Goal: Transaction & Acquisition: Download file/media

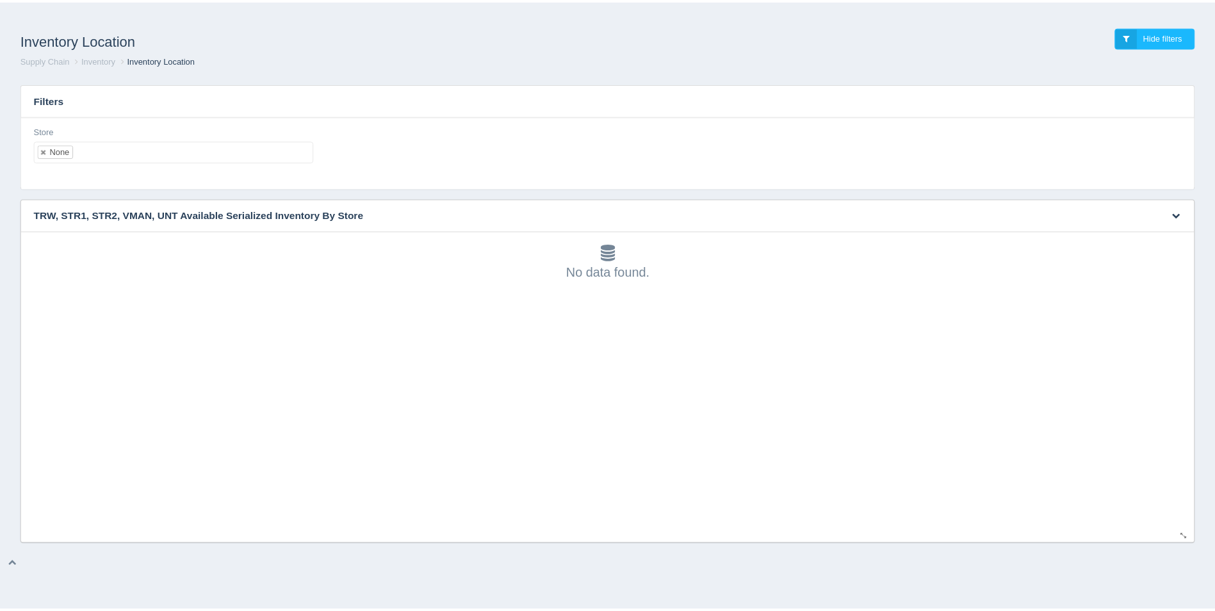
scroll to position [4, 0]
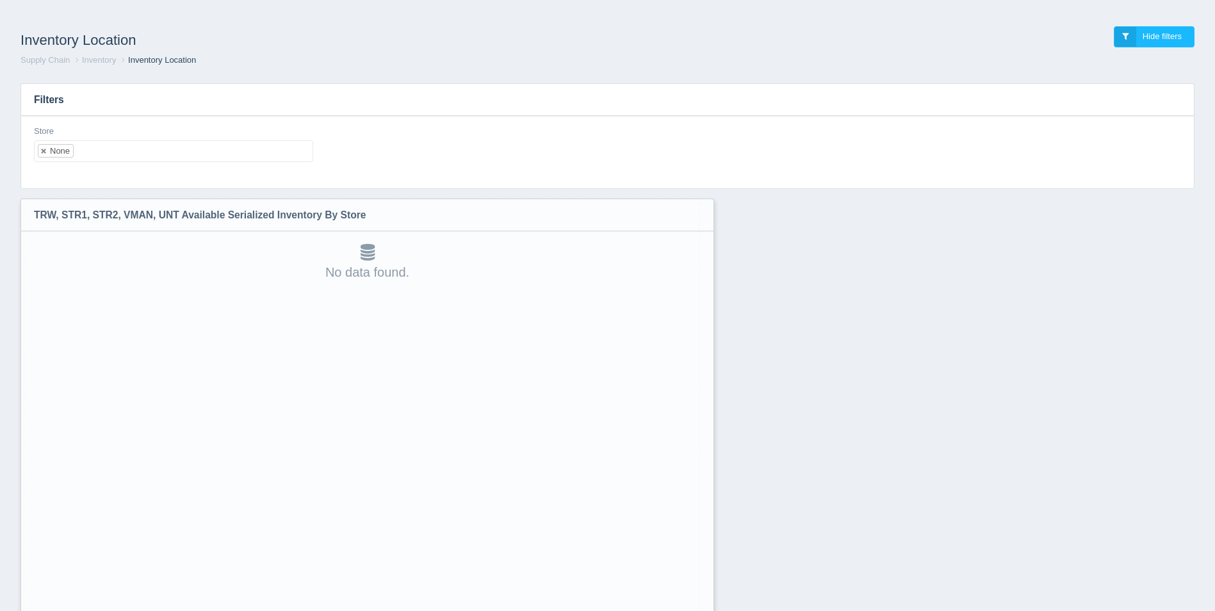
drag, startPoint x: 1193, startPoint y: 536, endPoint x: 703, endPoint y: 644, distance: 501.9
click at [703, 610] on html "Inventory Location Hide filters Supply Chain Inventory Inventory Location Filte…" at bounding box center [607, 339] width 1215 height 678
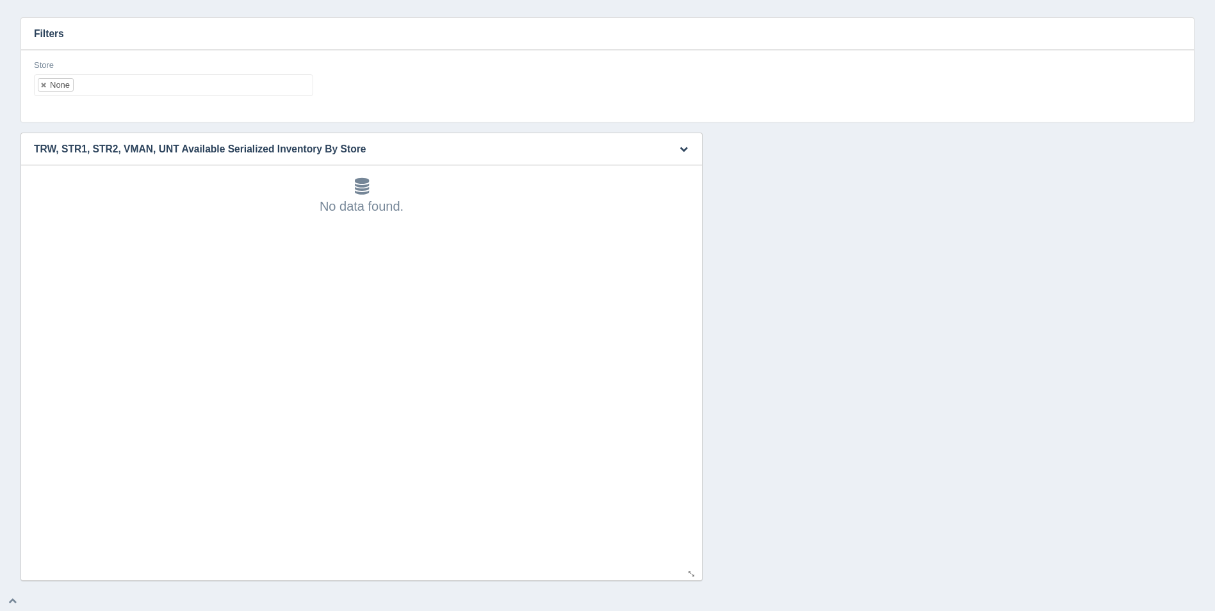
scroll to position [67, 0]
click at [206, 92] on ul "None" at bounding box center [173, 85] width 279 height 22
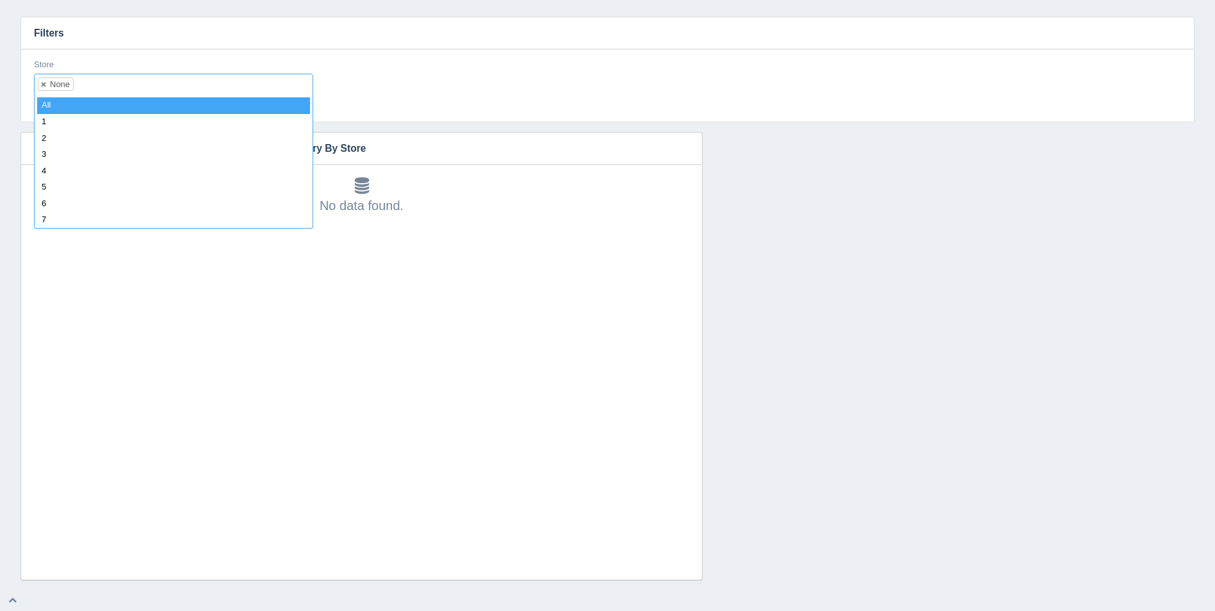
select select
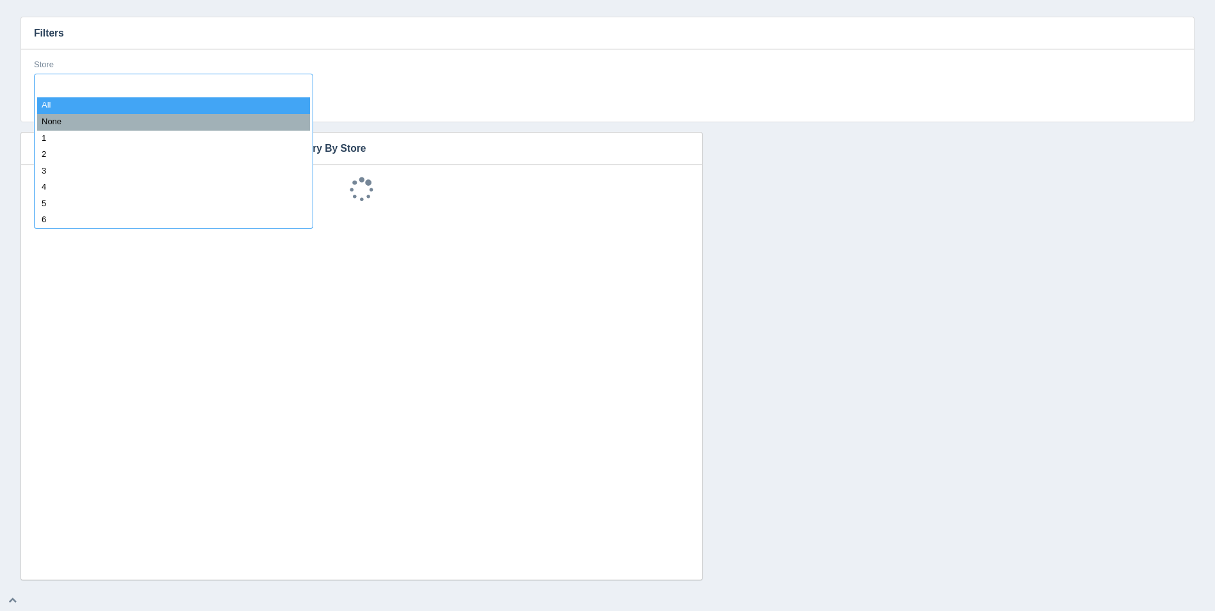
scroll to position [10, 0]
type input "8"
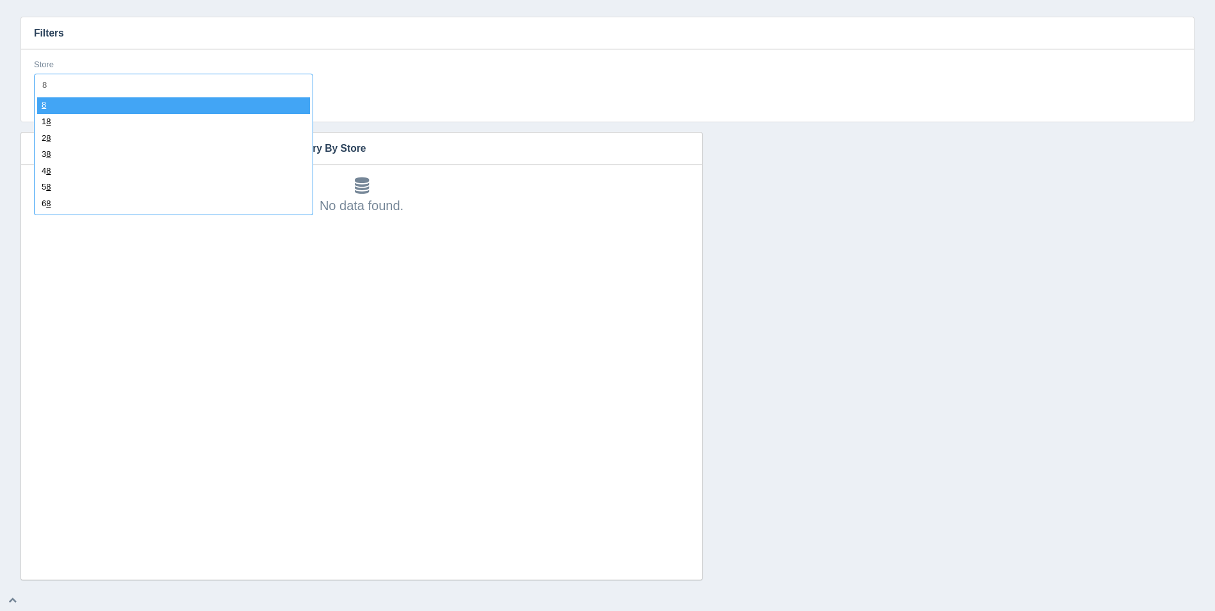
select select "8"
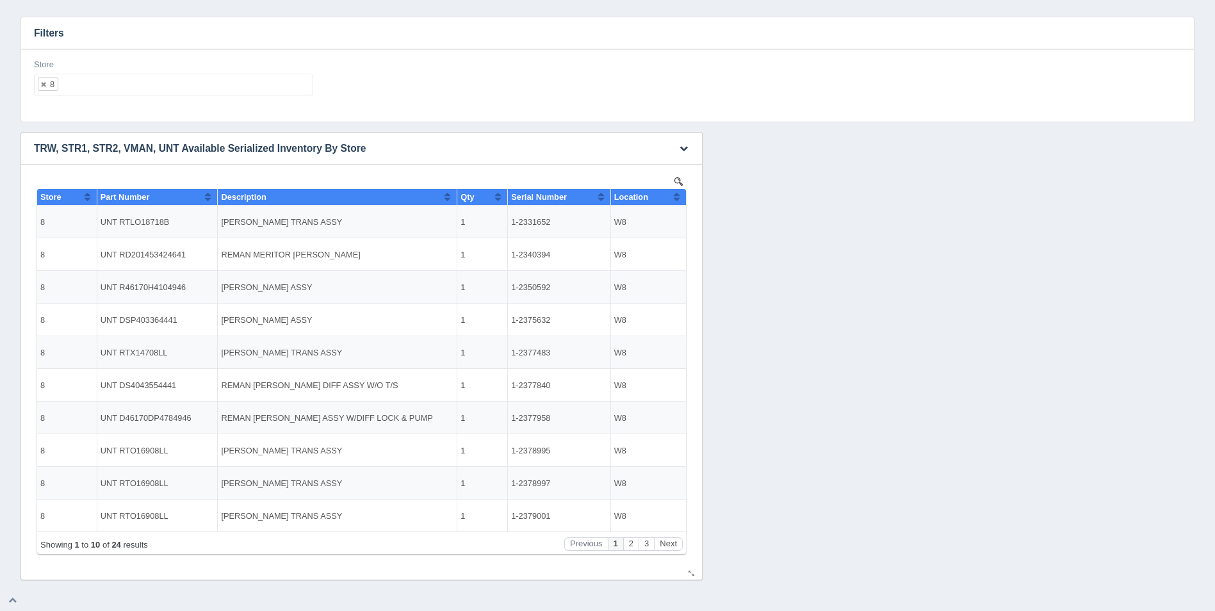
scroll to position [0, 0]
click at [662, 541] on button "Next" at bounding box center [668, 543] width 29 height 13
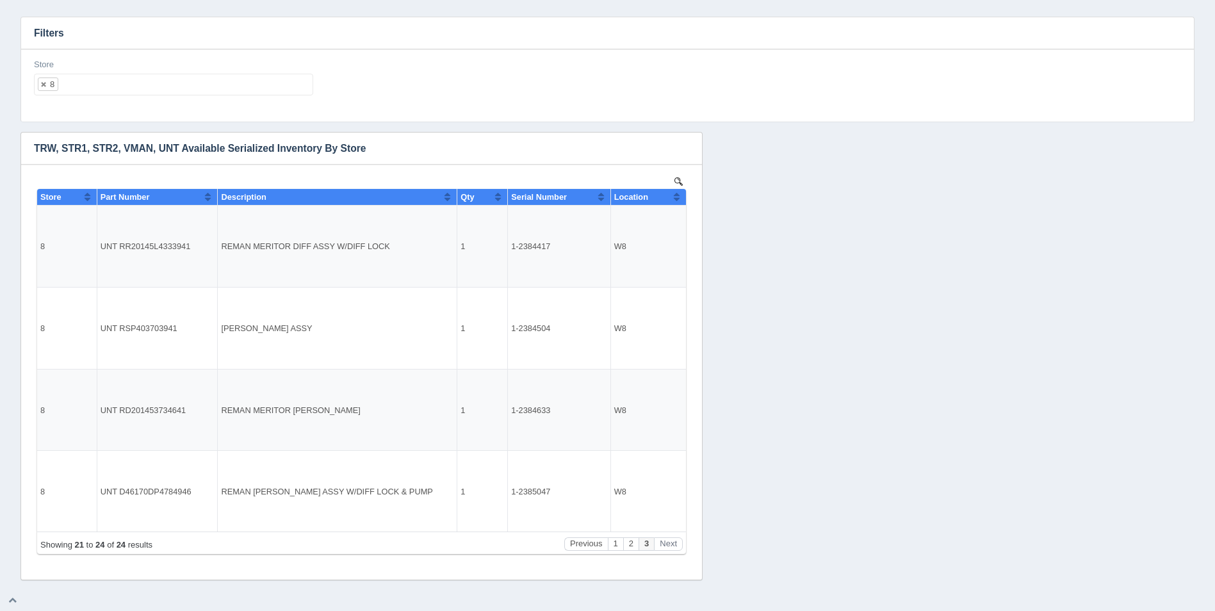
click at [274, 90] on ul "8" at bounding box center [173, 85] width 279 height 22
select select
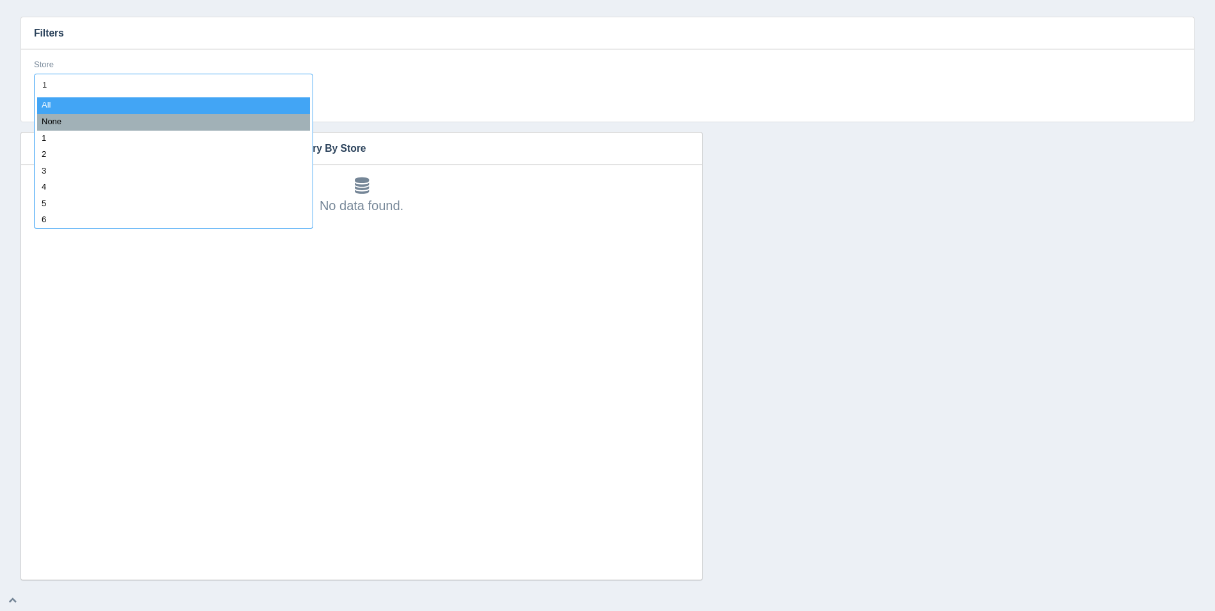
type input "11"
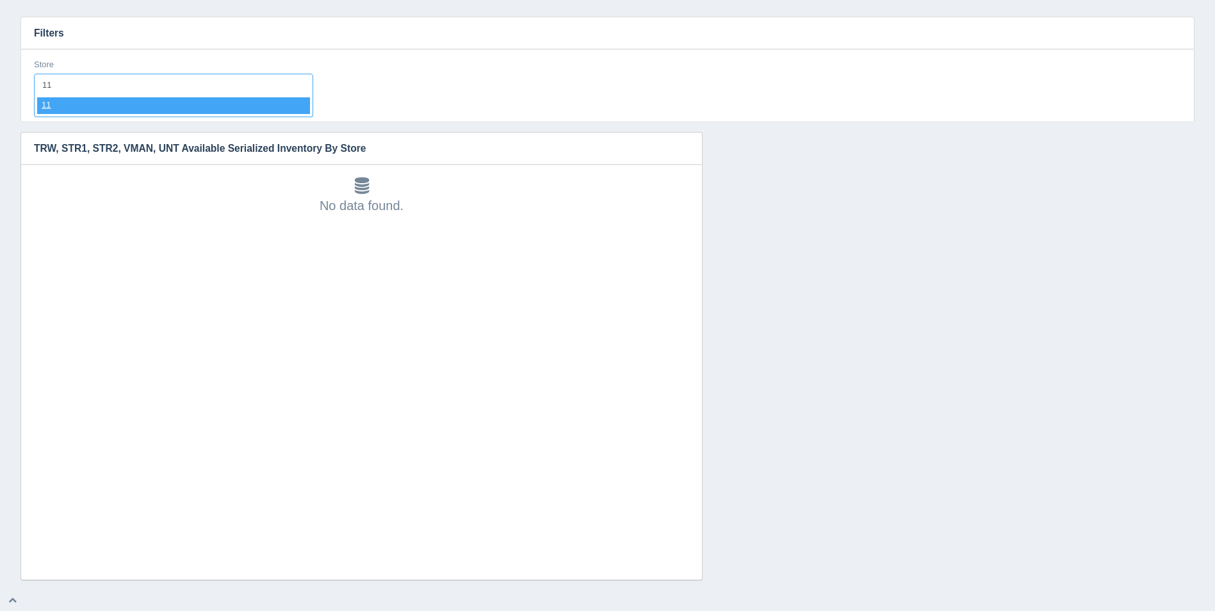
select select "11"
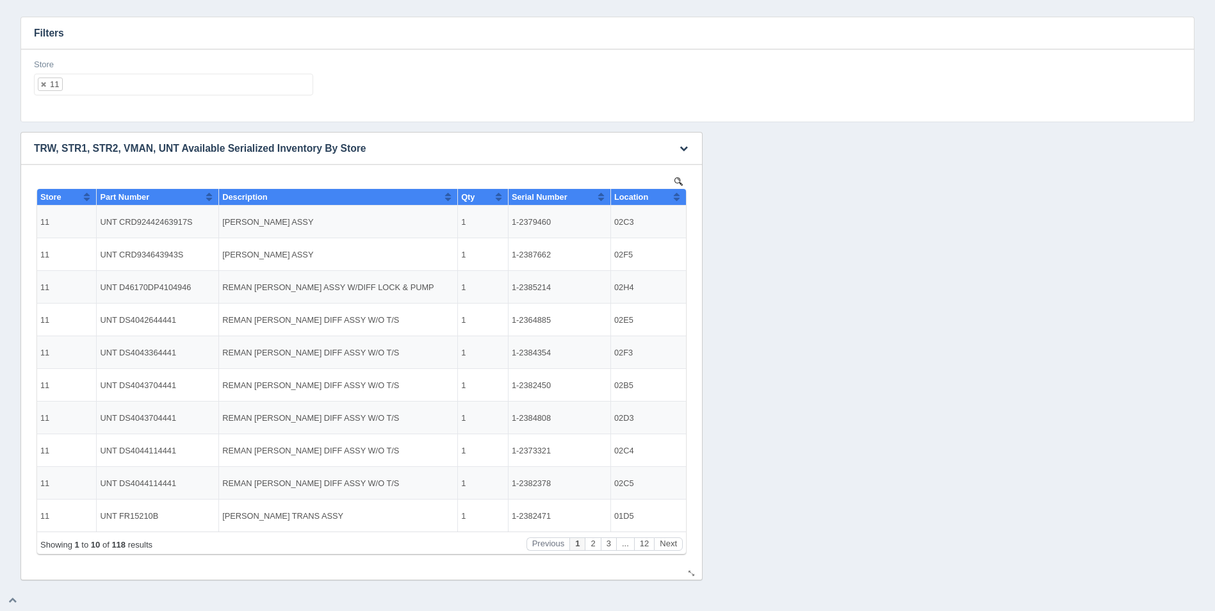
click at [681, 201] on th "Location" at bounding box center [648, 197] width 76 height 17
click at [673, 540] on button "Next" at bounding box center [668, 543] width 29 height 13
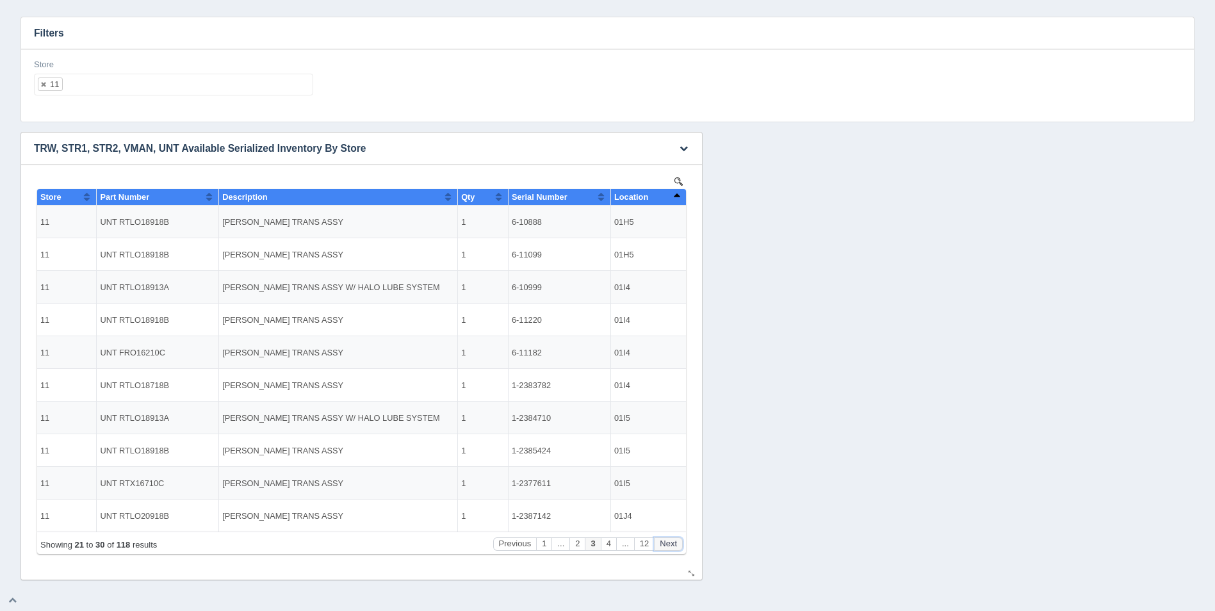
click at [673, 540] on button "Next" at bounding box center [668, 543] width 29 height 13
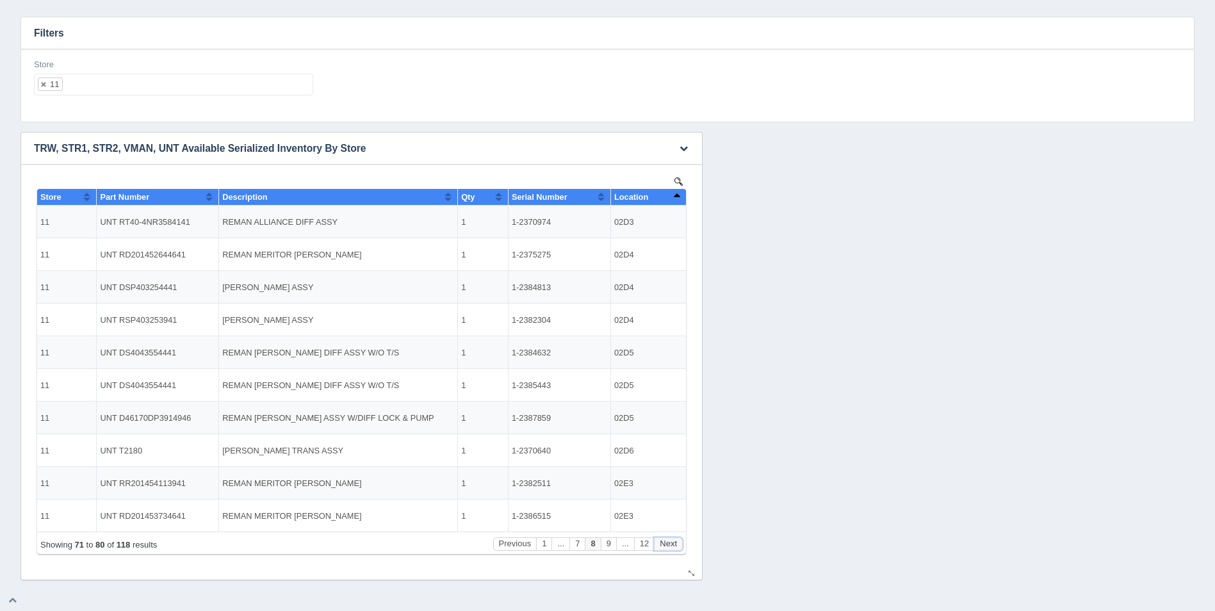
click at [673, 540] on button "Next" at bounding box center [668, 543] width 29 height 13
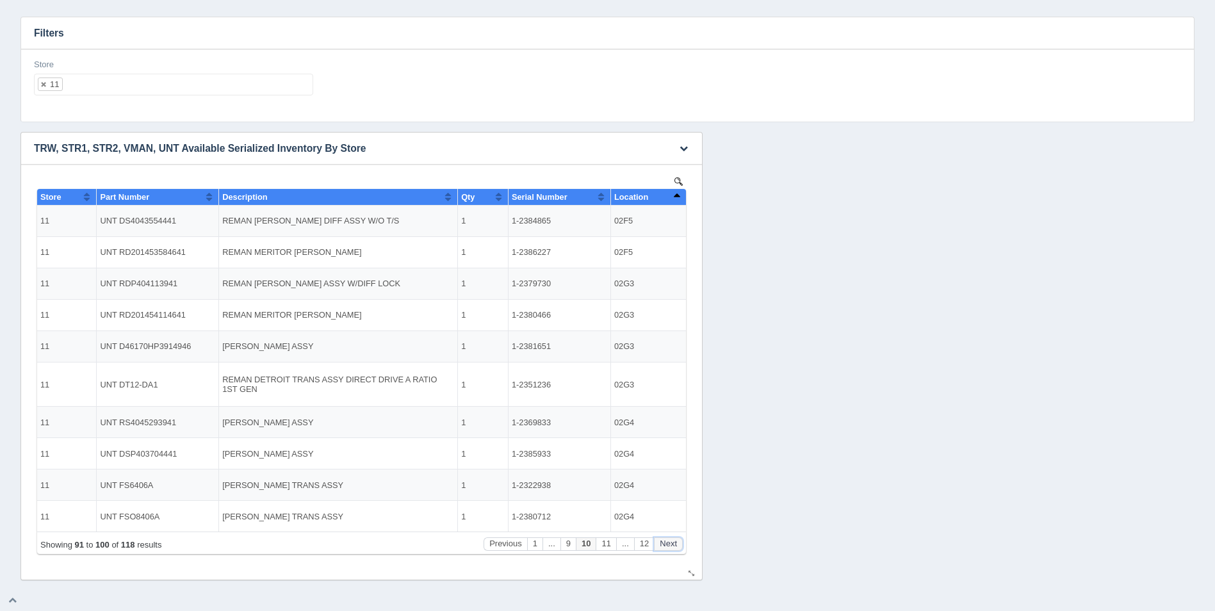
click at [673, 540] on button "Next" at bounding box center [668, 543] width 29 height 13
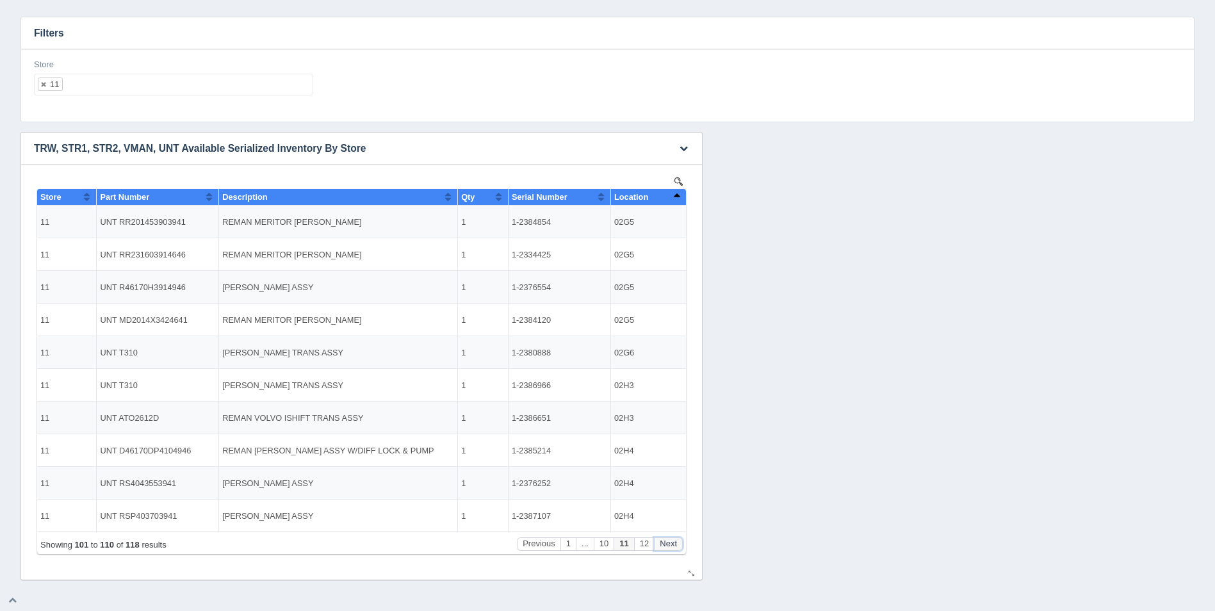
click at [673, 540] on button "Next" at bounding box center [668, 543] width 29 height 13
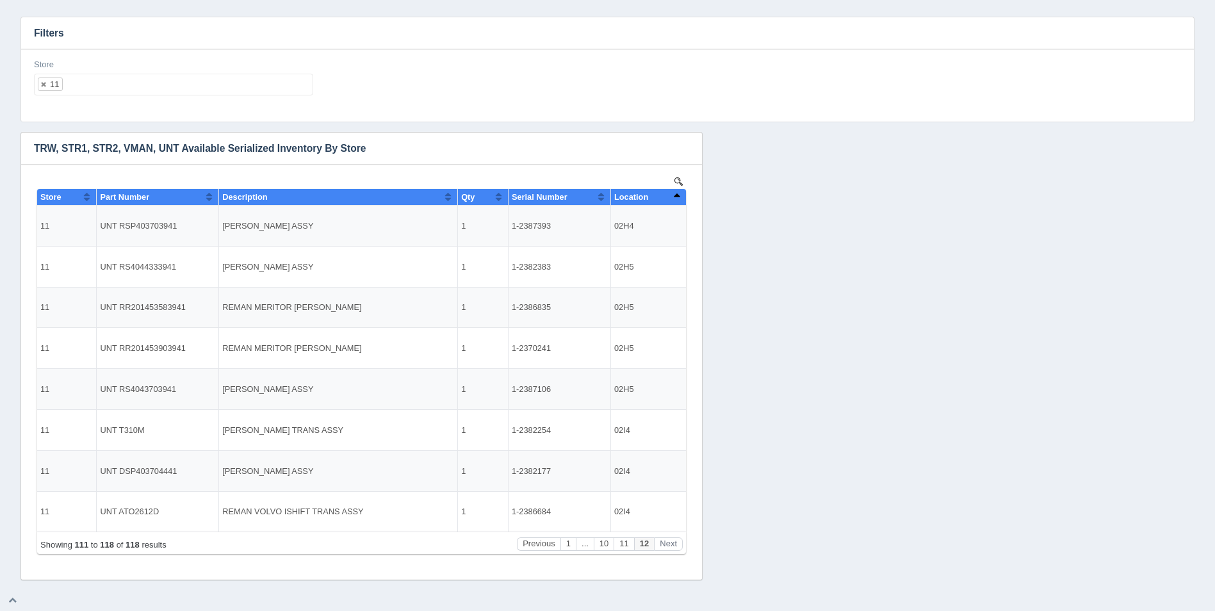
click at [170, 91] on ul "11" at bounding box center [173, 85] width 279 height 22
select select
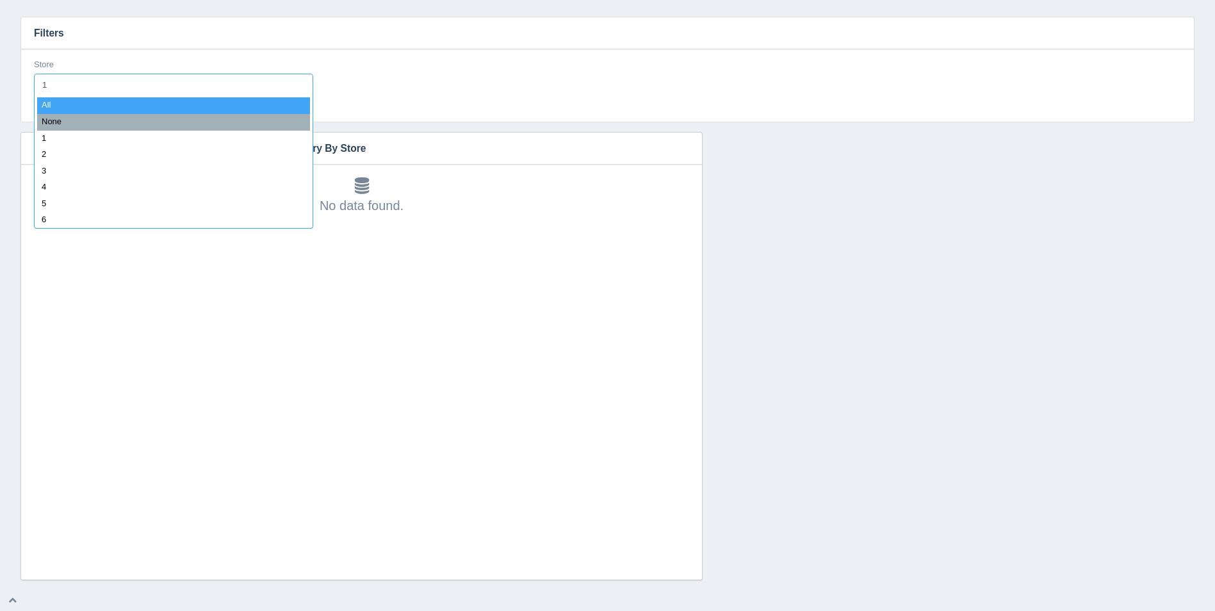
type input "12"
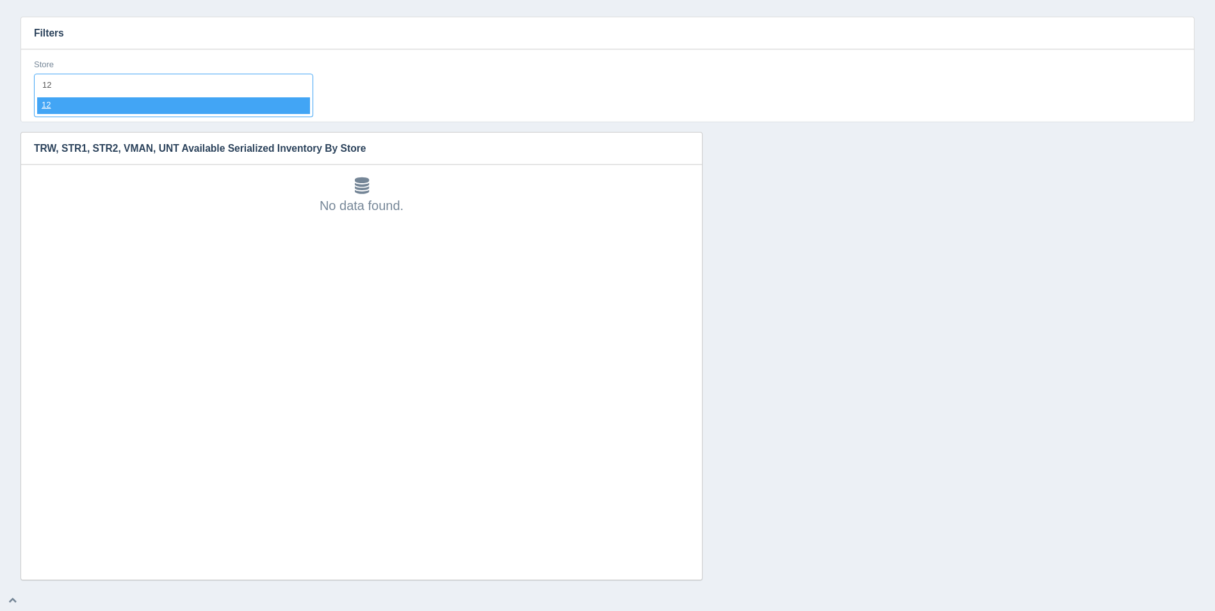
select select "12"
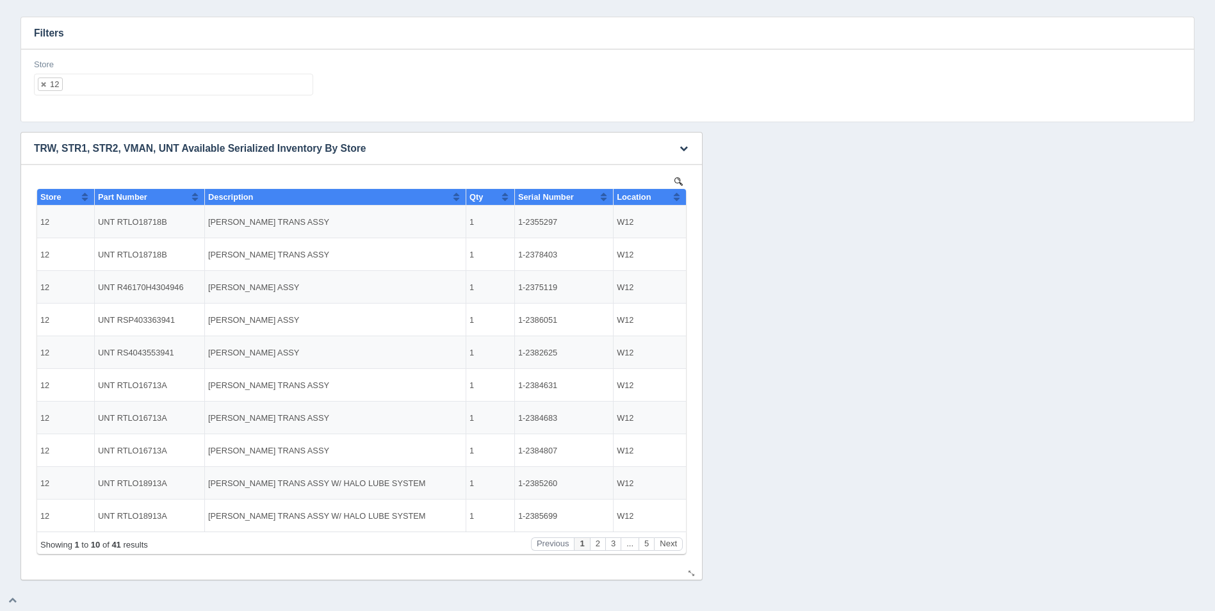
click at [673, 193] on button "Sort column ascending" at bounding box center [677, 196] width 8 height 15
click at [673, 194] on button "Sort column descending" at bounding box center [677, 196] width 8 height 15
click at [671, 540] on button "Next" at bounding box center [668, 543] width 29 height 13
click at [671, 539] on button "Next" at bounding box center [668, 543] width 29 height 13
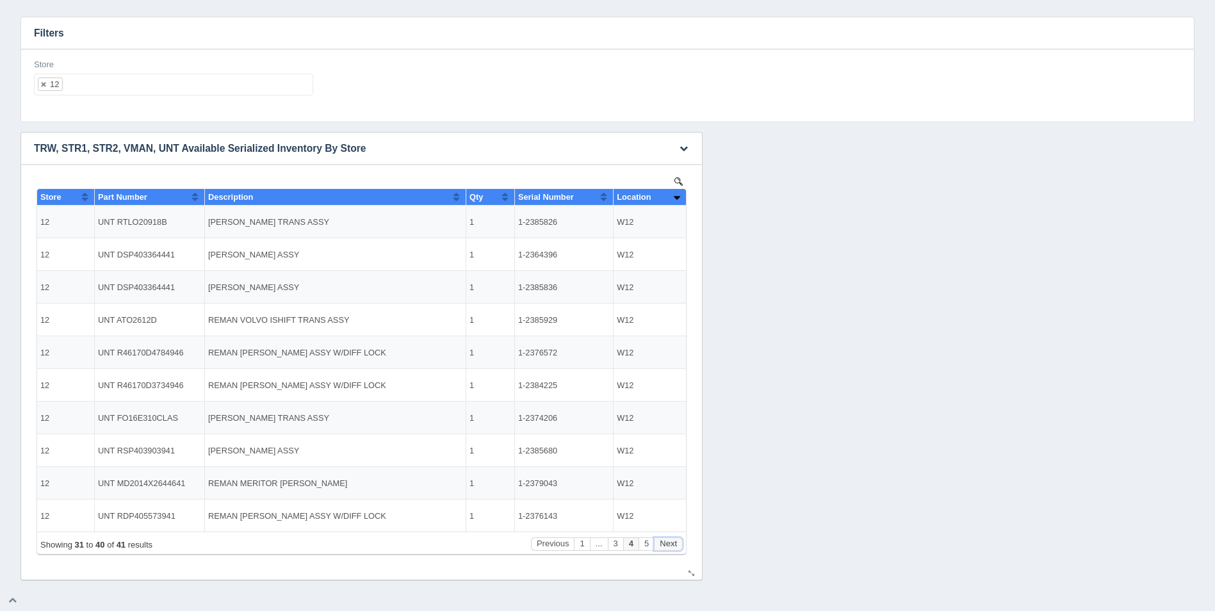
click at [670, 537] on button "Next" at bounding box center [668, 543] width 29 height 13
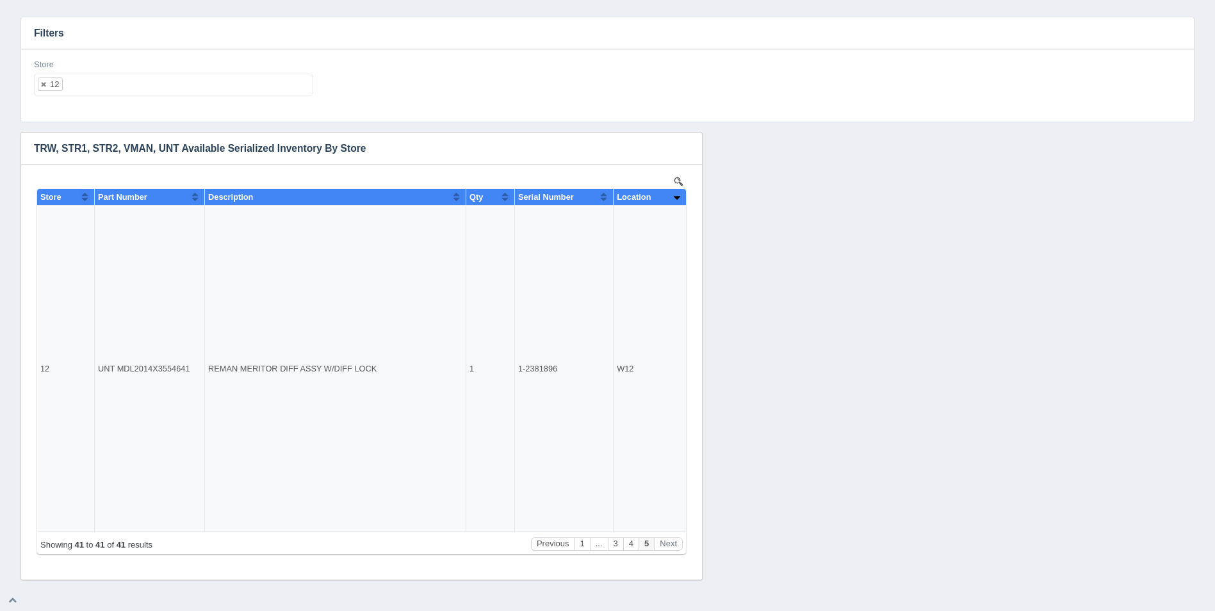
click at [111, 75] on ul "12" at bounding box center [173, 85] width 279 height 22
select select
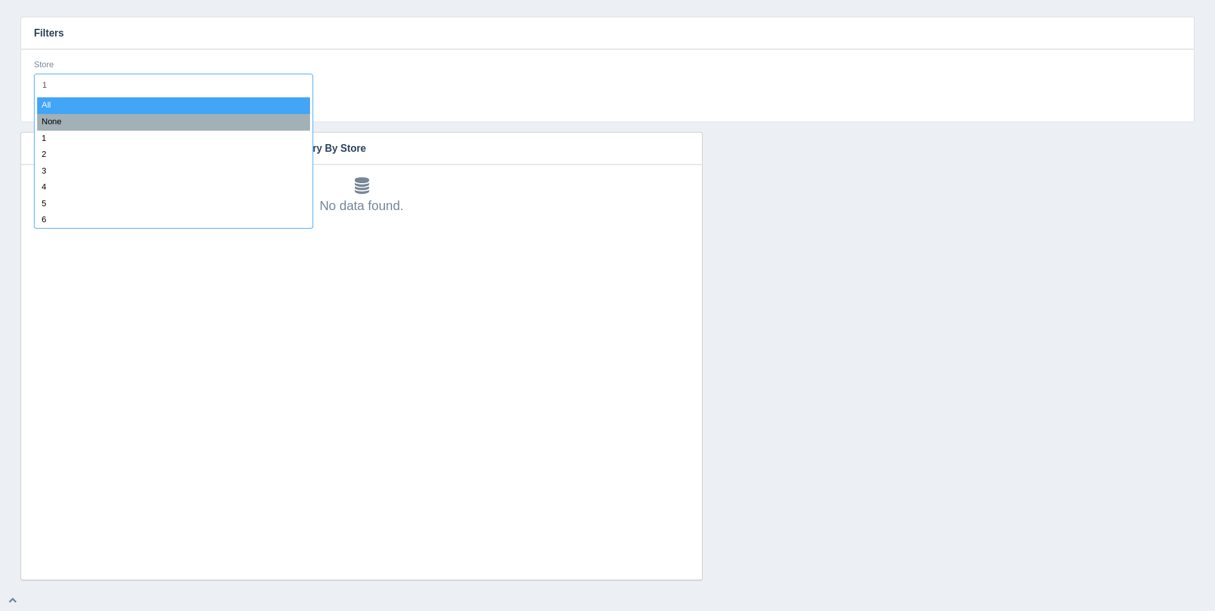
type input "13"
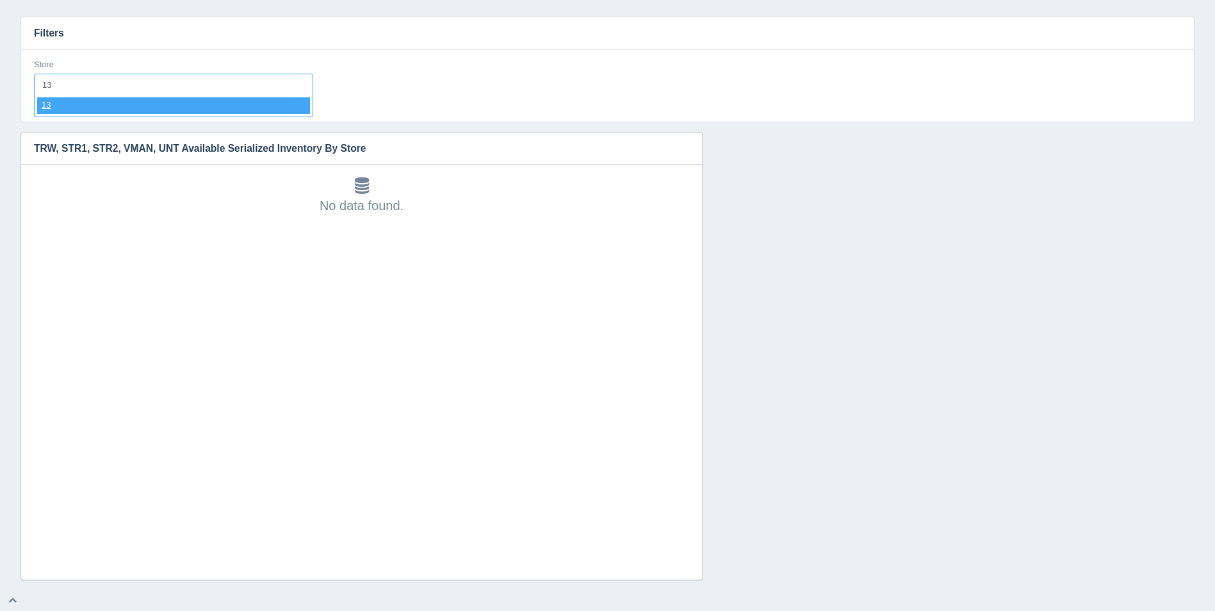
select select "13"
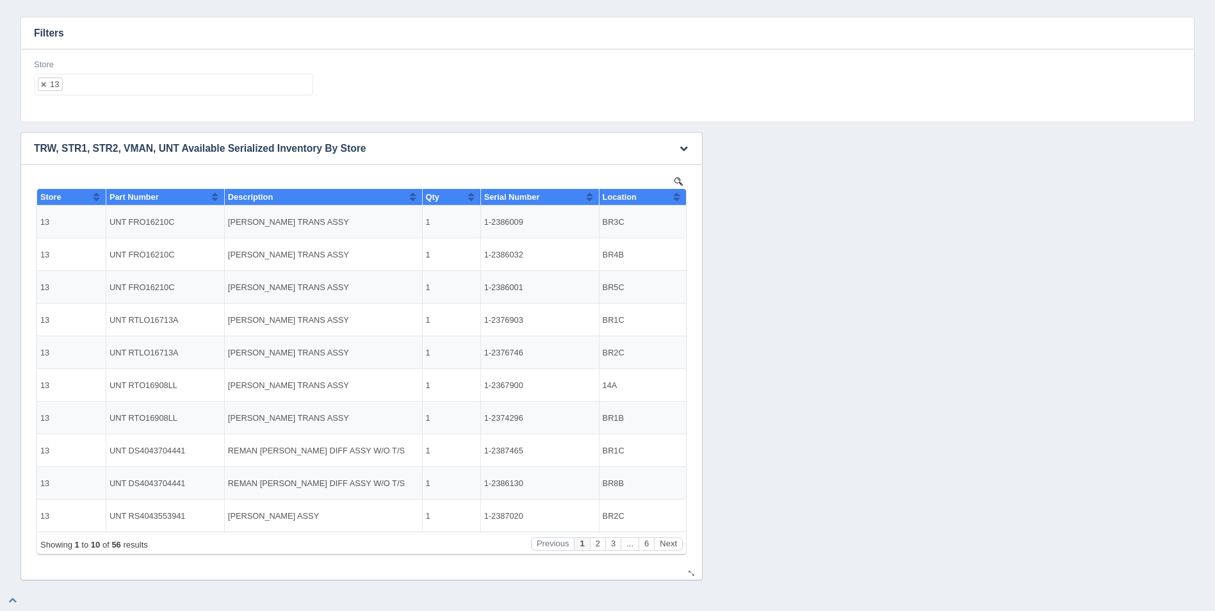
click at [677, 192] on button "Sort column ascending" at bounding box center [677, 196] width 8 height 15
click at [677, 192] on button "Sort column descending" at bounding box center [677, 196] width 8 height 15
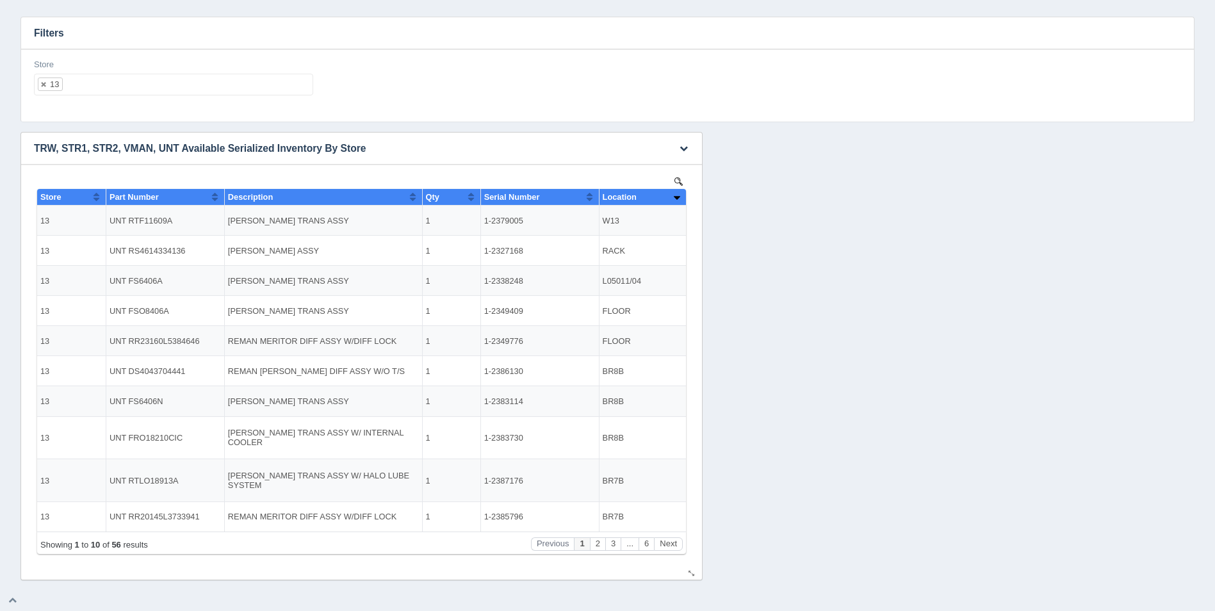
click at [683, 543] on div "Showing 1 to 10 of 56 results Previous 1 2 3 ... 6 Next" at bounding box center [361, 543] width 649 height 22
click at [681, 549] on button "Next" at bounding box center [668, 543] width 29 height 13
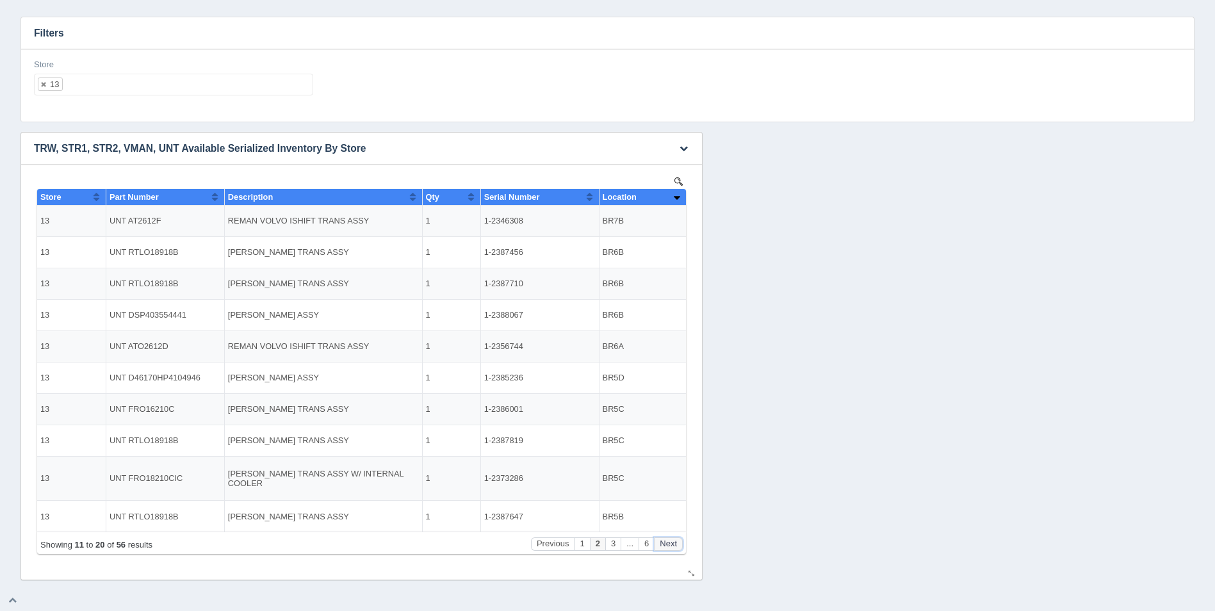
click at [667, 544] on button "Next" at bounding box center [668, 543] width 29 height 13
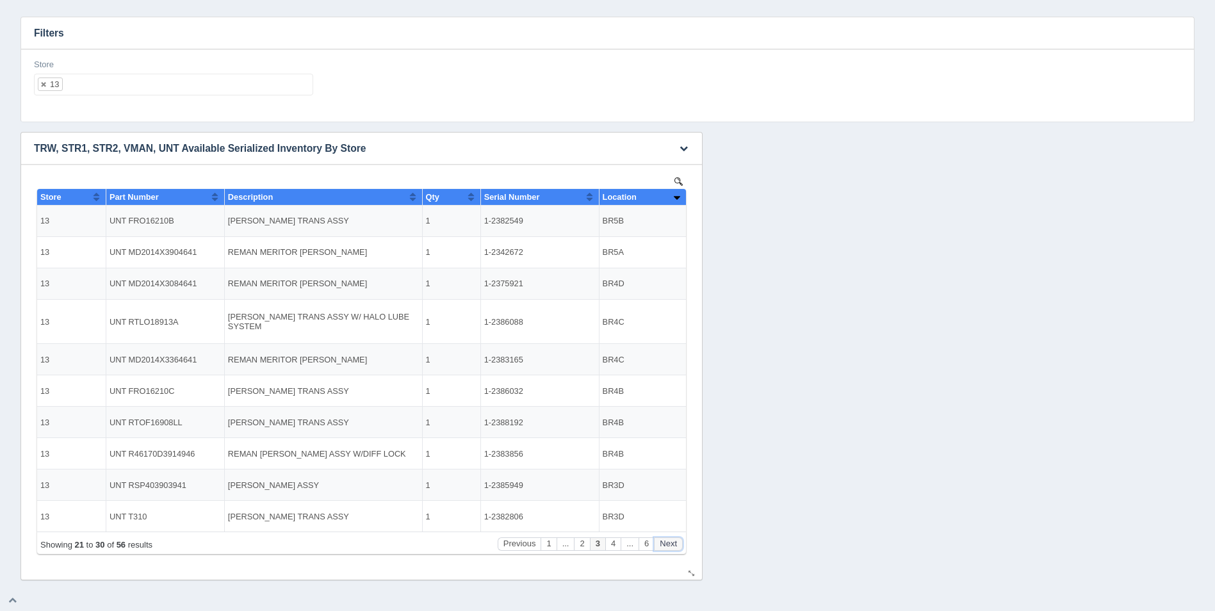
click at [667, 544] on button "Next" at bounding box center [668, 543] width 29 height 13
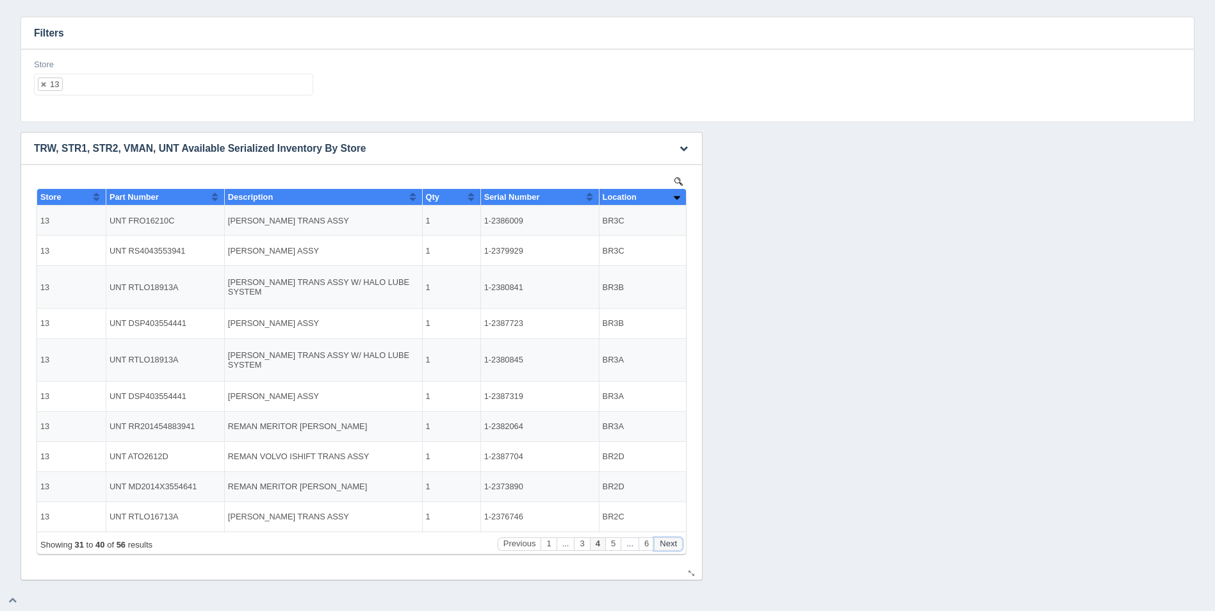
click at [667, 544] on button "Next" at bounding box center [668, 543] width 29 height 13
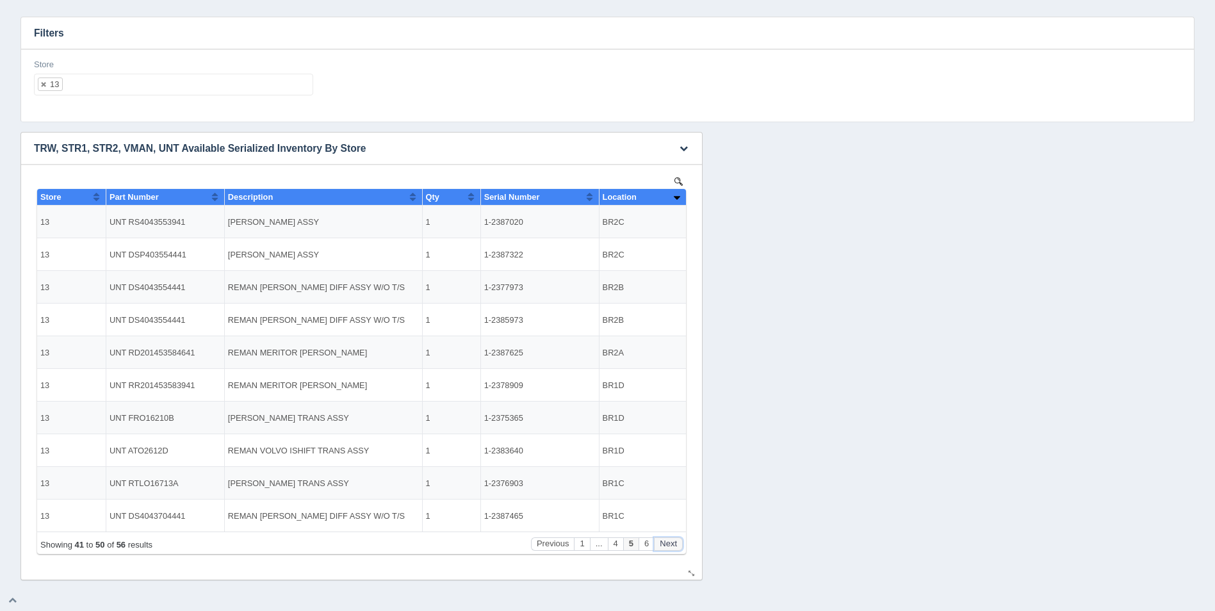
click at [667, 544] on button "Next" at bounding box center [668, 543] width 29 height 13
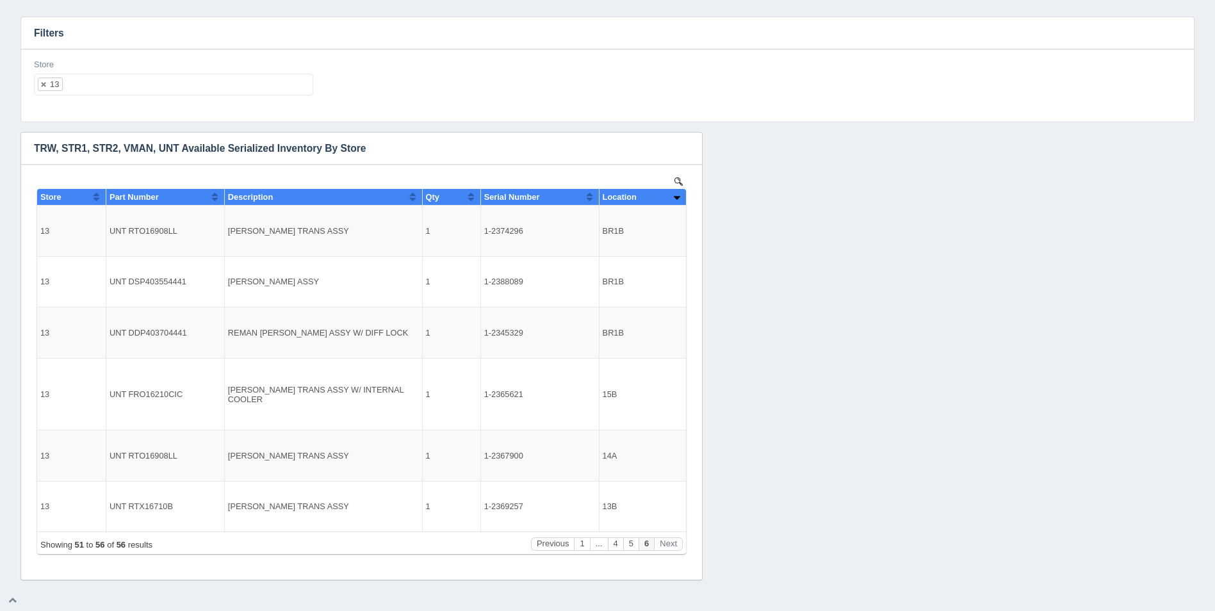
click at [172, 92] on ul "13" at bounding box center [173, 85] width 279 height 22
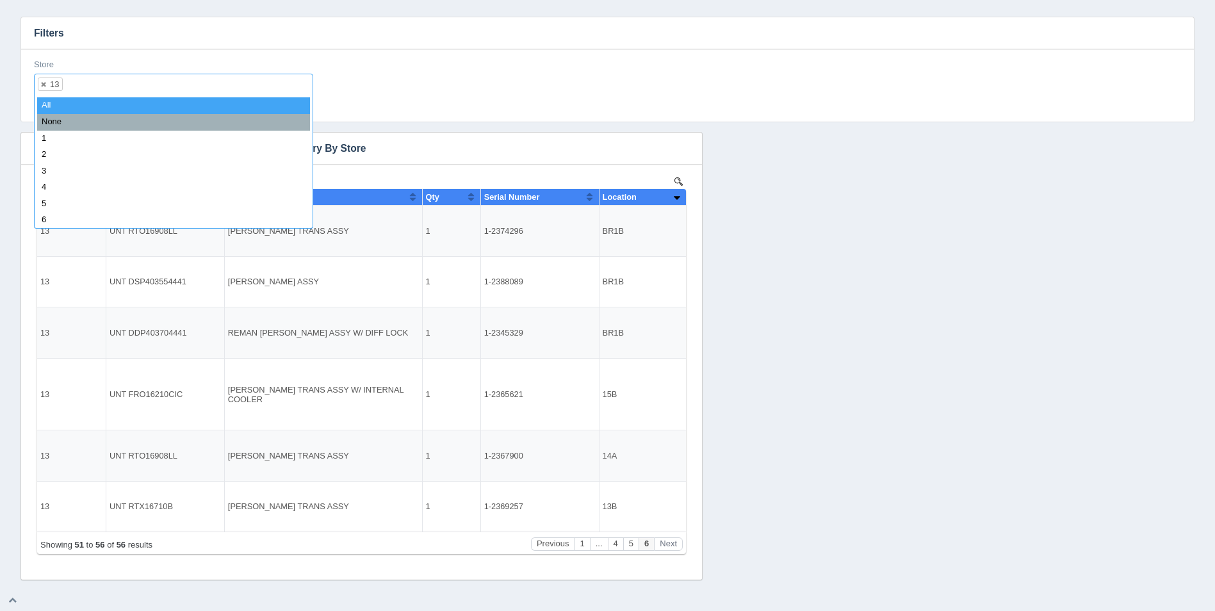
select select
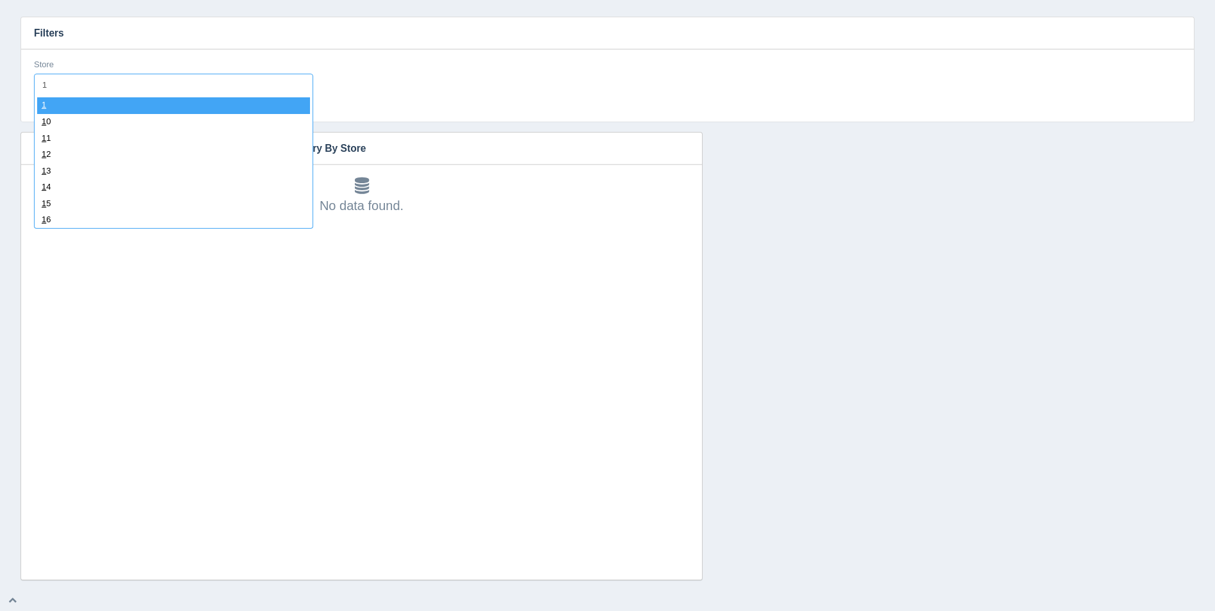
type input "14"
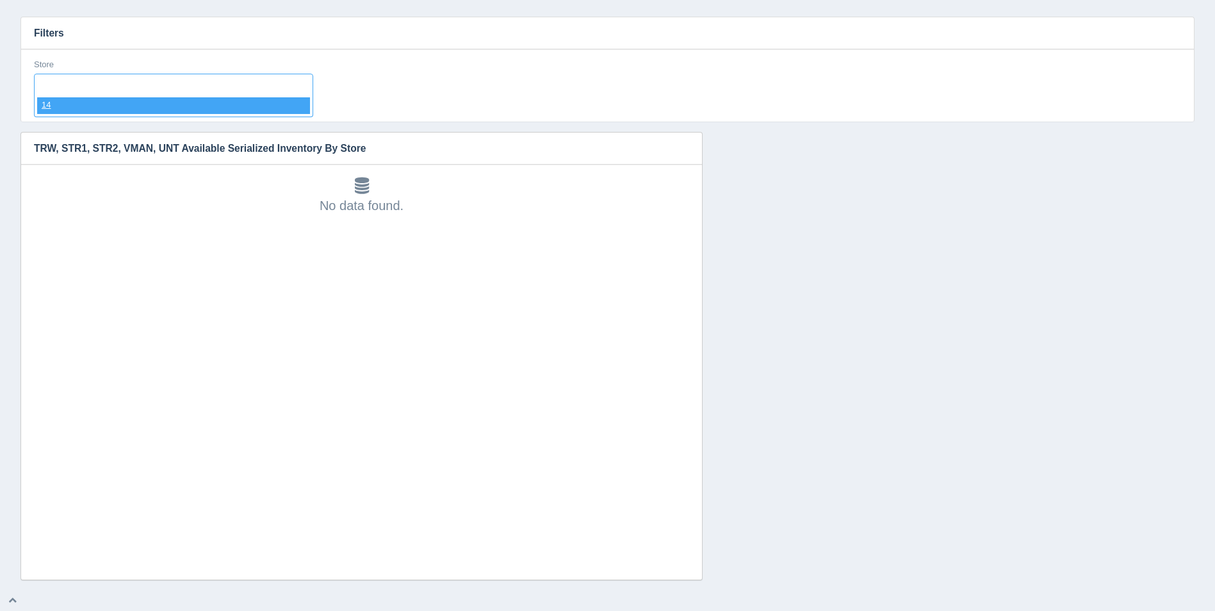
select select "14"
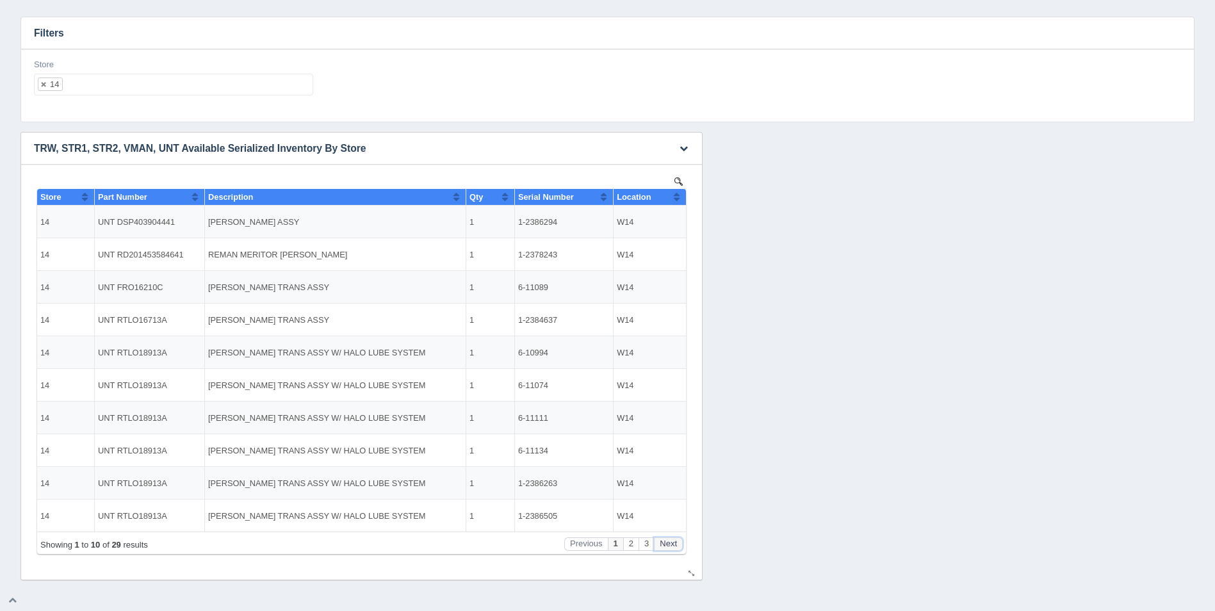
click at [664, 543] on button "Next" at bounding box center [668, 543] width 29 height 13
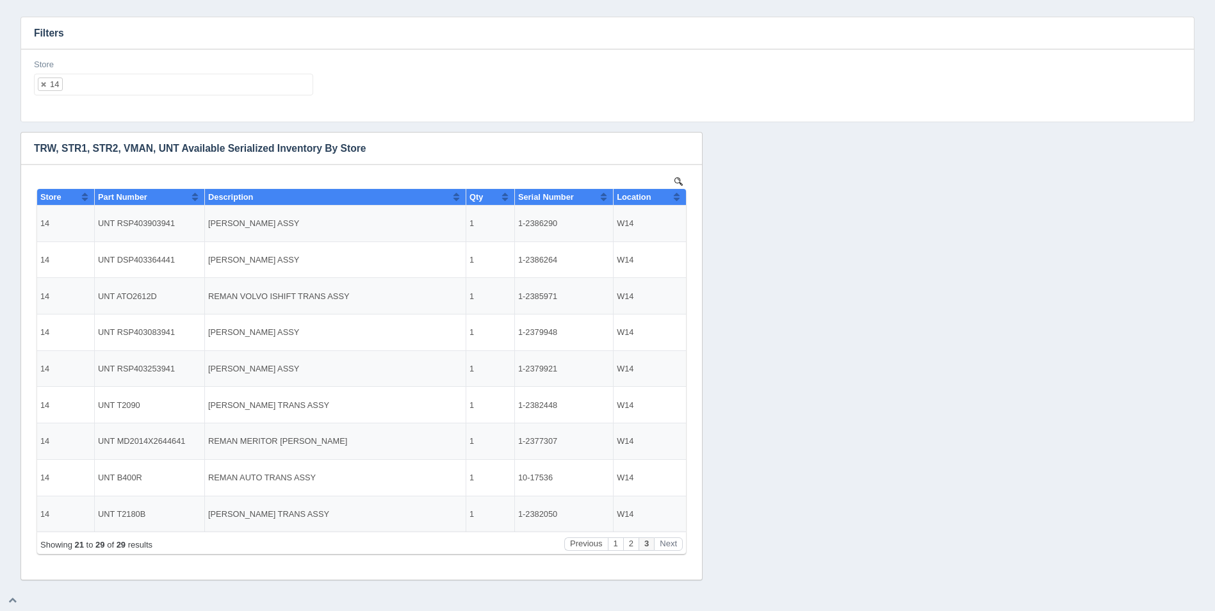
click at [156, 88] on ul "14" at bounding box center [173, 85] width 279 height 22
select select
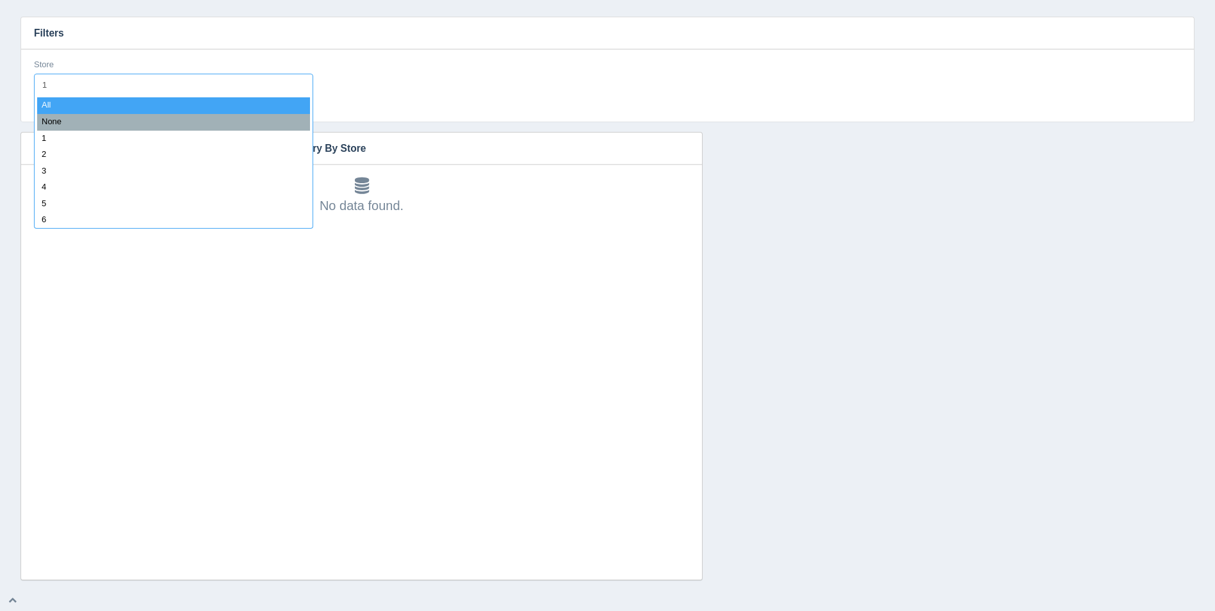
type input "15"
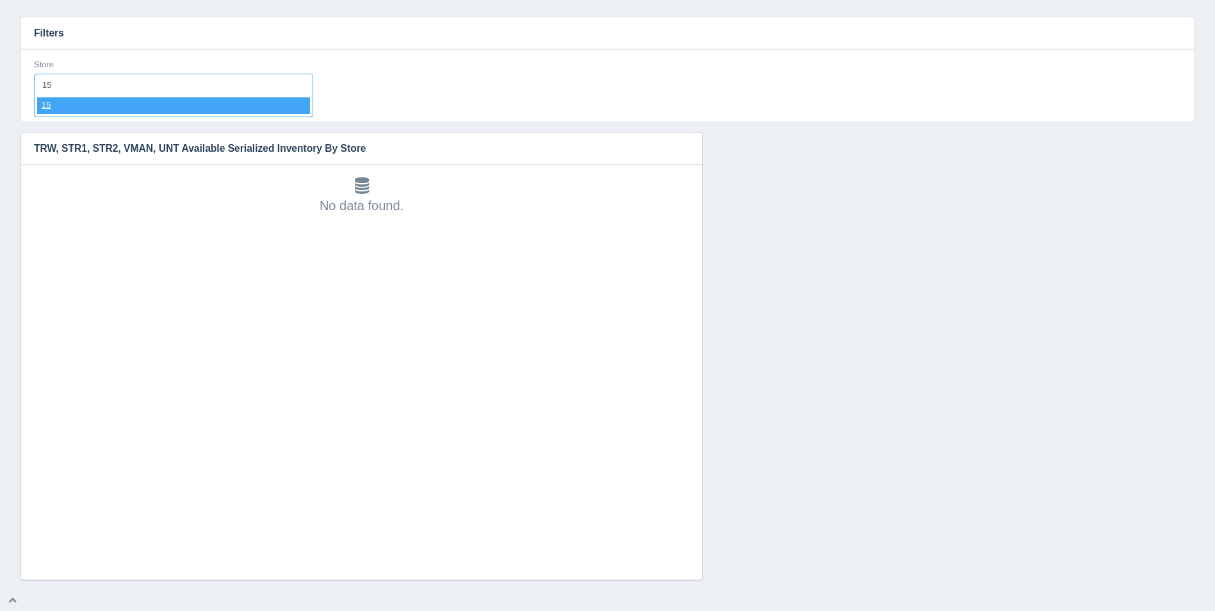
select select "15"
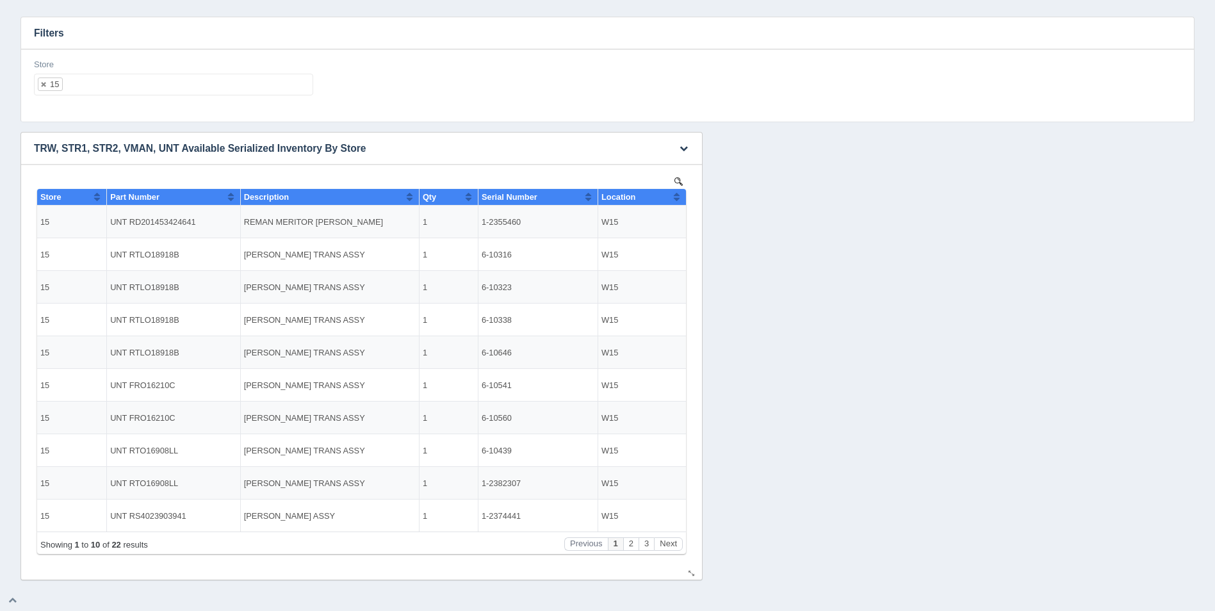
click at [678, 199] on button "Sort column ascending" at bounding box center [677, 196] width 8 height 15
click at [678, 199] on button "Sort column descending" at bounding box center [677, 196] width 8 height 15
click at [670, 542] on button "Next" at bounding box center [668, 543] width 29 height 13
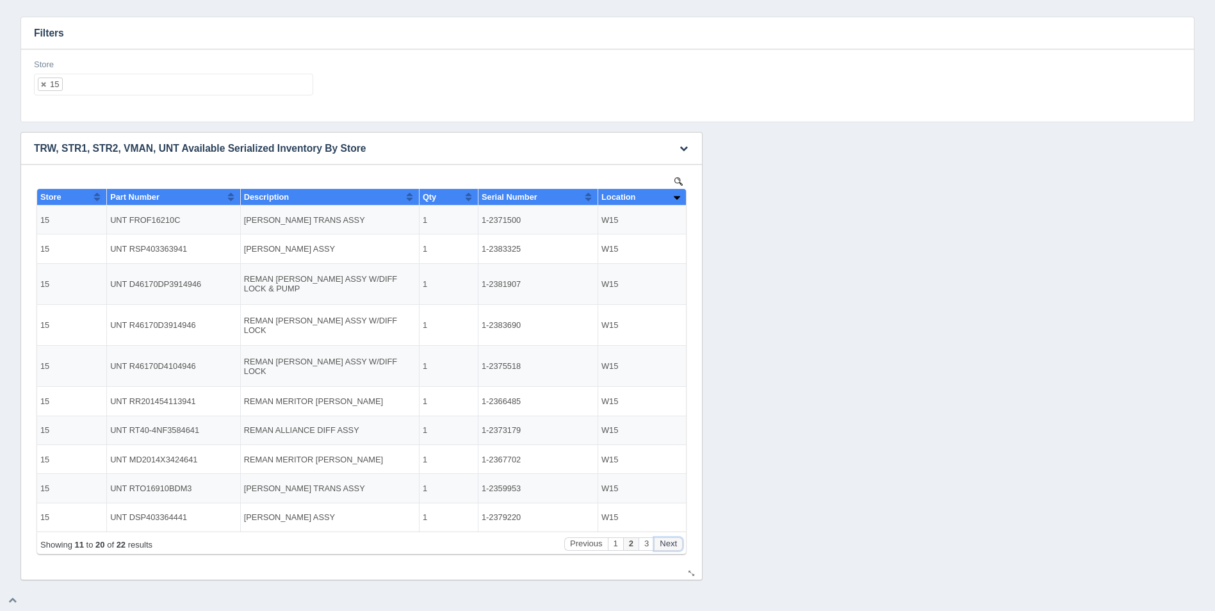
click at [670, 542] on button "Next" at bounding box center [668, 543] width 29 height 13
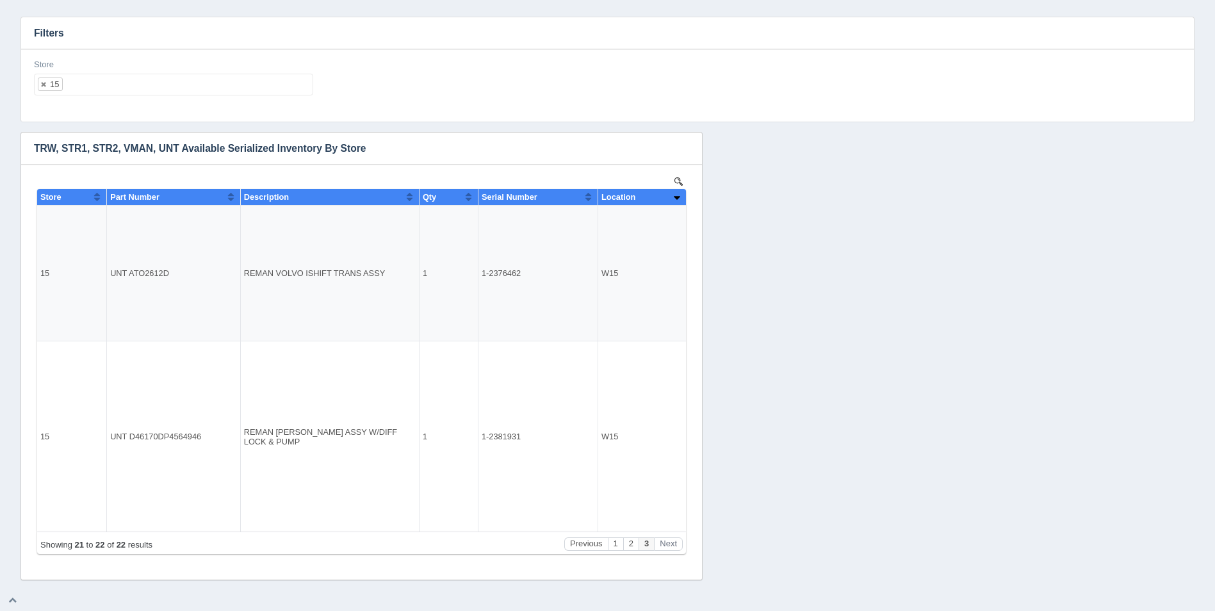
drag, startPoint x: 94, startPoint y: 70, endPoint x: 104, endPoint y: 75, distance: 11.2
click at [97, 72] on div "Store 15 All None 1 2 3 4 5 6 7 8 9 10 11 12 13 14 15 16 17 18 19 20 21 22 23 2…" at bounding box center [173, 77] width 279 height 37
click at [106, 76] on ul "15" at bounding box center [173, 85] width 279 height 22
select select
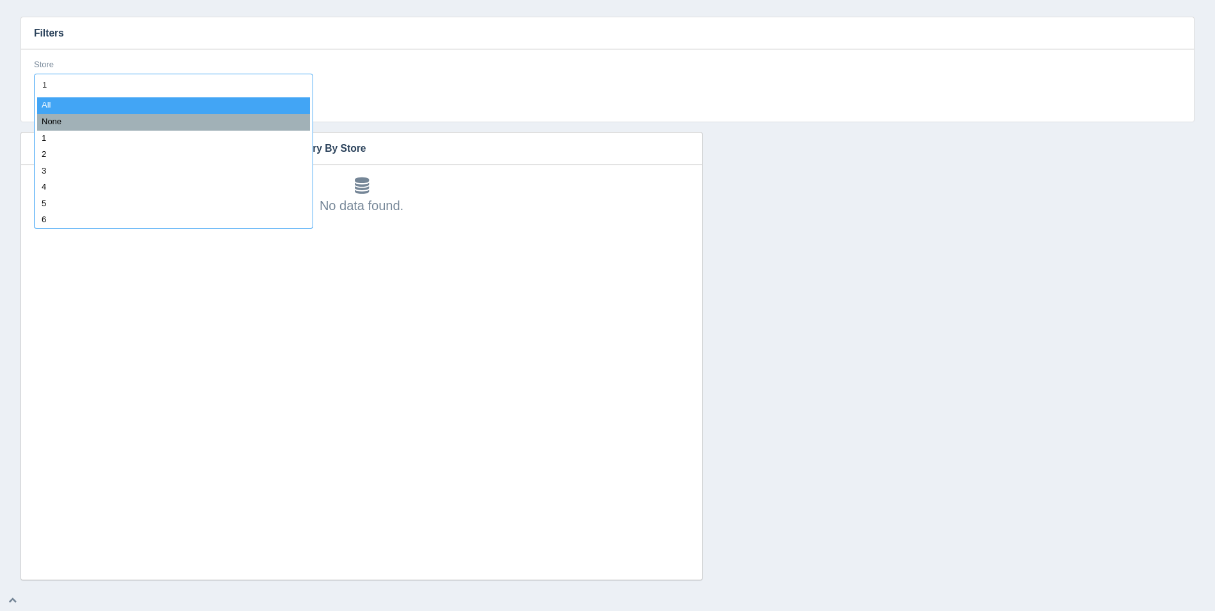
type input "16"
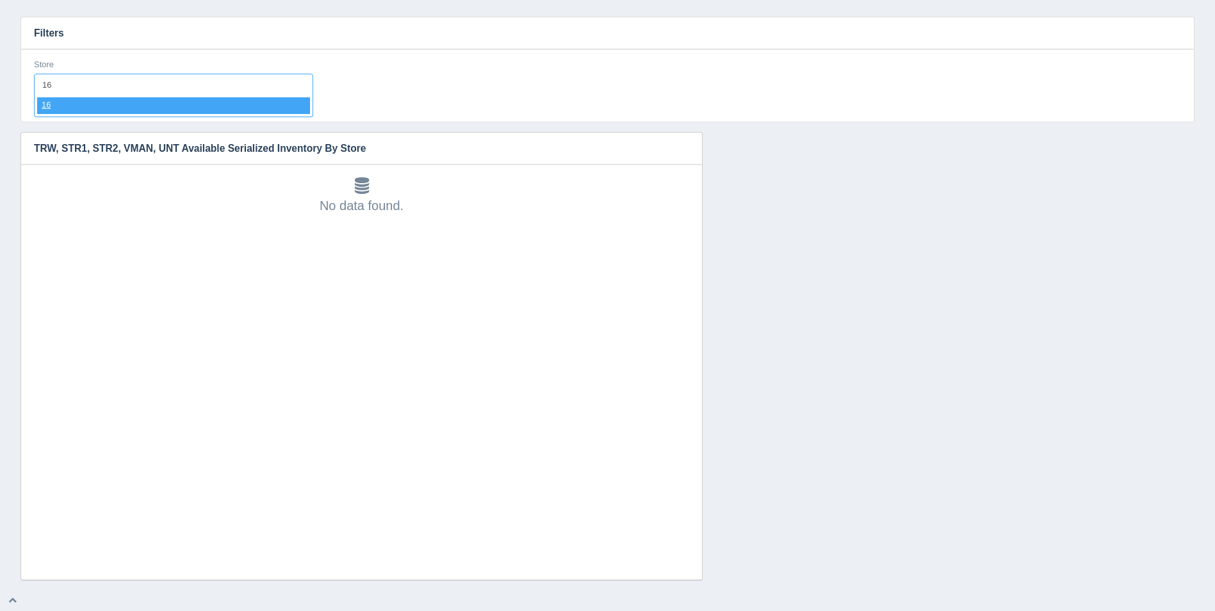
select select "16"
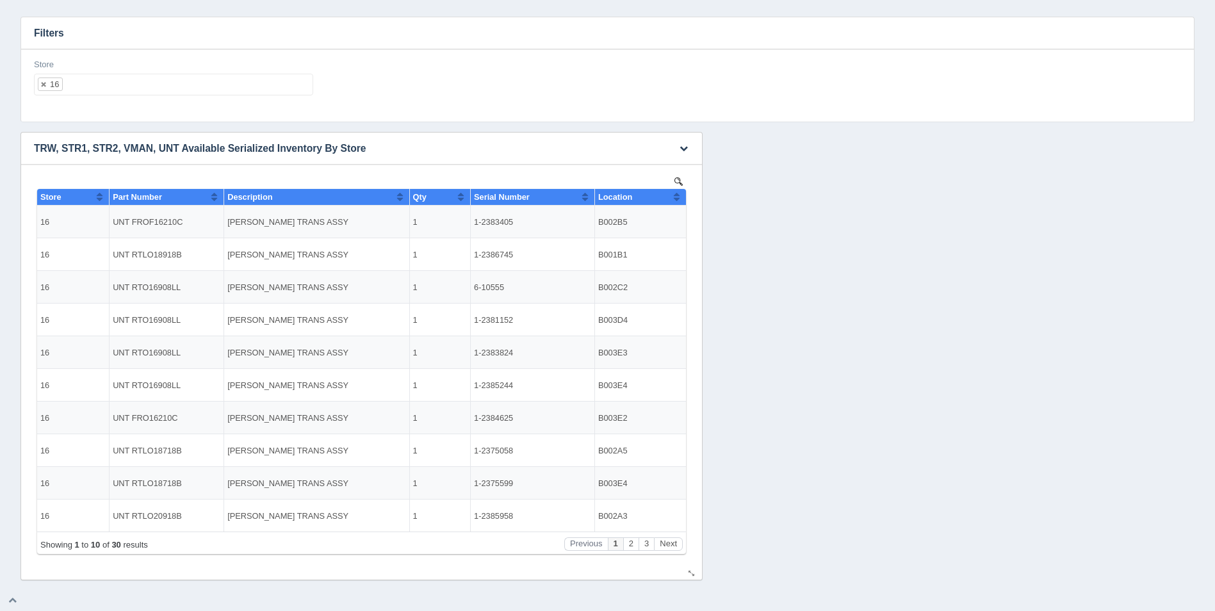
click at [679, 200] on button "Sort column ascending" at bounding box center [677, 196] width 8 height 15
click at [679, 200] on button "Sort column descending" at bounding box center [677, 196] width 8 height 15
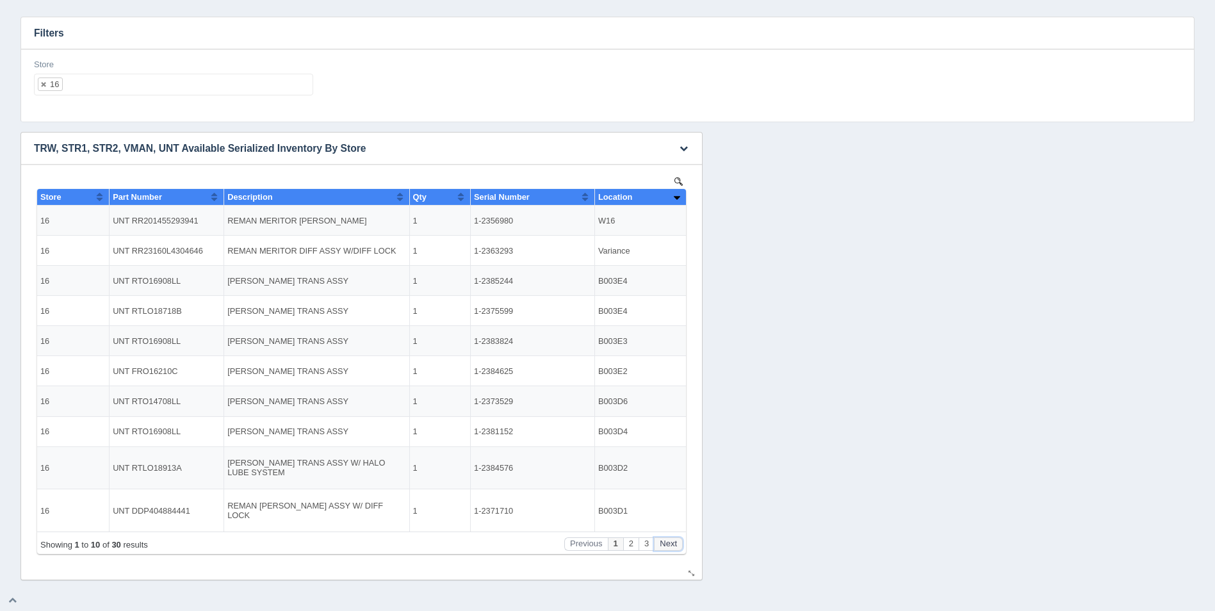
click at [665, 543] on button "Next" at bounding box center [668, 543] width 29 height 13
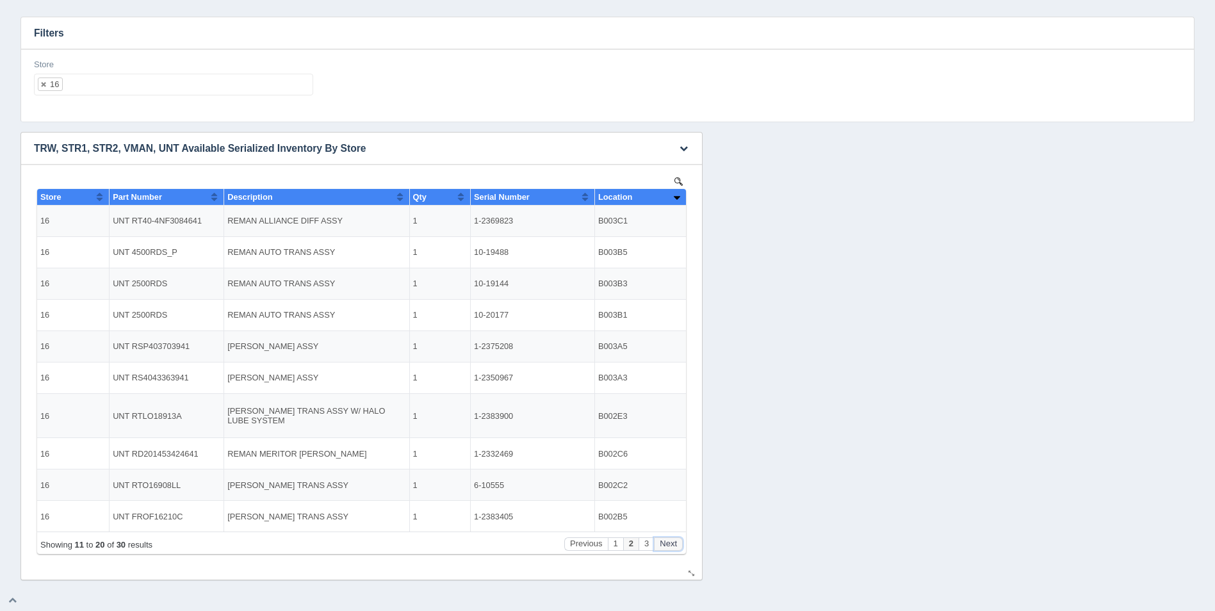
click at [665, 543] on button "Next" at bounding box center [668, 543] width 29 height 13
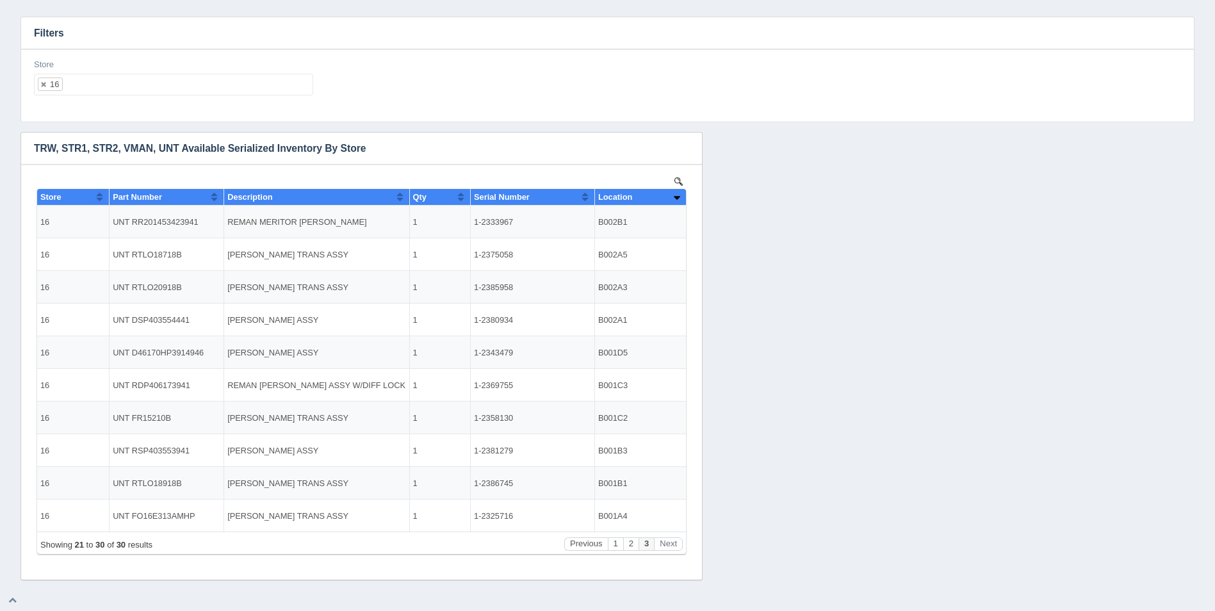
click at [201, 83] on ul "16" at bounding box center [173, 85] width 279 height 22
select select
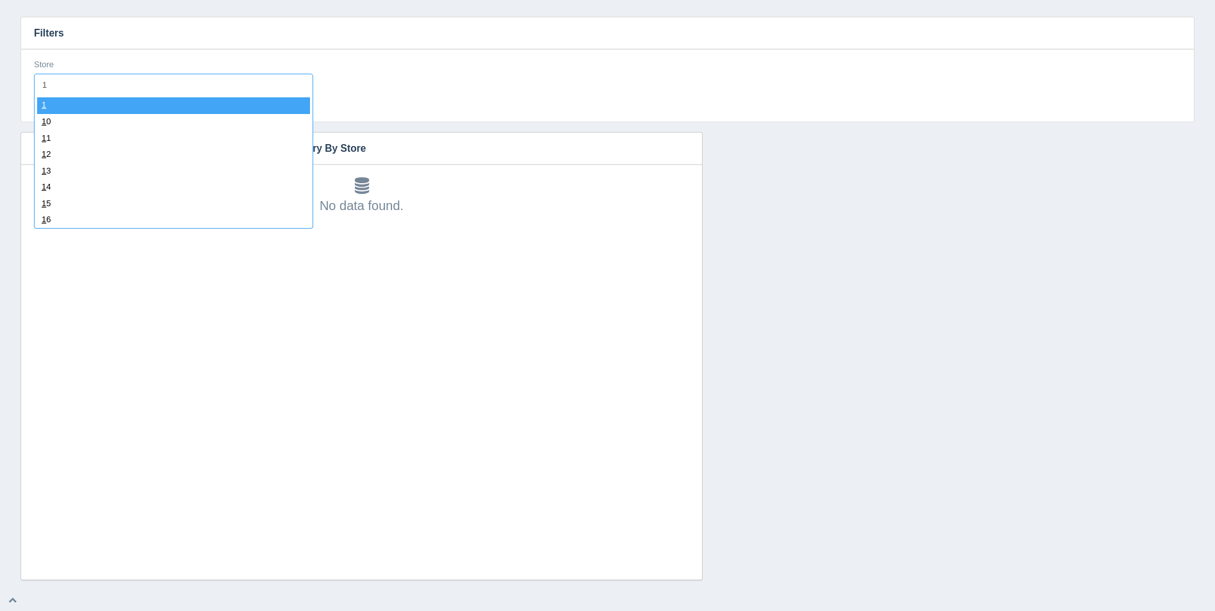
type input "17"
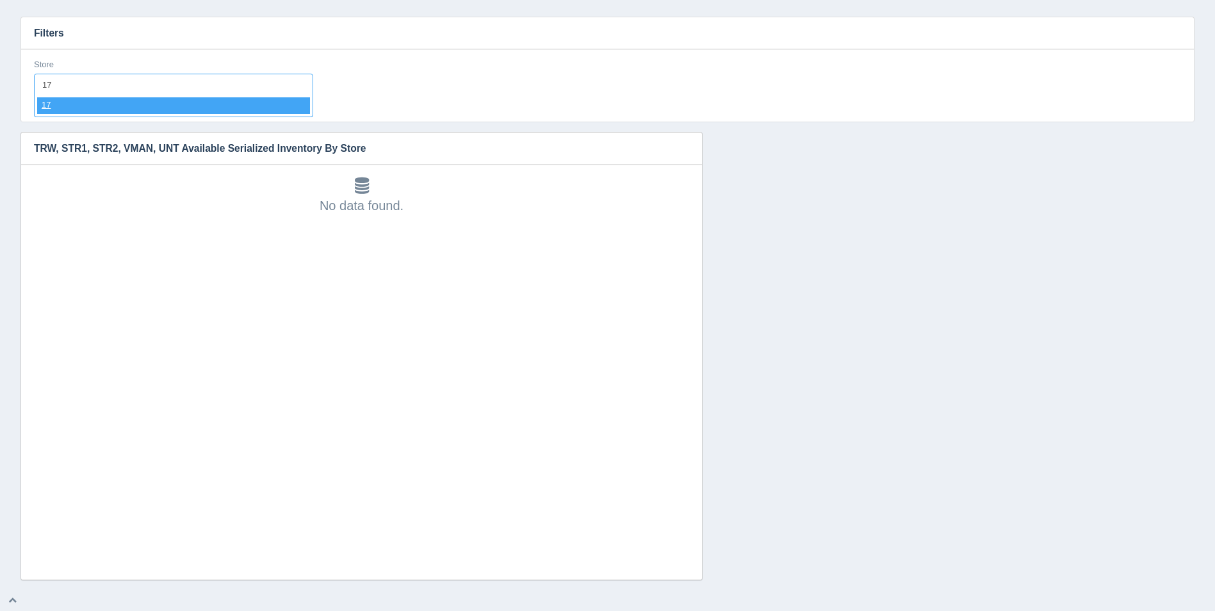
select select "17"
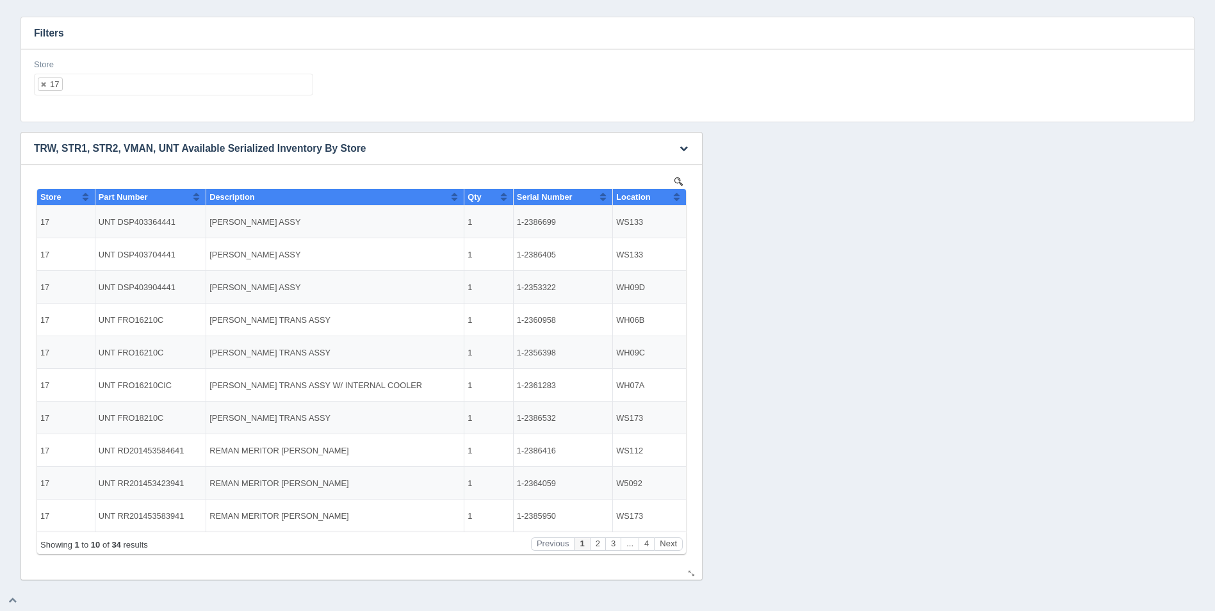
click at [680, 197] on button "Sort column ascending" at bounding box center [677, 196] width 8 height 15
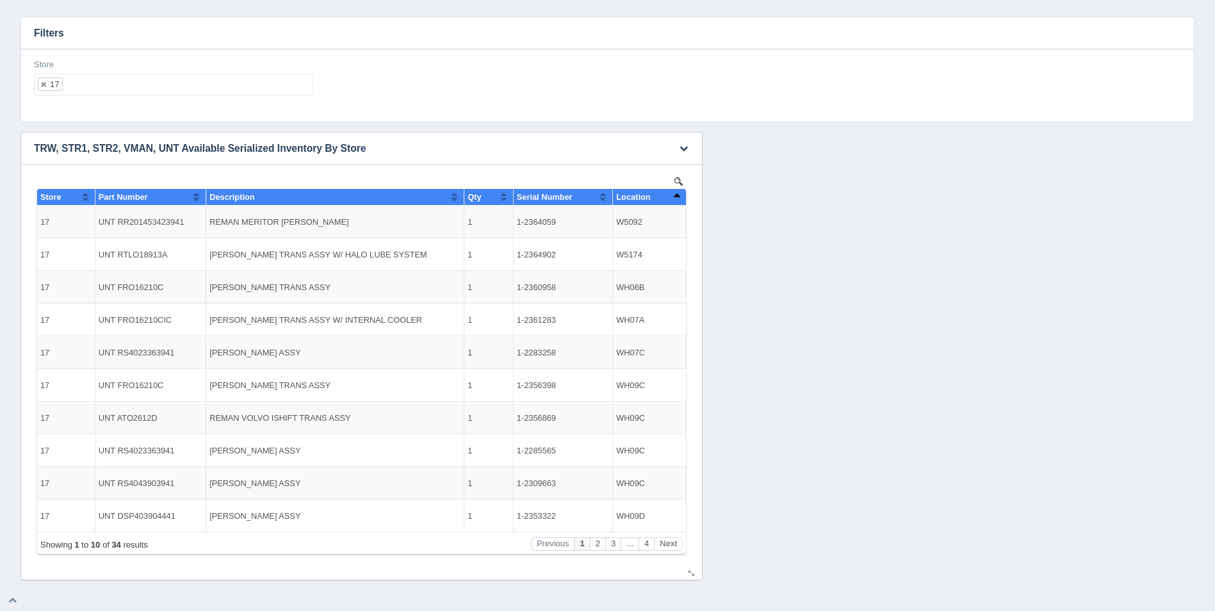
click at [680, 197] on button "Sort column descending" at bounding box center [677, 196] width 8 height 15
click at [678, 543] on button "Next" at bounding box center [668, 543] width 29 height 13
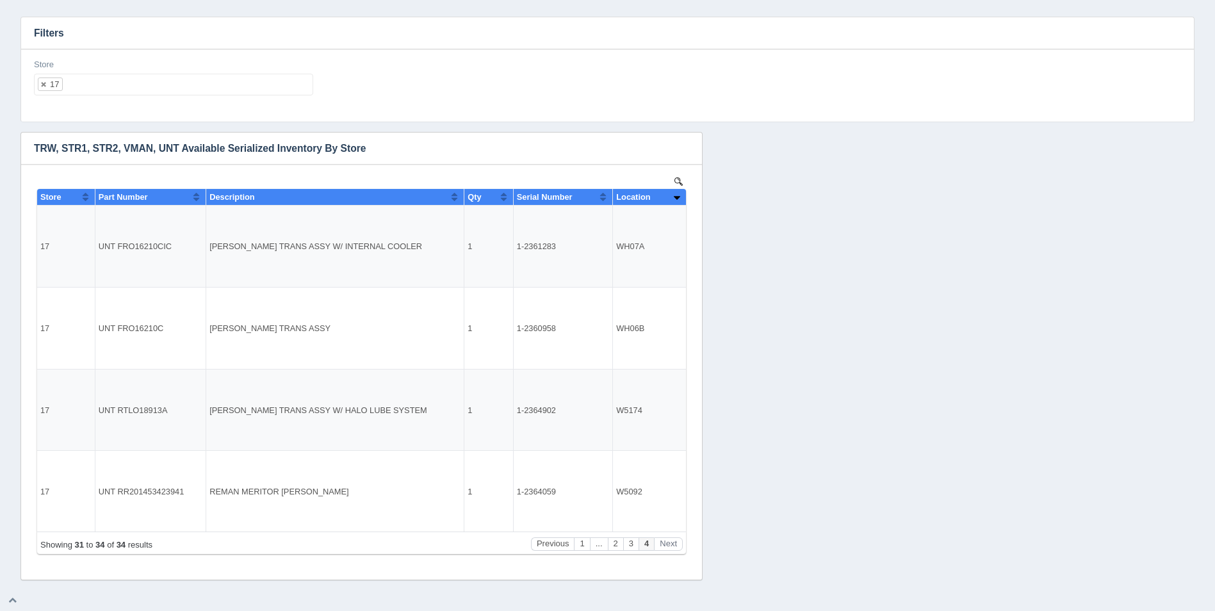
click at [160, 94] on ul "17" at bounding box center [173, 85] width 279 height 22
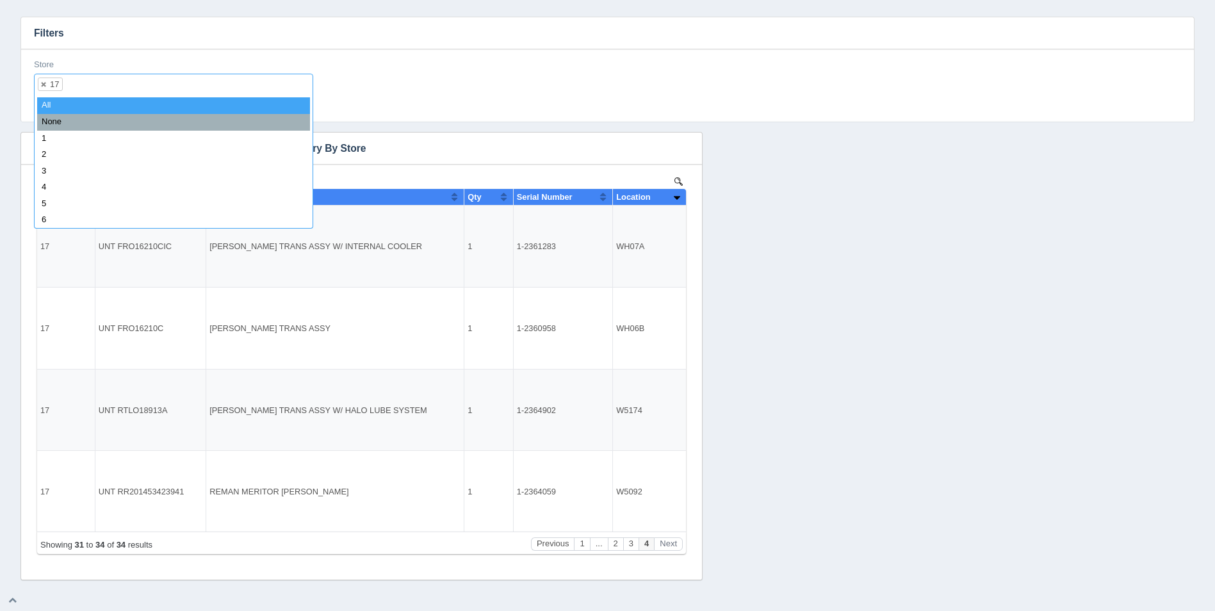
select select
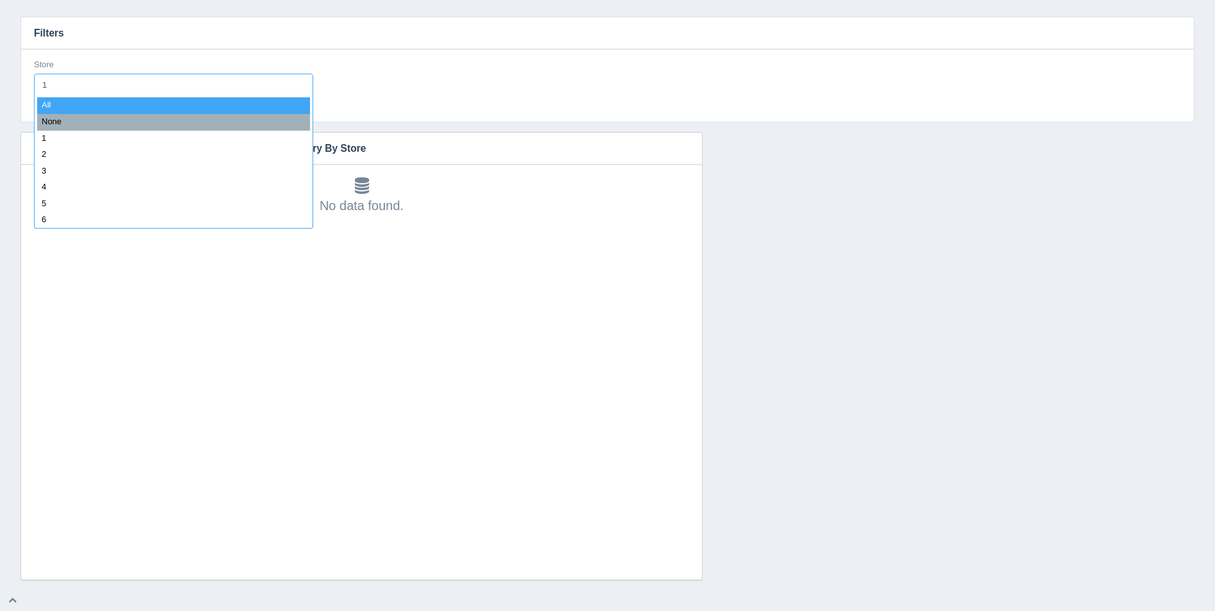
type input "18"
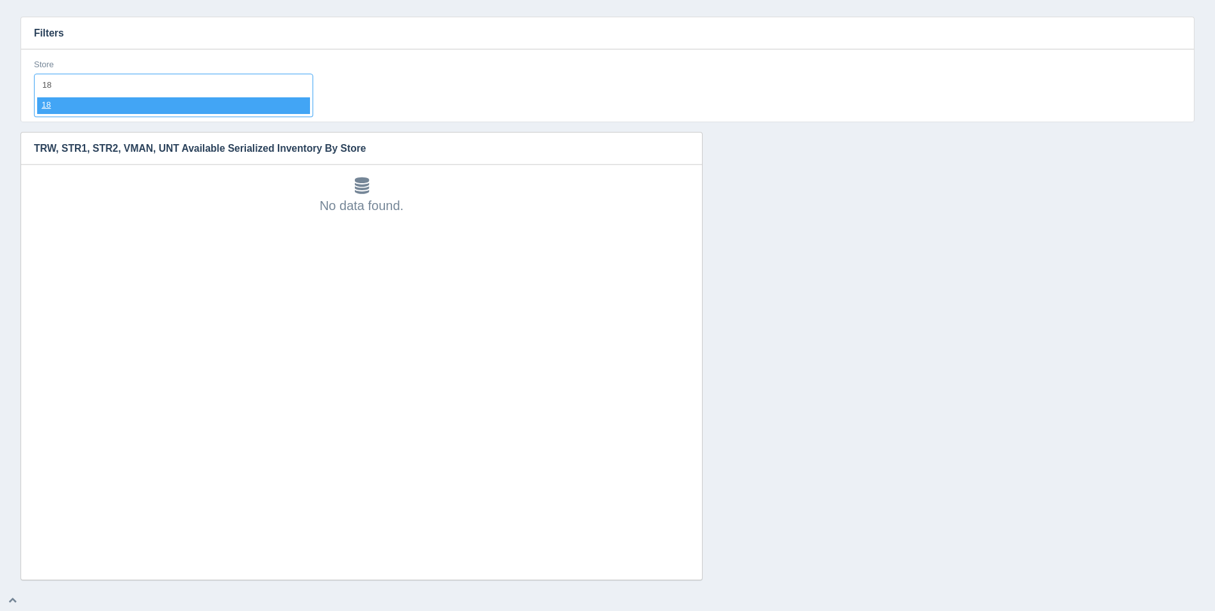
select select "18"
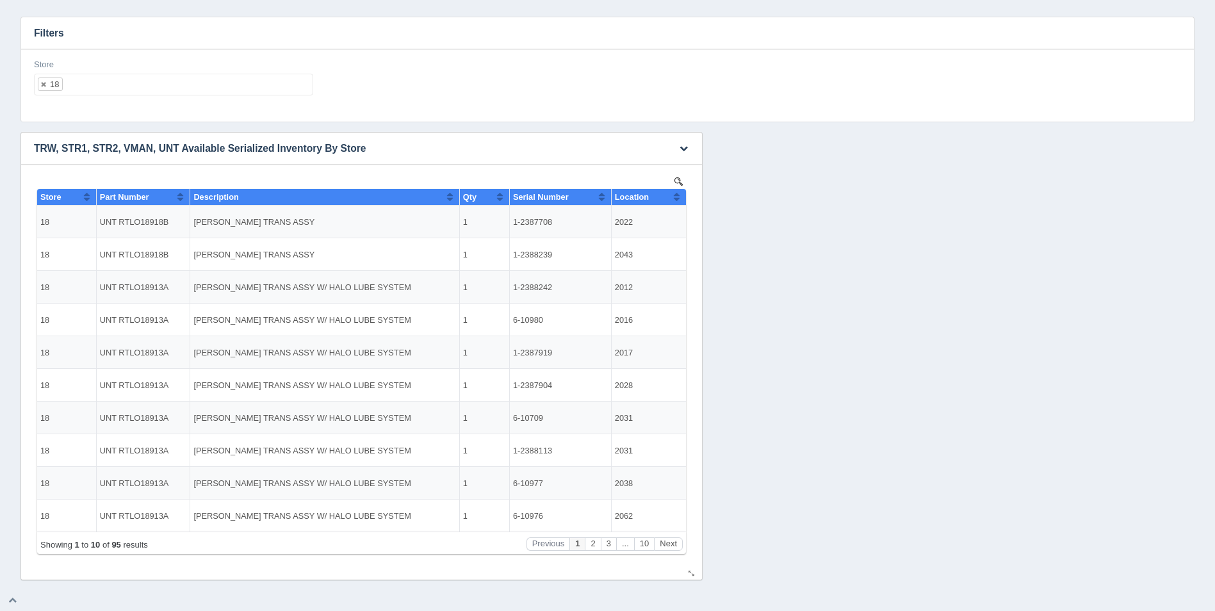
drag, startPoint x: 681, startPoint y: 204, endPoint x: 681, endPoint y: 197, distance: 7.7
click at [681, 201] on th "Location" at bounding box center [648, 197] width 75 height 17
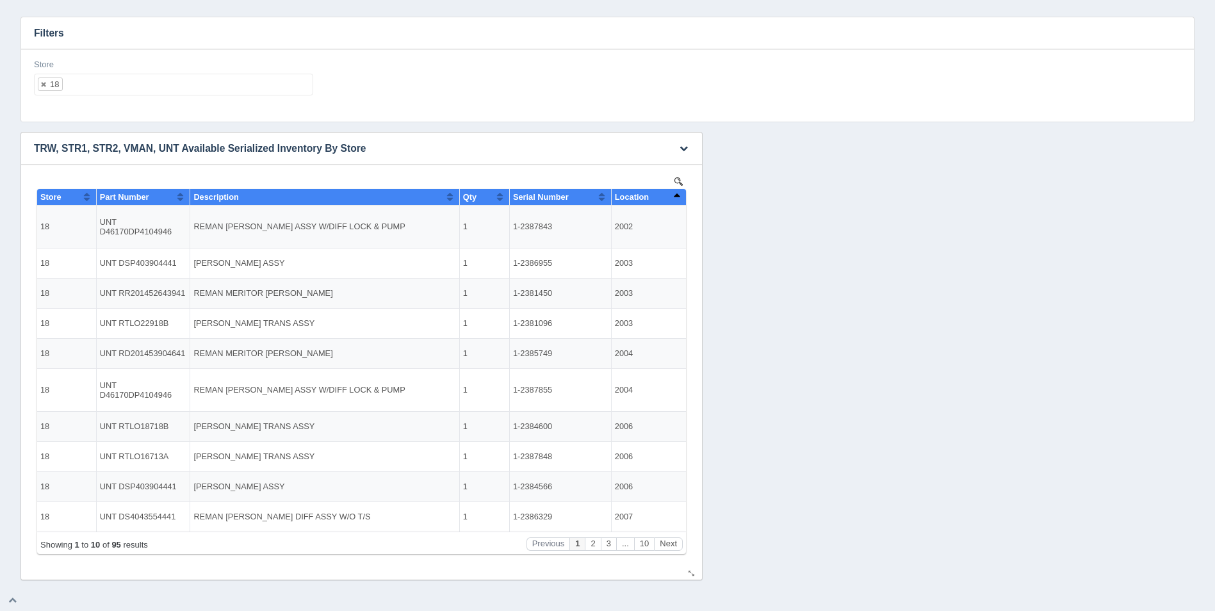
click at [681, 196] on th "Location" at bounding box center [648, 197] width 75 height 17
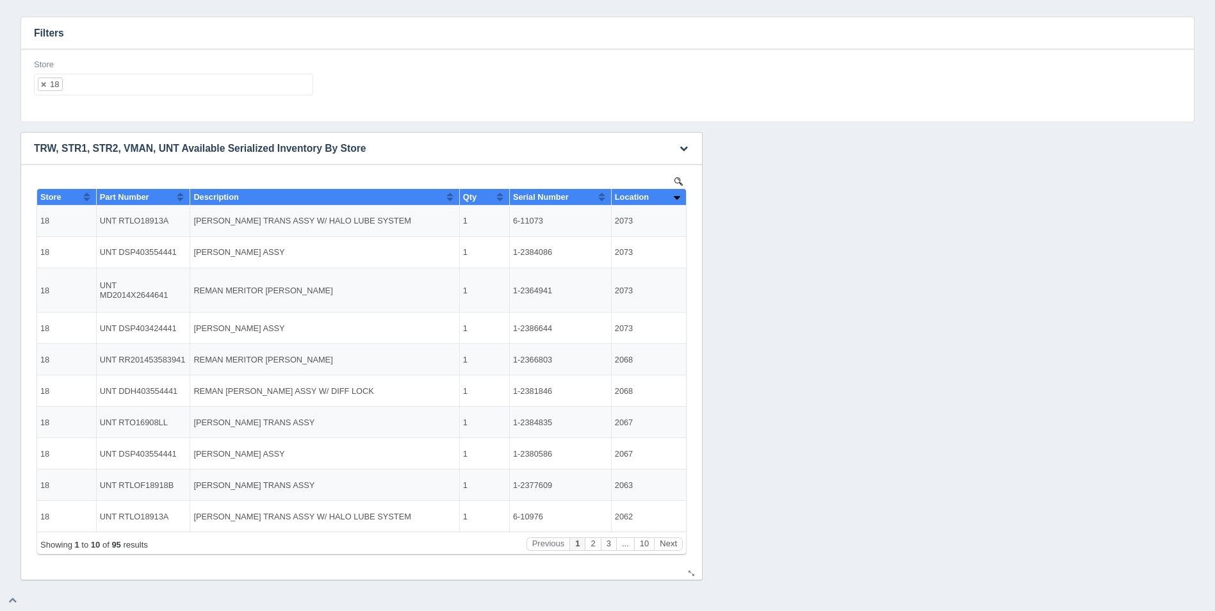
click at [681, 196] on th "Location" at bounding box center [648, 197] width 75 height 17
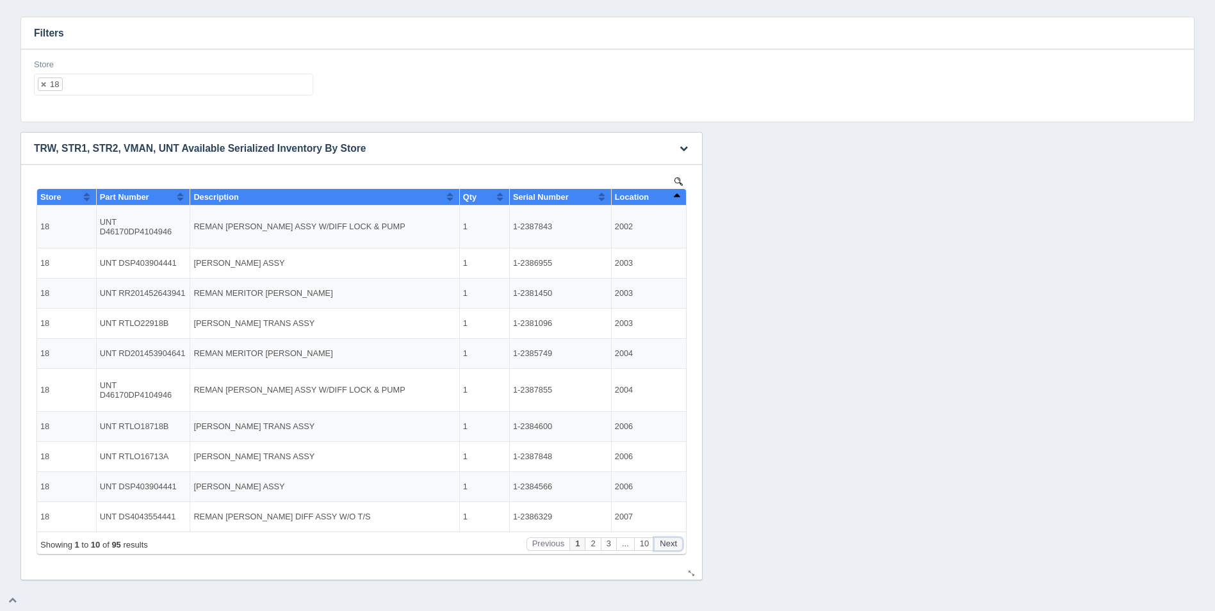
click at [672, 545] on button "Next" at bounding box center [668, 543] width 29 height 13
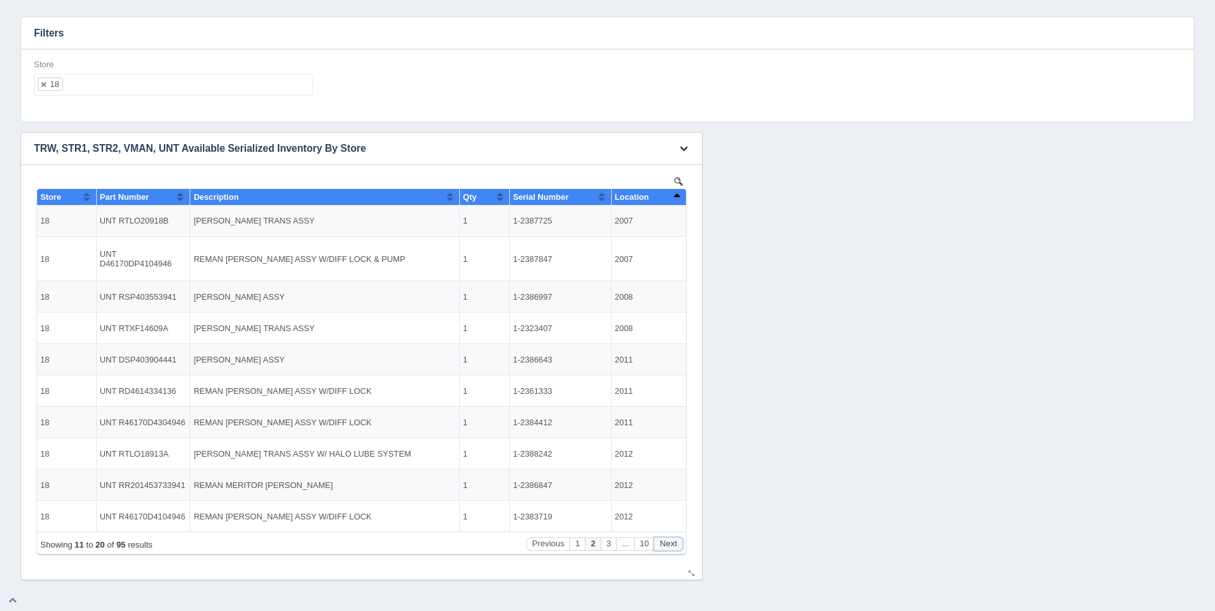
click at [672, 545] on button "Next" at bounding box center [668, 543] width 29 height 13
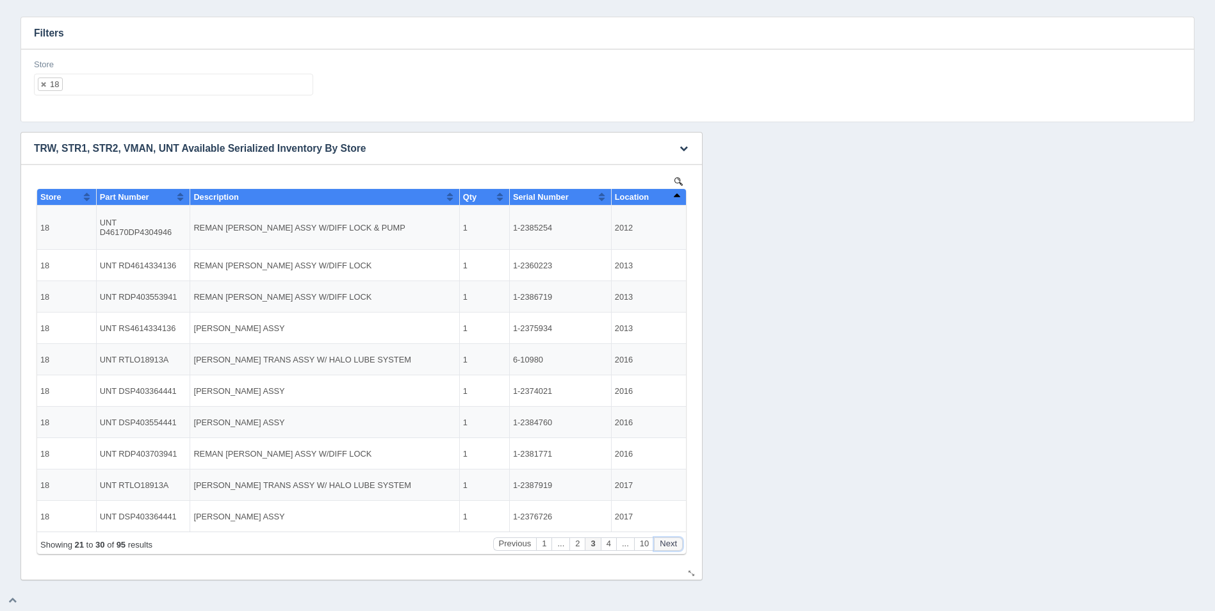
click at [672, 545] on button "Next" at bounding box center [668, 543] width 29 height 13
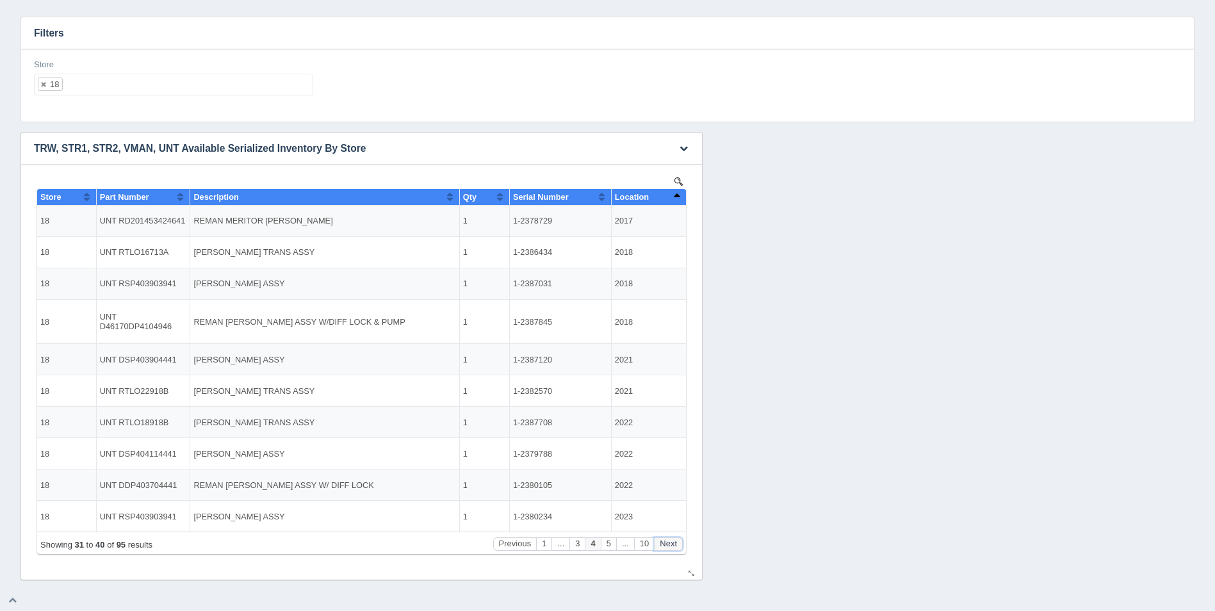
click at [672, 545] on button "Next" at bounding box center [668, 543] width 29 height 13
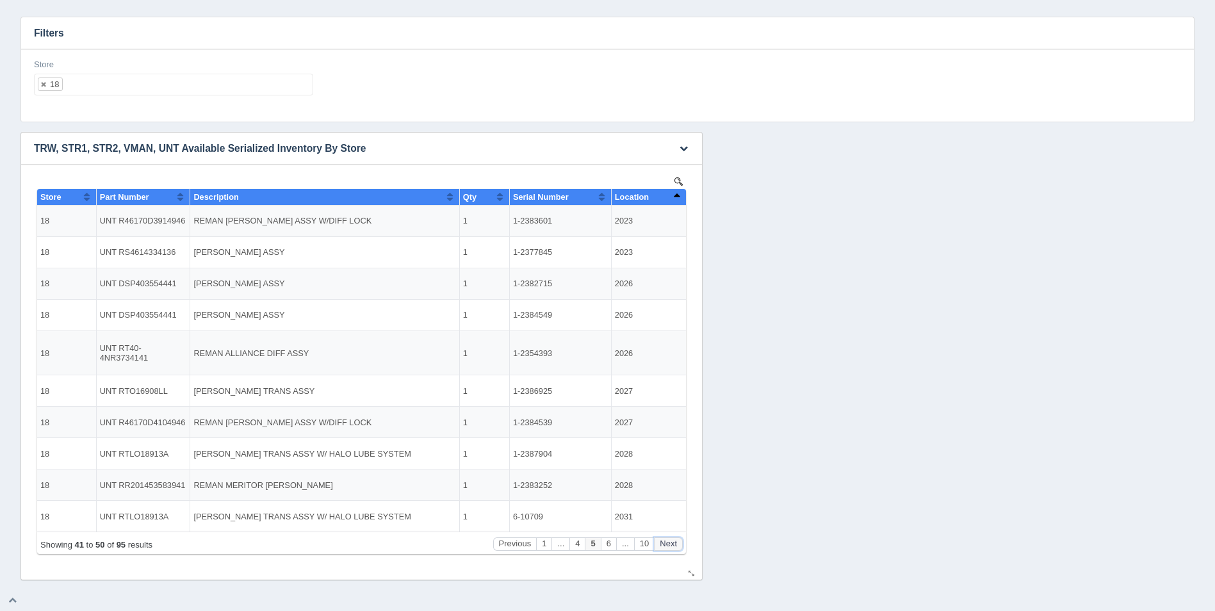
click at [672, 545] on button "Next" at bounding box center [668, 543] width 29 height 13
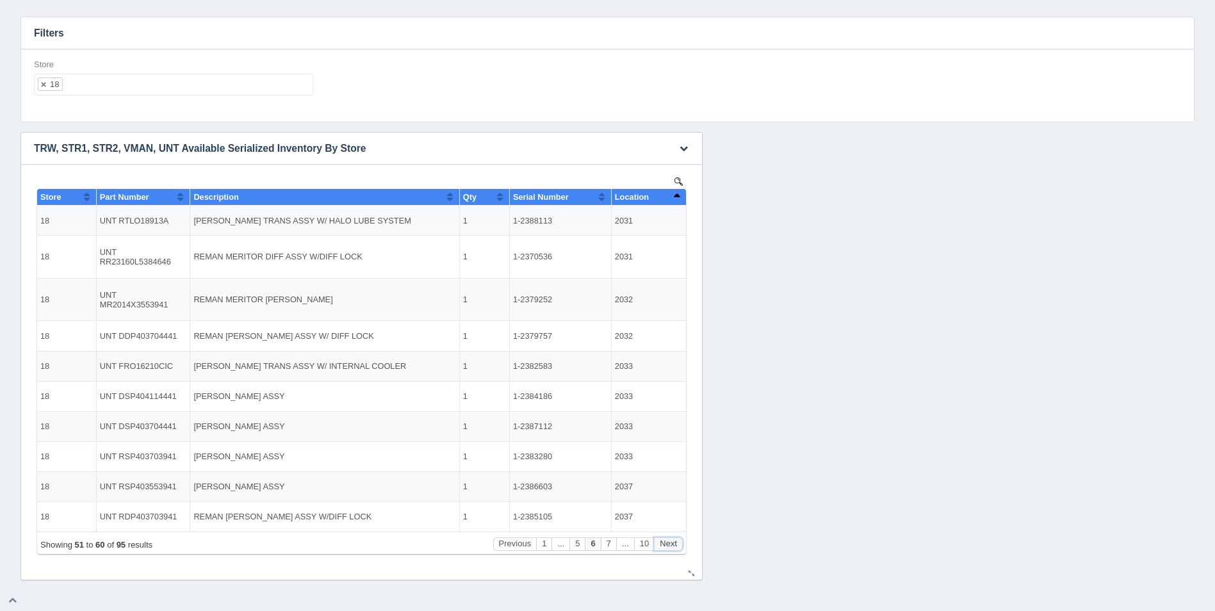
click at [672, 545] on button "Next" at bounding box center [668, 543] width 29 height 13
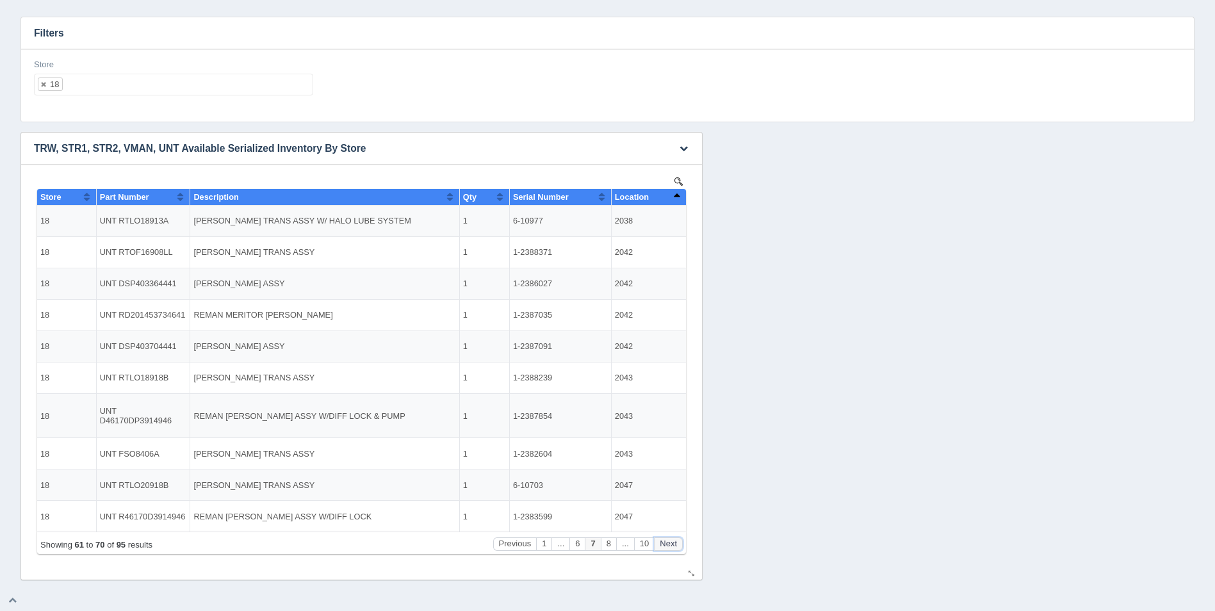
click at [672, 542] on button "Next" at bounding box center [668, 543] width 29 height 13
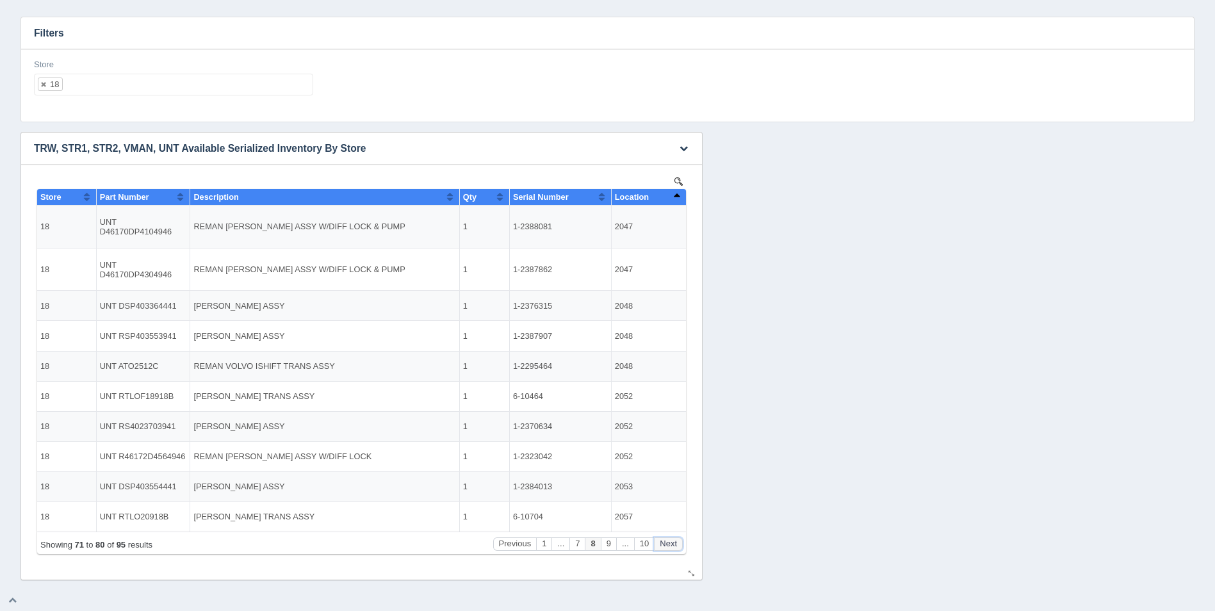
click at [672, 542] on button "Next" at bounding box center [668, 543] width 29 height 13
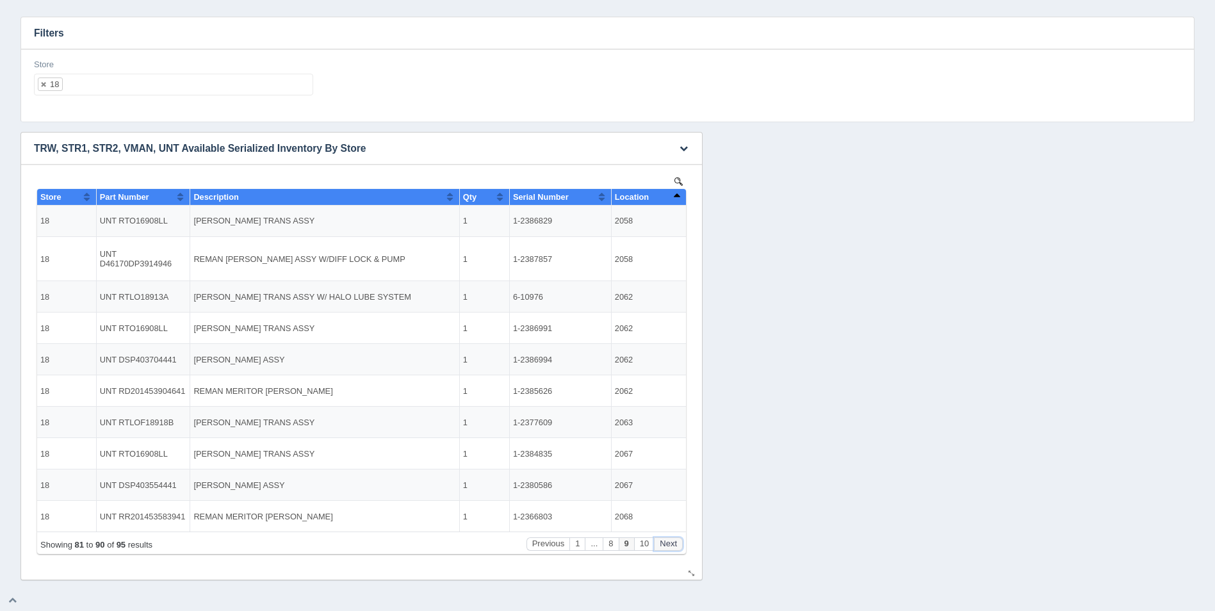
click at [672, 542] on button "Next" at bounding box center [668, 543] width 29 height 13
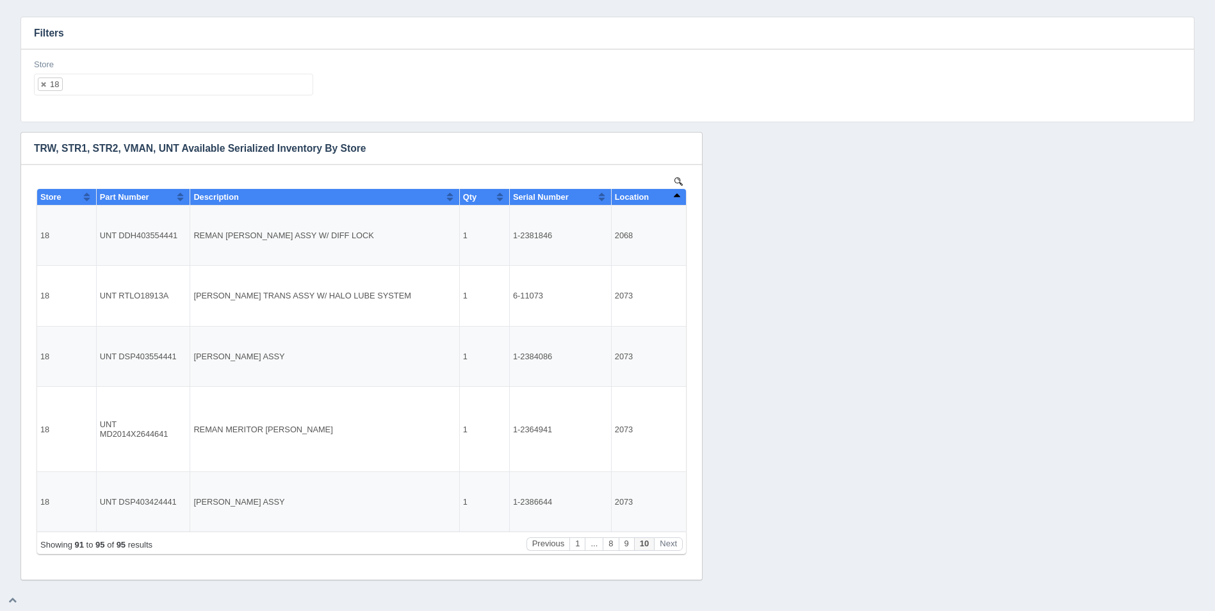
click at [175, 98] on div "Store 18 All None 1 2 3 4 5 6 7 8 9 10 11 12 13 14 15 16 17 18 19 20 21 22 23 2…" at bounding box center [174, 82] width 290 height 47
click at [177, 85] on ul "18" at bounding box center [173, 85] width 279 height 22
select select
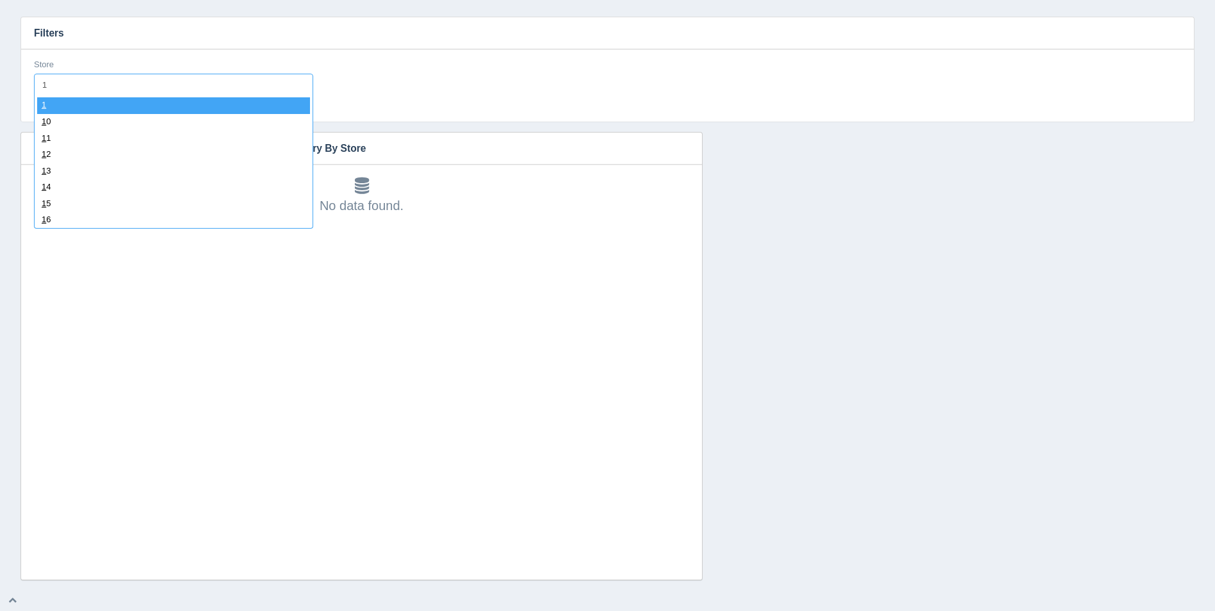
type input "19"
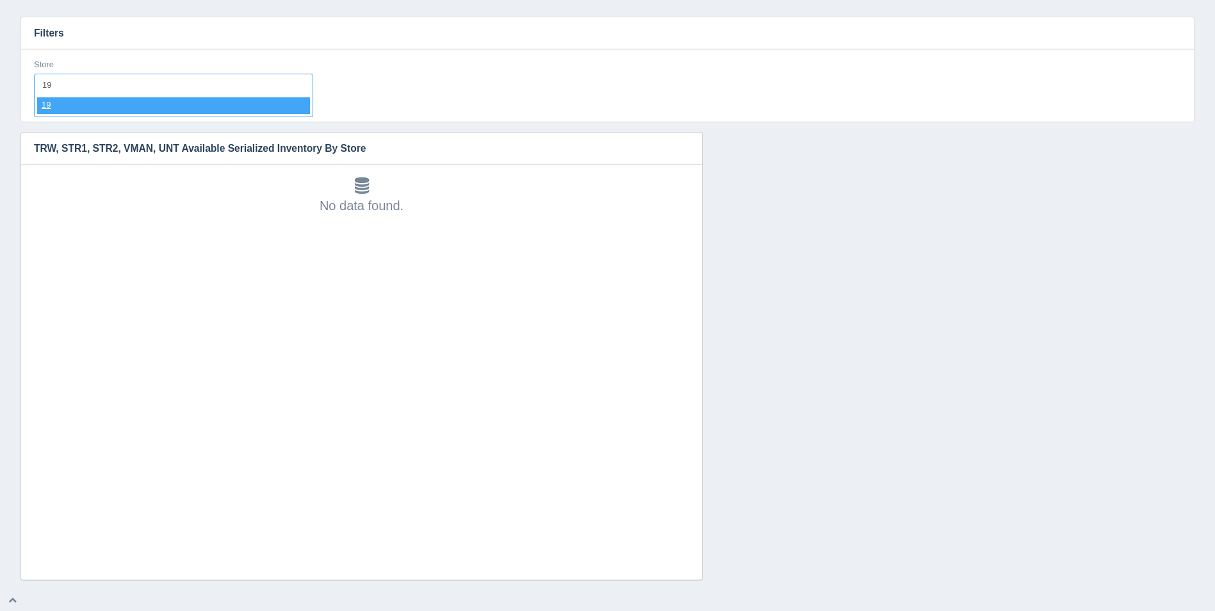
select select "19"
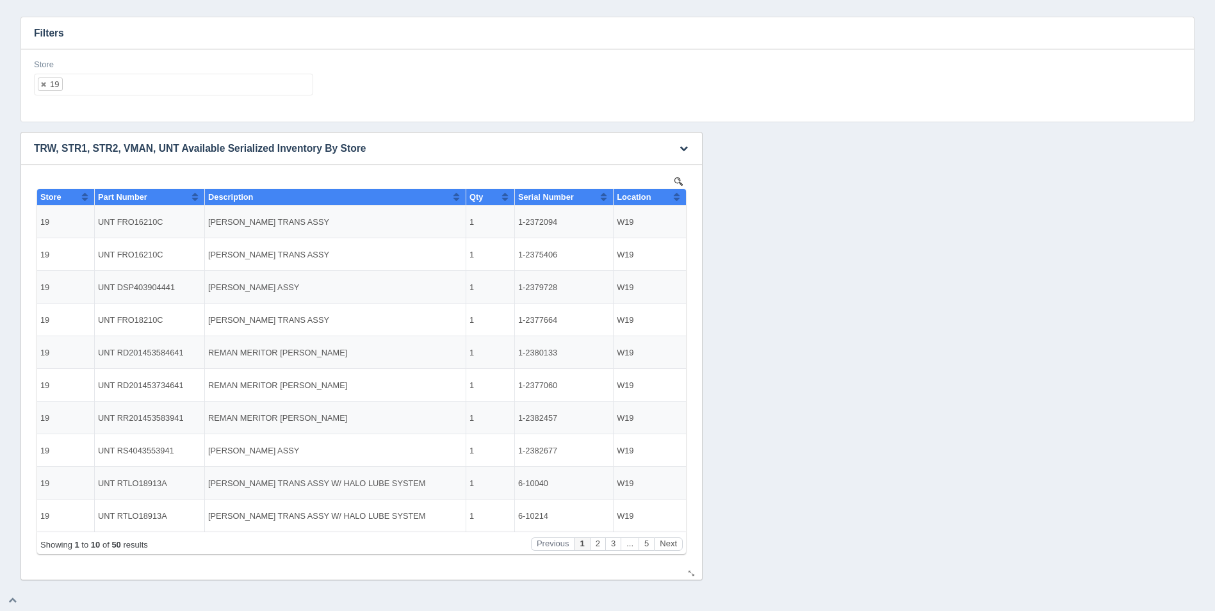
click at [677, 191] on button "Sort column ascending" at bounding box center [677, 196] width 8 height 15
drag, startPoint x: 677, startPoint y: 191, endPoint x: 725, endPoint y: 434, distance: 248.1
click at [677, 191] on button "Sort column descending" at bounding box center [677, 196] width 8 height 15
click at [673, 551] on div "Showing 1 to 10 of 50 results Previous 1 2 3 ... 5 Next" at bounding box center [361, 543] width 649 height 22
click at [673, 545] on button "Next" at bounding box center [668, 543] width 29 height 13
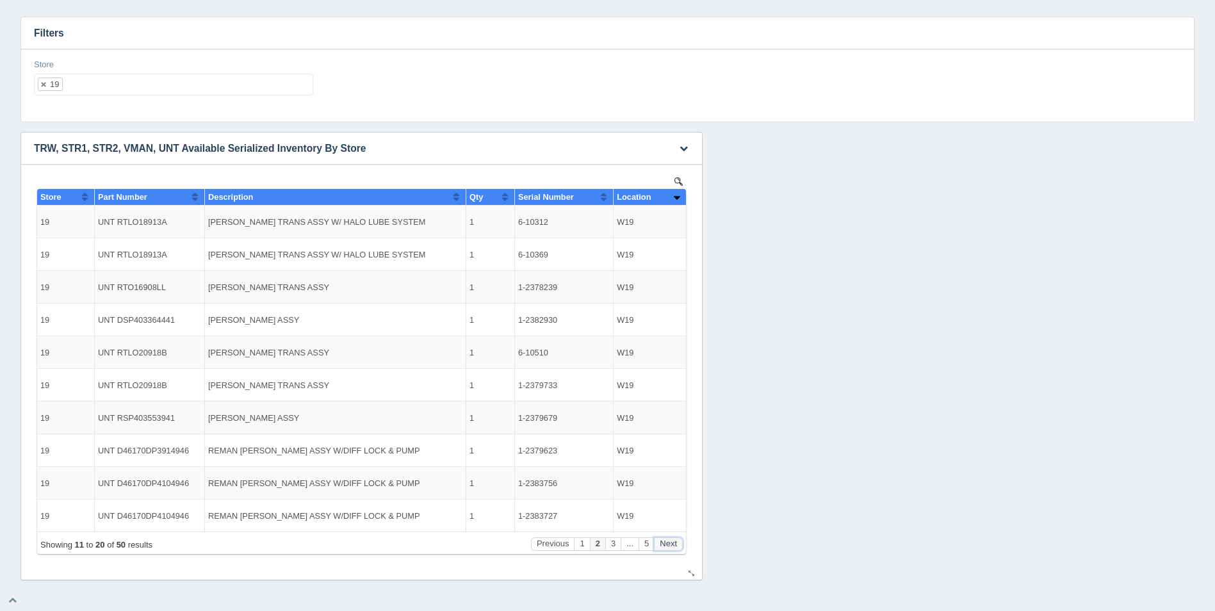
click at [673, 545] on button "Next" at bounding box center [668, 543] width 29 height 13
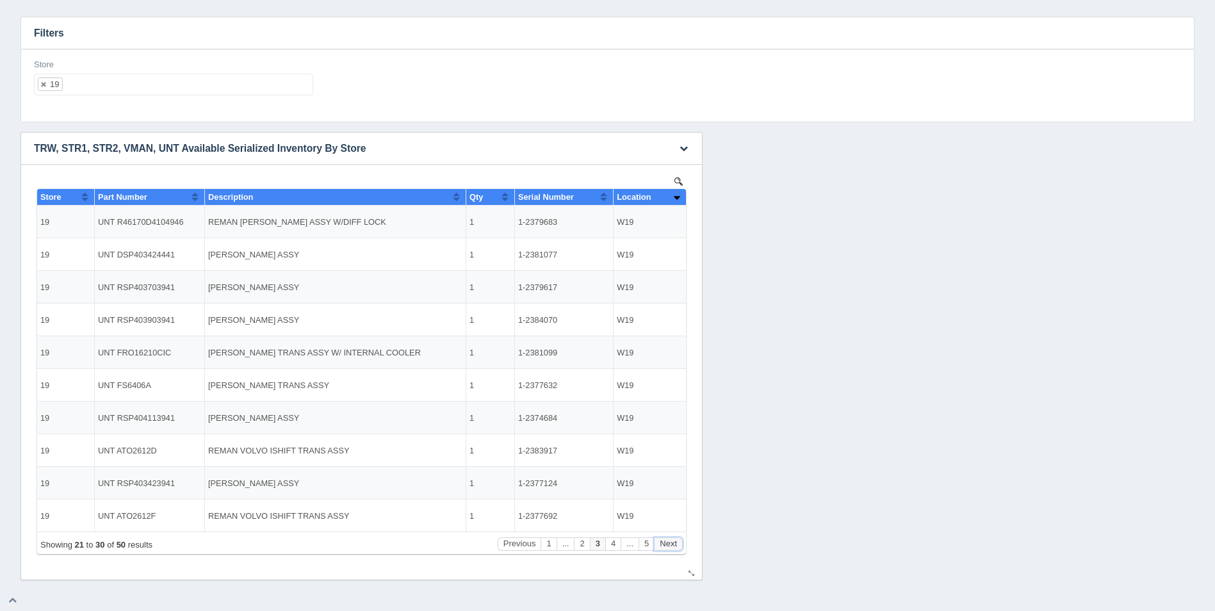
click at [673, 545] on button "Next" at bounding box center [668, 543] width 29 height 13
click at [137, 83] on ul "19" at bounding box center [173, 85] width 279 height 22
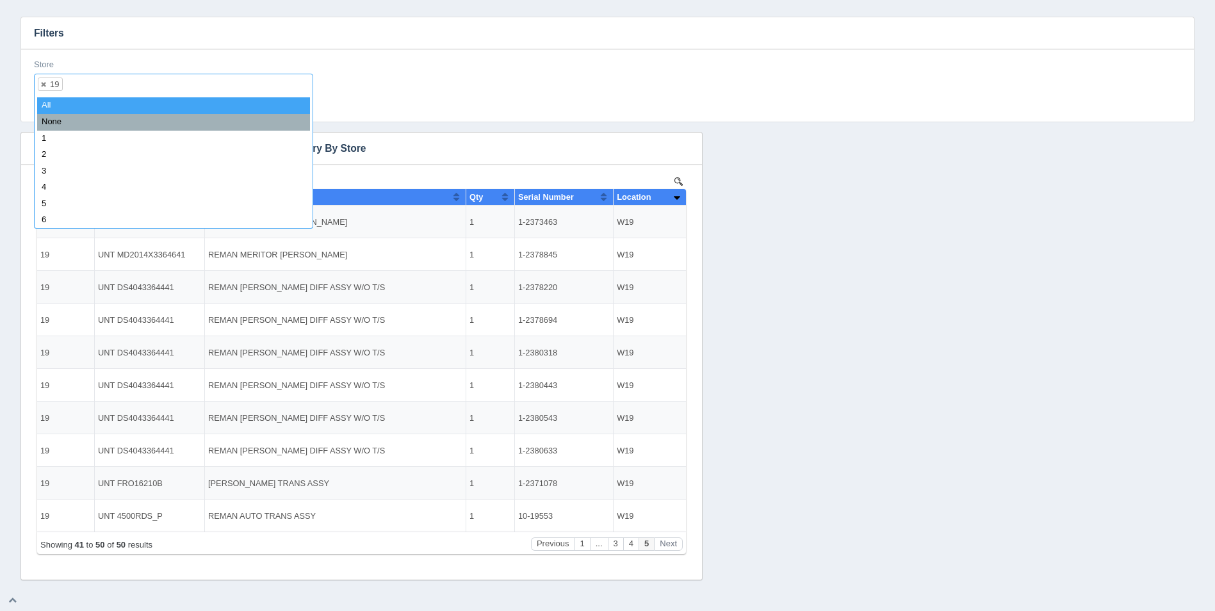
select select
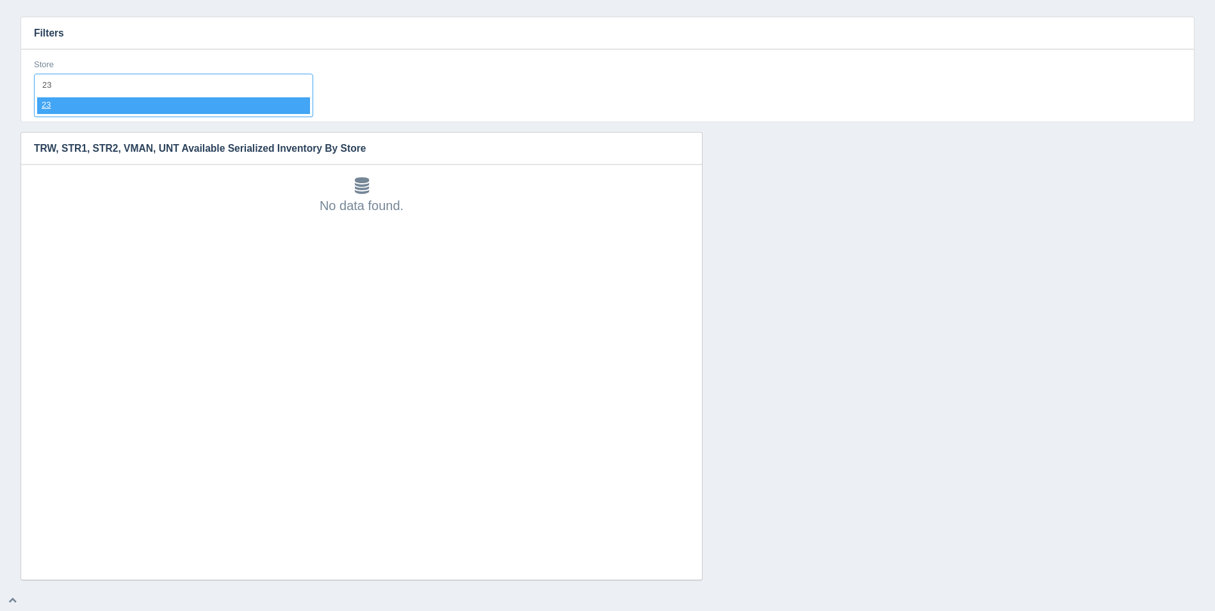
type input "2"
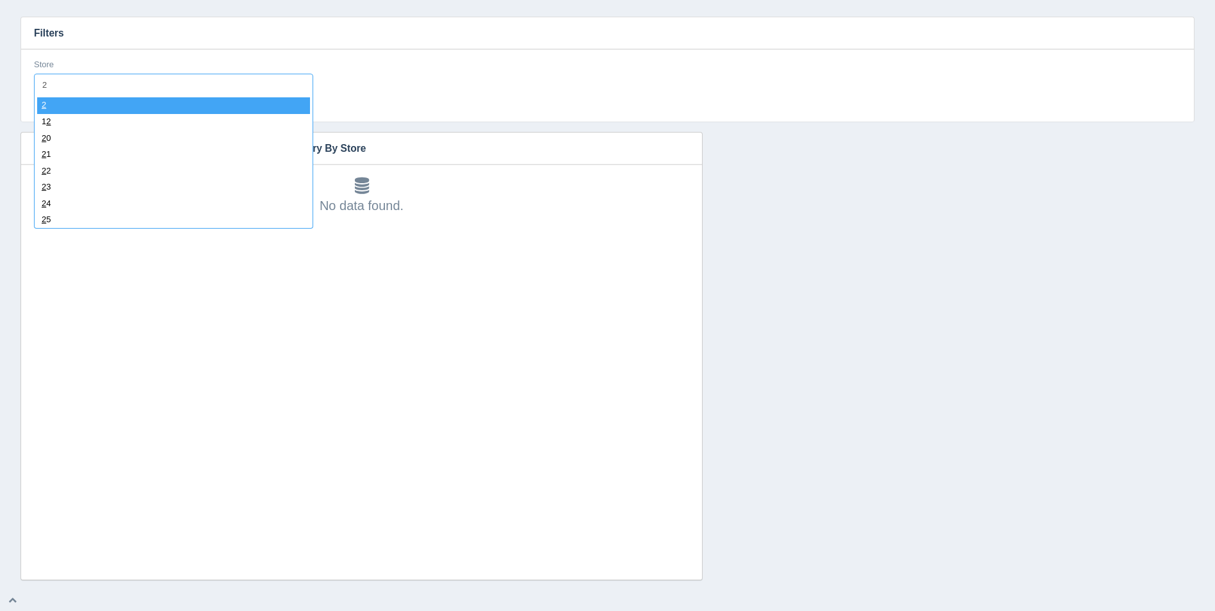
type input "21"
select select "21"
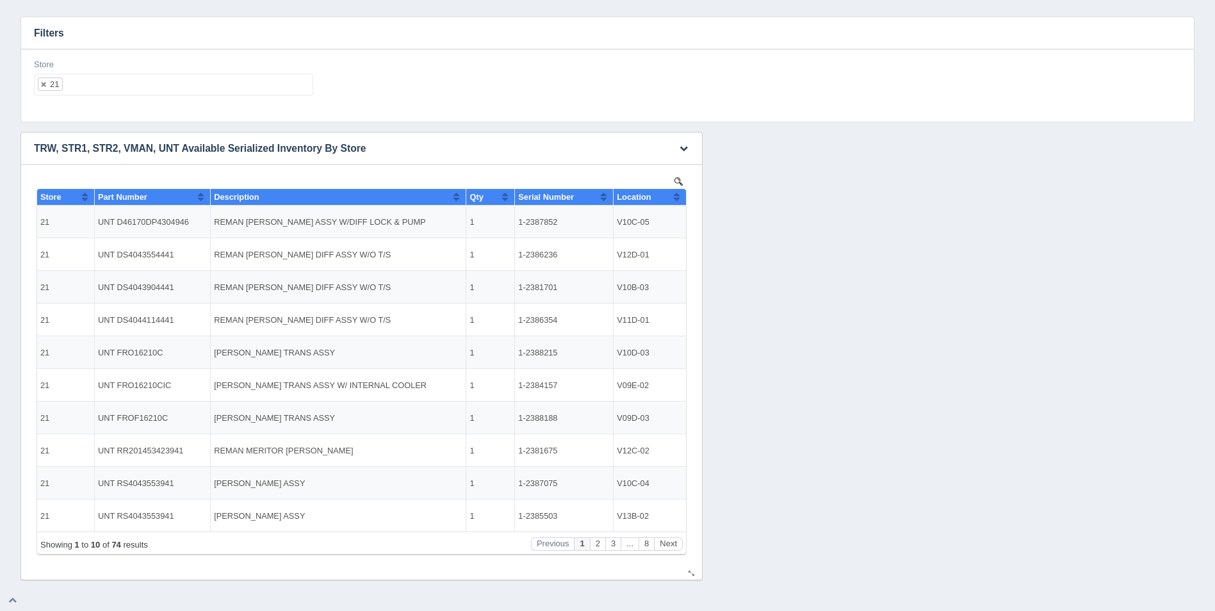
click at [679, 201] on button "Sort column ascending" at bounding box center [677, 196] width 8 height 15
click at [679, 201] on button "Sort column descending" at bounding box center [677, 196] width 8 height 15
click at [679, 201] on button "Sort column ascending" at bounding box center [677, 196] width 8 height 15
click at [672, 541] on button "Next" at bounding box center [668, 543] width 29 height 13
click at [673, 541] on button "Next" at bounding box center [668, 543] width 29 height 13
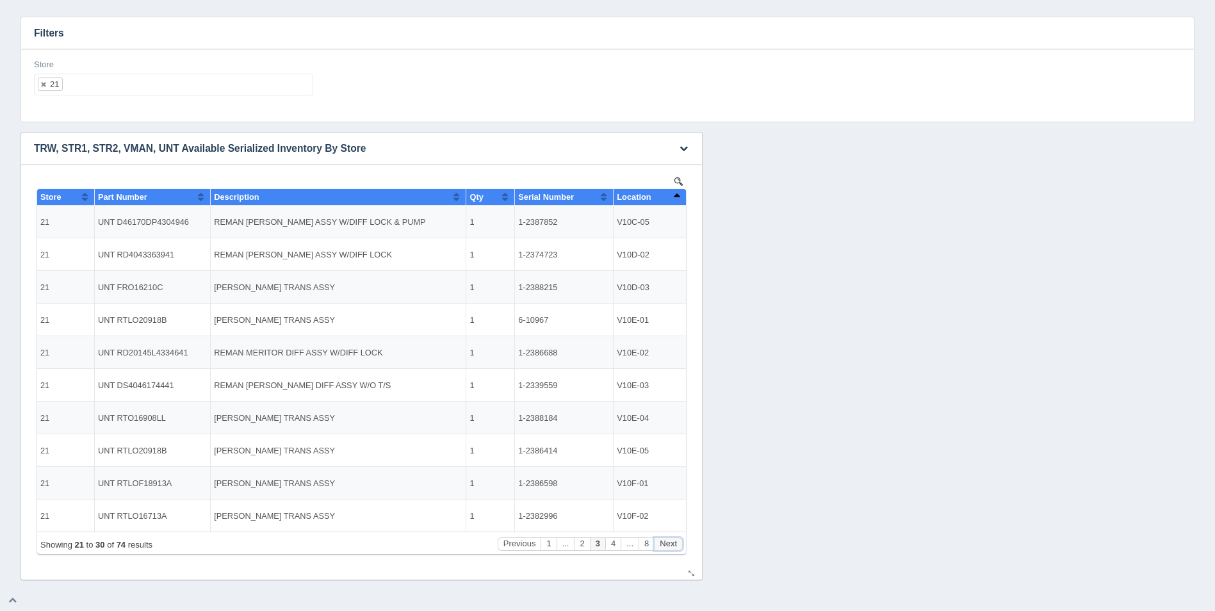
click at [673, 541] on button "Next" at bounding box center [668, 543] width 29 height 13
click at [672, 541] on button "Next" at bounding box center [668, 543] width 29 height 13
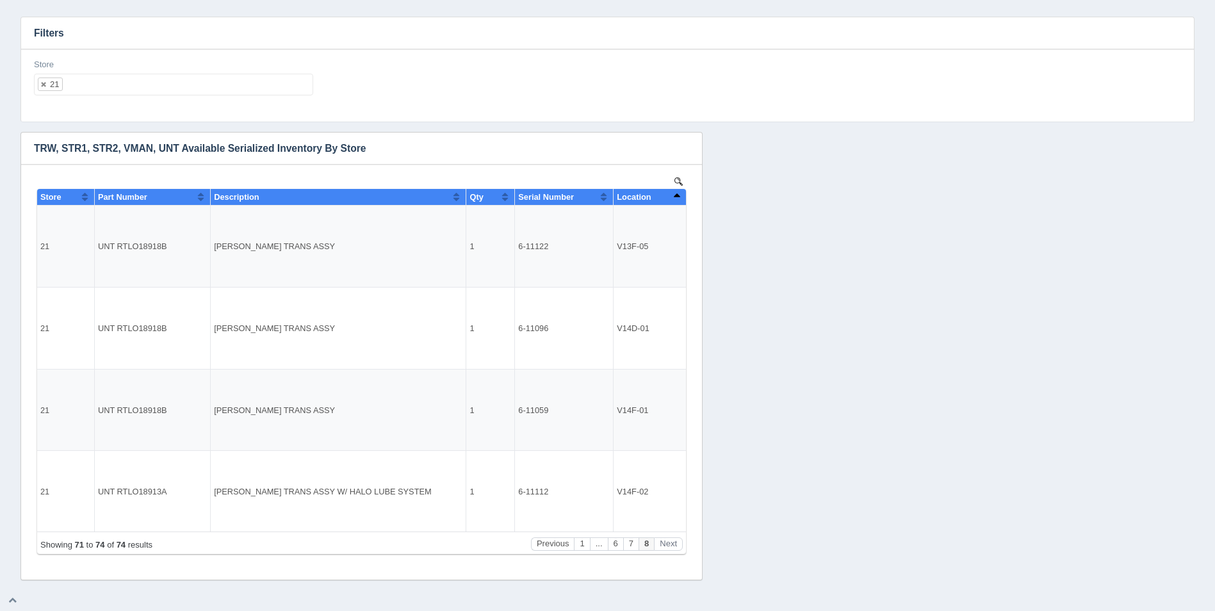
click at [256, 90] on ul "21" at bounding box center [173, 85] width 279 height 22
select select
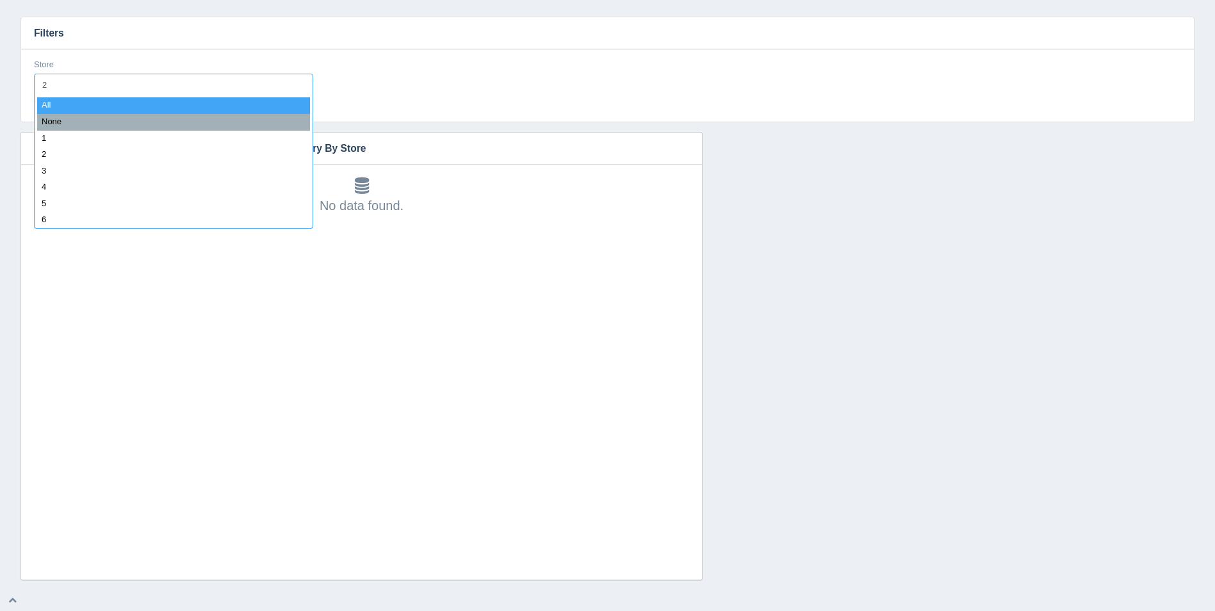
type input "22"
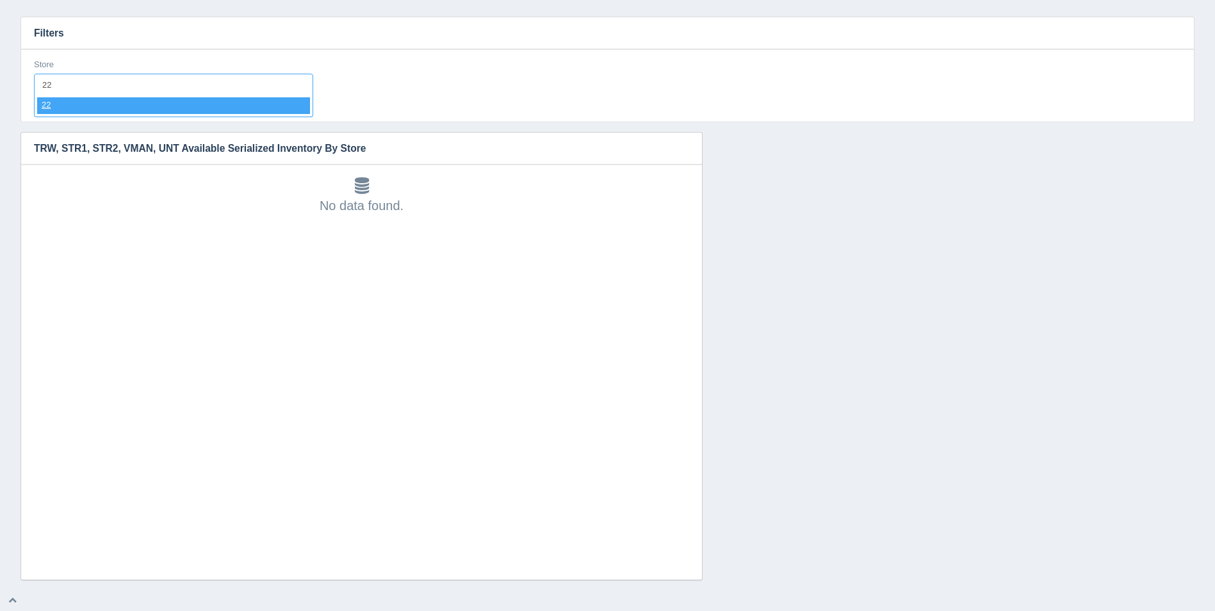
select select "22"
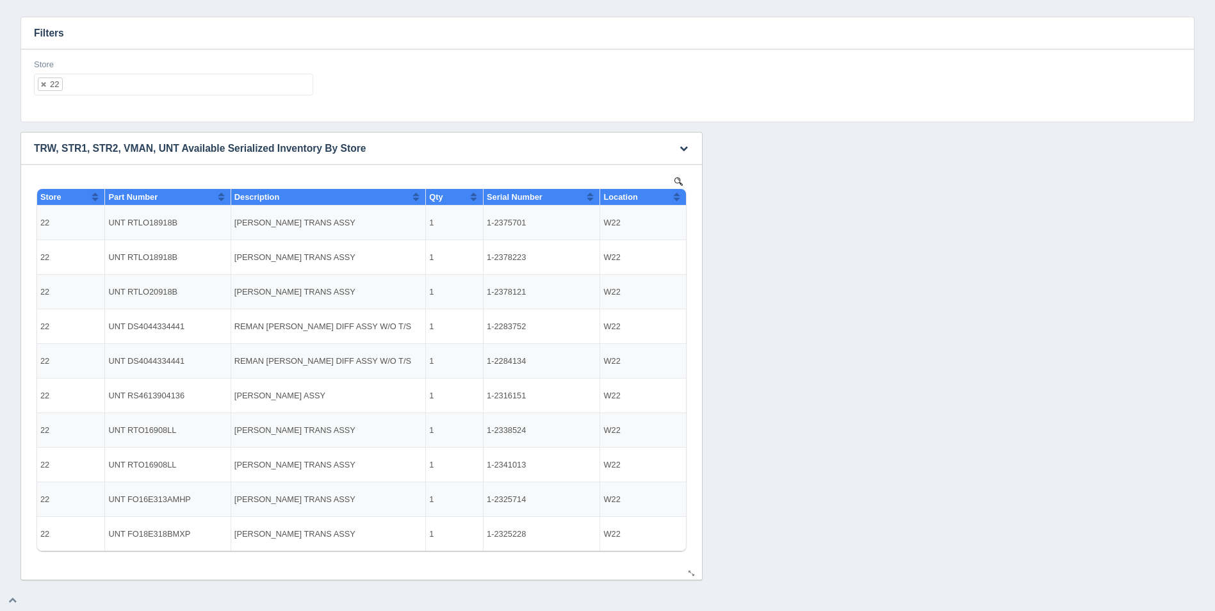
select select
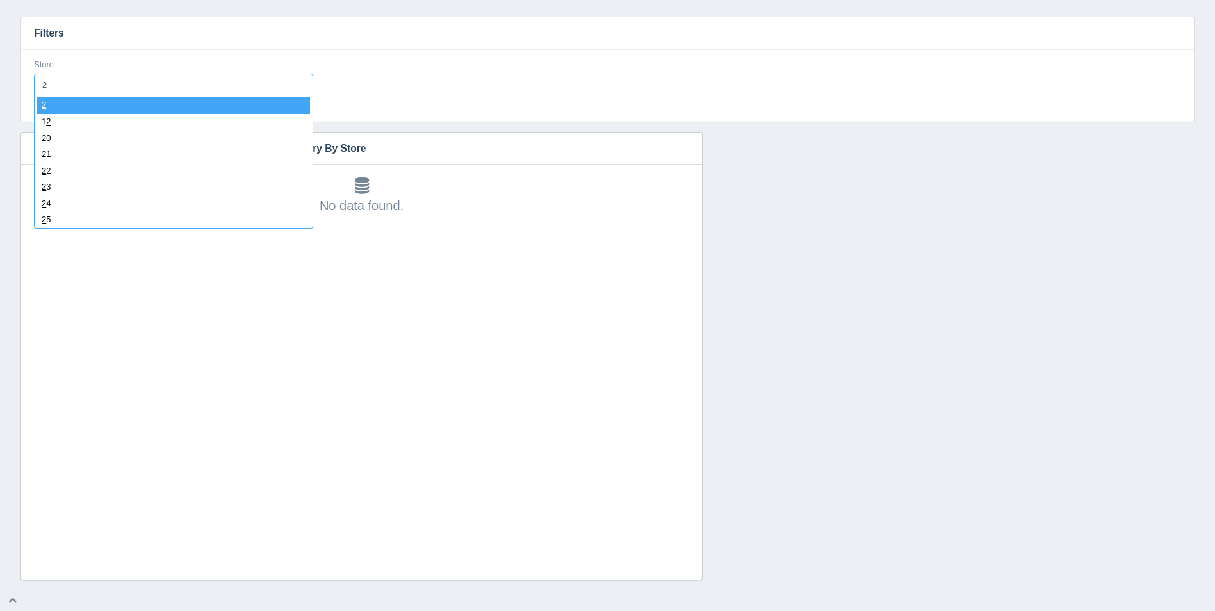
type input "23"
select select "23"
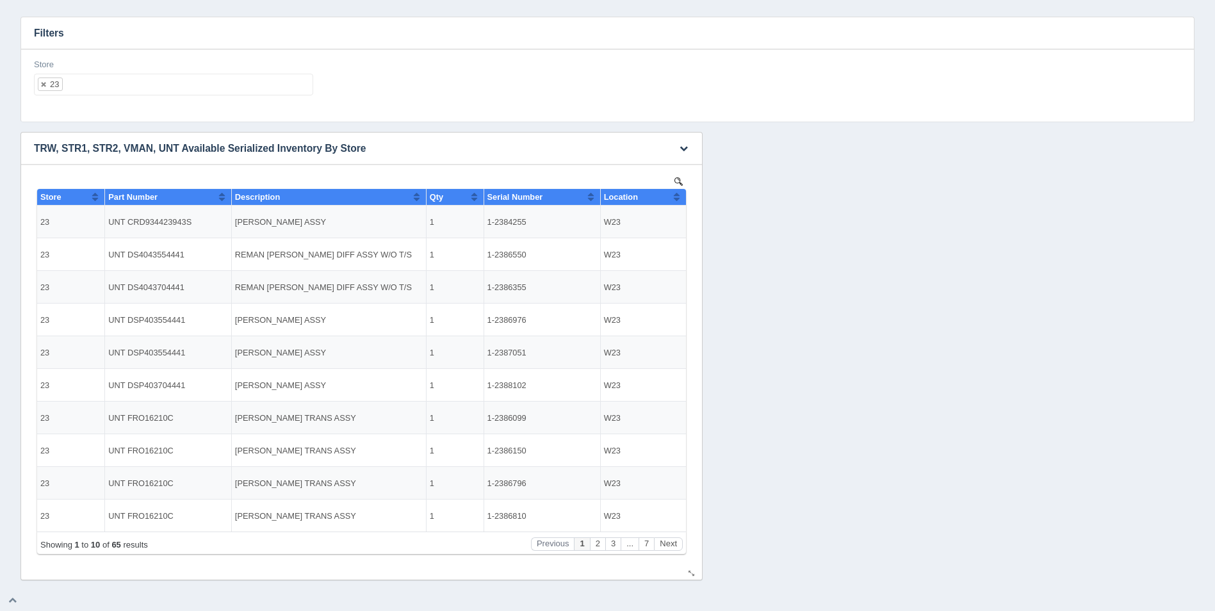
click at [679, 193] on button "Sort column ascending" at bounding box center [677, 196] width 8 height 15
click at [679, 193] on button "Sort column descending" at bounding box center [677, 196] width 8 height 15
click at [669, 538] on button "Next" at bounding box center [668, 543] width 29 height 13
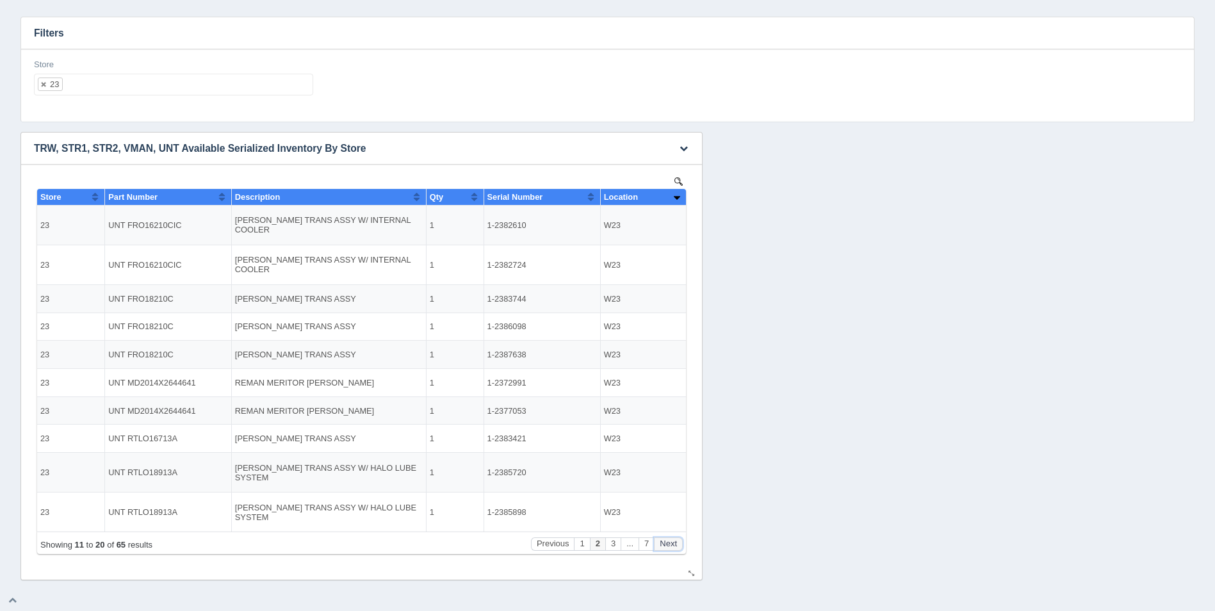
click at [669, 538] on button "Next" at bounding box center [668, 543] width 29 height 13
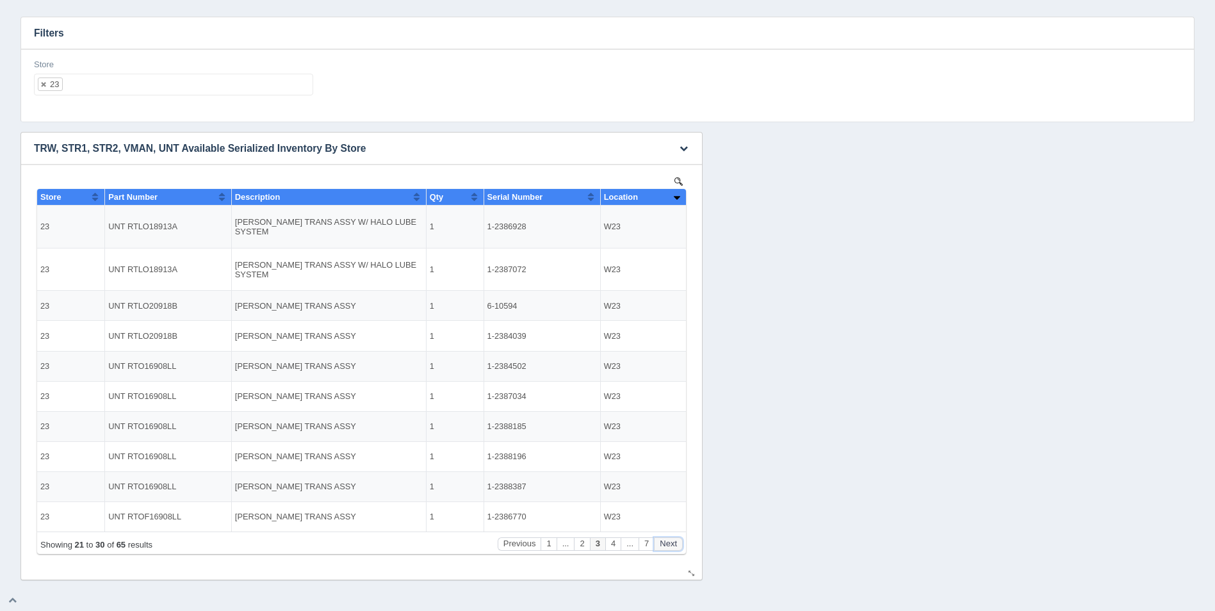
click at [669, 538] on button "Next" at bounding box center [668, 543] width 29 height 13
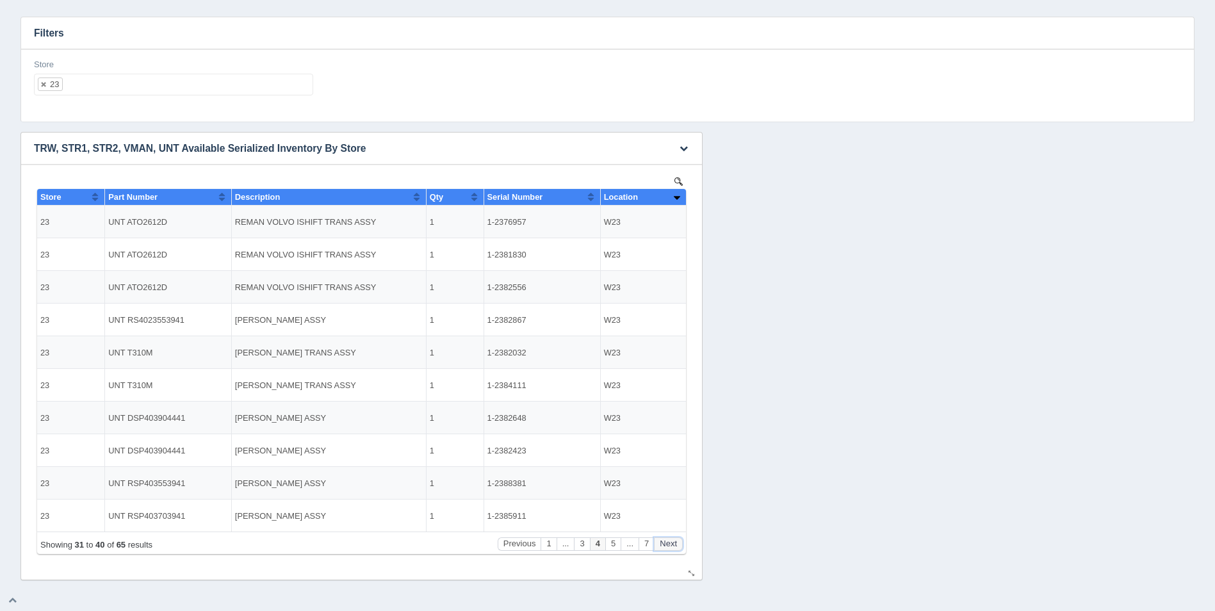
click at [669, 538] on button "Next" at bounding box center [668, 543] width 29 height 13
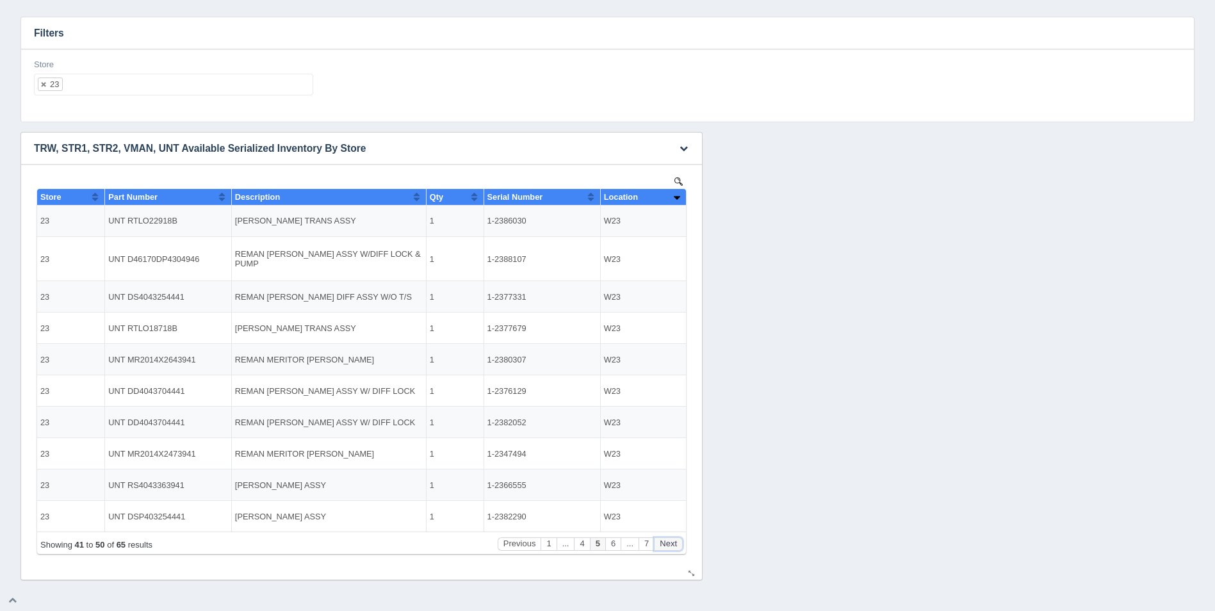
click at [669, 538] on button "Next" at bounding box center [668, 543] width 29 height 13
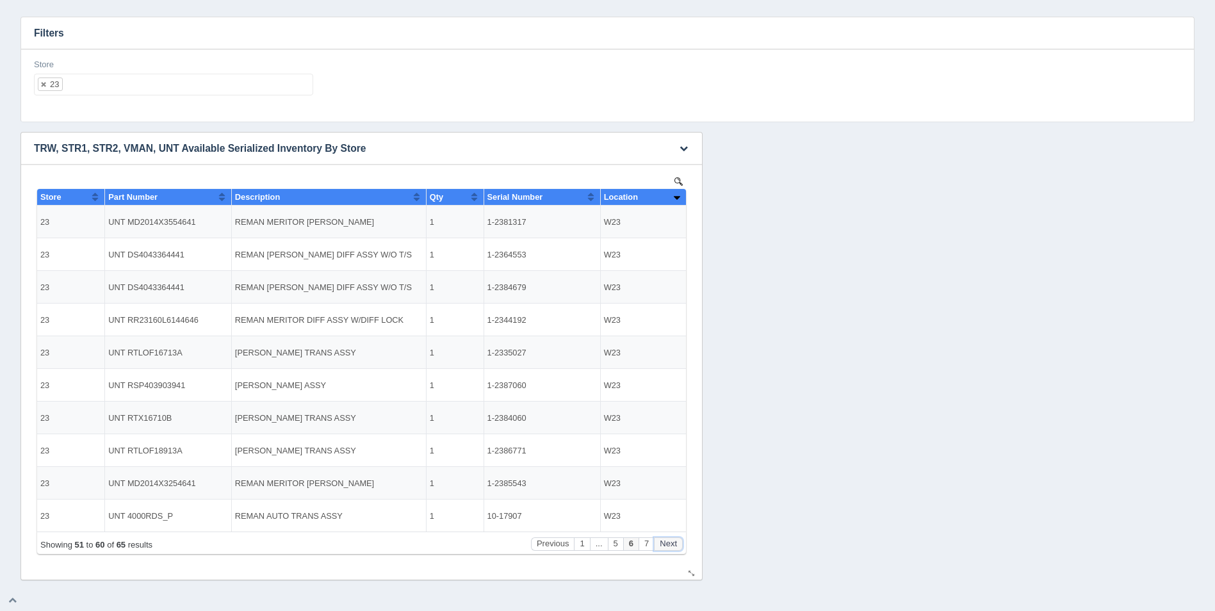
click at [669, 539] on button "Next" at bounding box center [668, 543] width 29 height 13
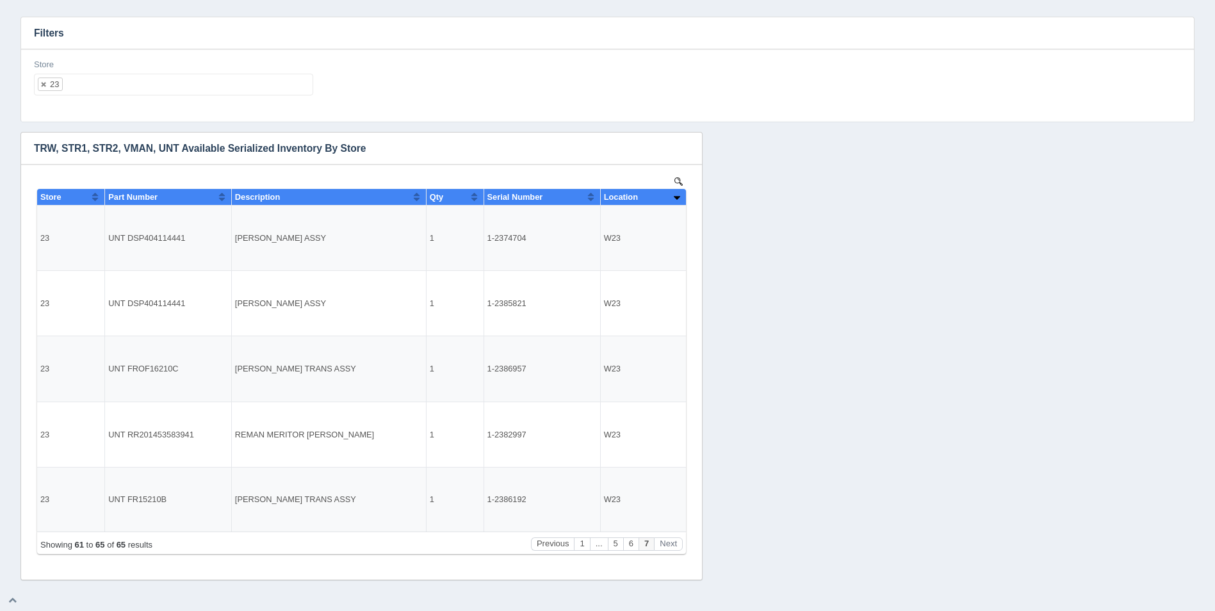
click at [160, 85] on ul "23" at bounding box center [173, 85] width 279 height 22
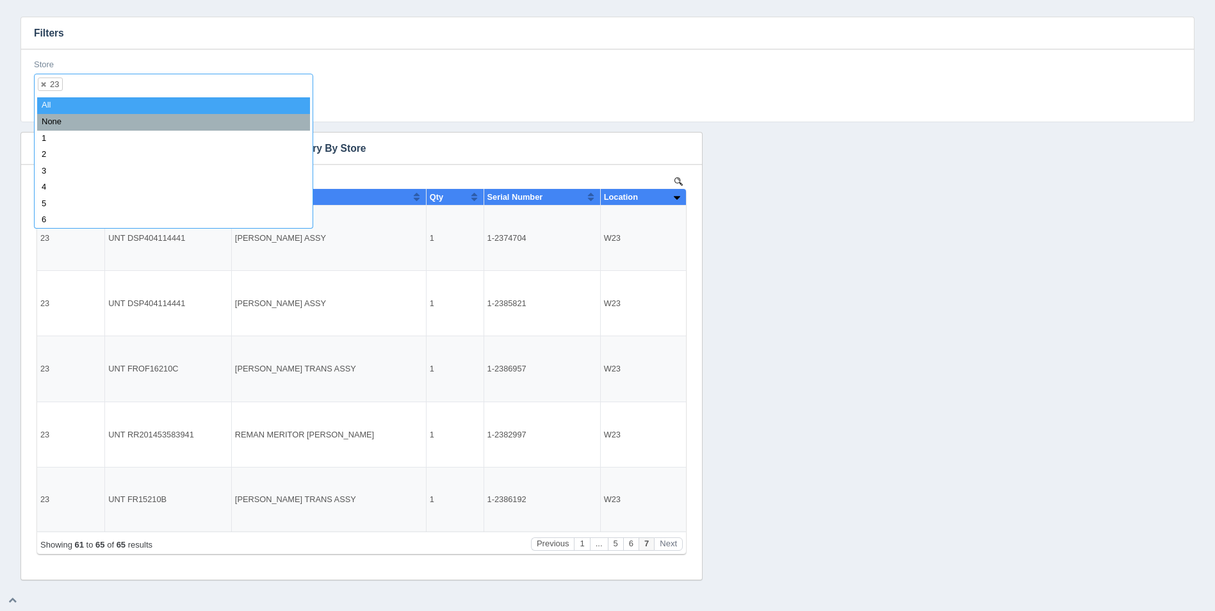
select select
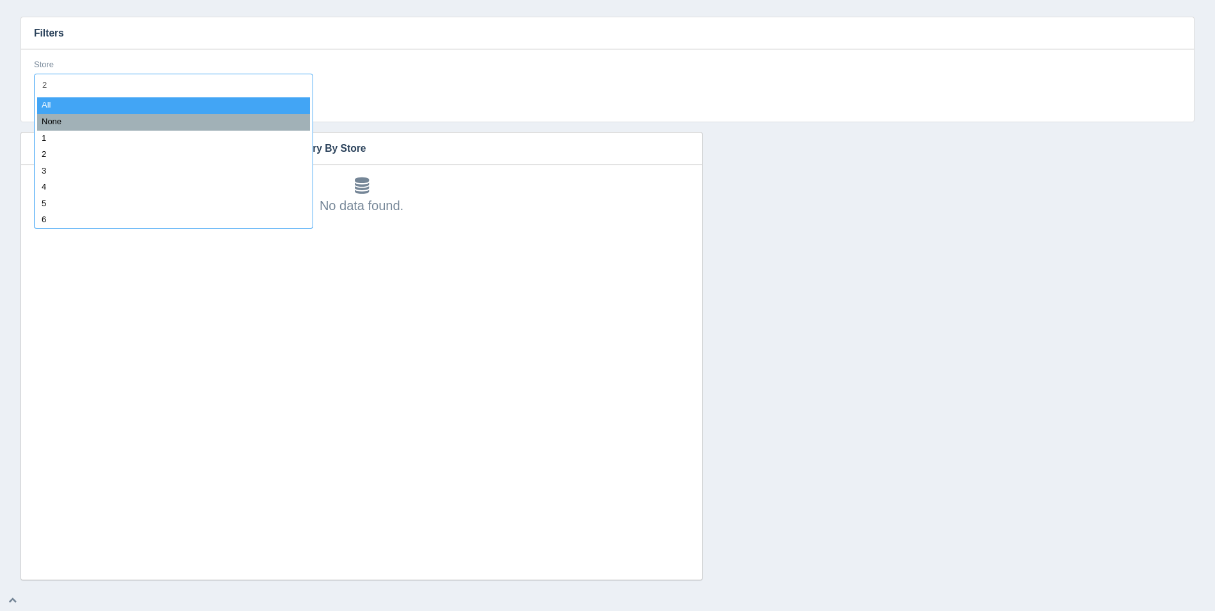
type input "24"
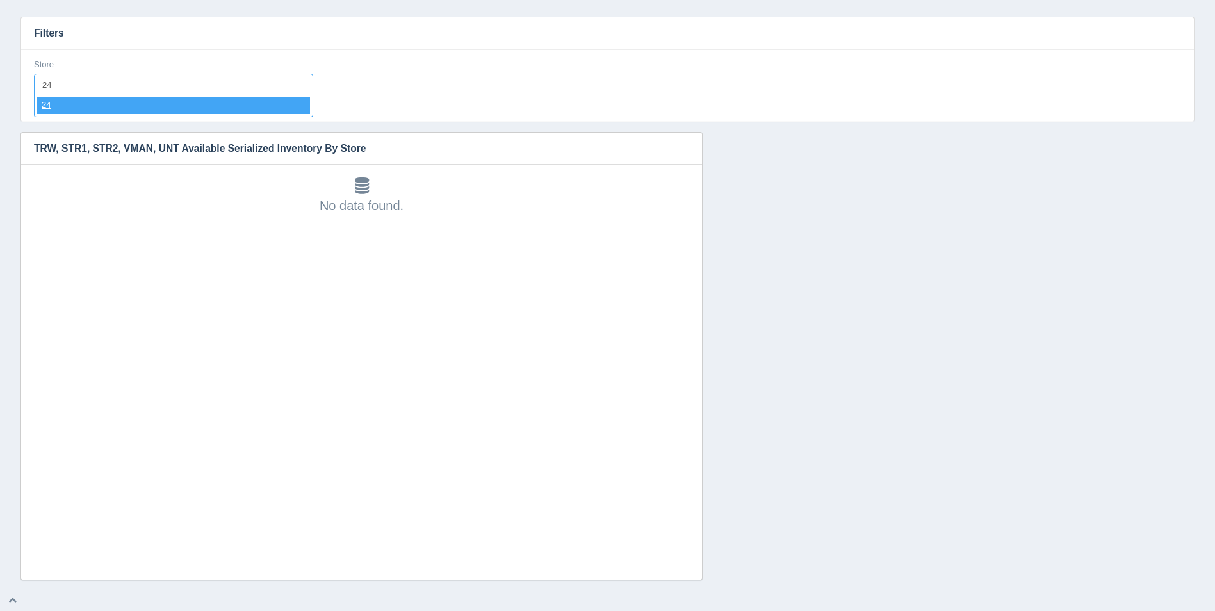
select select "24"
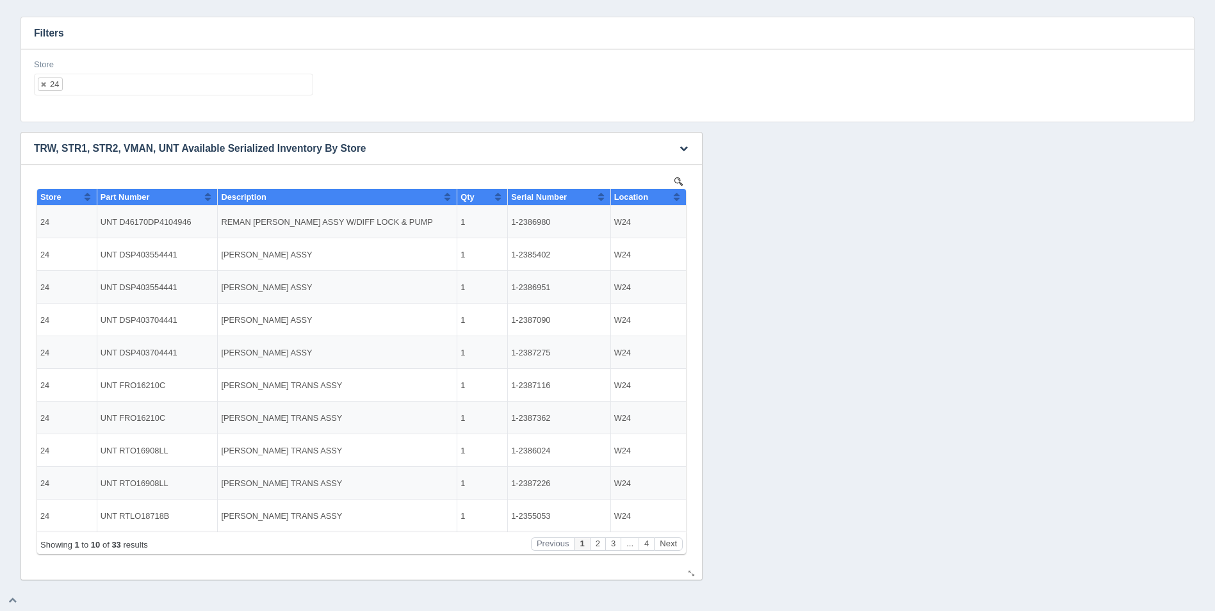
click at [679, 198] on th "Location" at bounding box center [648, 197] width 76 height 17
click at [678, 198] on button "Sort column descending" at bounding box center [677, 196] width 8 height 15
click at [668, 546] on button "Next" at bounding box center [668, 543] width 29 height 13
click at [669, 546] on button "Next" at bounding box center [668, 543] width 29 height 13
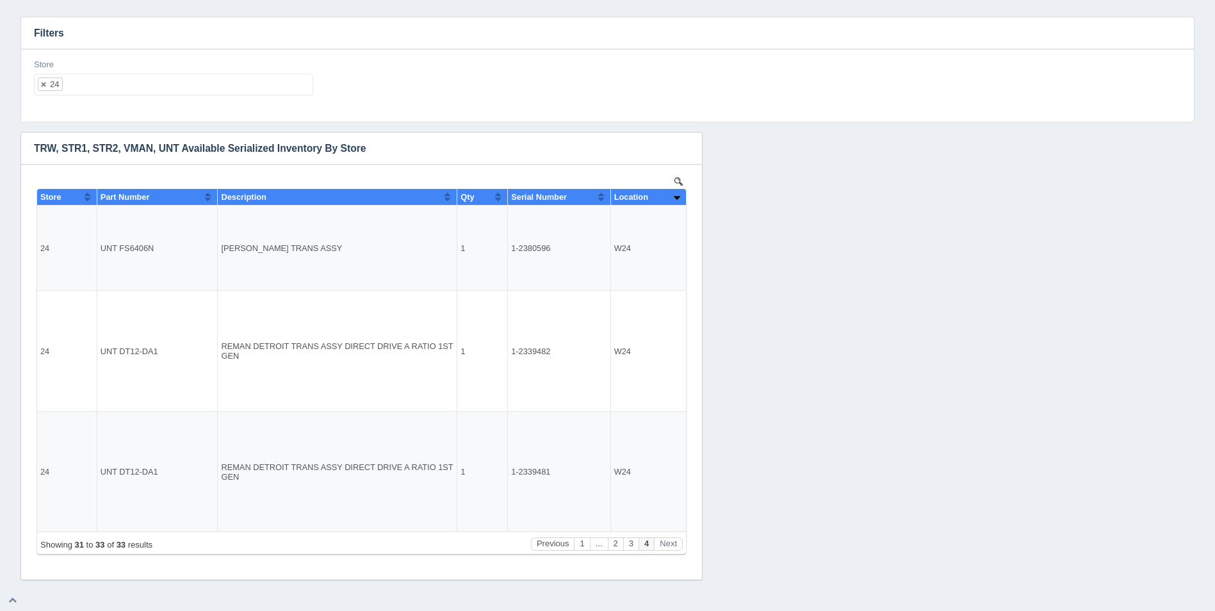
click at [188, 91] on ul "24" at bounding box center [173, 85] width 279 height 22
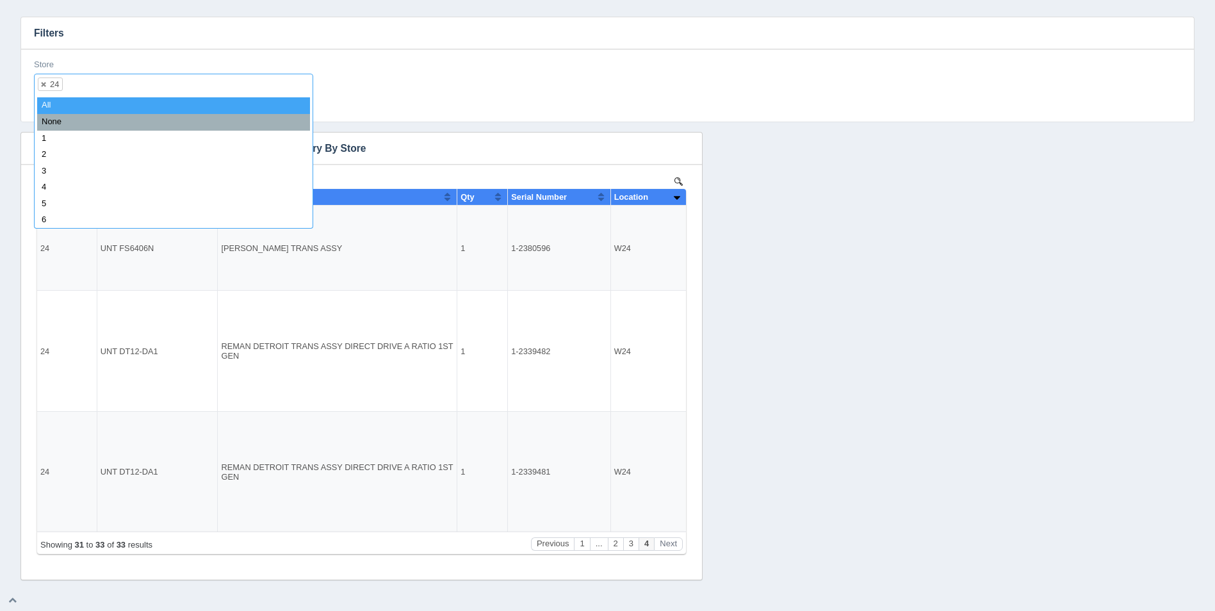
select select
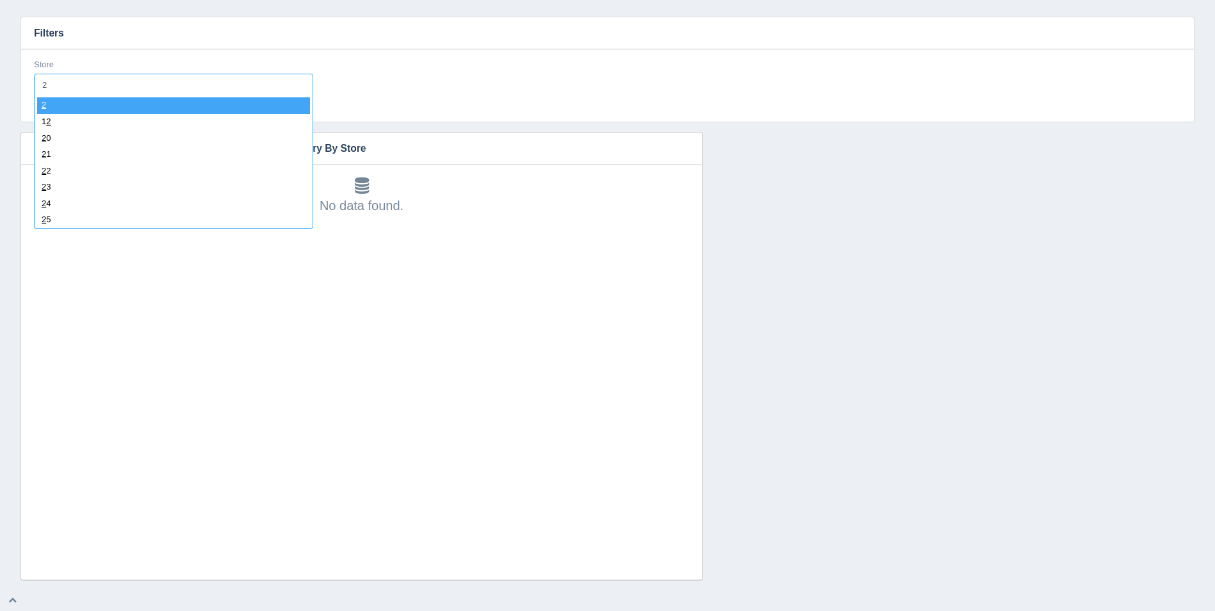
type input "25"
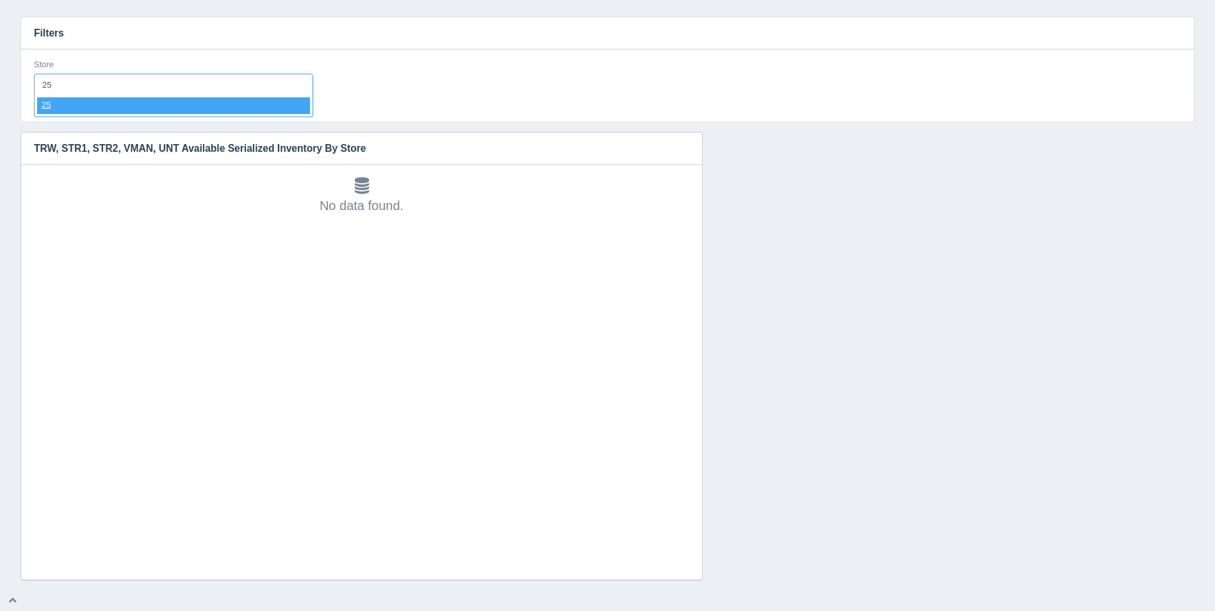
select select "25"
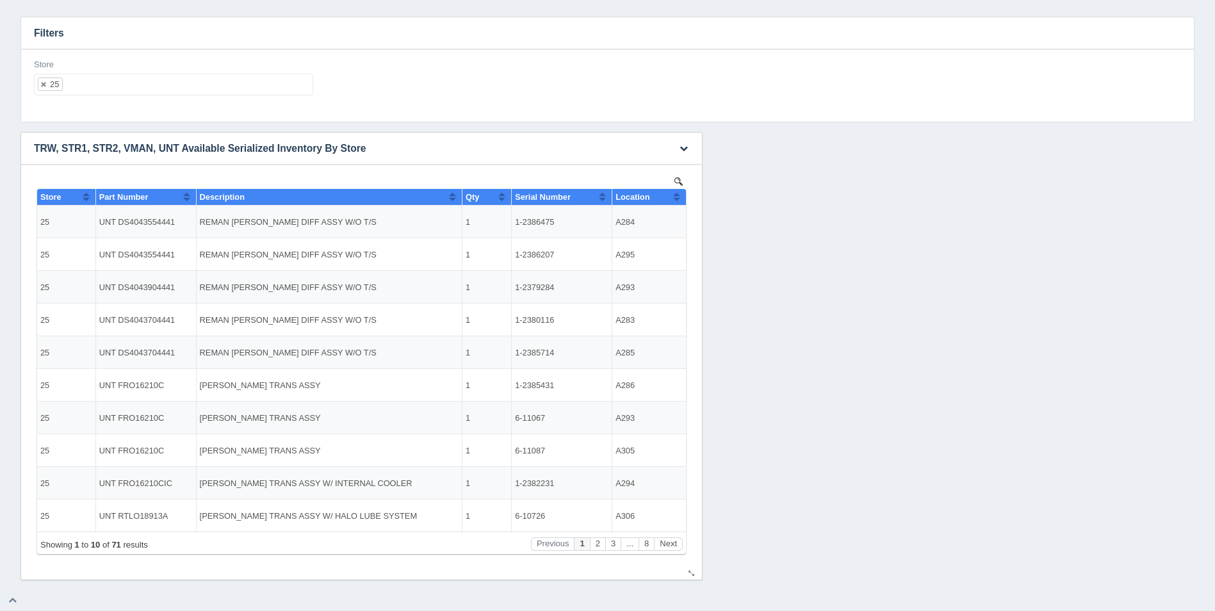
click at [678, 193] on button "Sort column ascending" at bounding box center [677, 196] width 8 height 15
click at [678, 193] on button "Sort column descending" at bounding box center [677, 196] width 8 height 15
click at [678, 193] on button "Sort column ascending" at bounding box center [677, 196] width 8 height 15
click at [675, 541] on button "Next" at bounding box center [668, 543] width 29 height 13
click at [674, 542] on button "Next" at bounding box center [668, 543] width 29 height 13
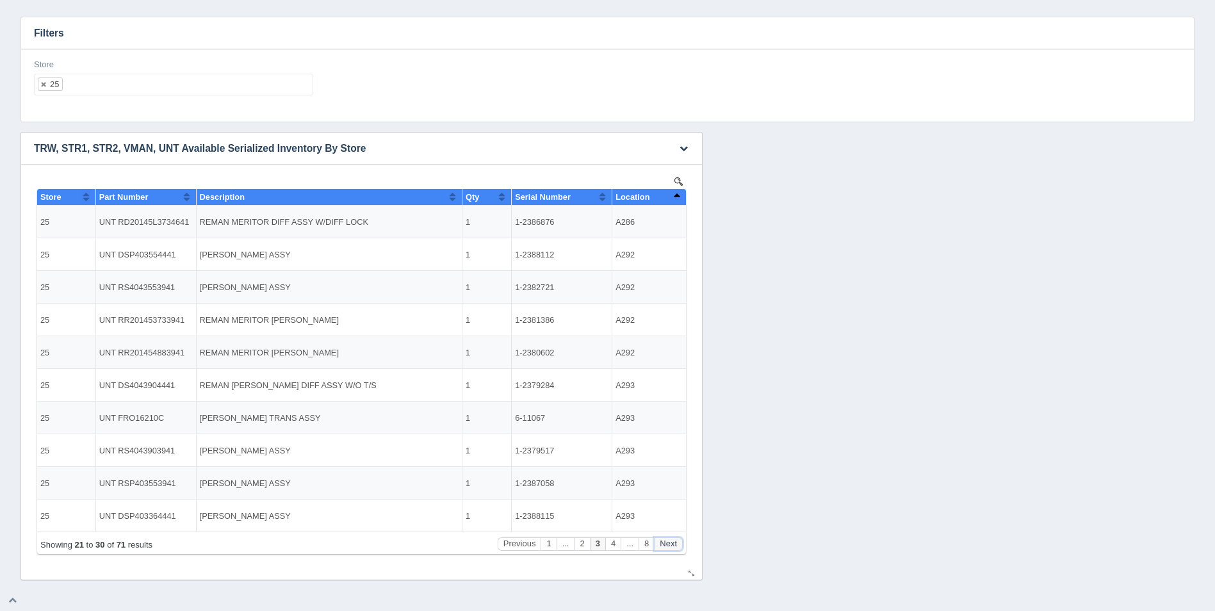
click at [674, 542] on button "Next" at bounding box center [668, 543] width 29 height 13
click at [675, 541] on button "Next" at bounding box center [668, 543] width 29 height 13
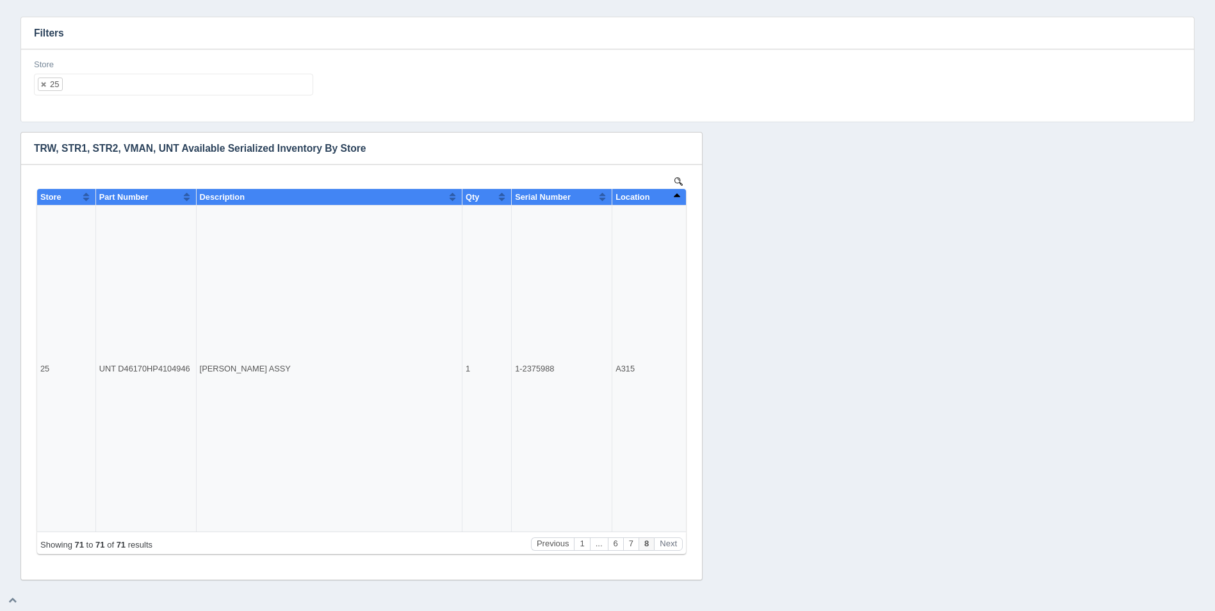
click at [145, 88] on ul "25" at bounding box center [173, 85] width 279 height 22
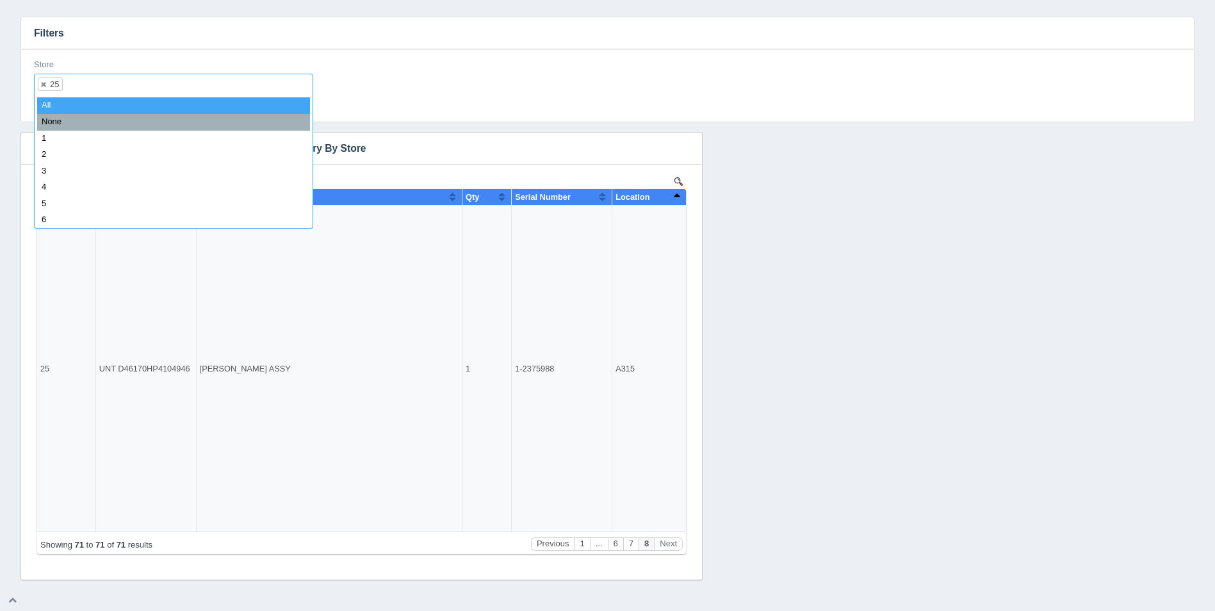
select select
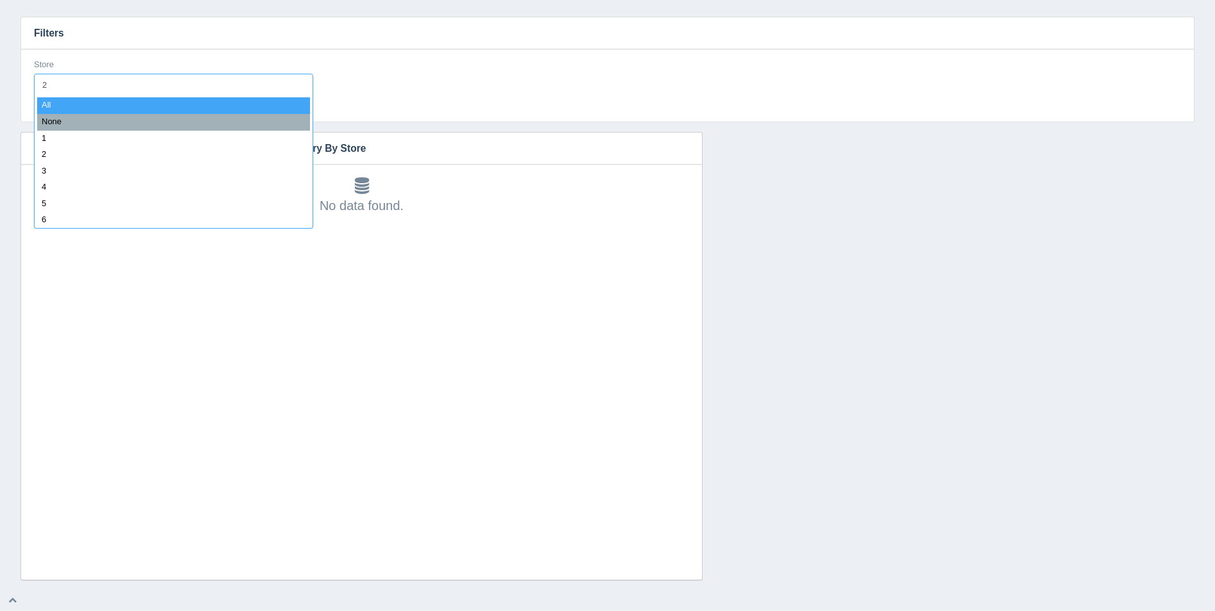
type input "26"
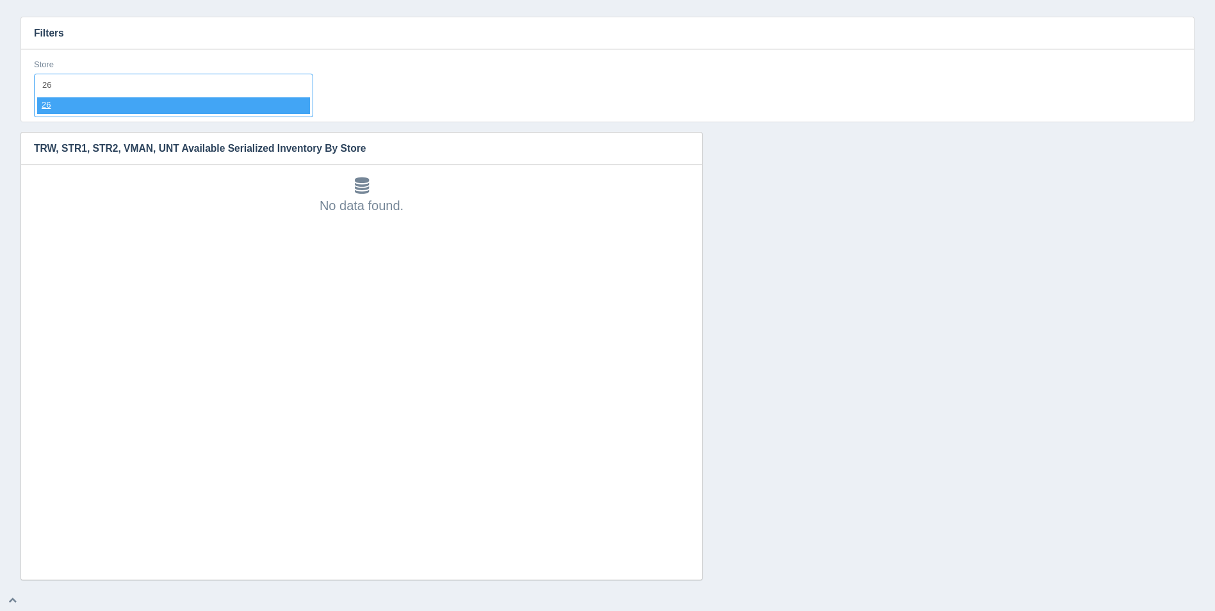
select select "26"
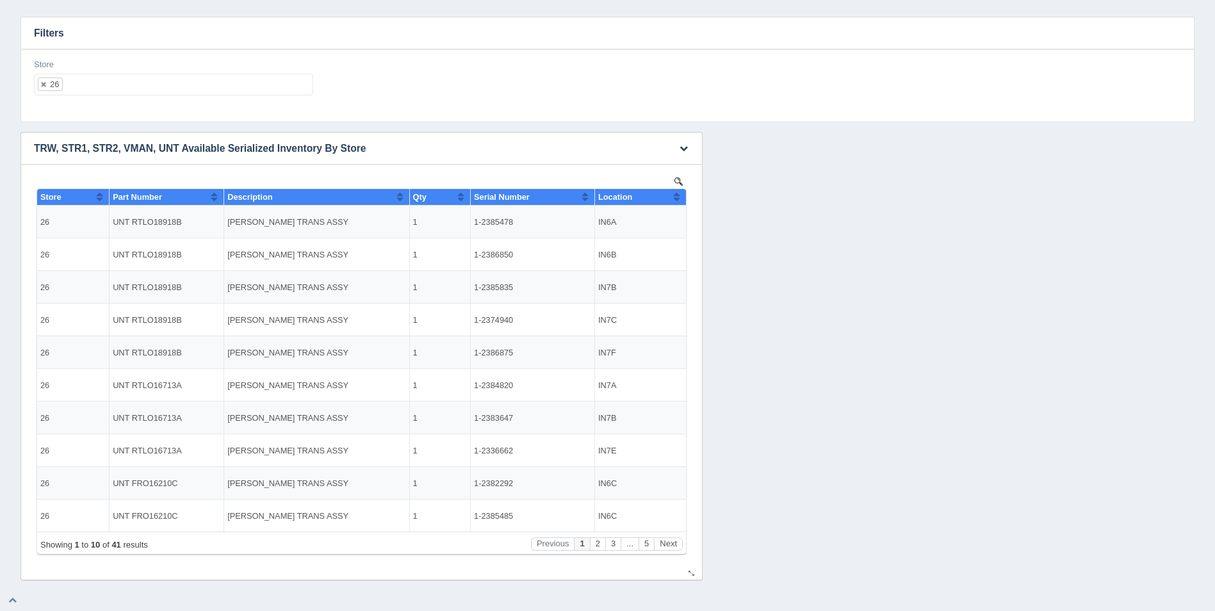
click at [685, 201] on div "Show 10 25 50 100 entries Store Part Number Description Qty Serial Number Locat…" at bounding box center [361, 364] width 655 height 380
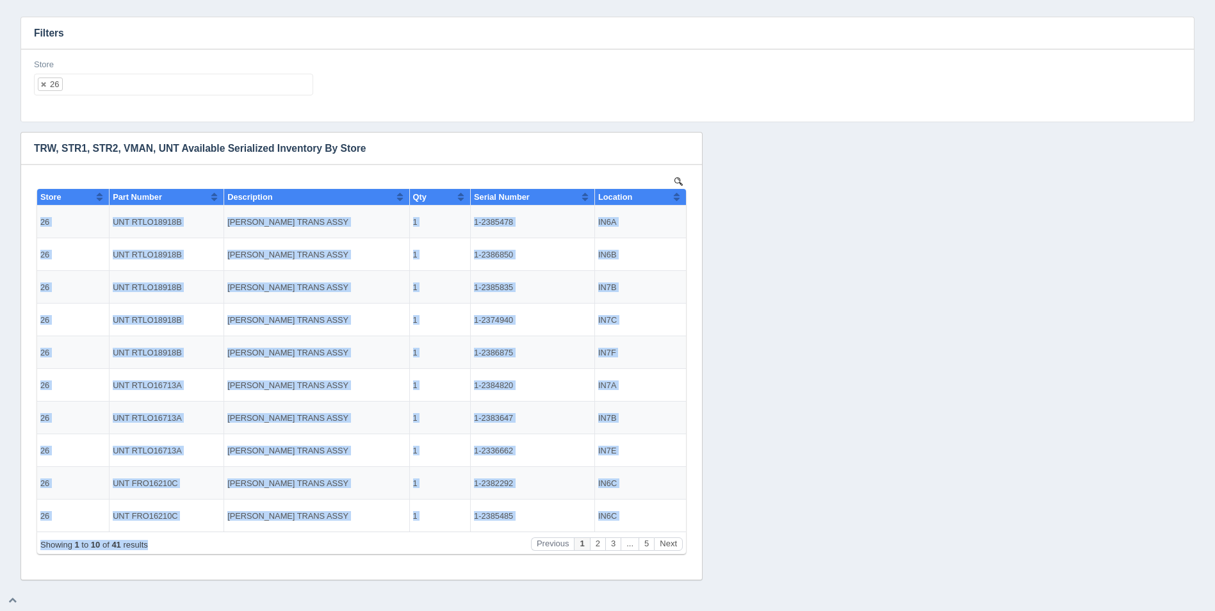
drag, startPoint x: 685, startPoint y: 201, endPoint x: 675, endPoint y: 201, distance: 10.2
click at [675, 201] on button "Sort column ascending" at bounding box center [677, 196] width 8 height 15
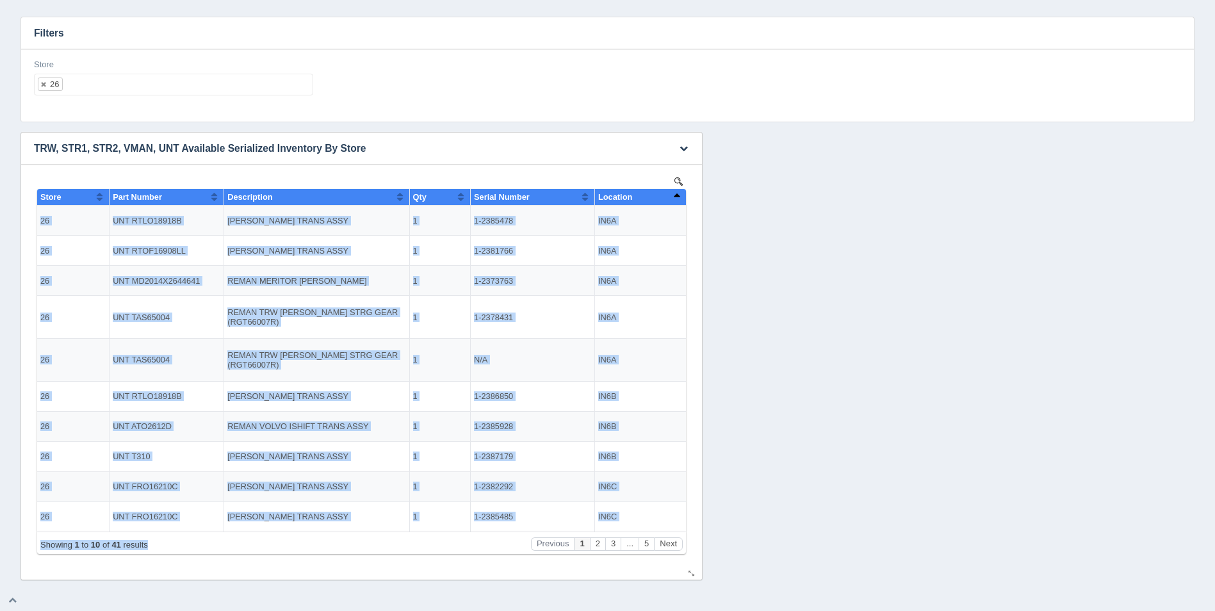
click at [678, 199] on button "Sort column descending" at bounding box center [677, 196] width 8 height 15
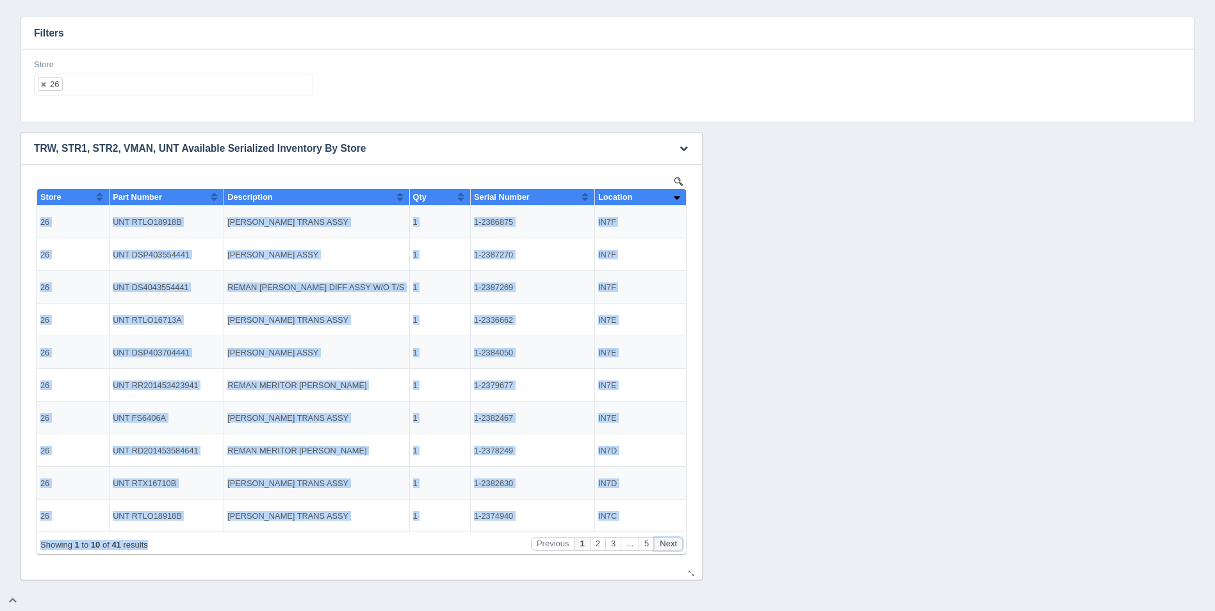
click at [673, 540] on button "Next" at bounding box center [668, 543] width 29 height 13
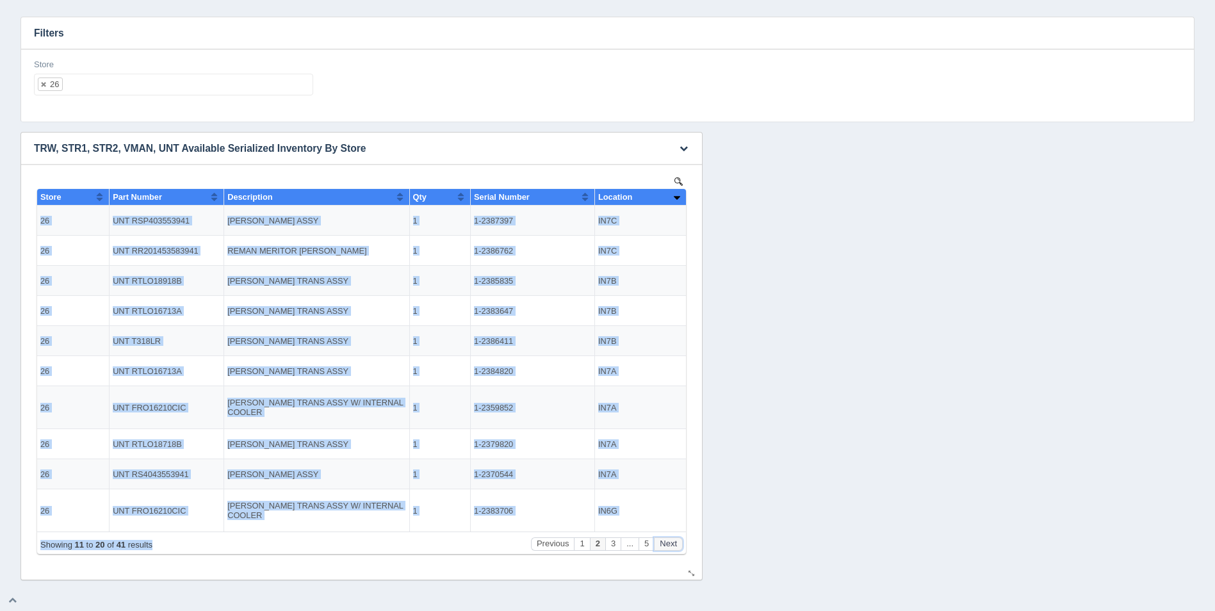
click at [672, 540] on button "Next" at bounding box center [668, 543] width 29 height 13
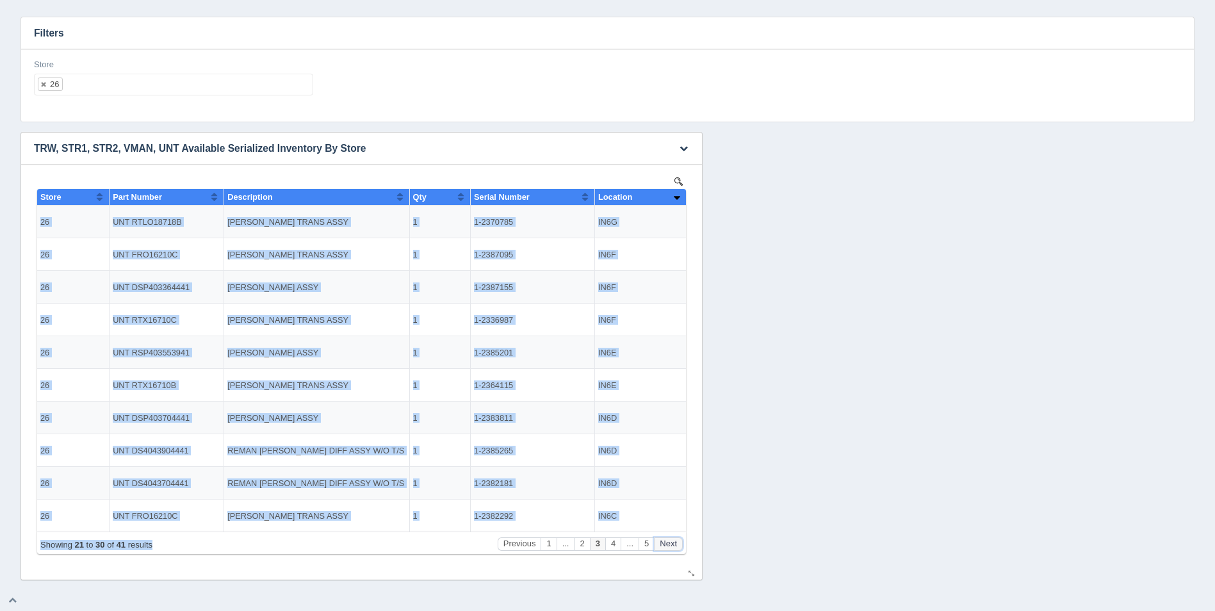
click at [672, 540] on button "Next" at bounding box center [668, 543] width 29 height 13
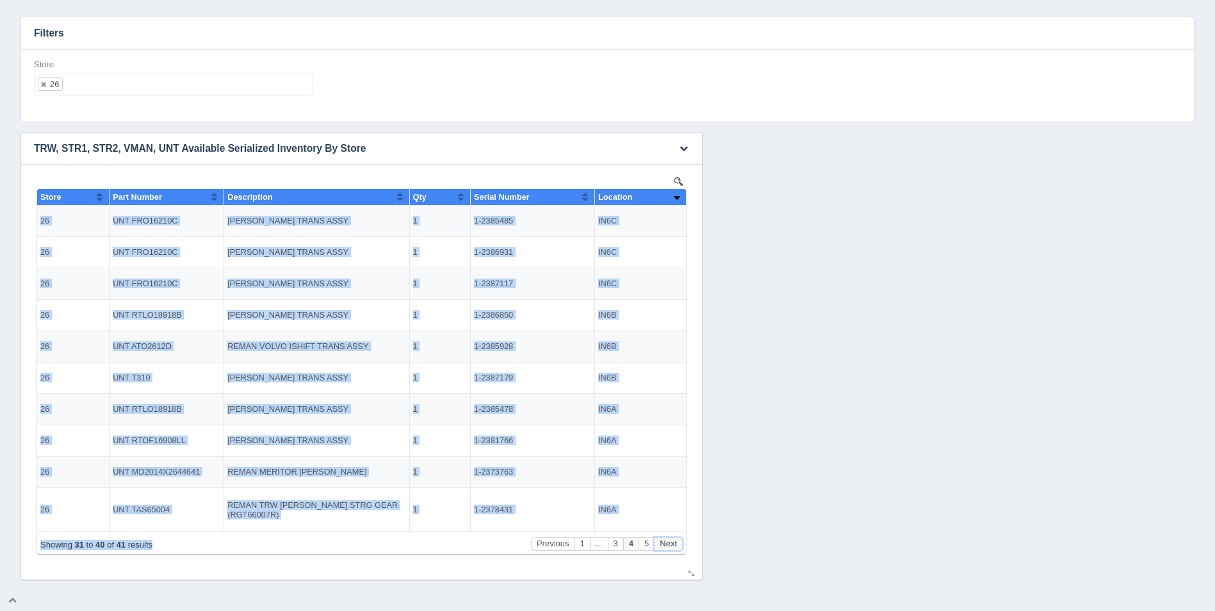
click at [672, 540] on button "Next" at bounding box center [668, 543] width 29 height 13
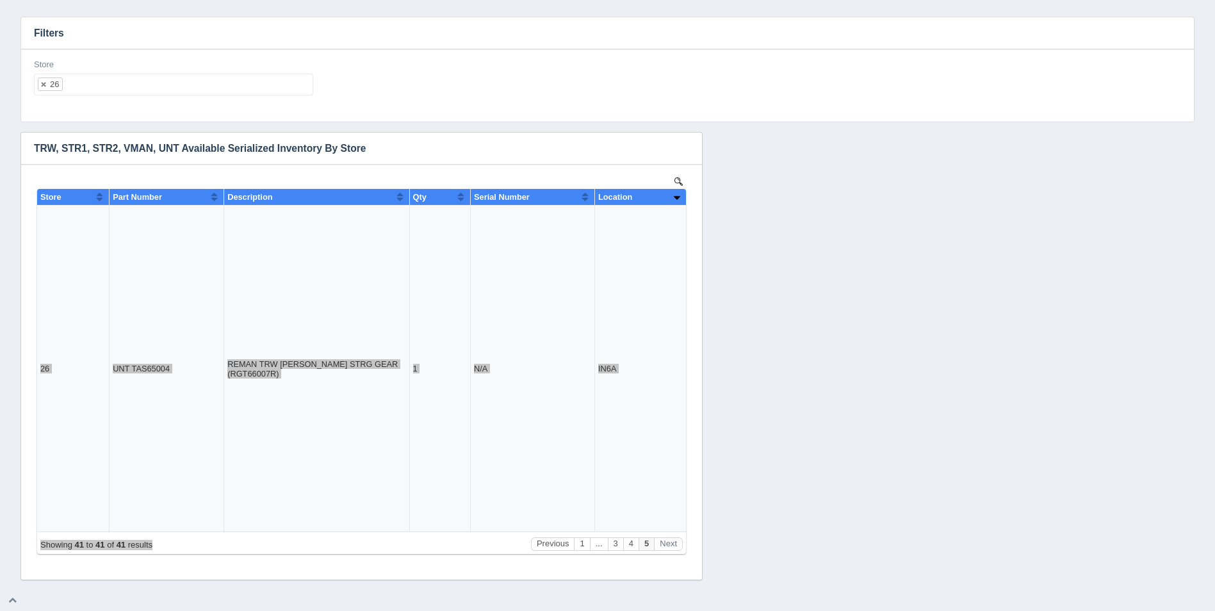
click at [199, 83] on ul "26" at bounding box center [173, 85] width 279 height 22
select select
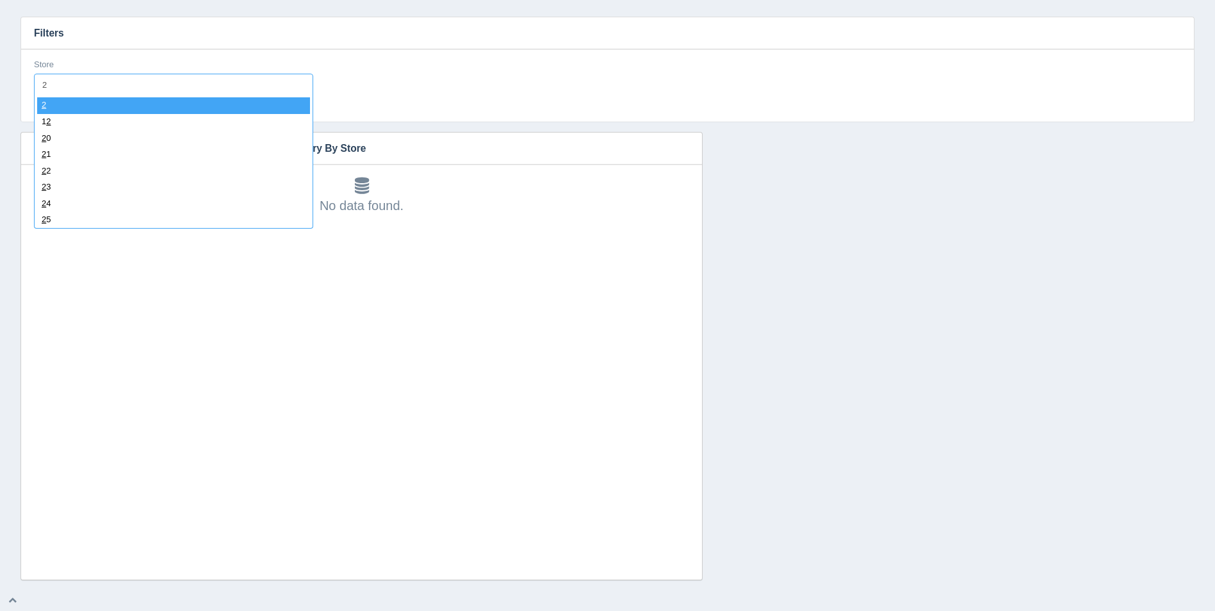
type input "27"
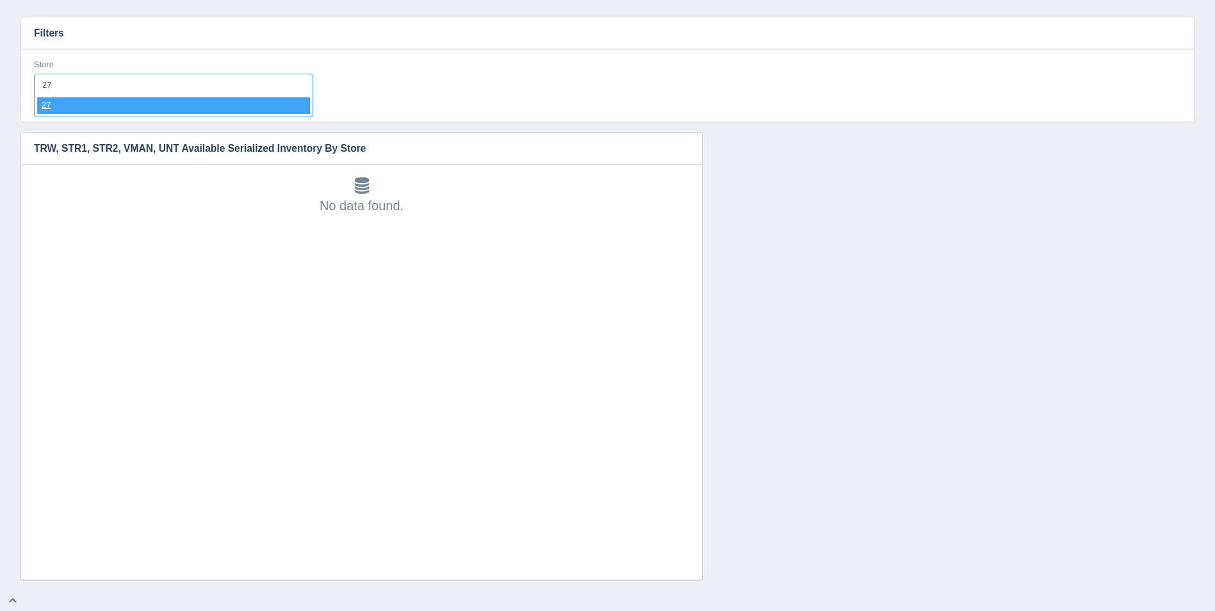
select select "27"
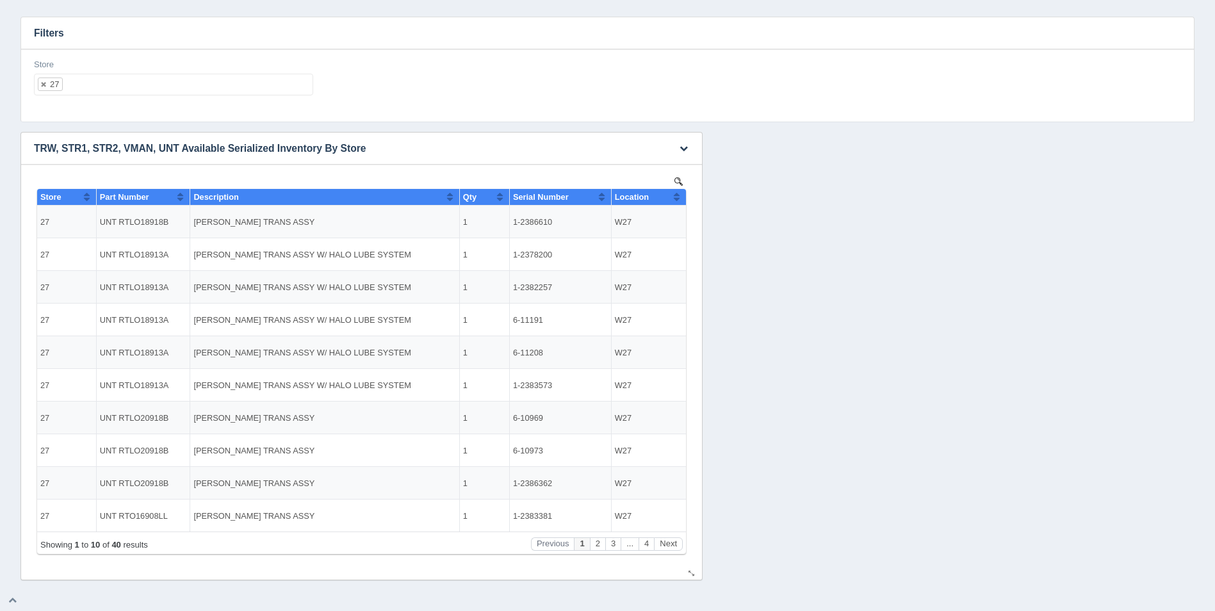
click at [675, 197] on button "Sort column ascending" at bounding box center [677, 196] width 8 height 15
click at [668, 547] on button "Next" at bounding box center [668, 543] width 29 height 13
click at [670, 544] on button "Next" at bounding box center [668, 543] width 29 height 13
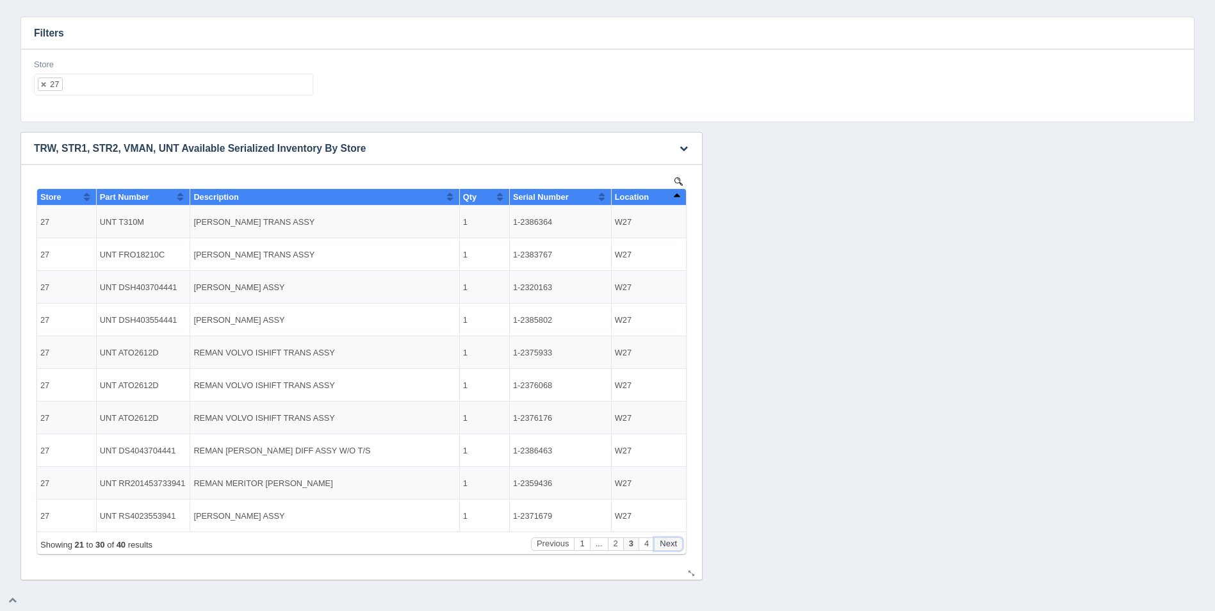
click at [670, 543] on button "Next" at bounding box center [668, 543] width 29 height 13
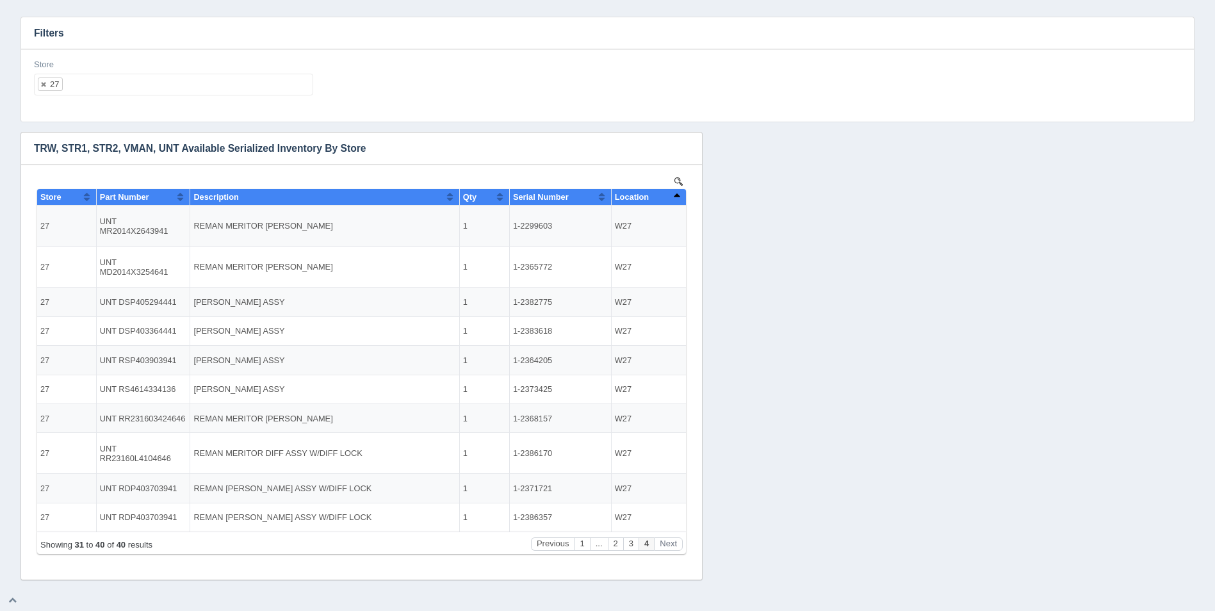
click at [145, 81] on ul "27" at bounding box center [173, 85] width 279 height 22
select select
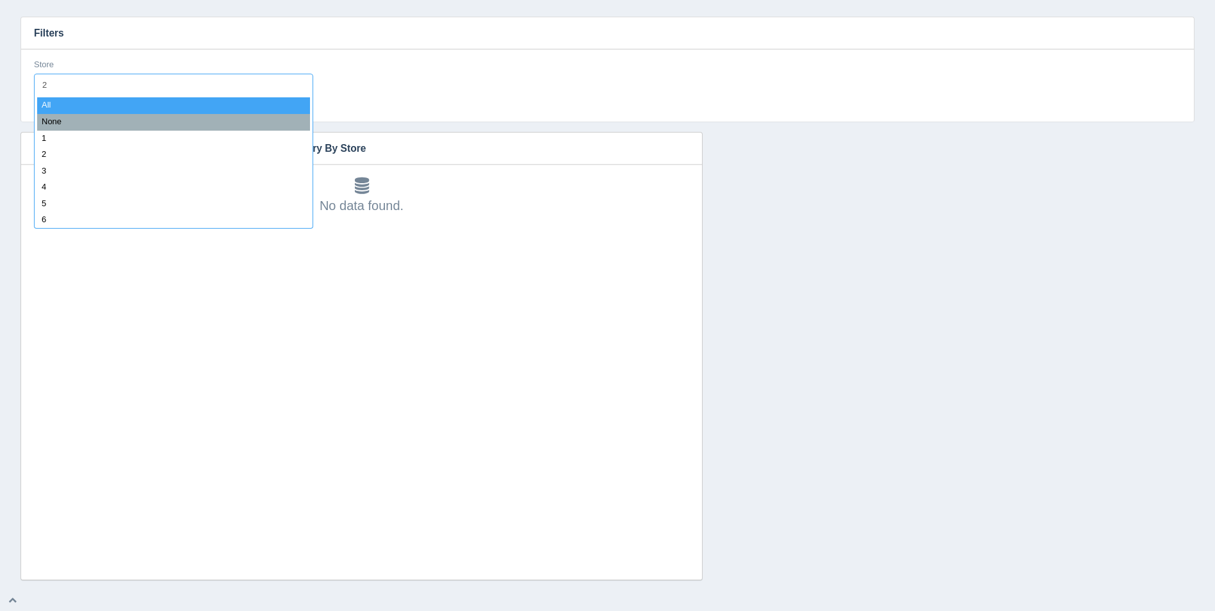
type input "28"
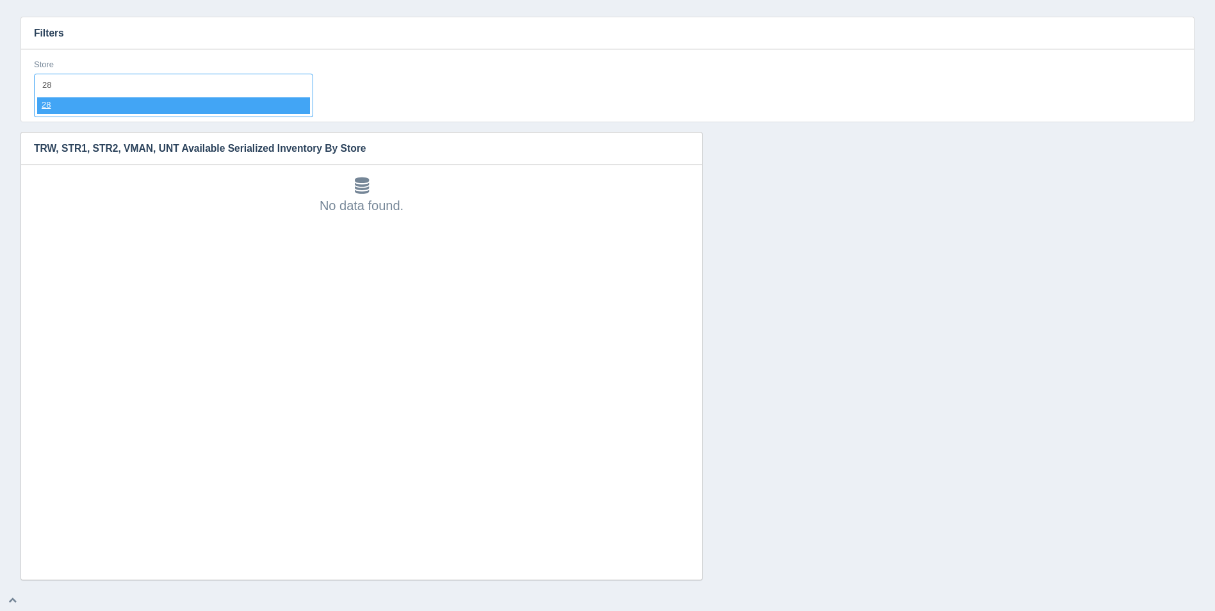
select select "28"
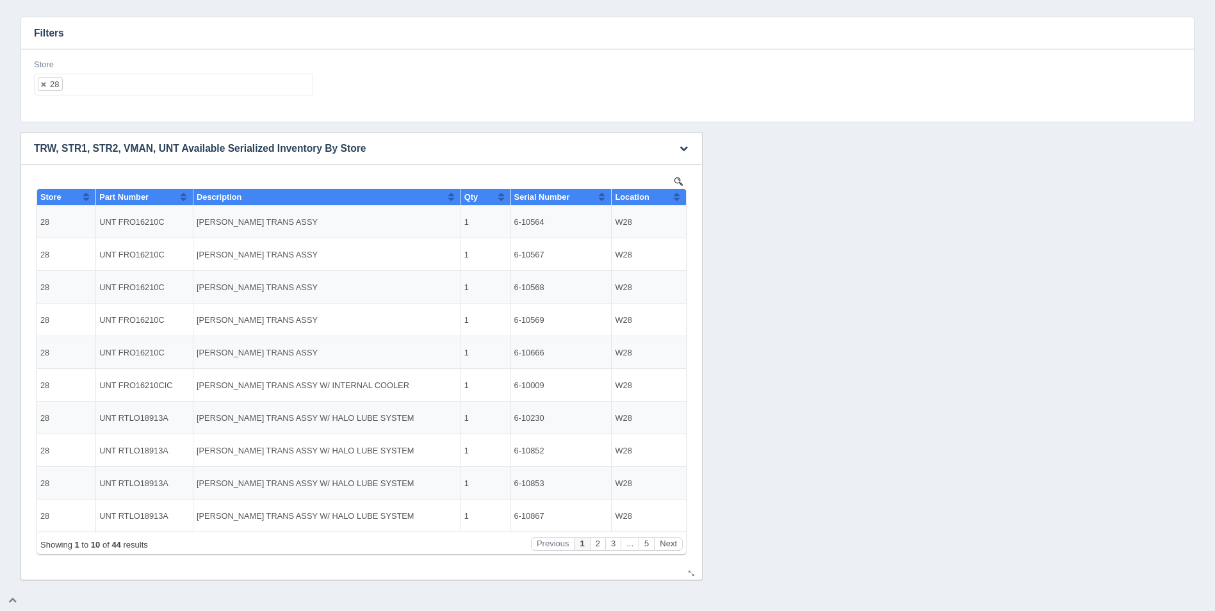
click at [678, 189] on button "Sort column ascending" at bounding box center [677, 196] width 8 height 15
drag, startPoint x: 684, startPoint y: 197, endPoint x: 726, endPoint y: 437, distance: 243.8
click at [684, 197] on th "Location" at bounding box center [649, 197] width 74 height 17
click at [673, 543] on button "Next" at bounding box center [668, 543] width 29 height 13
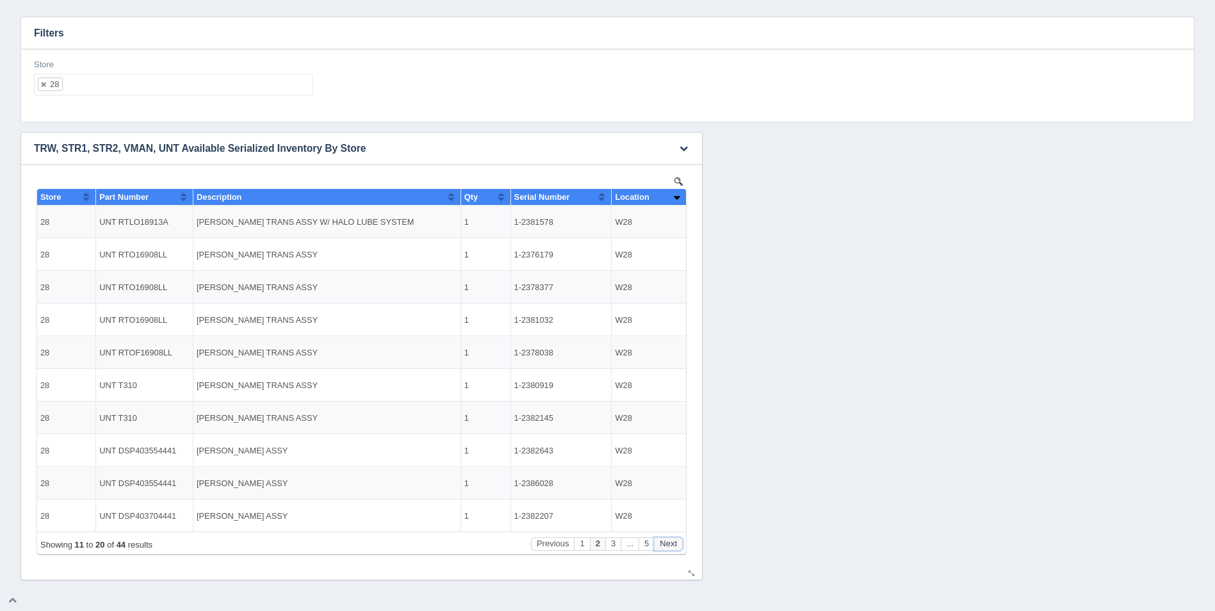
click at [673, 543] on button "Next" at bounding box center [668, 543] width 29 height 13
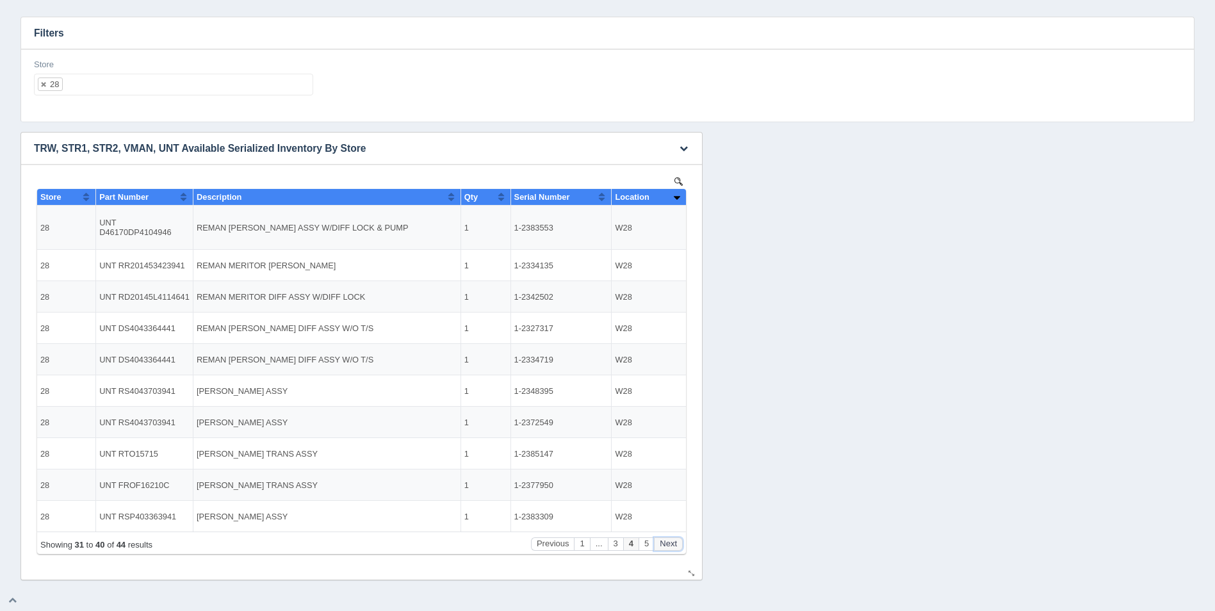
click at [673, 543] on button "Next" at bounding box center [668, 543] width 29 height 13
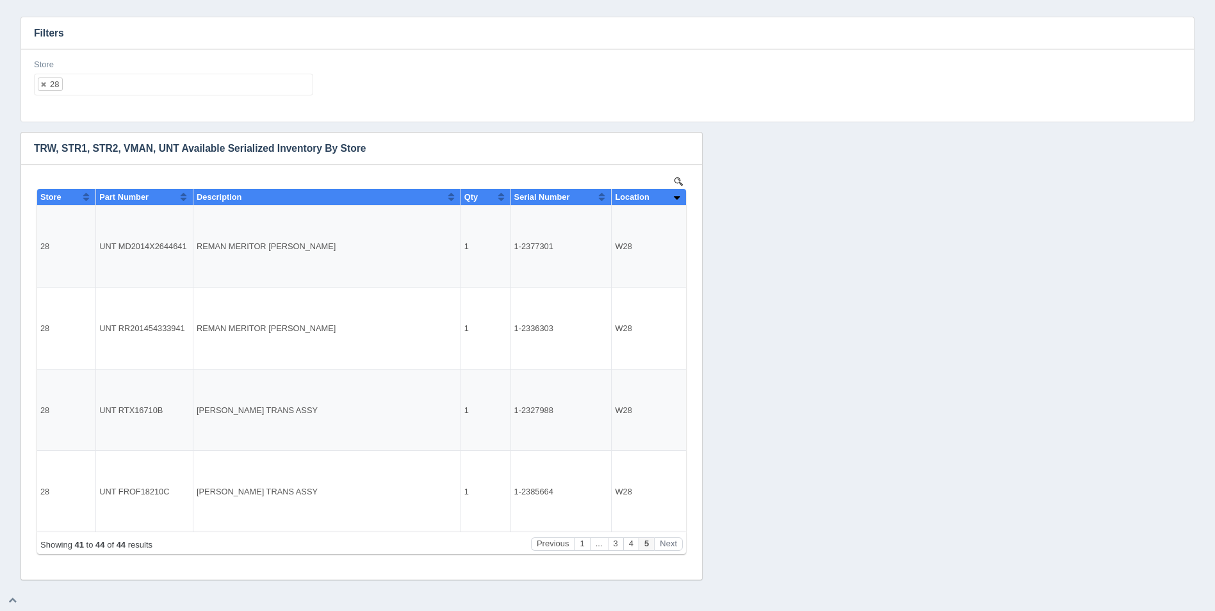
click at [125, 76] on ul "28" at bounding box center [173, 85] width 279 height 22
select select
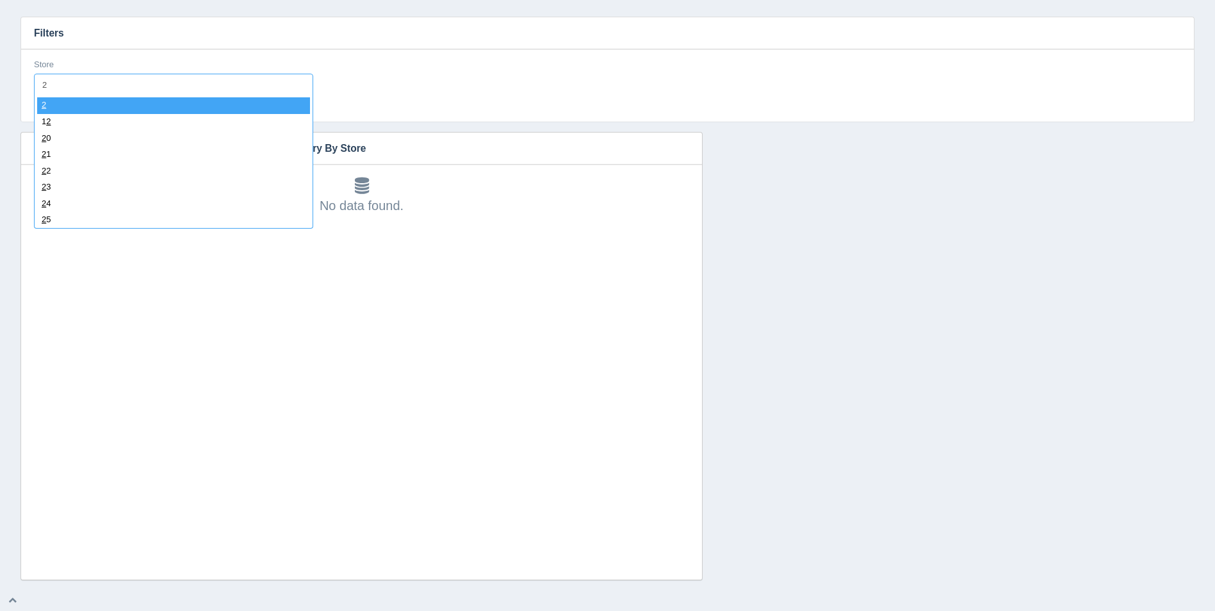
type input "29"
select select "29"
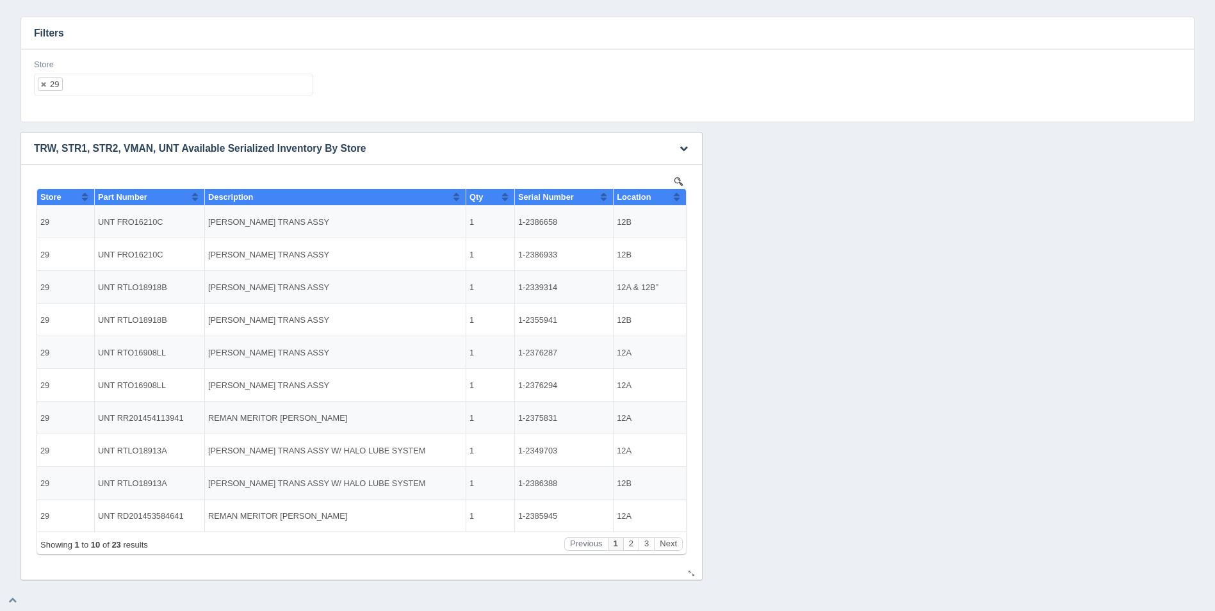
click at [681, 193] on th "Location" at bounding box center [650, 197] width 72 height 17
click at [680, 196] on button "Sort column descending" at bounding box center [677, 196] width 8 height 15
click at [671, 545] on button "Next" at bounding box center [668, 543] width 29 height 13
click at [671, 541] on button "Next" at bounding box center [668, 543] width 29 height 13
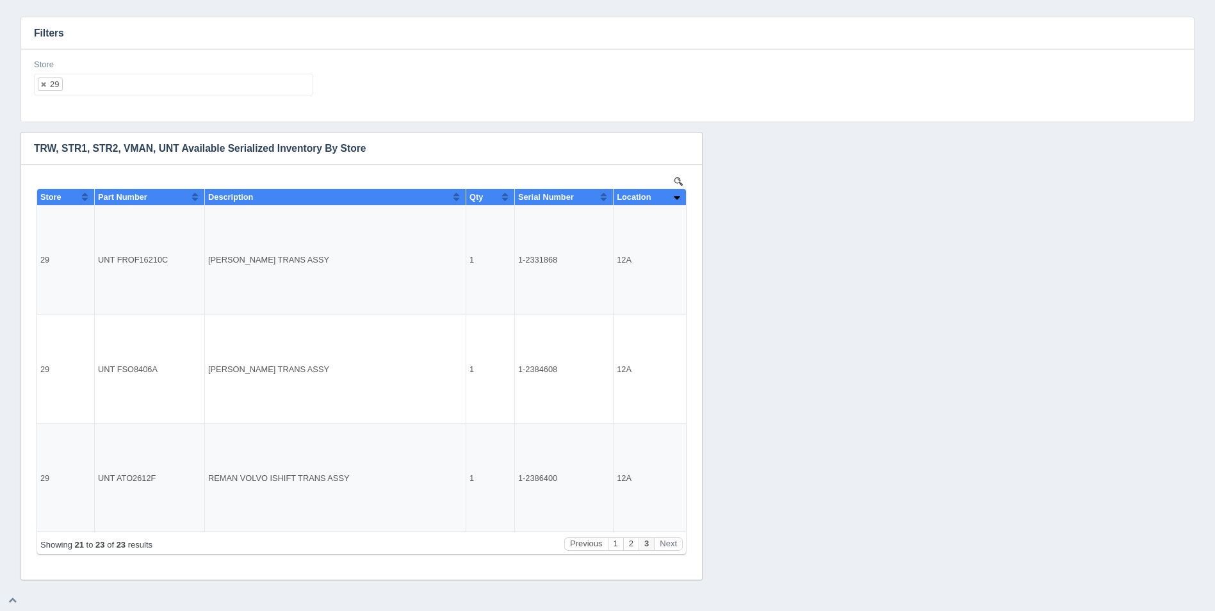
click at [183, 81] on ul "29" at bounding box center [173, 85] width 279 height 22
select select
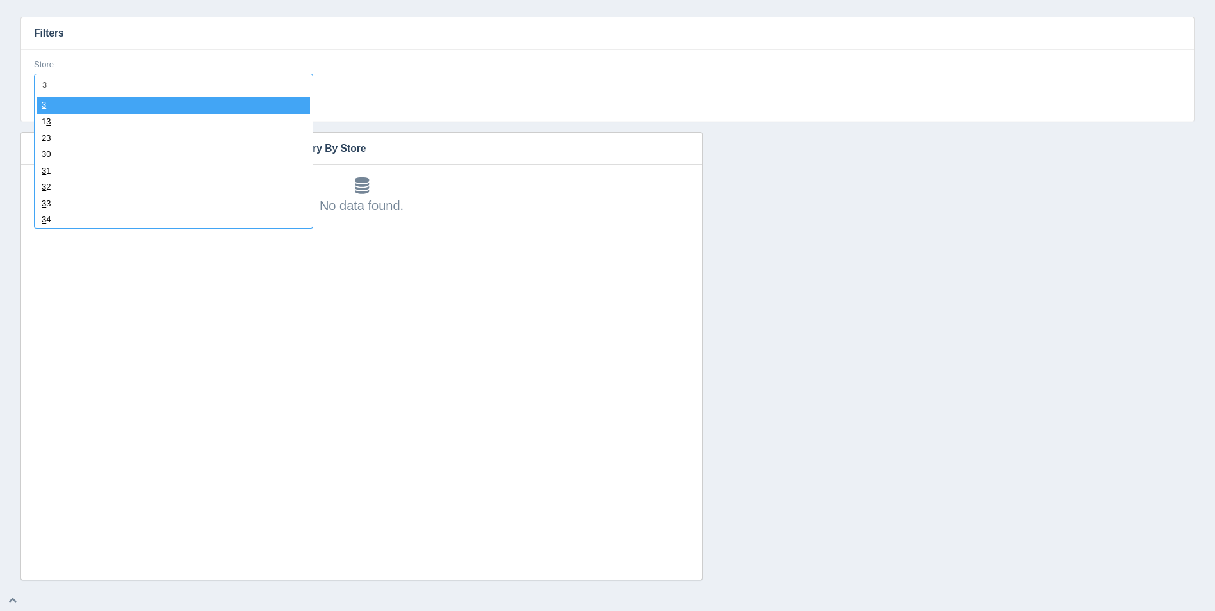
type input "30"
select select "30"
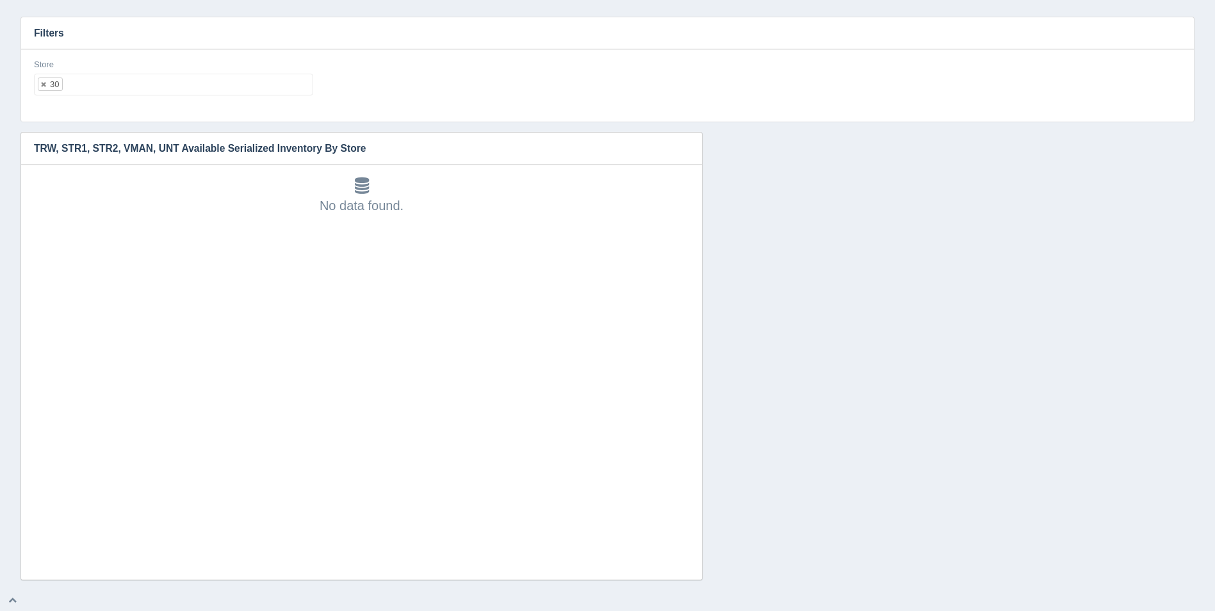
click at [218, 85] on ul "30" at bounding box center [173, 85] width 279 height 22
select select
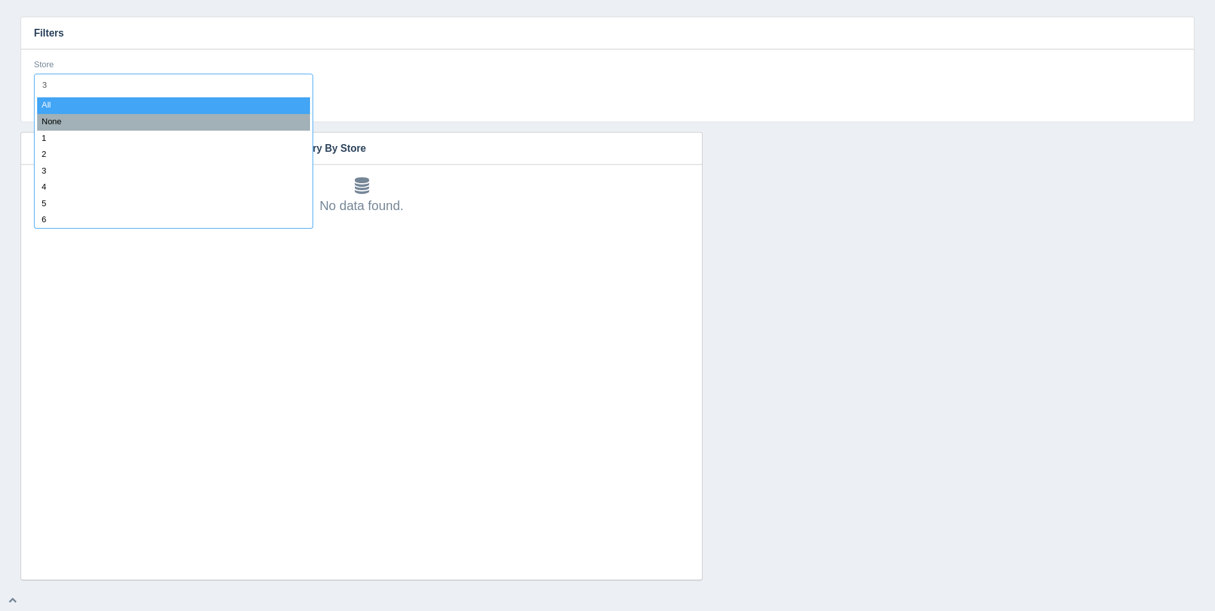
type input "31"
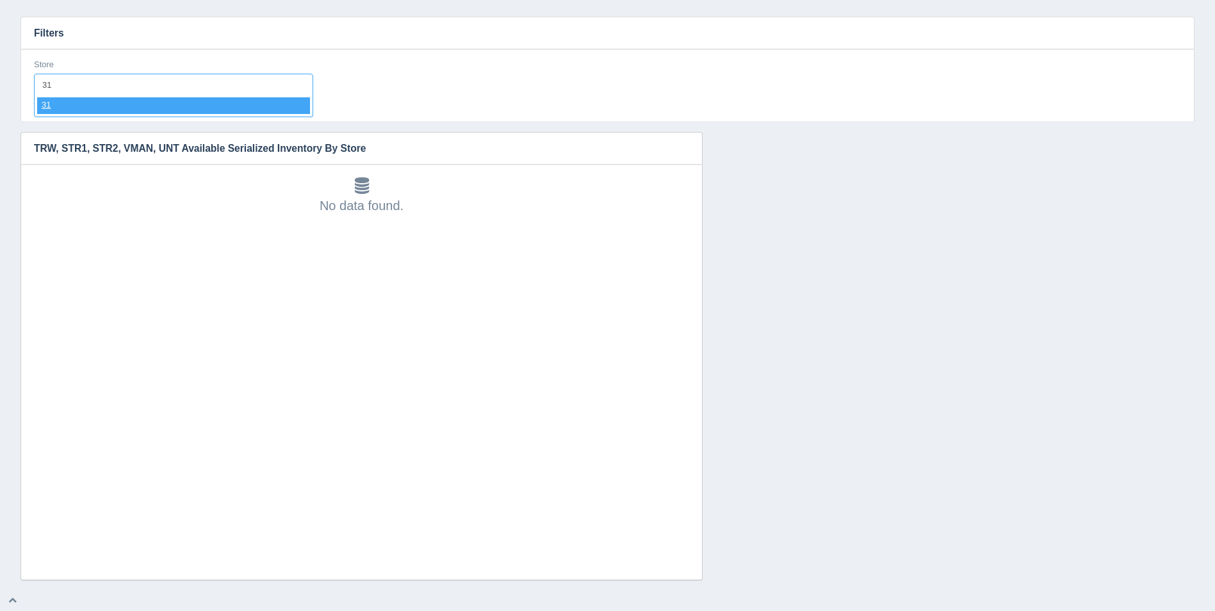
select select "31"
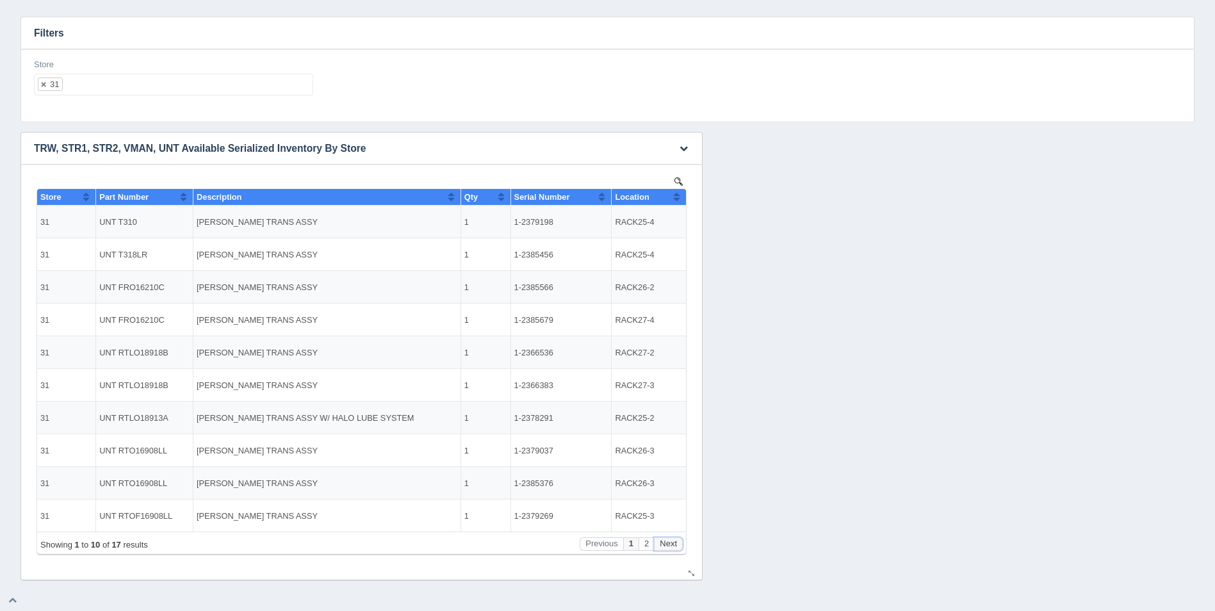
click at [668, 545] on button "Next" at bounding box center [668, 543] width 29 height 13
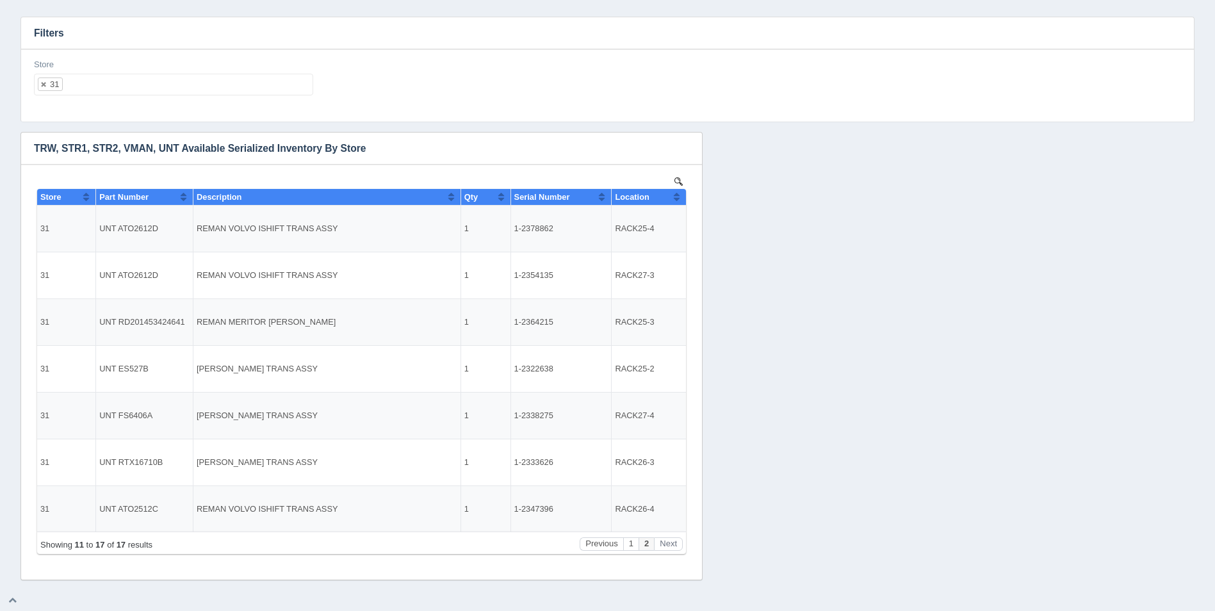
click at [158, 78] on ul "31" at bounding box center [173, 85] width 279 height 22
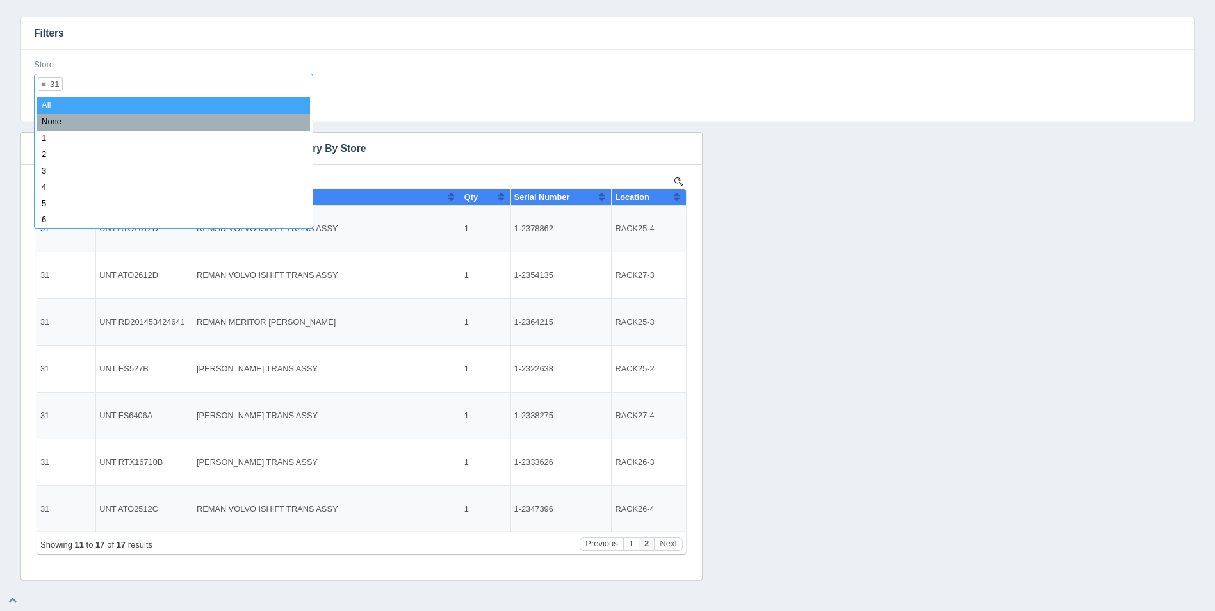
select select
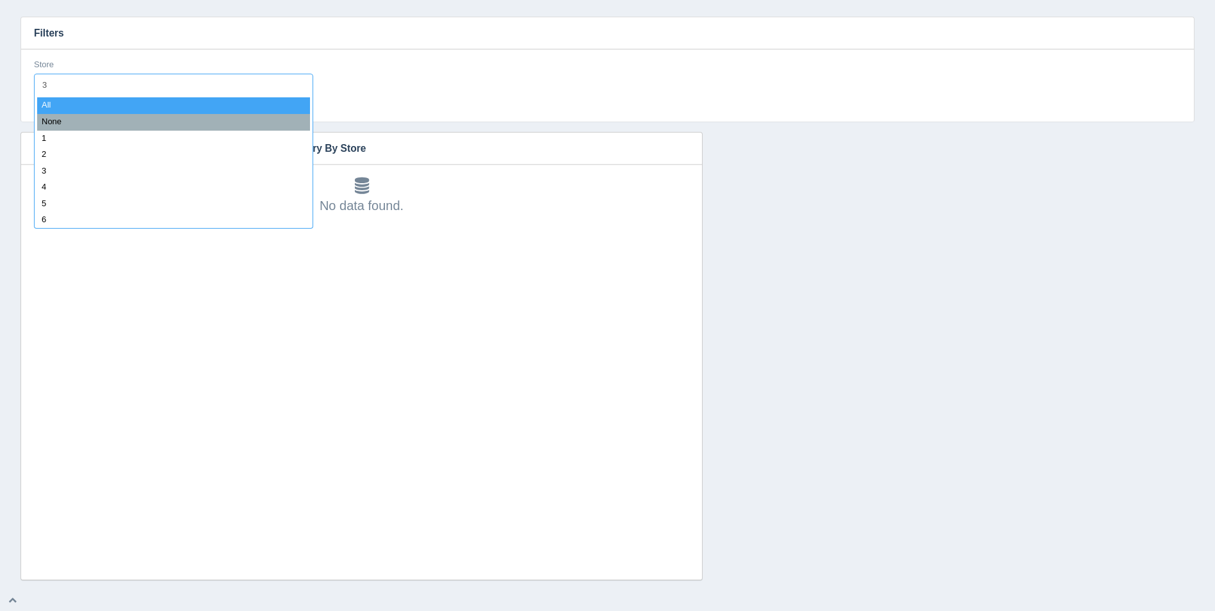
type input "32"
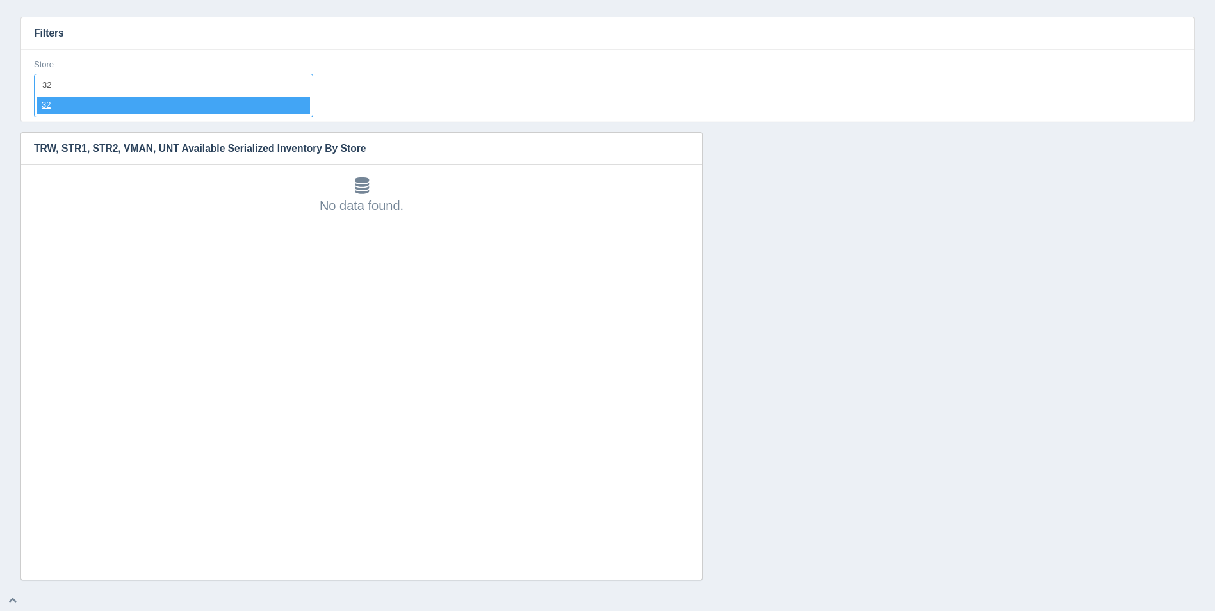
select select "32"
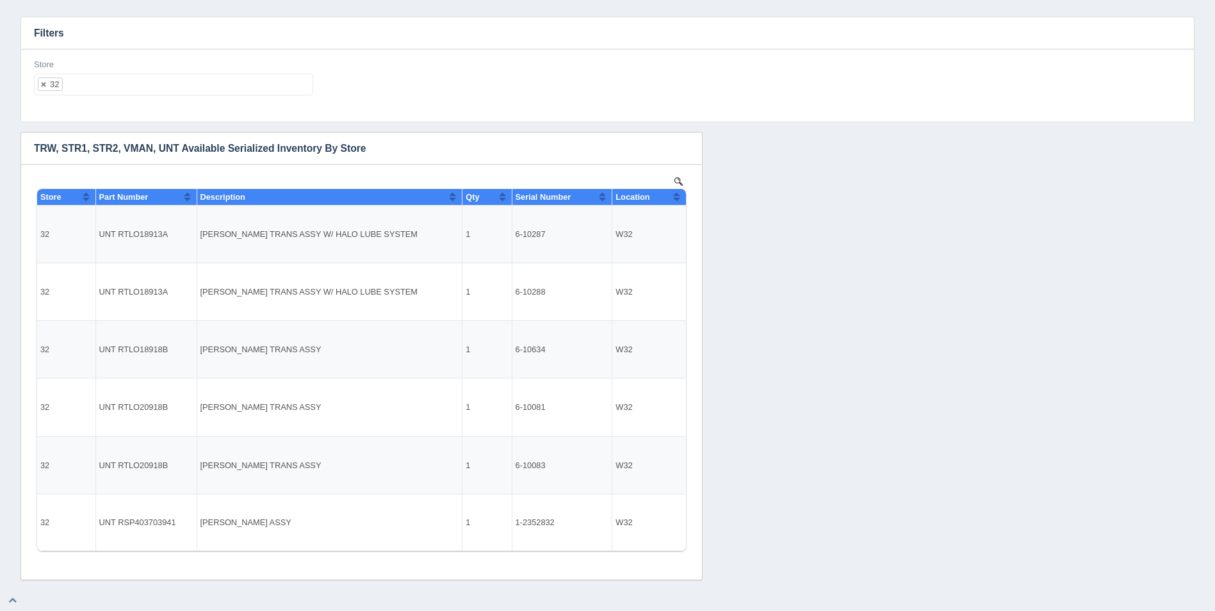
select select
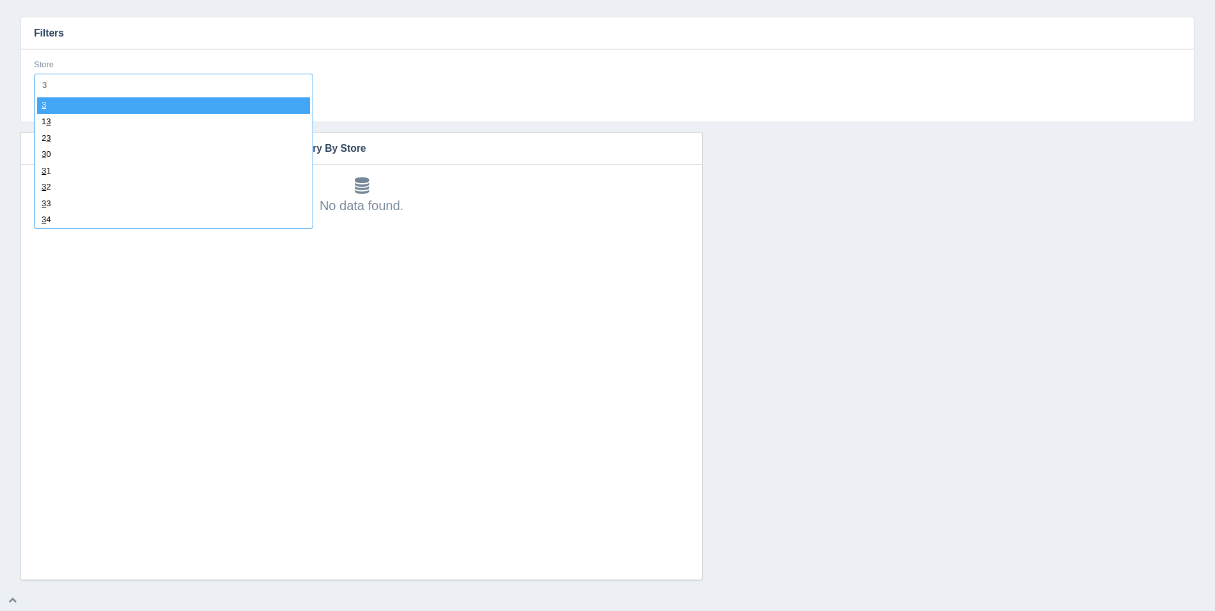
type input "33"
select select "33"
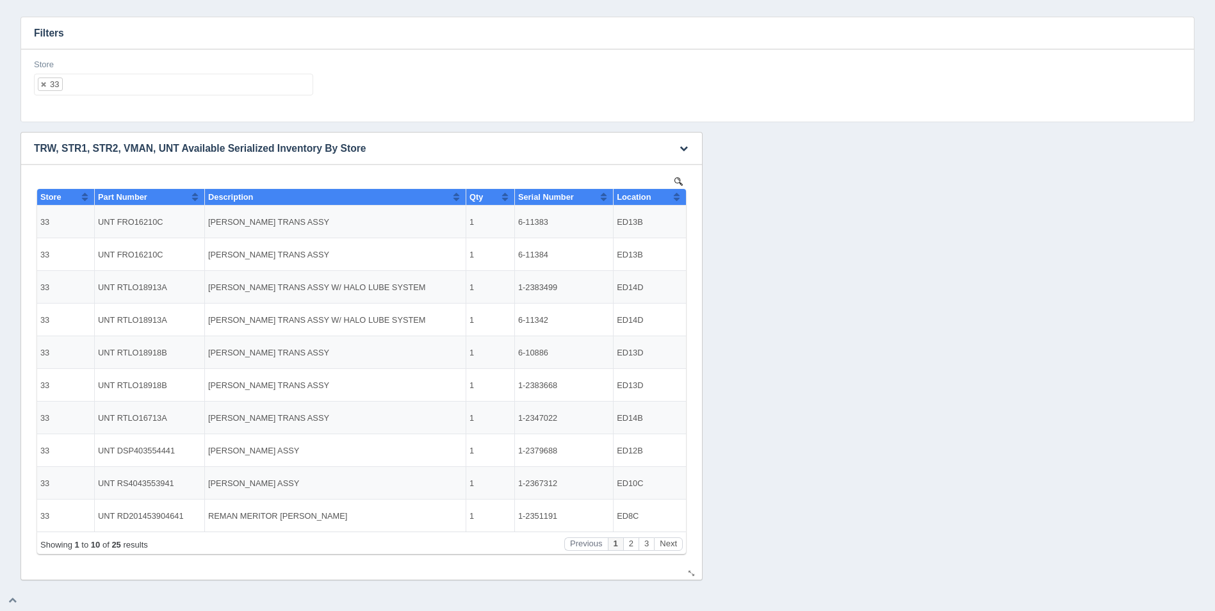
click at [680, 197] on button "Sort column ascending" at bounding box center [677, 196] width 8 height 15
click at [680, 194] on button "Sort column descending" at bounding box center [677, 196] width 8 height 15
click at [670, 540] on button "Next" at bounding box center [668, 543] width 29 height 13
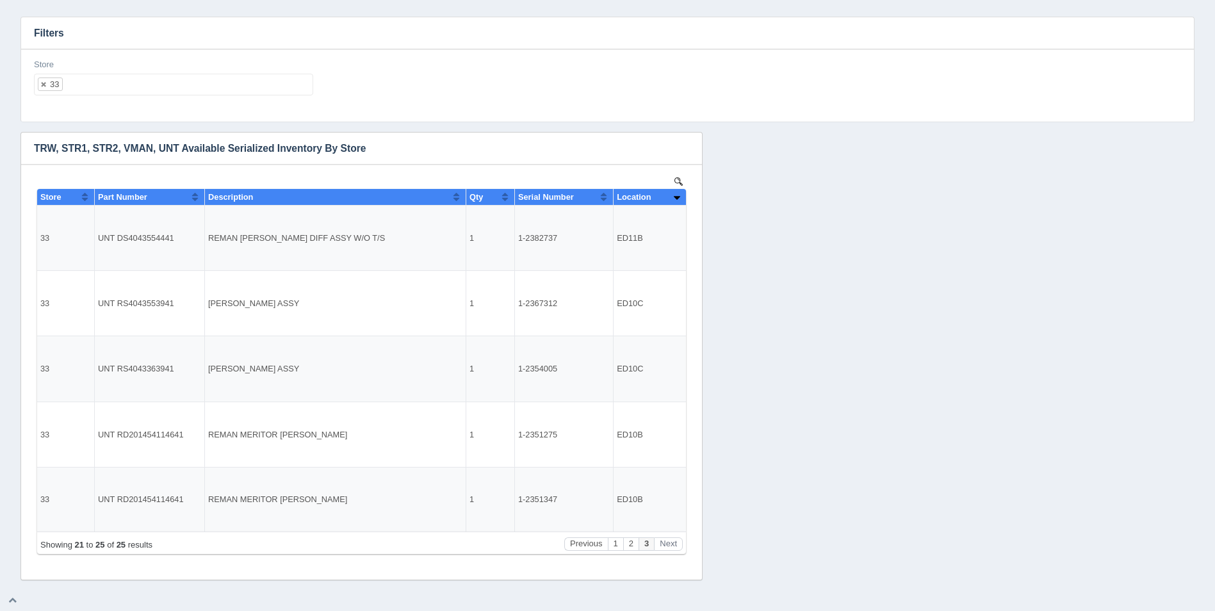
click at [200, 86] on ul "33" at bounding box center [173, 85] width 279 height 22
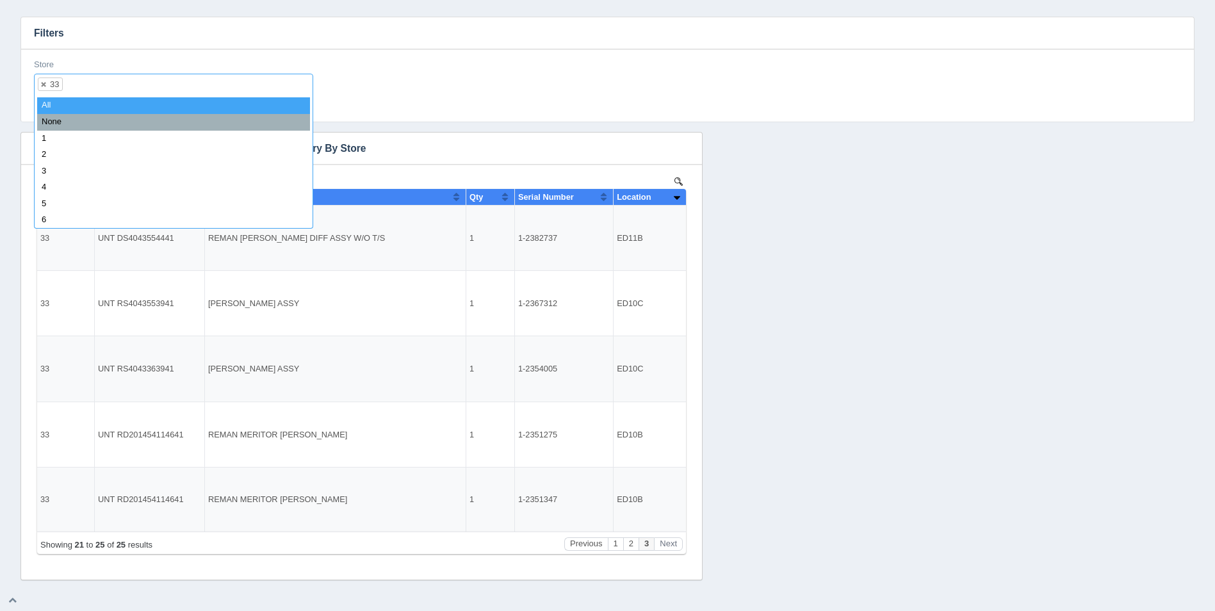
select select
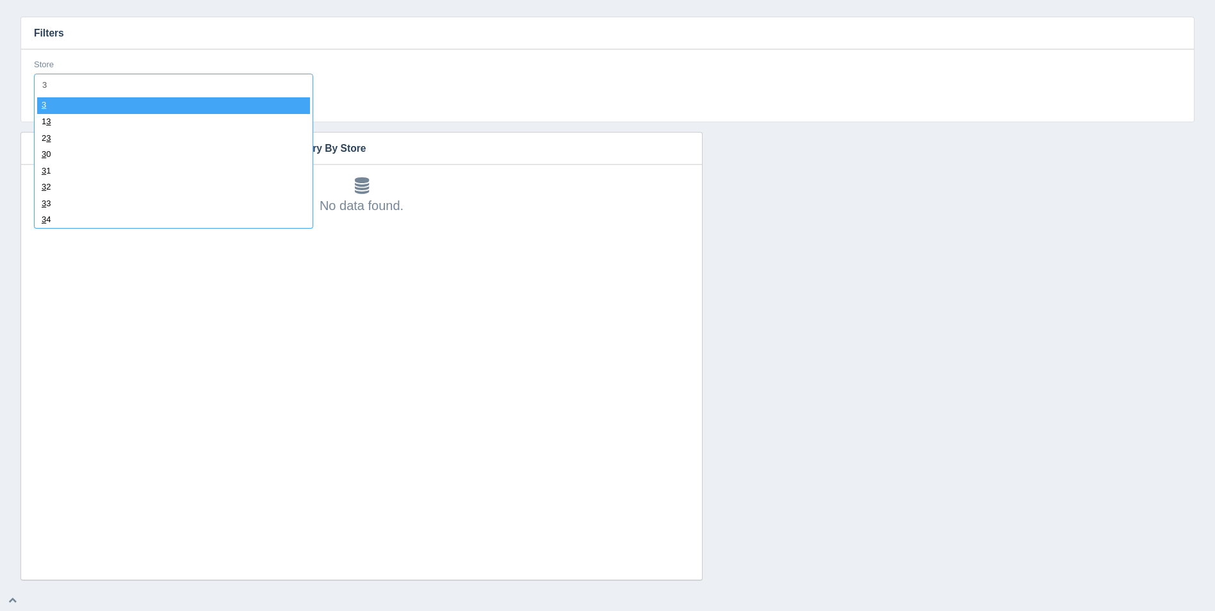
type input "34"
select select "34"
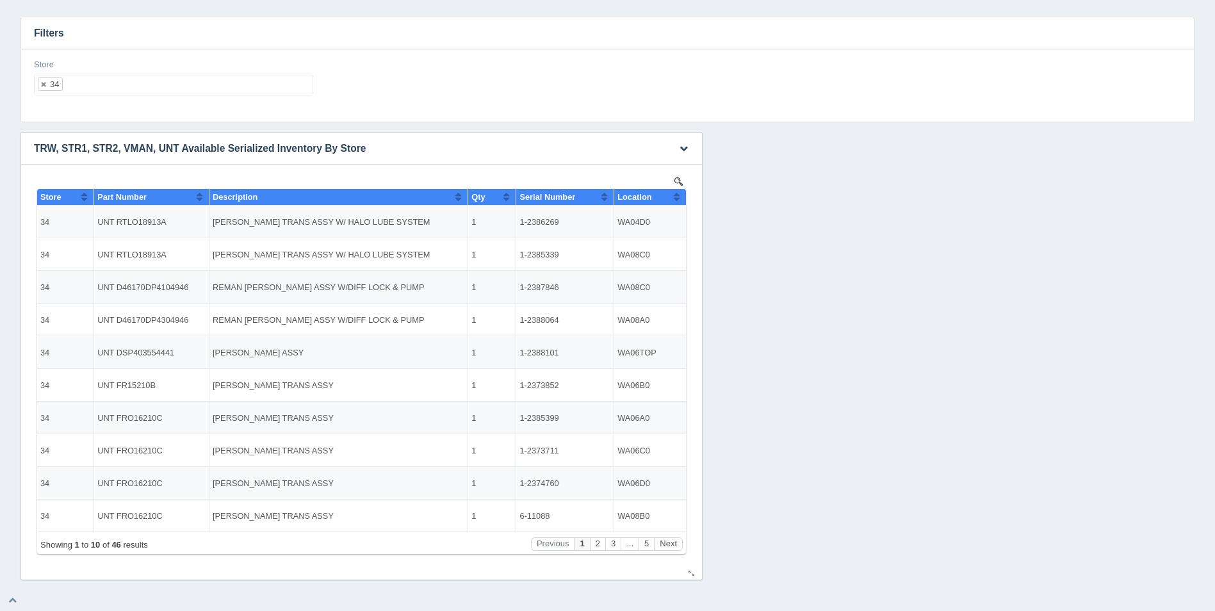
click at [651, 192] on span "Location" at bounding box center [635, 197] width 34 height 10
click at [678, 192] on button "Sort column descending" at bounding box center [677, 196] width 8 height 15
click at [673, 544] on button "Next" at bounding box center [668, 543] width 29 height 13
click at [674, 544] on button "Next" at bounding box center [668, 543] width 29 height 13
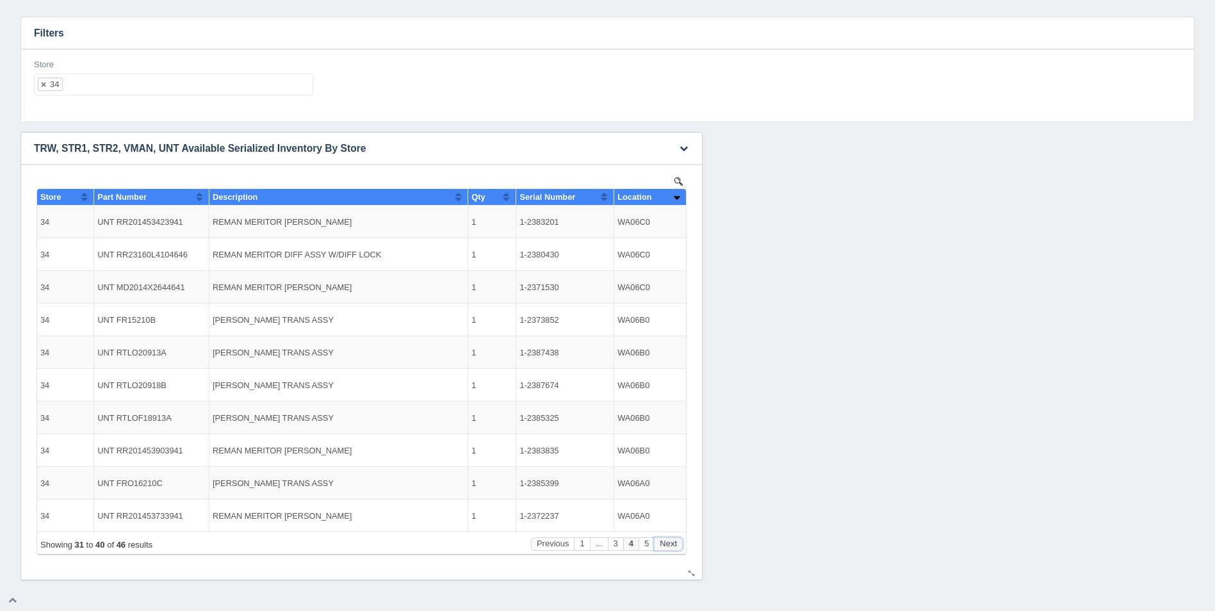
click at [674, 544] on button "Next" at bounding box center [668, 543] width 29 height 13
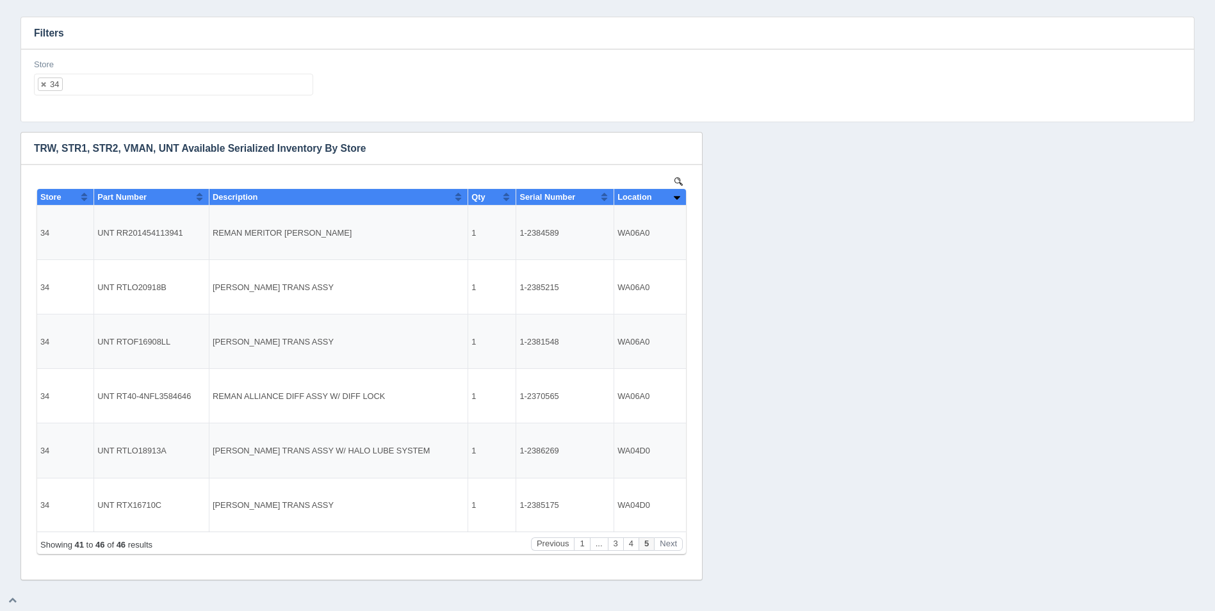
click at [220, 74] on ul "34" at bounding box center [173, 85] width 279 height 22
select select
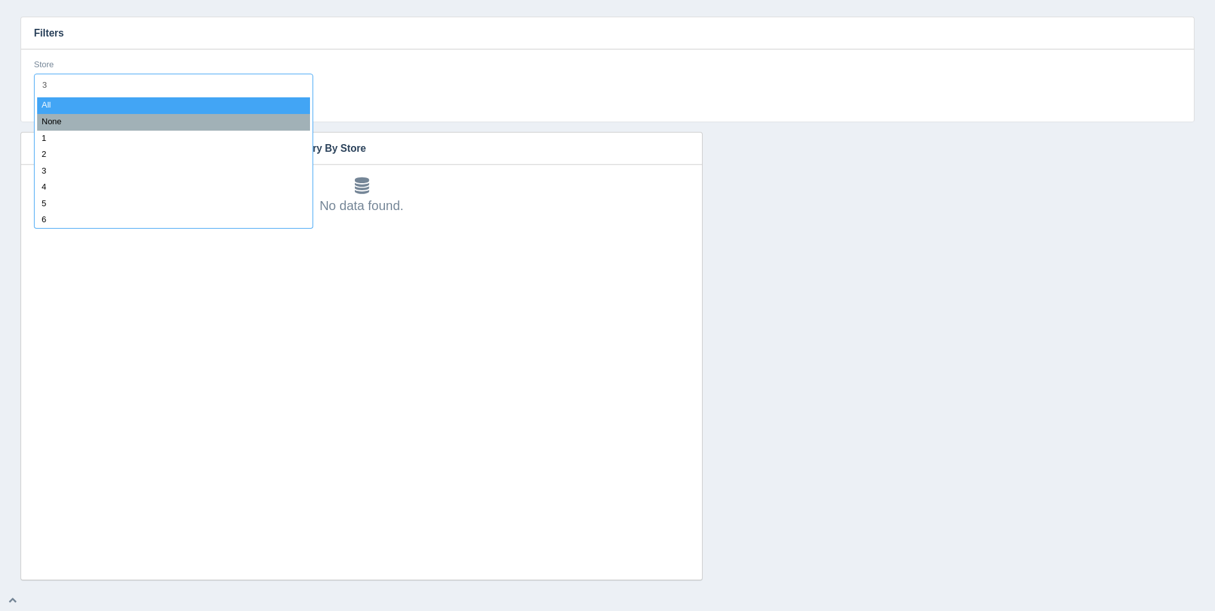
type input "35"
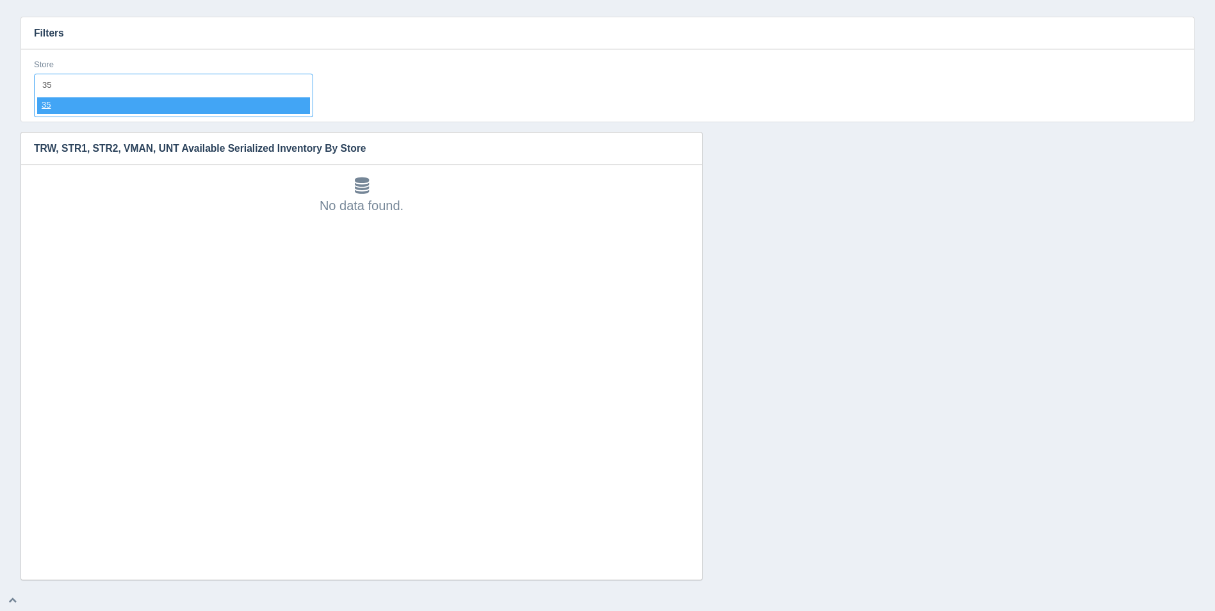
select select "35"
select select
type input "36"
select select "36"
select select
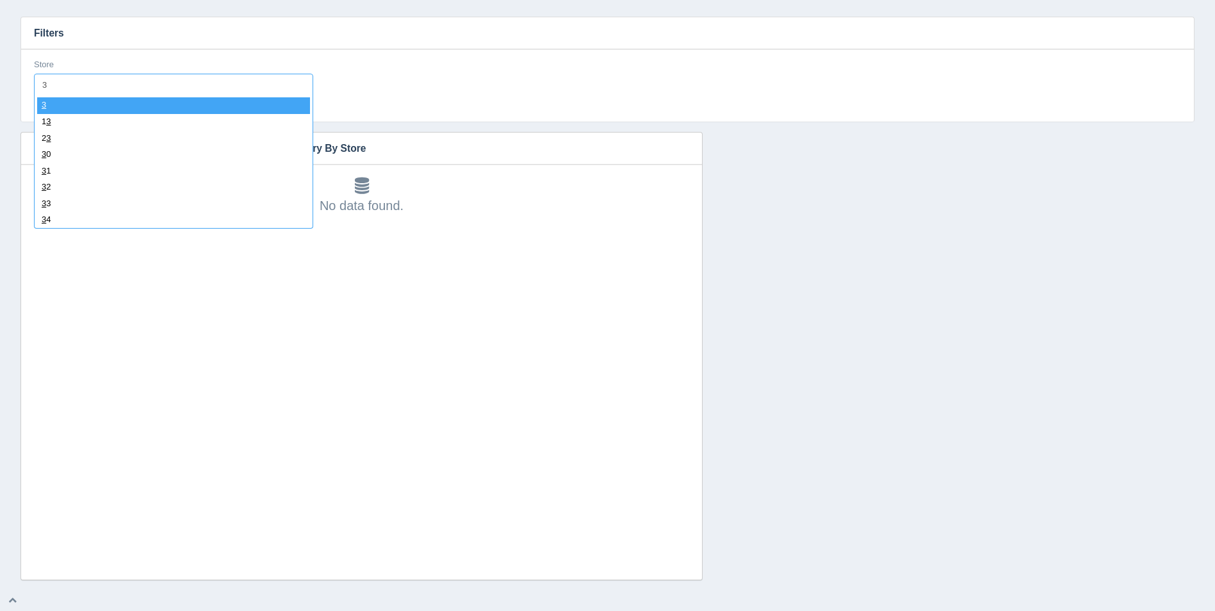
type input "37"
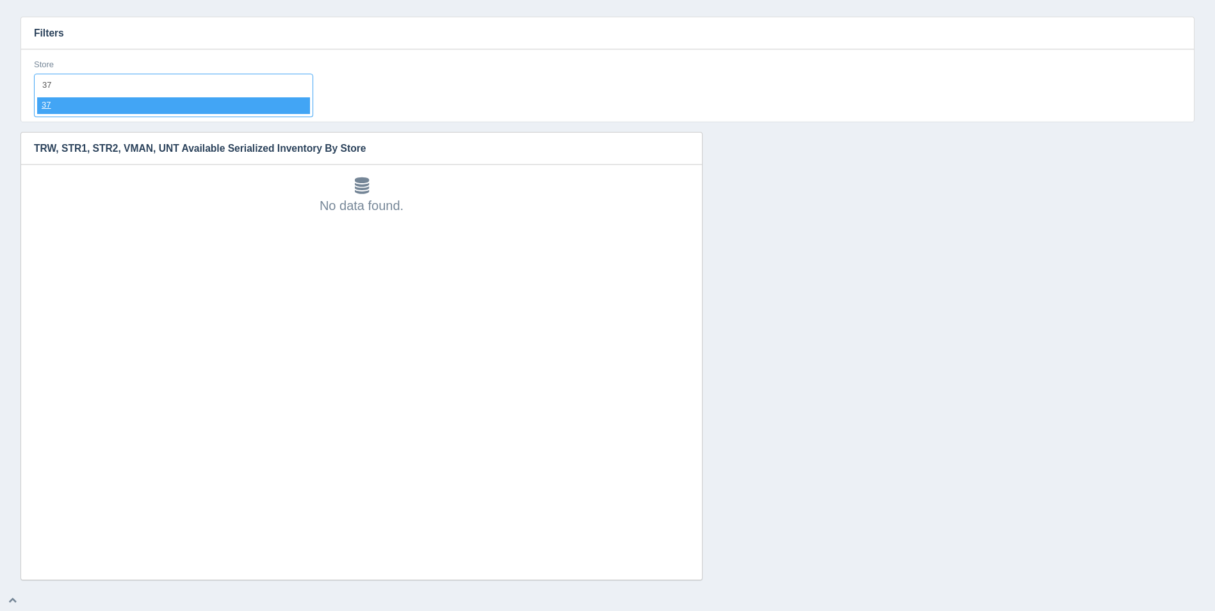
select select "37"
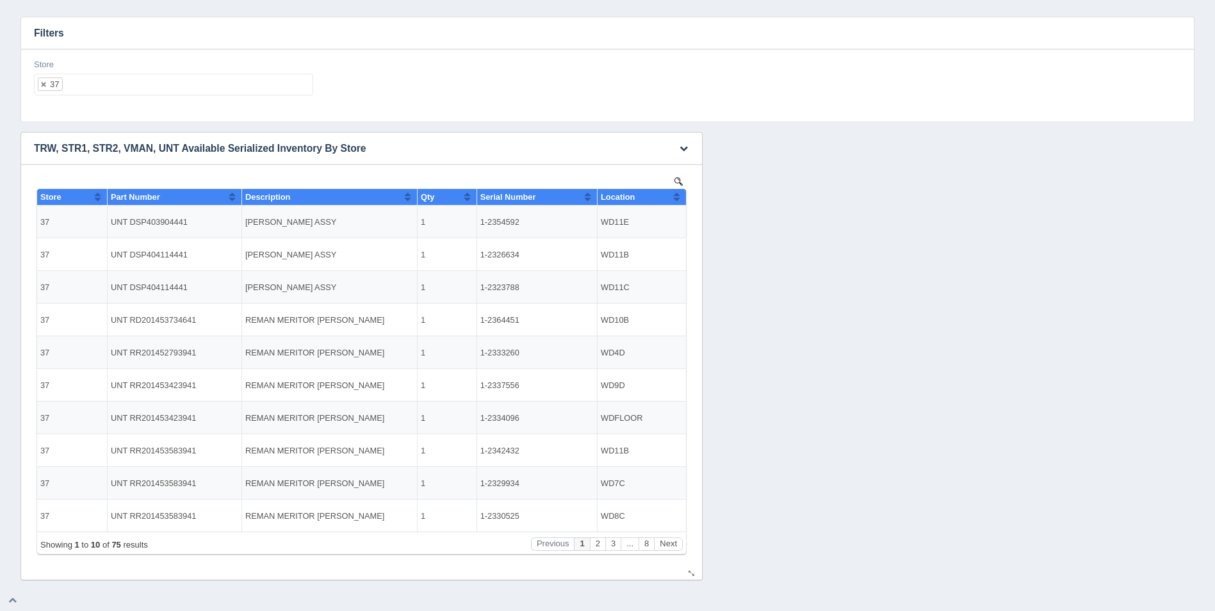
click at [676, 201] on button "Sort column ascending" at bounding box center [677, 196] width 8 height 15
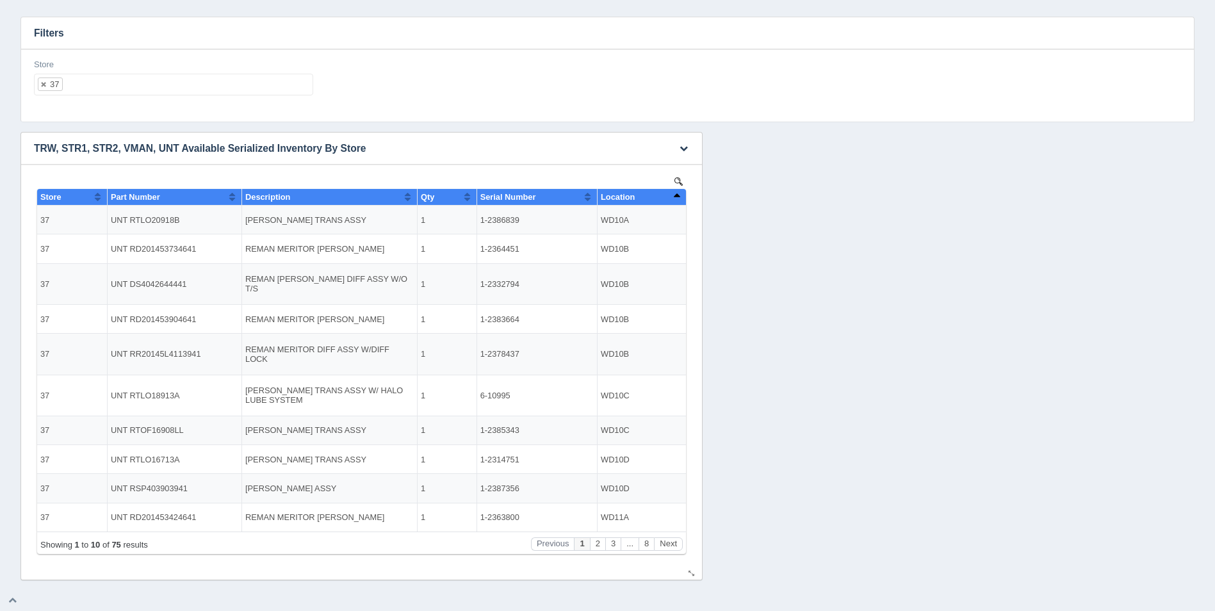
click at [676, 201] on button "Sort column descending" at bounding box center [677, 196] width 8 height 15
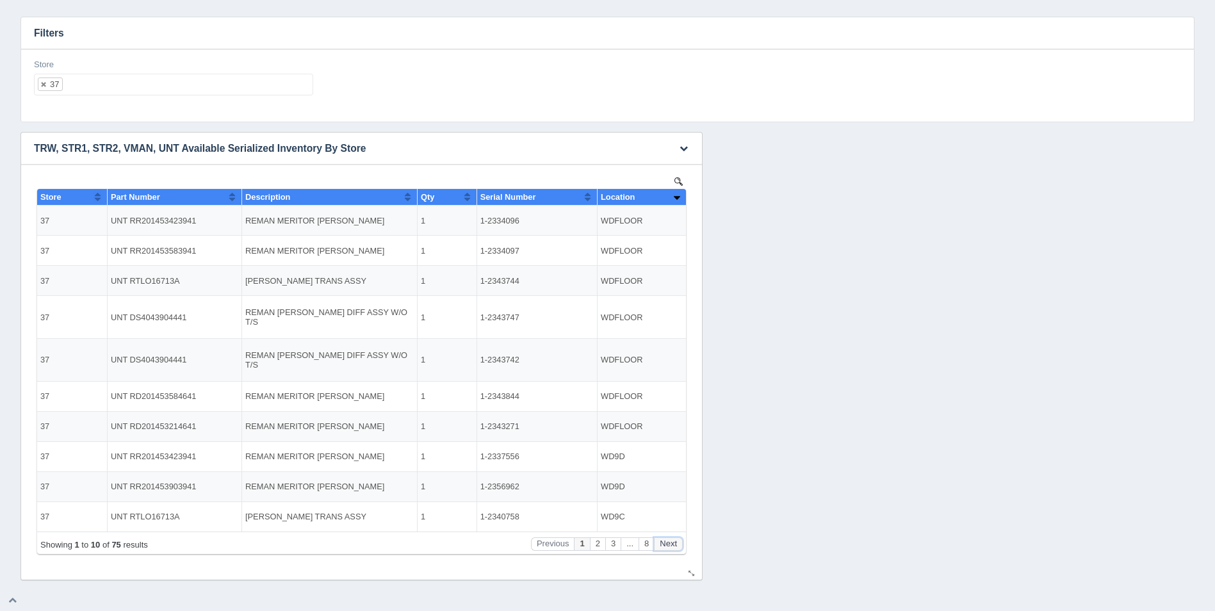
click at [671, 537] on button "Next" at bounding box center [668, 543] width 29 height 13
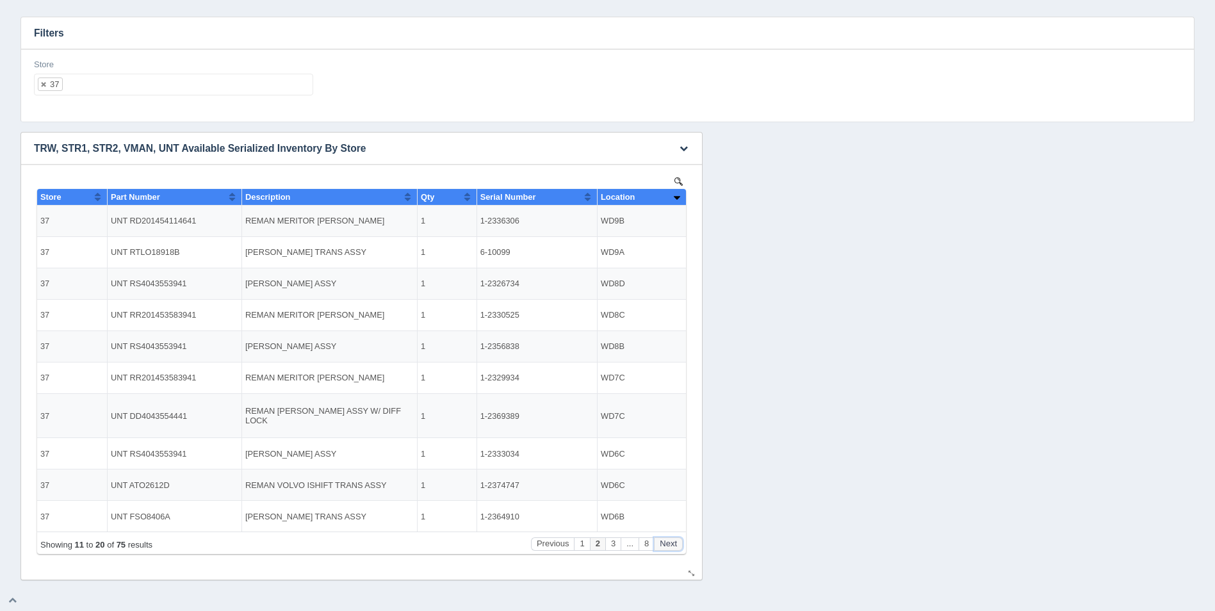
click at [673, 537] on button "Next" at bounding box center [668, 543] width 29 height 13
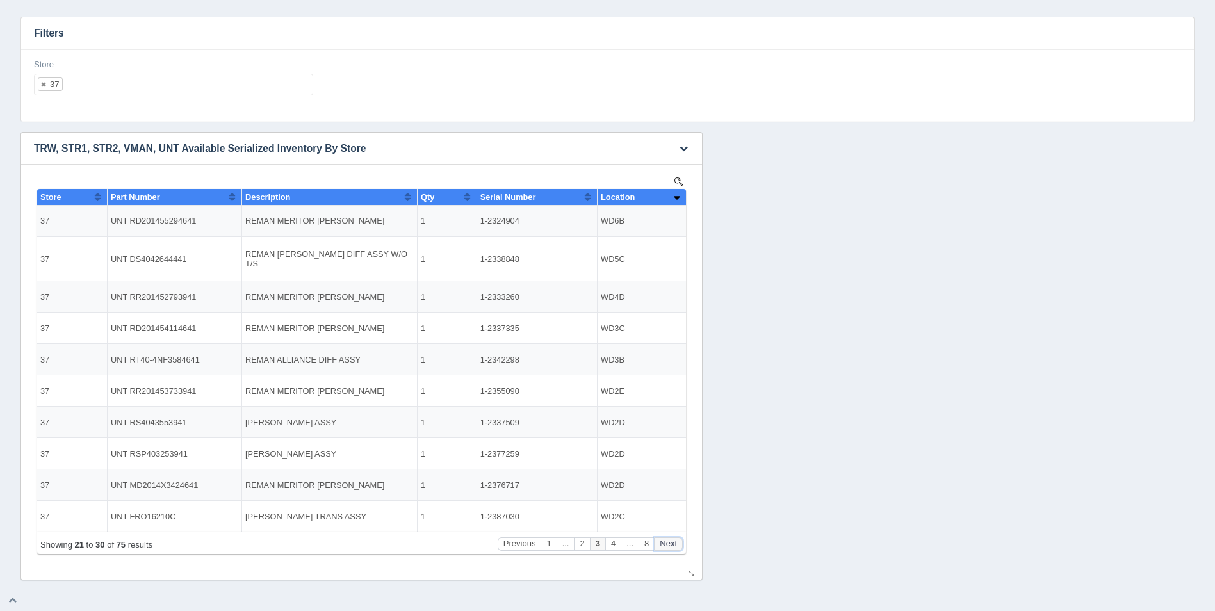
click at [673, 537] on button "Next" at bounding box center [668, 543] width 29 height 13
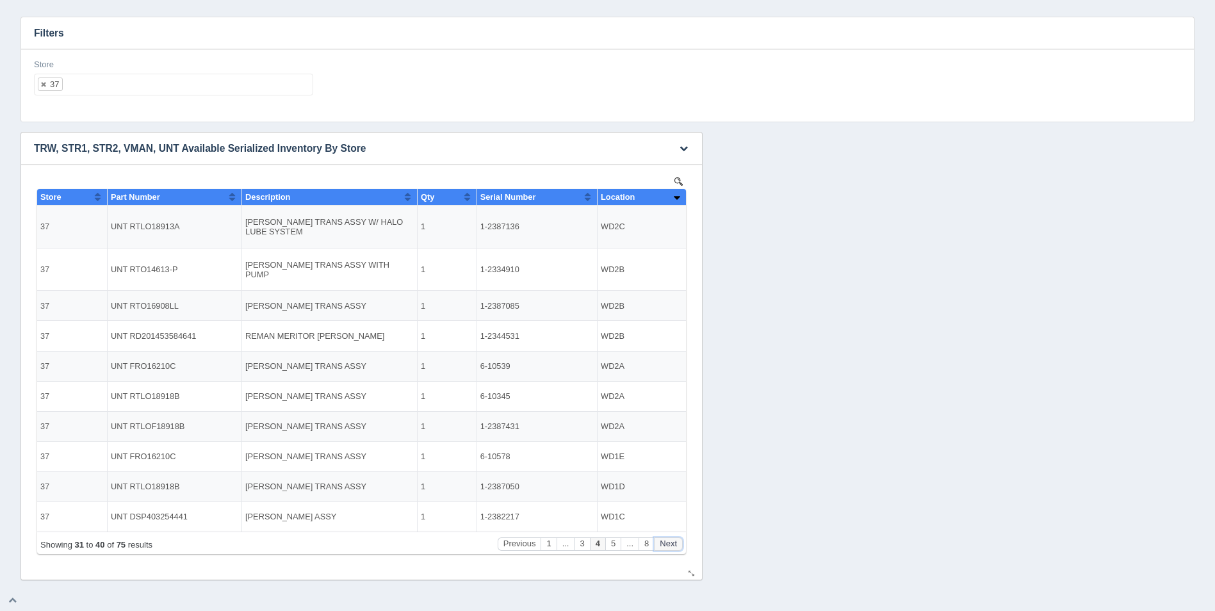
click at [673, 538] on button "Next" at bounding box center [668, 543] width 29 height 13
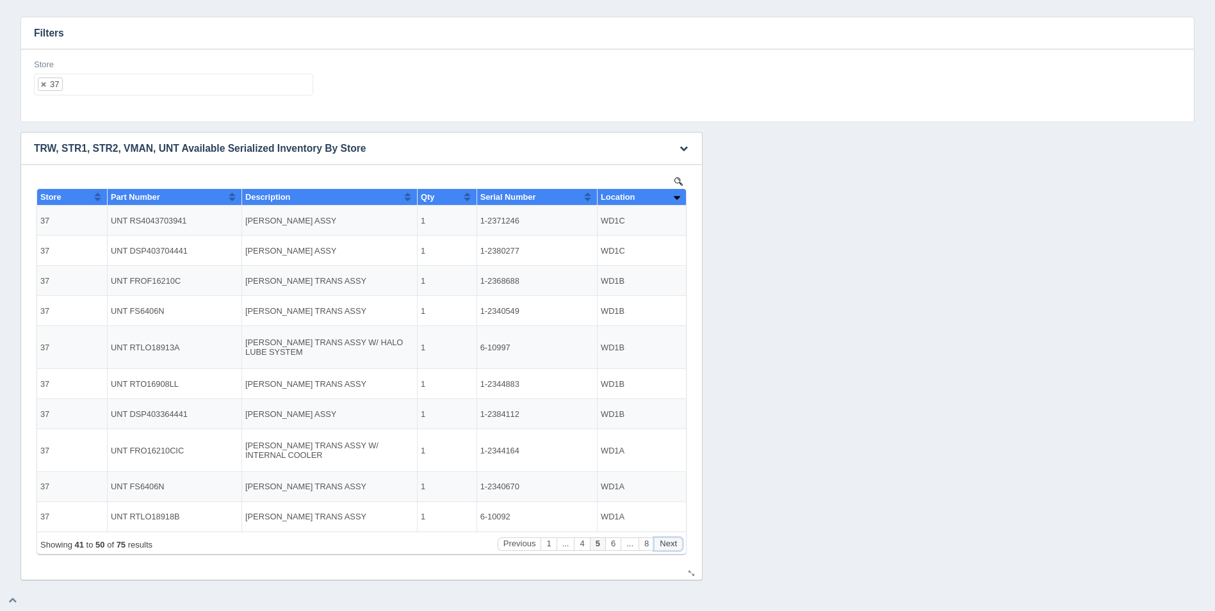
click at [673, 538] on button "Next" at bounding box center [668, 543] width 29 height 13
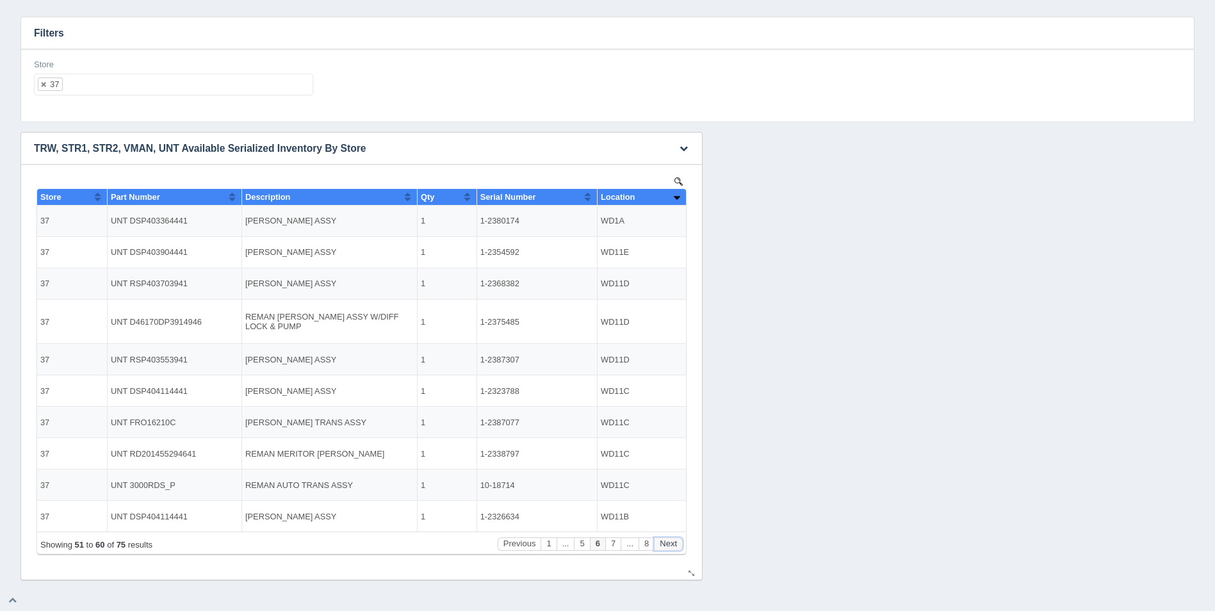
click at [673, 538] on button "Next" at bounding box center [668, 543] width 29 height 13
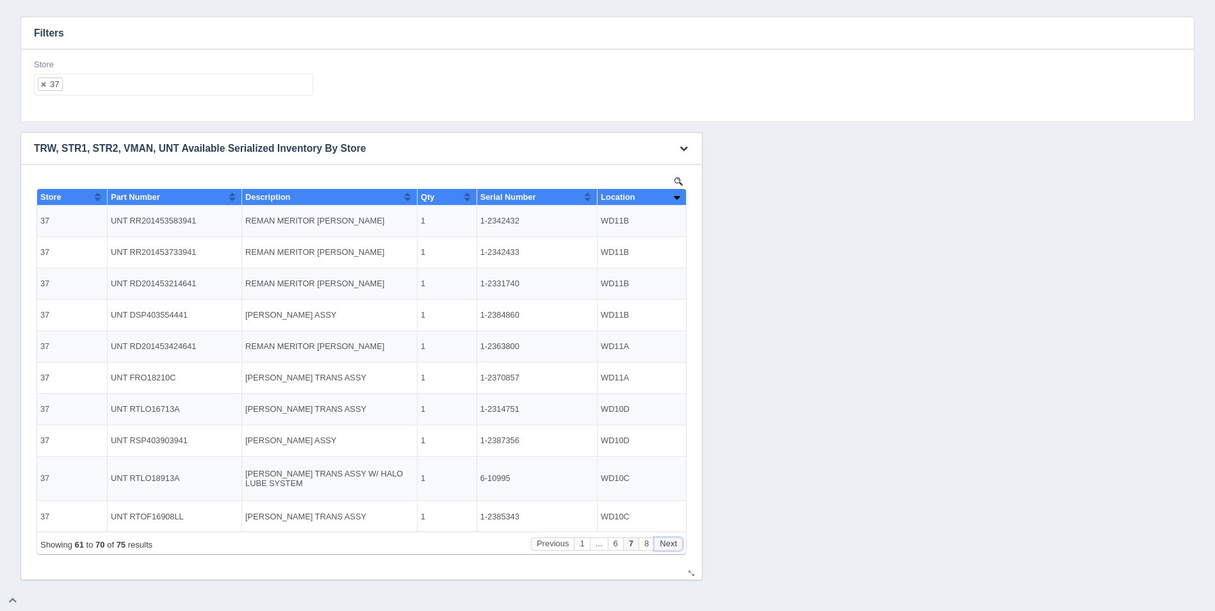
click at [673, 538] on button "Next" at bounding box center [668, 543] width 29 height 13
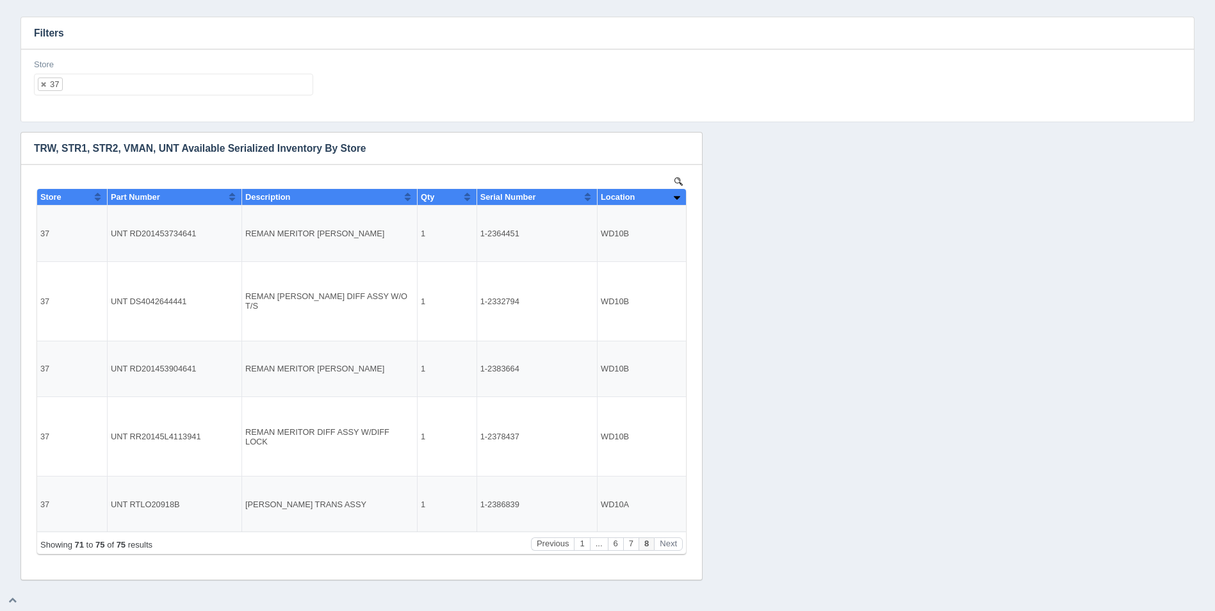
click at [119, 86] on ul "37" at bounding box center [173, 85] width 279 height 22
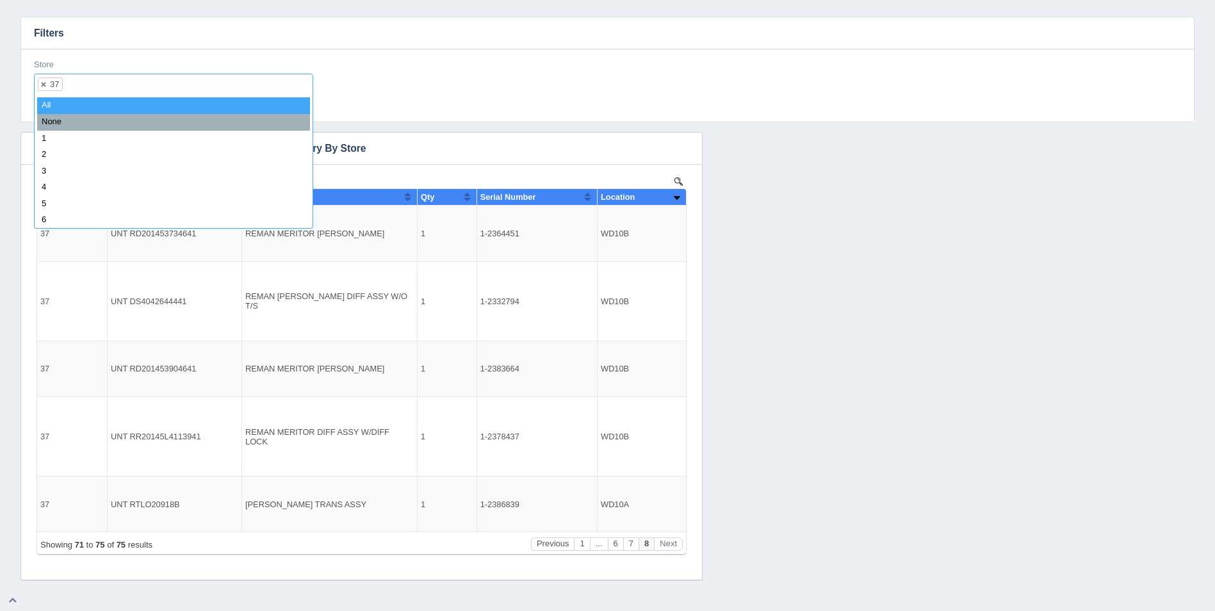
select select
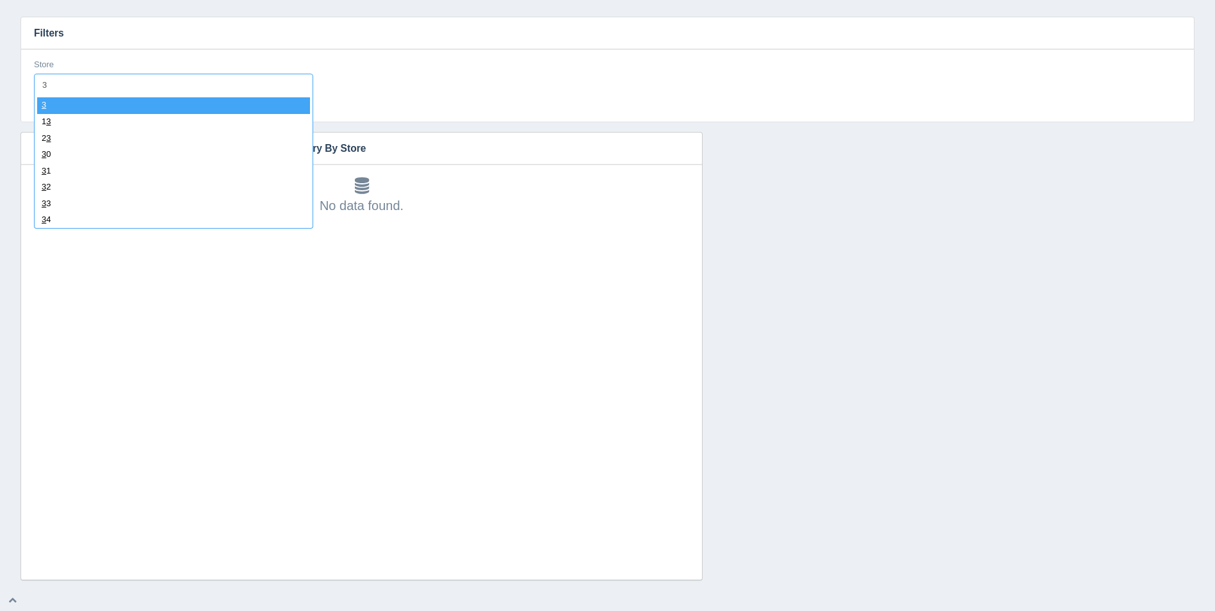
type input "38"
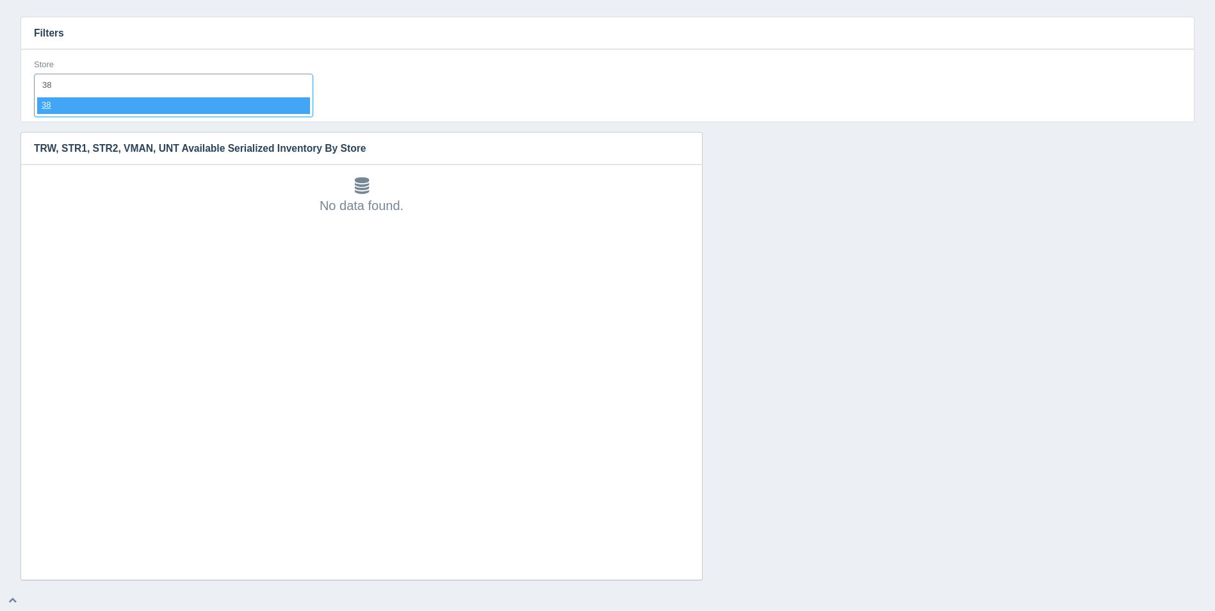
select select "38"
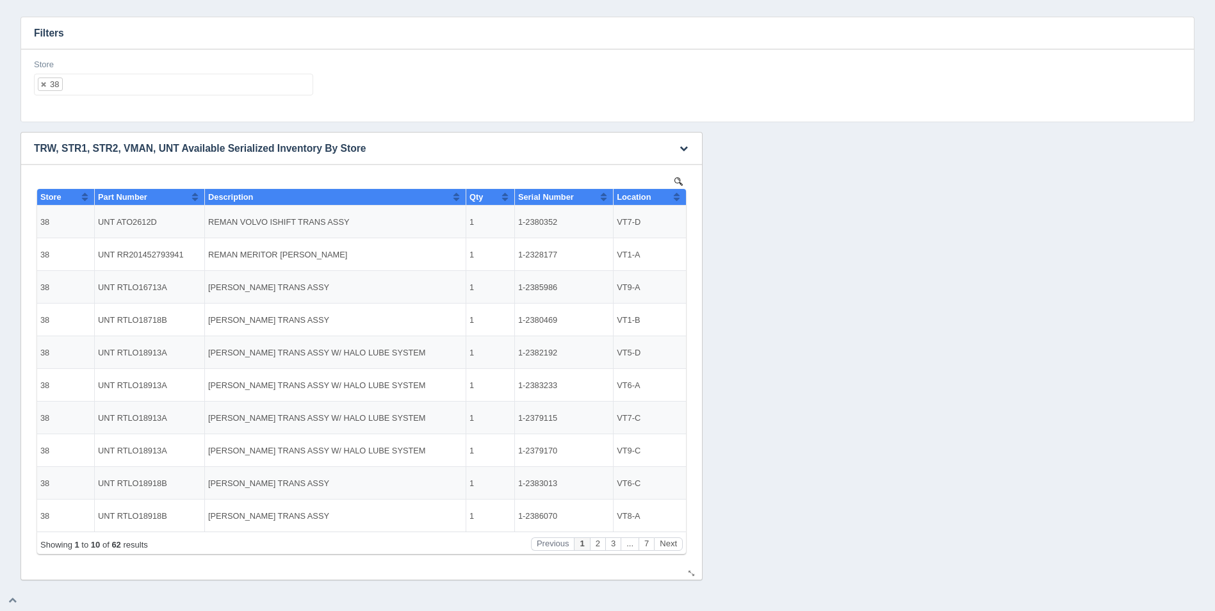
click at [672, 193] on div "Location" at bounding box center [645, 197] width 56 height 10
click at [678, 193] on button "Sort column descending" at bounding box center [677, 196] width 8 height 15
click at [678, 193] on button "Sort column ascending" at bounding box center [677, 196] width 8 height 15
click at [669, 539] on button "Next" at bounding box center [668, 543] width 29 height 13
click at [672, 540] on button "Next" at bounding box center [668, 543] width 29 height 13
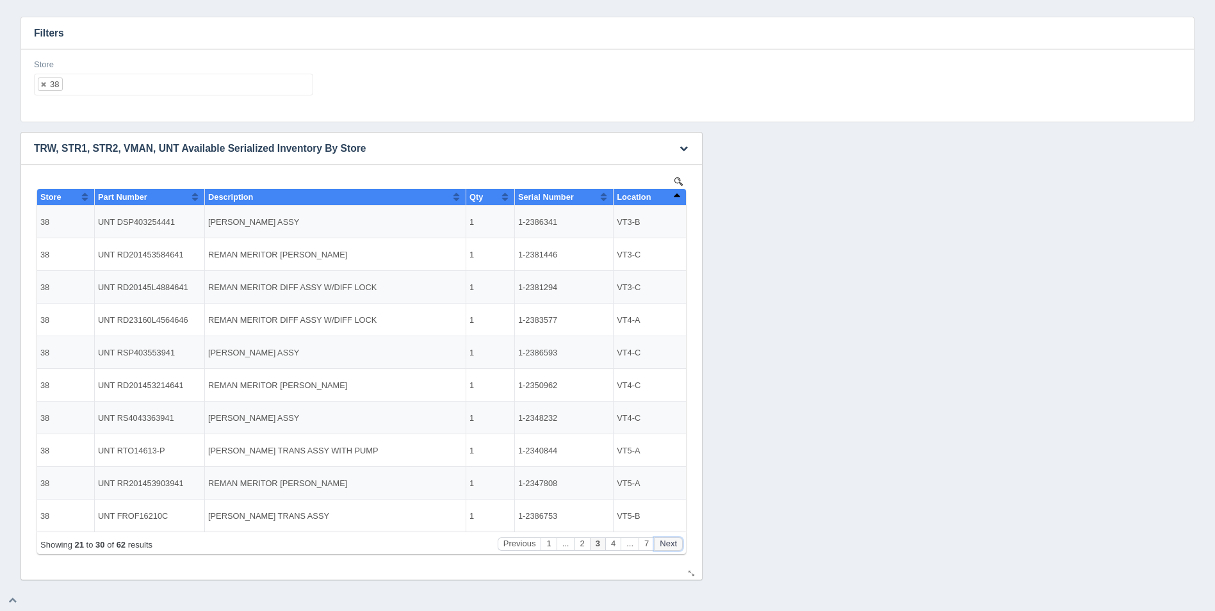
click at [672, 540] on button "Next" at bounding box center [668, 543] width 29 height 13
click at [673, 540] on button "Next" at bounding box center [668, 543] width 29 height 13
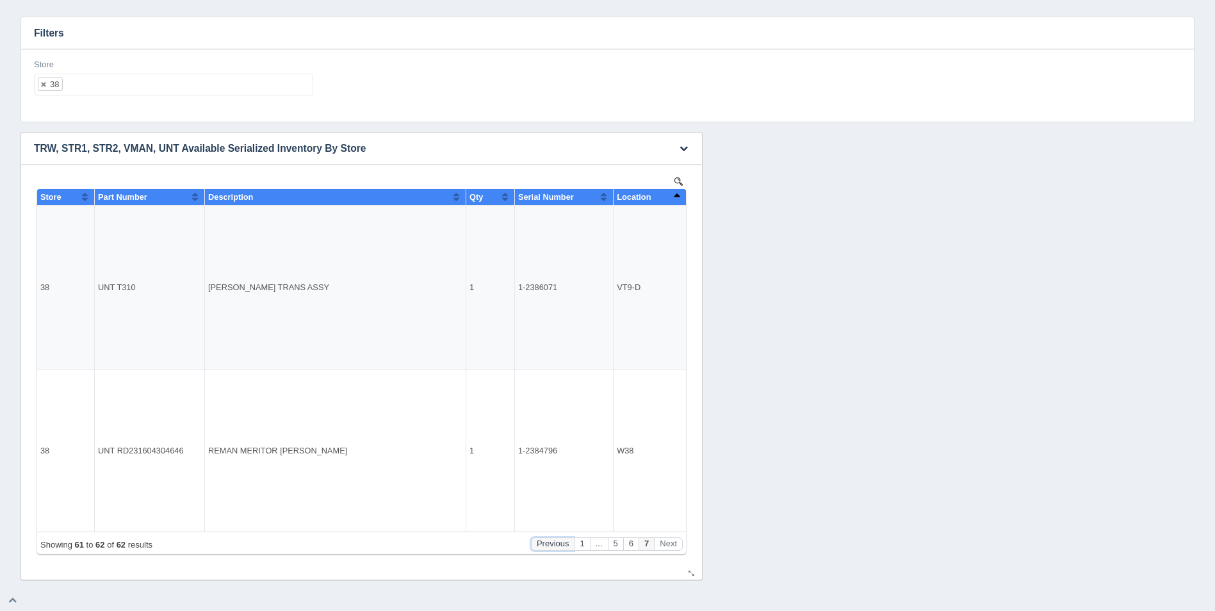
click at [553, 541] on button "Previous" at bounding box center [553, 543] width 44 height 13
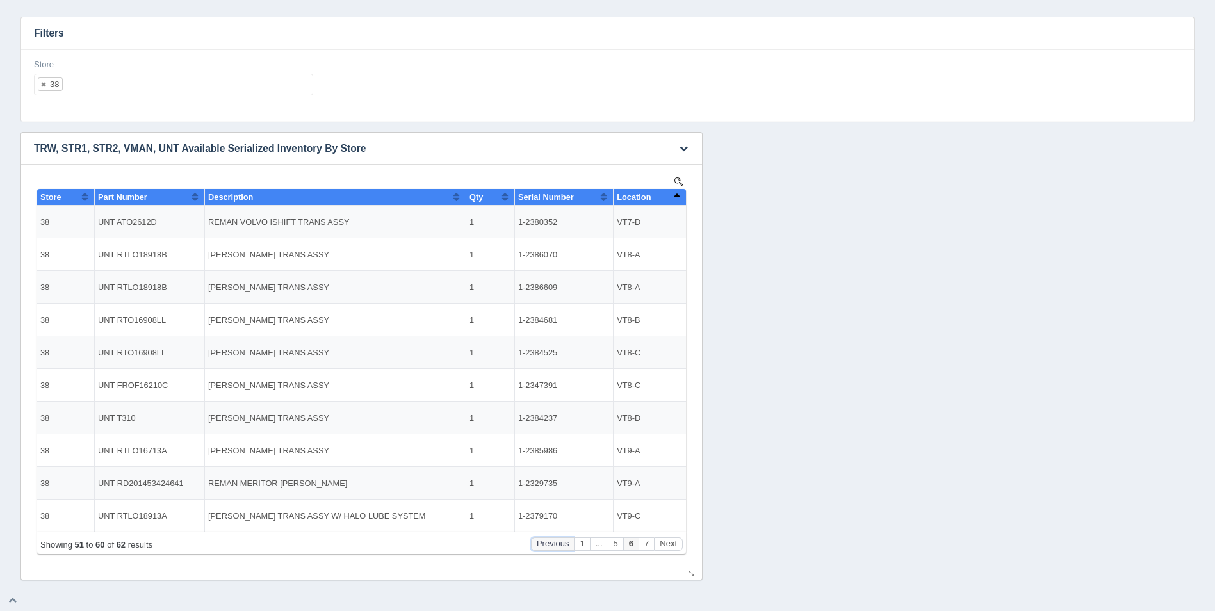
click at [538, 543] on button "Previous" at bounding box center [553, 543] width 44 height 13
click at [92, 91] on ul "38" at bounding box center [173, 85] width 279 height 22
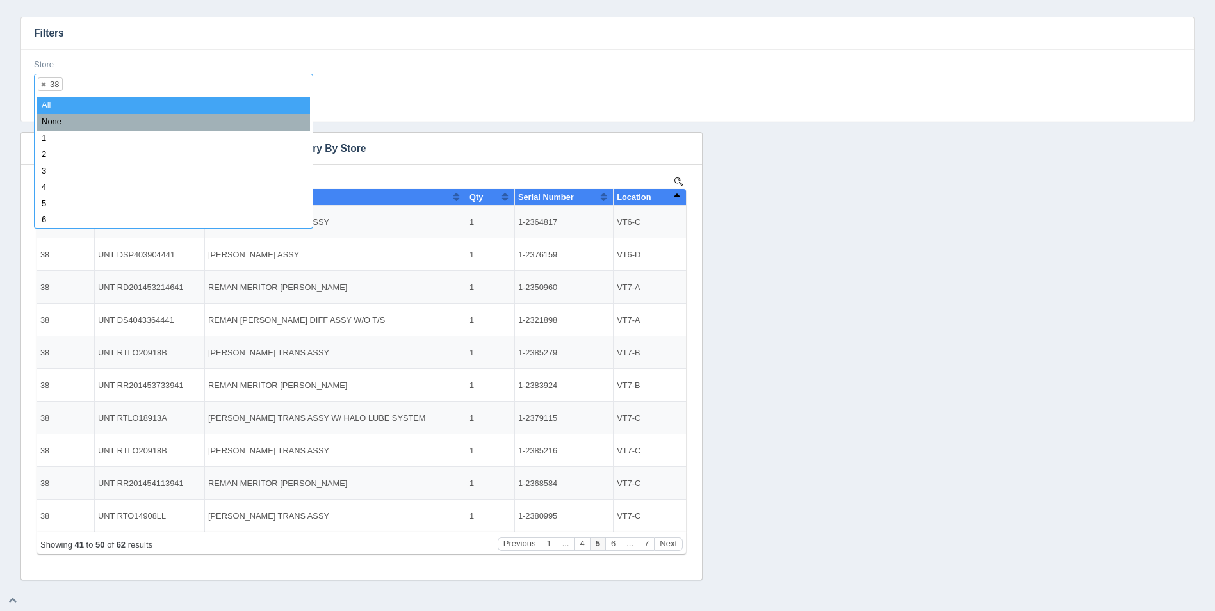
select select
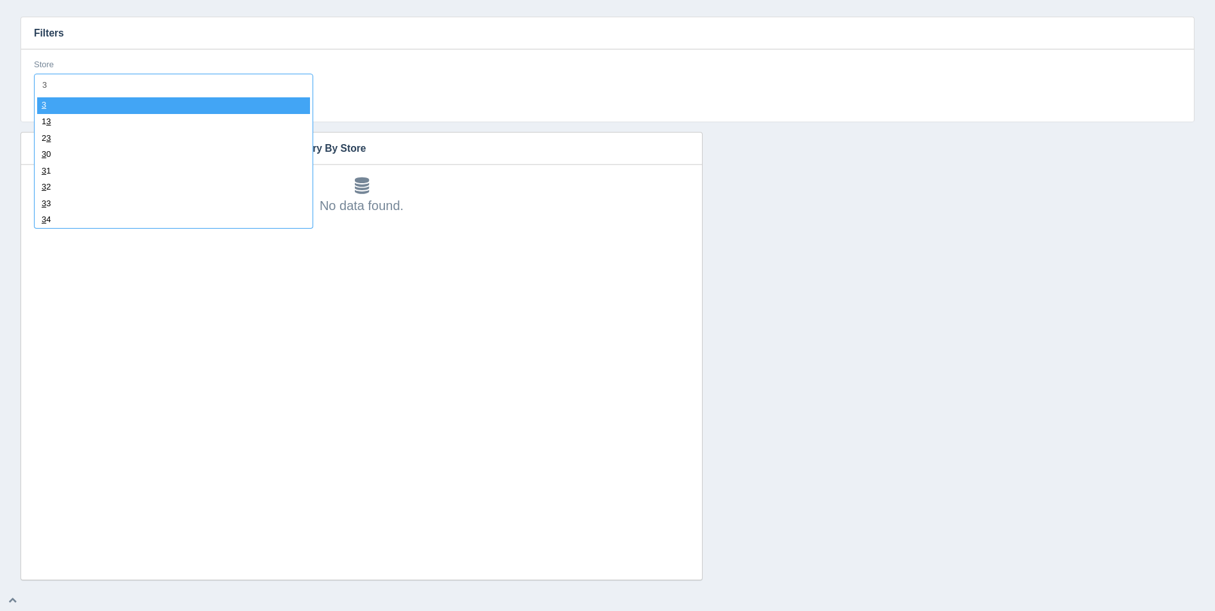
type input "39"
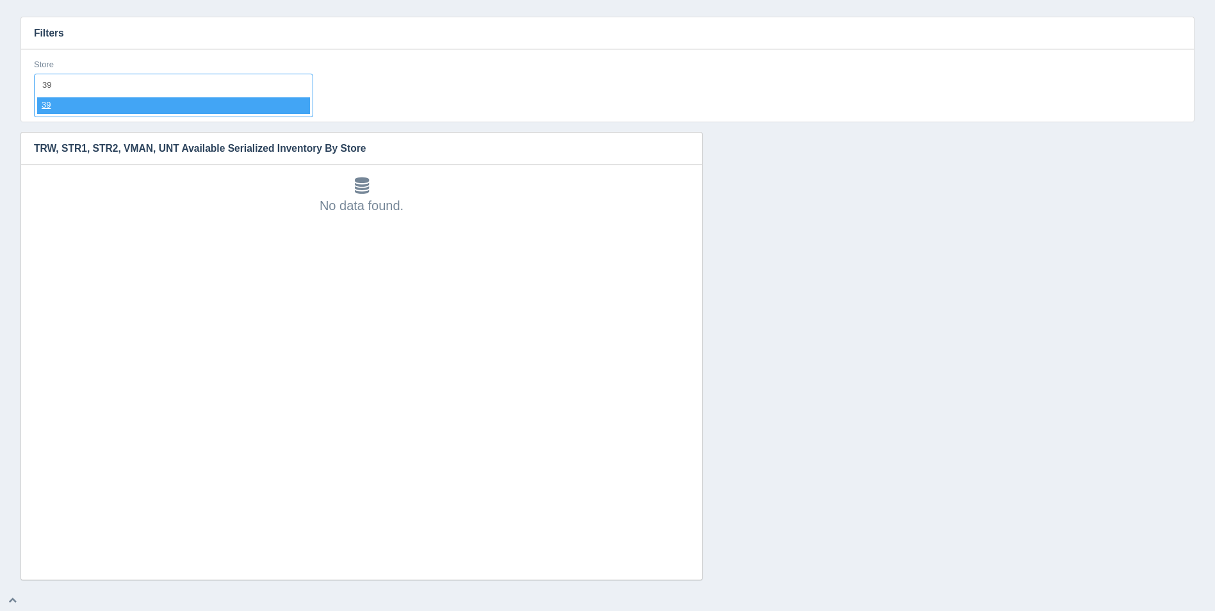
select select "39"
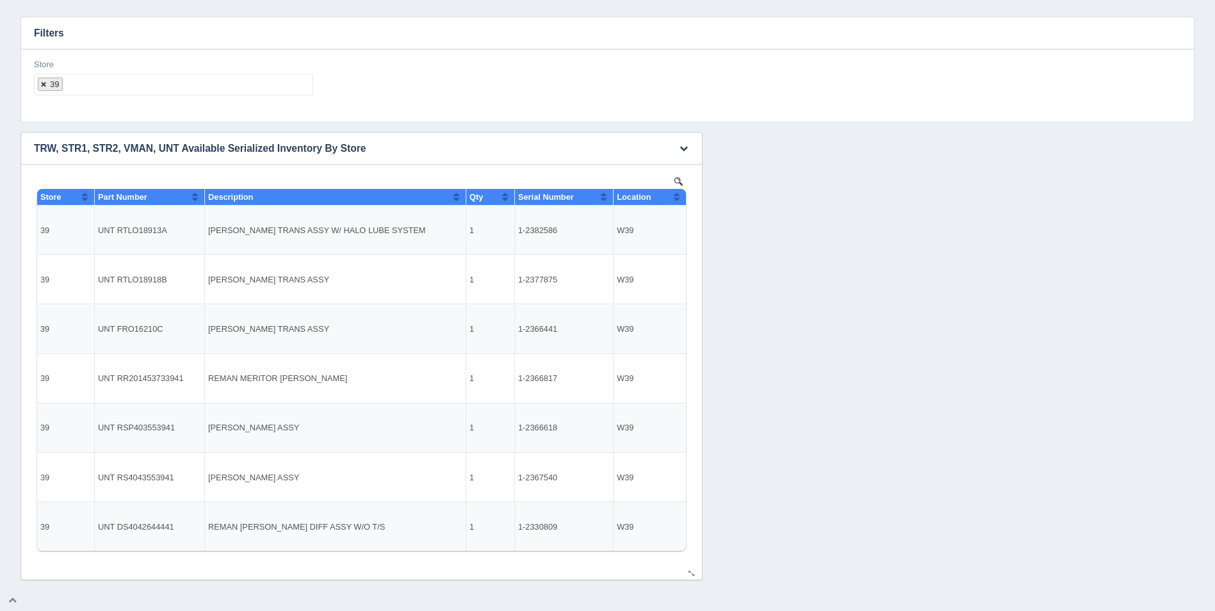
select select
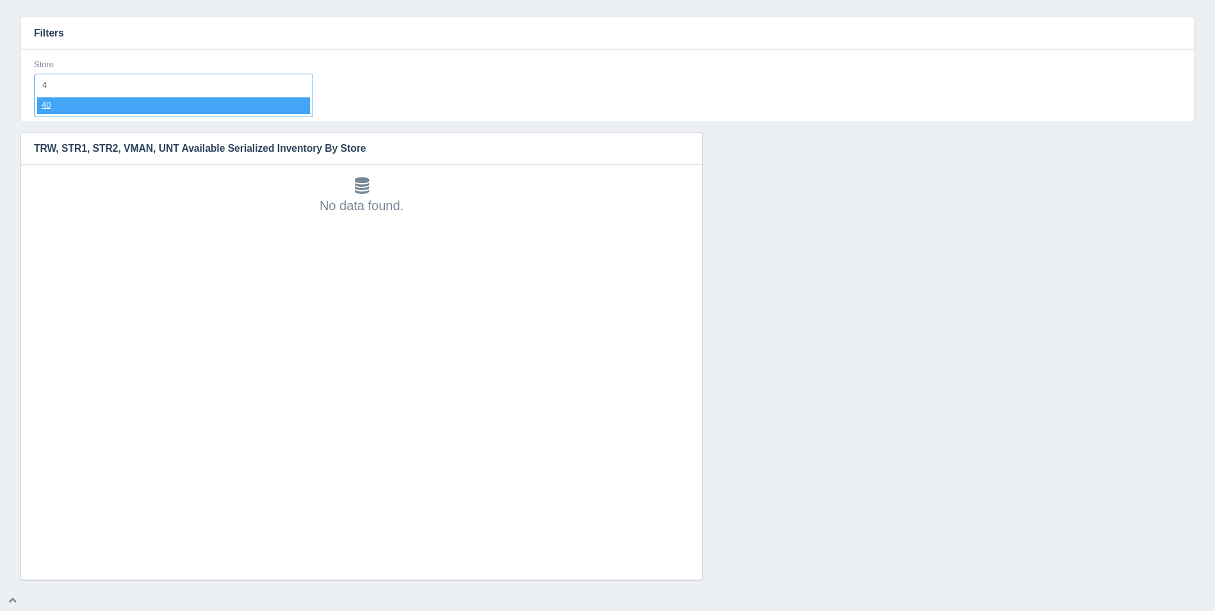
type input "40"
select select "40"
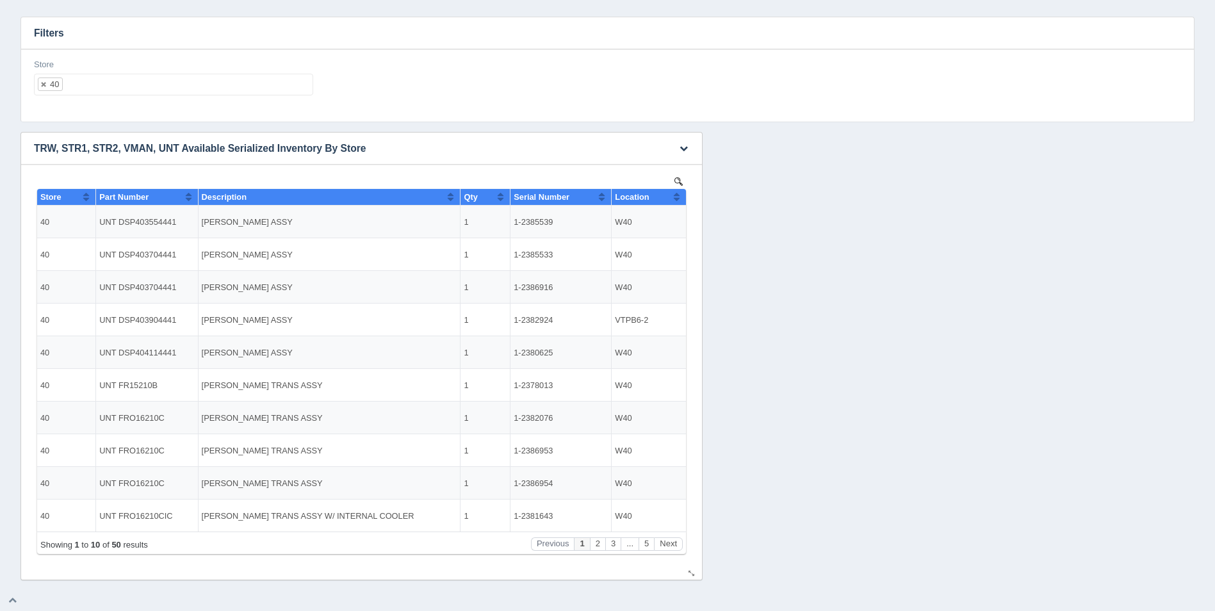
click at [674, 199] on button "Sort column ascending" at bounding box center [677, 196] width 8 height 15
click at [667, 546] on button "Next" at bounding box center [668, 543] width 29 height 13
click at [670, 545] on button "Next" at bounding box center [668, 543] width 29 height 13
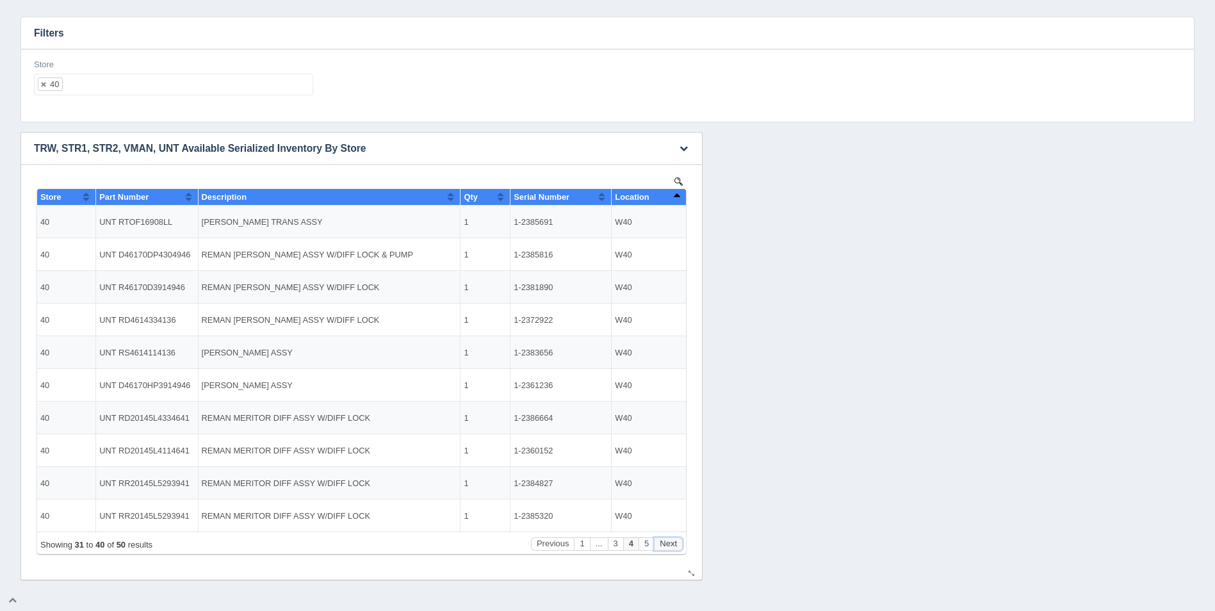
click at [670, 545] on button "Next" at bounding box center [668, 543] width 29 height 13
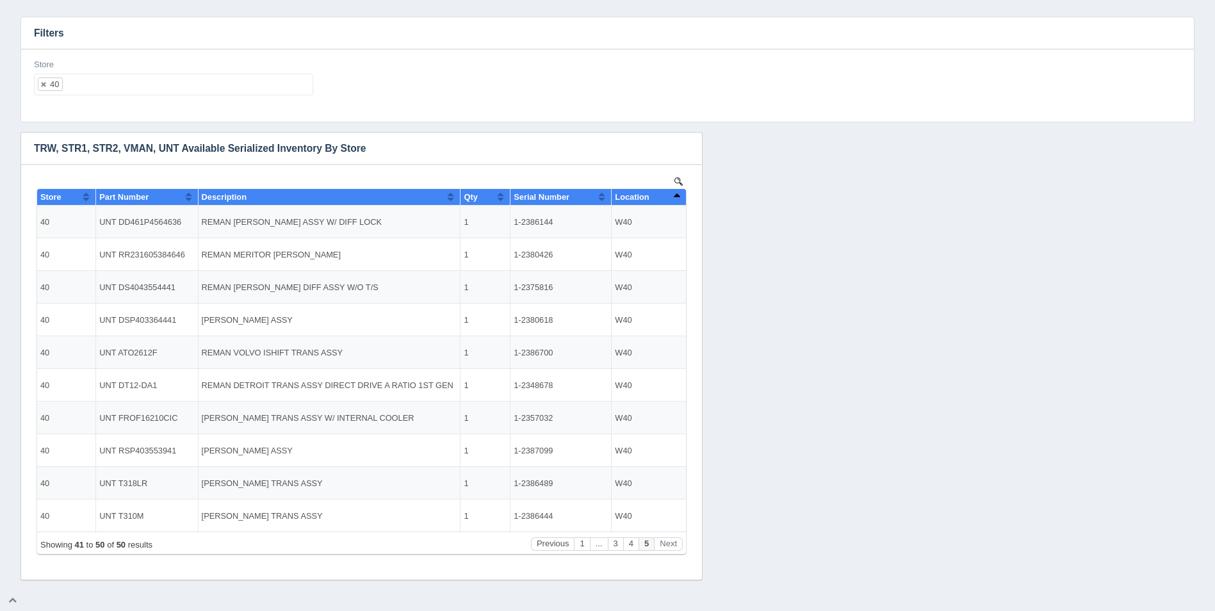
click at [111, 82] on ul "40" at bounding box center [173, 85] width 279 height 22
select select
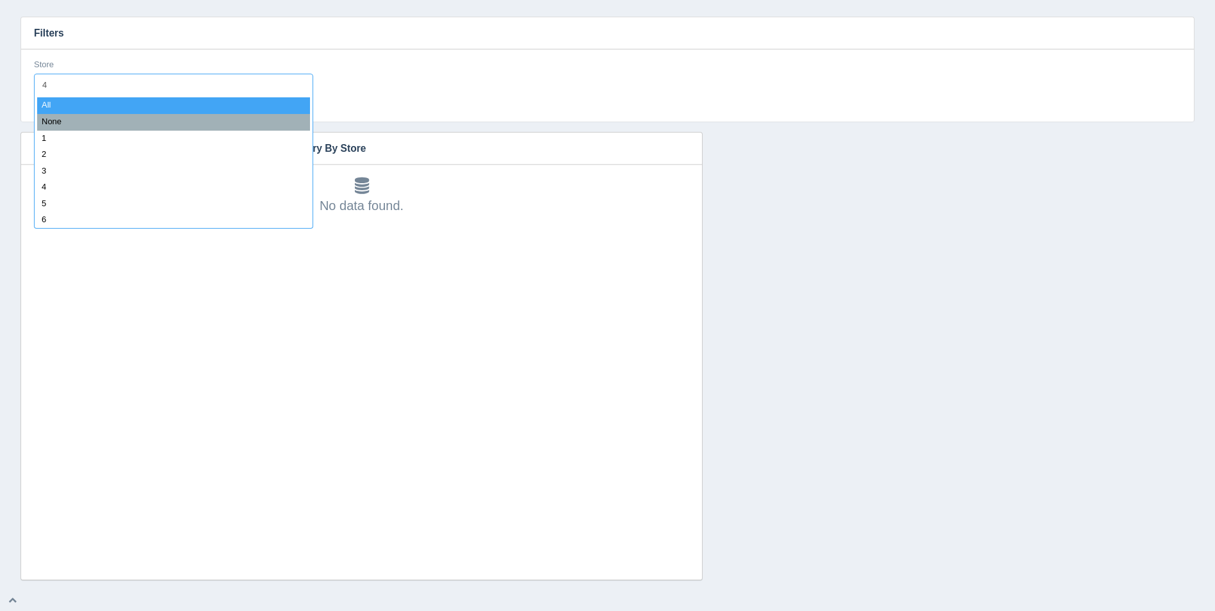
type input "41"
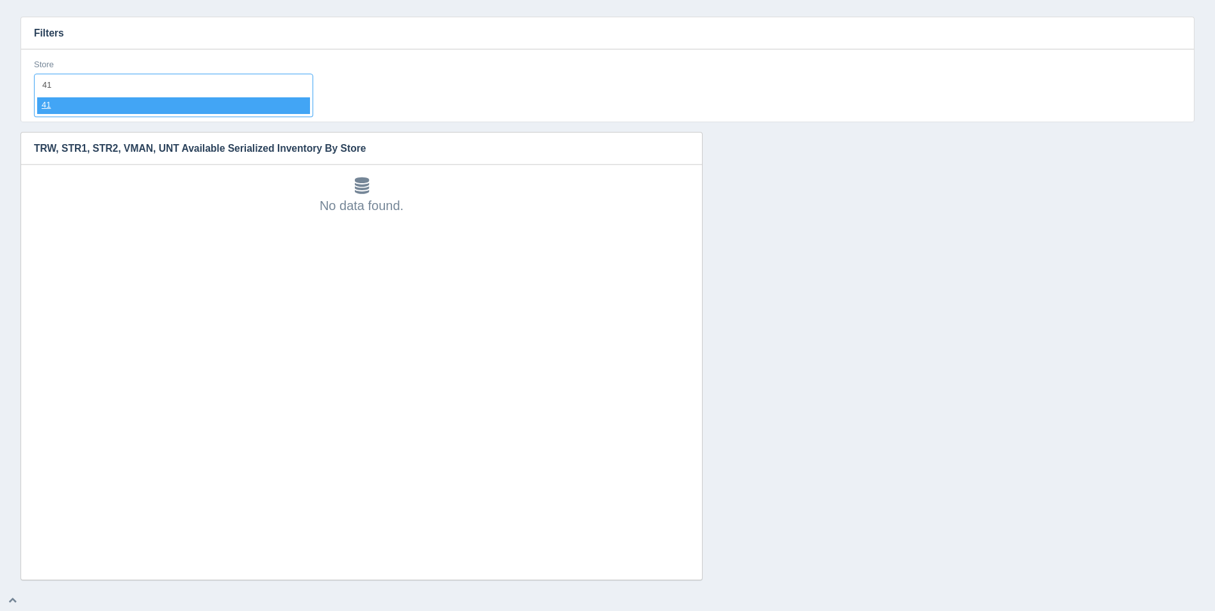
select select "41"
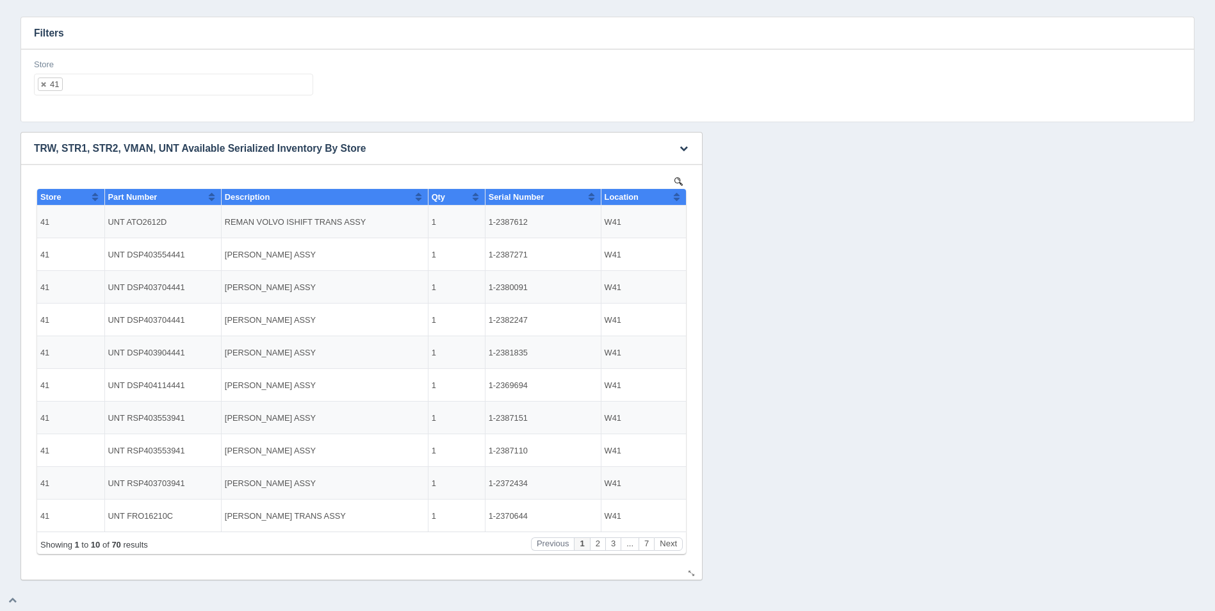
click at [678, 196] on button "Sort column ascending" at bounding box center [677, 196] width 8 height 15
click at [678, 196] on button "Sort column descending" at bounding box center [677, 196] width 8 height 15
click at [666, 545] on button "Next" at bounding box center [668, 543] width 29 height 13
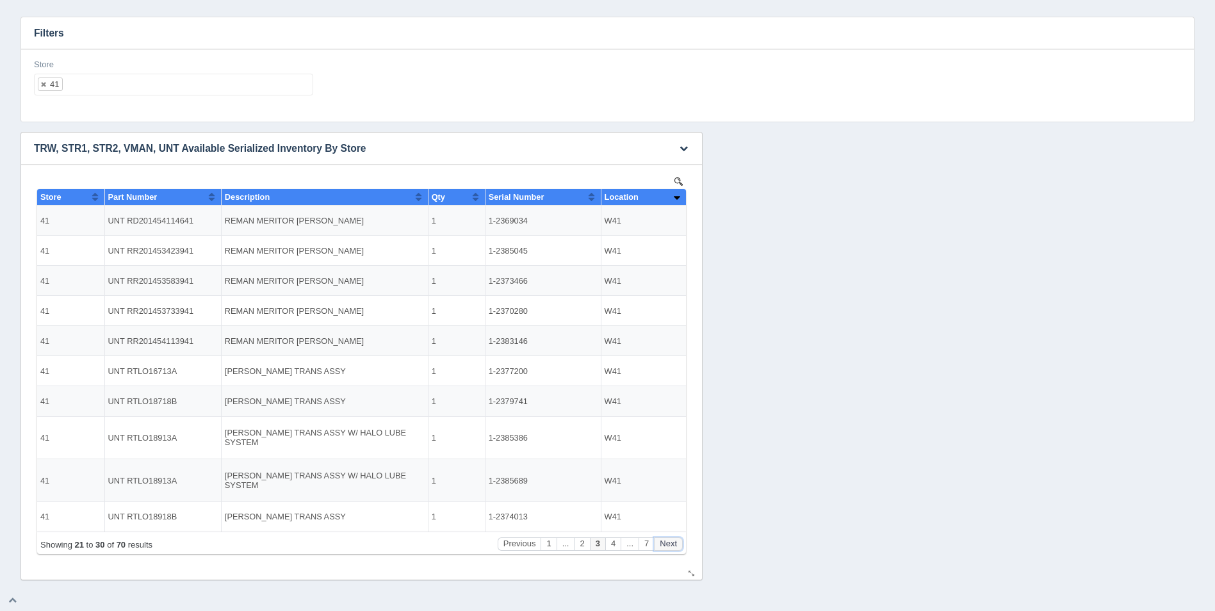
click at [666, 545] on button "Next" at bounding box center [668, 543] width 29 height 13
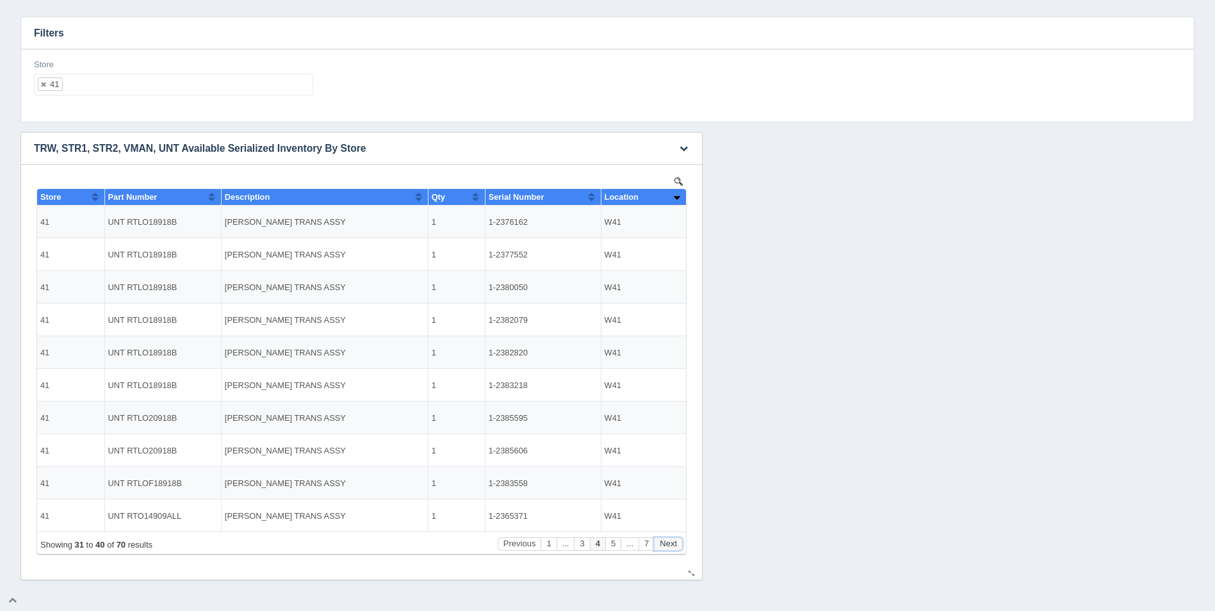
click at [666, 545] on button "Next" at bounding box center [668, 543] width 29 height 13
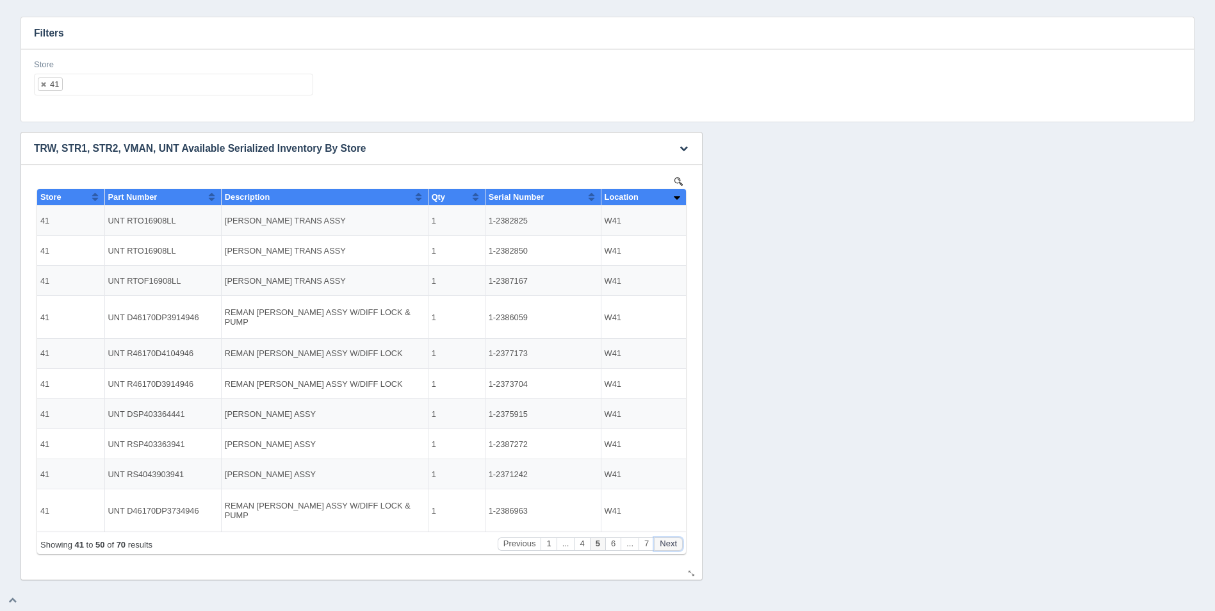
click at [666, 545] on button "Next" at bounding box center [668, 543] width 29 height 13
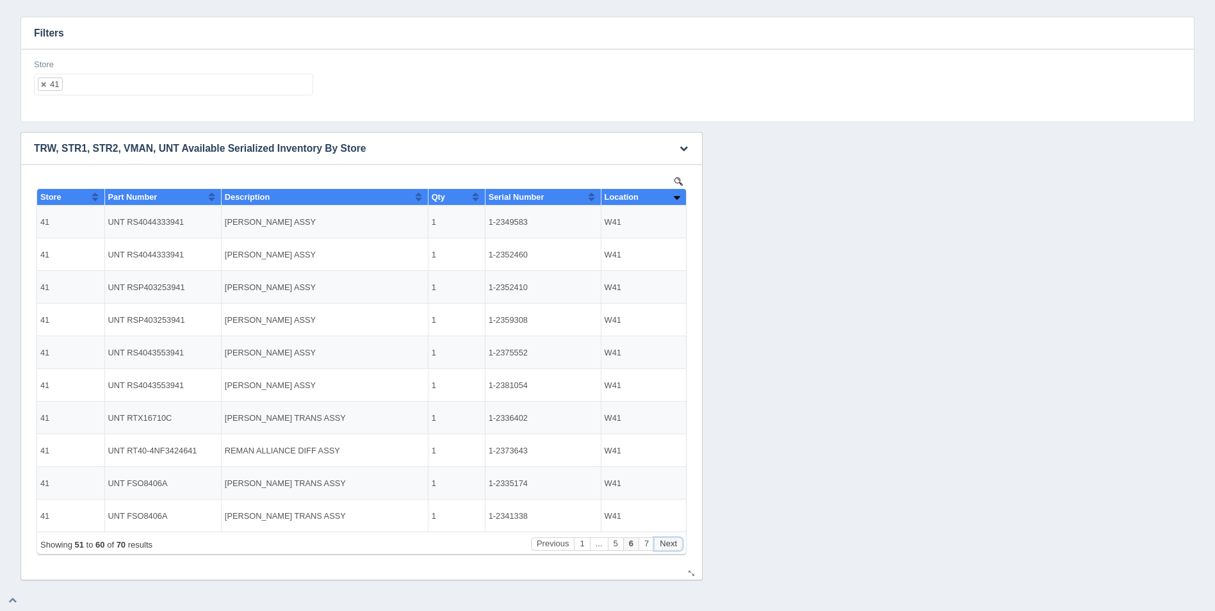
click at [666, 545] on button "Next" at bounding box center [668, 543] width 29 height 13
click at [107, 88] on ul "41" at bounding box center [173, 85] width 279 height 22
select select
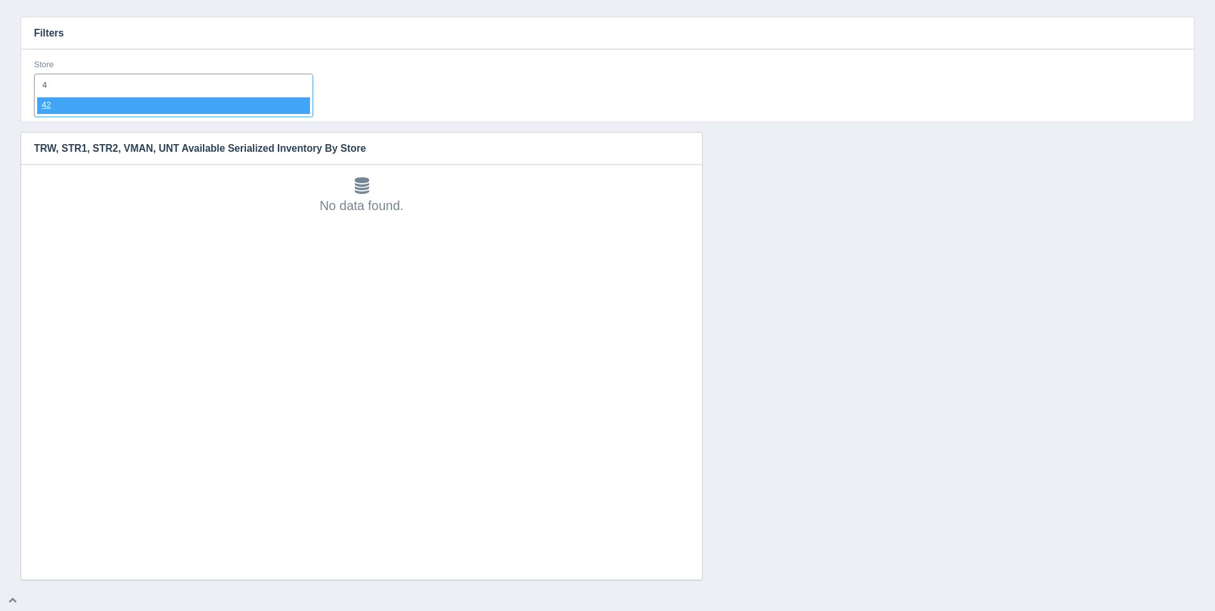
type input "42"
select select "42"
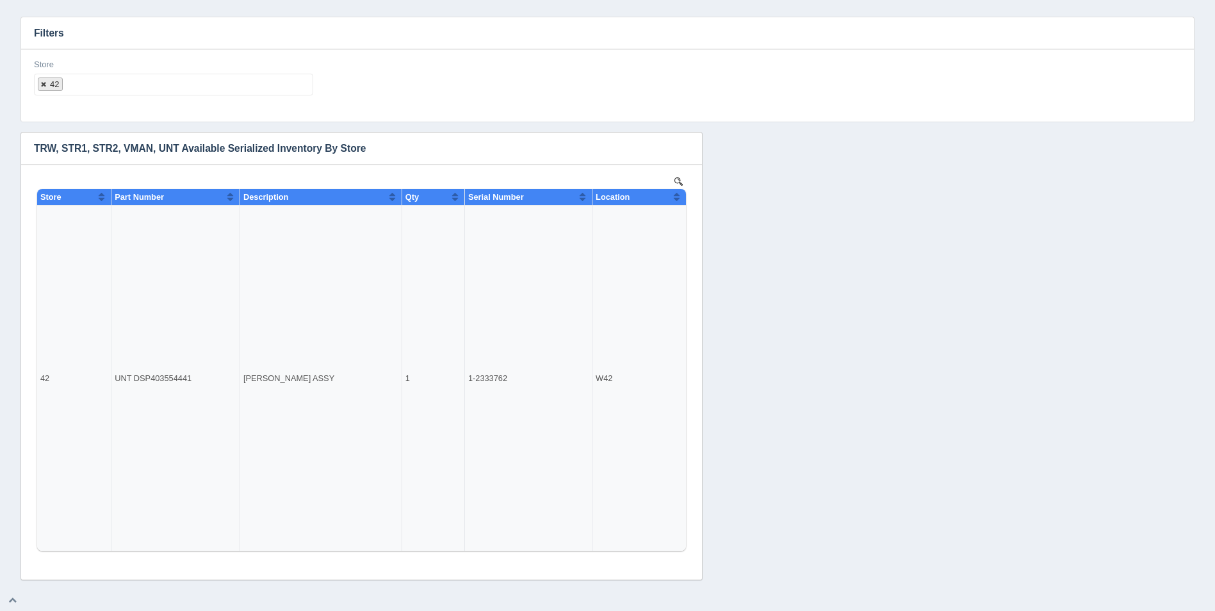
select select
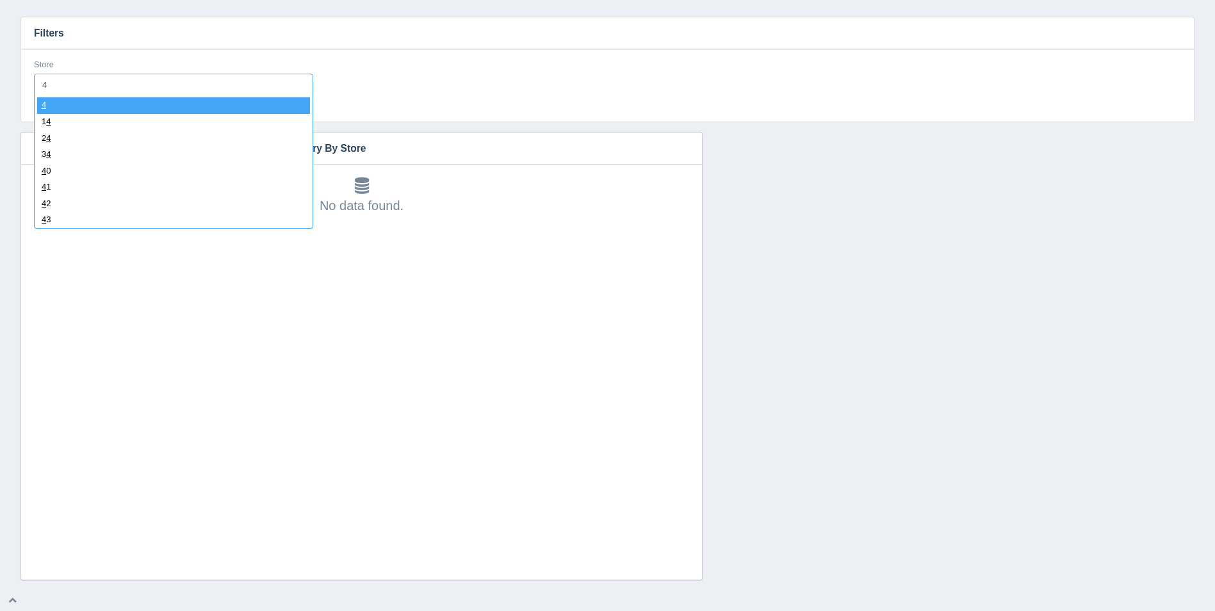
type input "43"
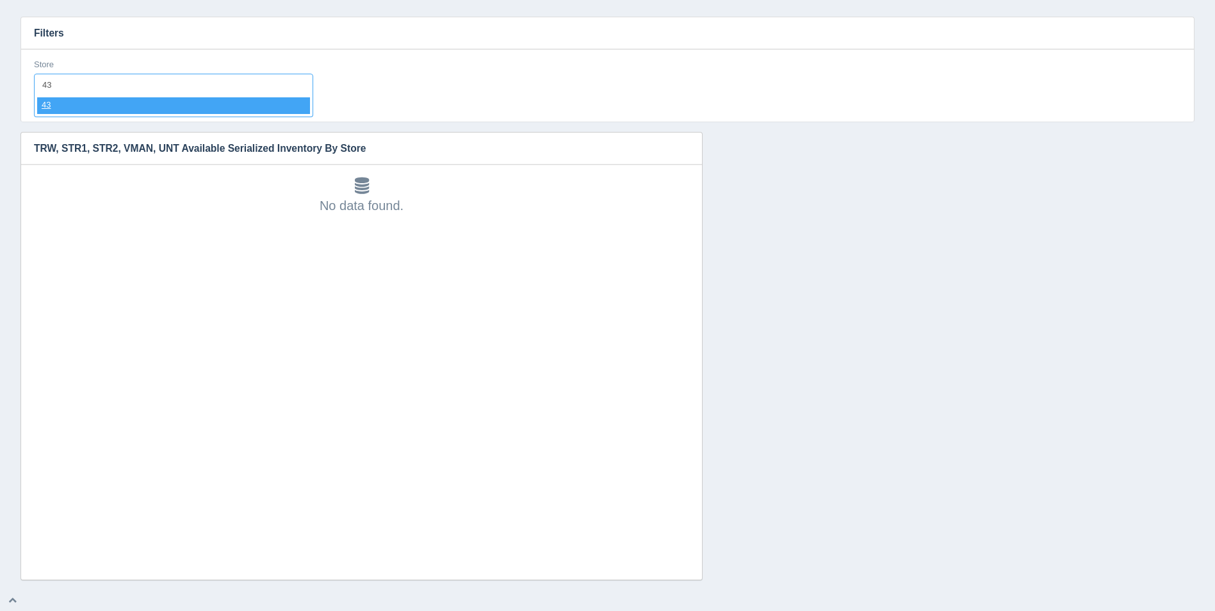
select select "43"
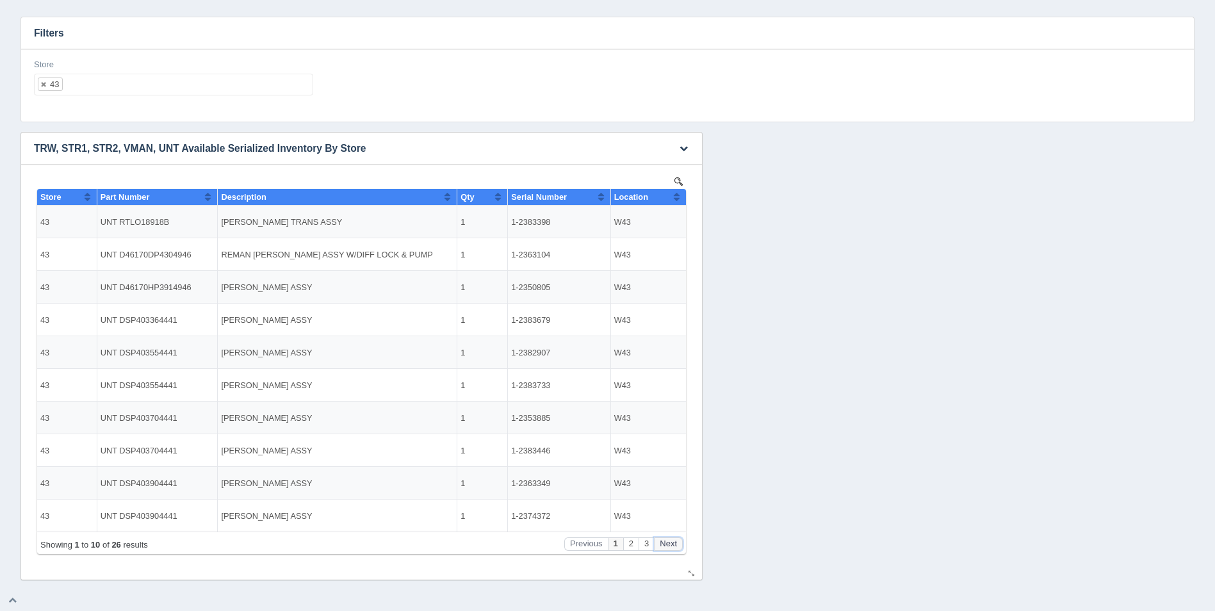
click at [673, 548] on button "Next" at bounding box center [668, 543] width 29 height 13
click at [673, 543] on button "Next" at bounding box center [668, 543] width 29 height 13
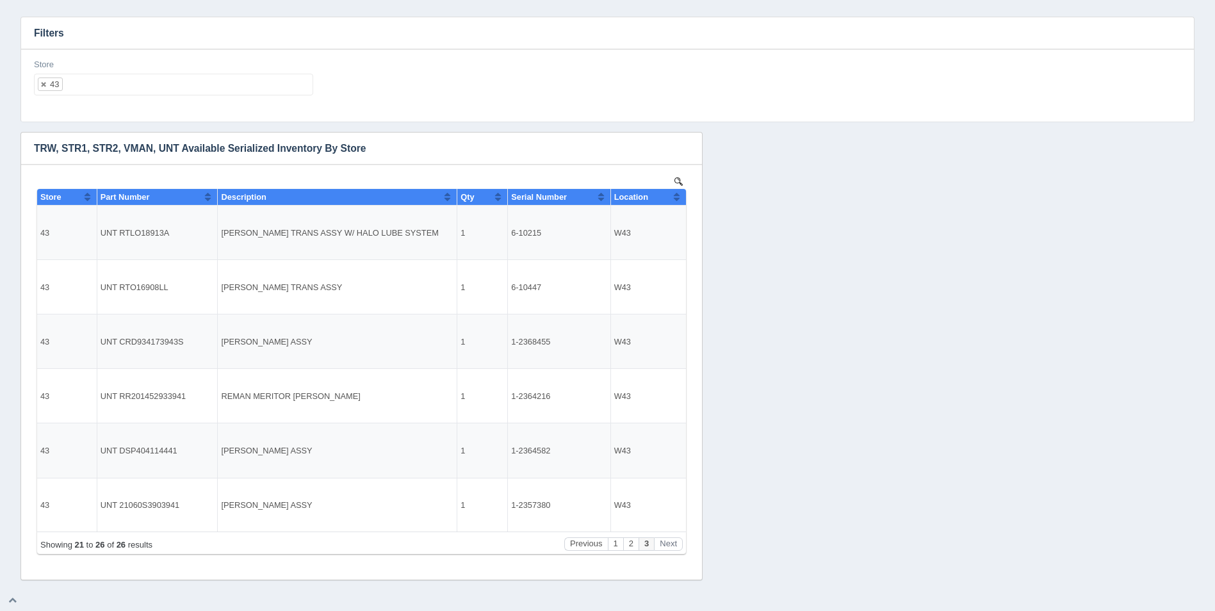
drag, startPoint x: 115, startPoint y: 66, endPoint x: 120, endPoint y: 83, distance: 18.0
click at [115, 72] on div "Store 43 All None 1 2 3 4 5 6 7 8 9 10 11 12 13 14 15 16 17 18 19 20 21 22 23 2…" at bounding box center [173, 77] width 279 height 37
click at [121, 83] on ul "43" at bounding box center [173, 85] width 279 height 22
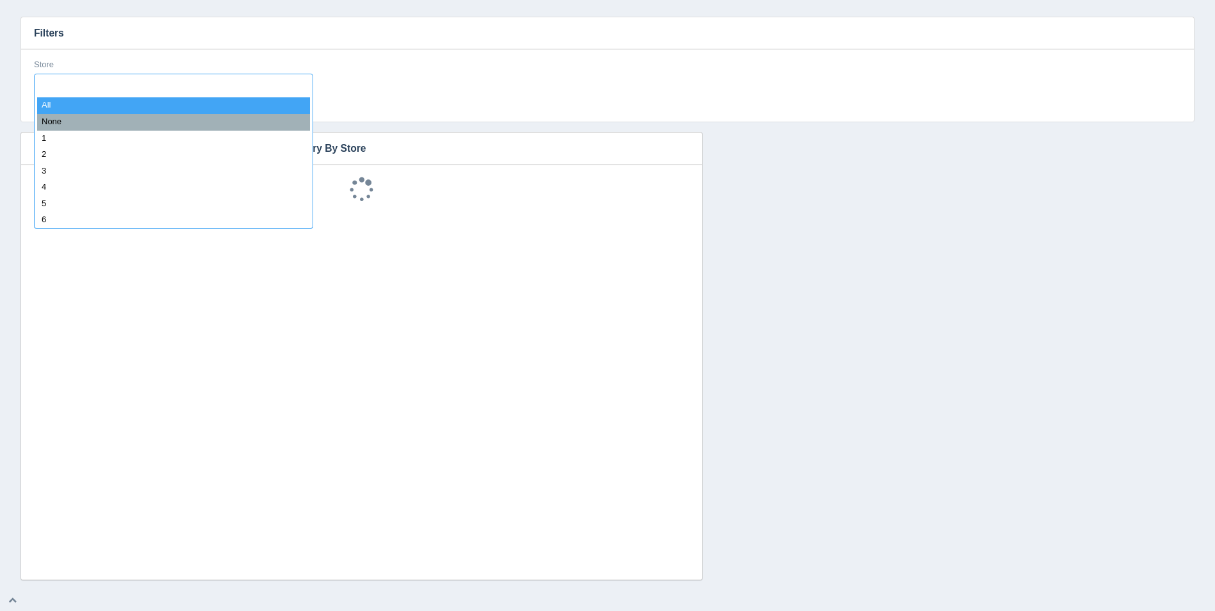
select select
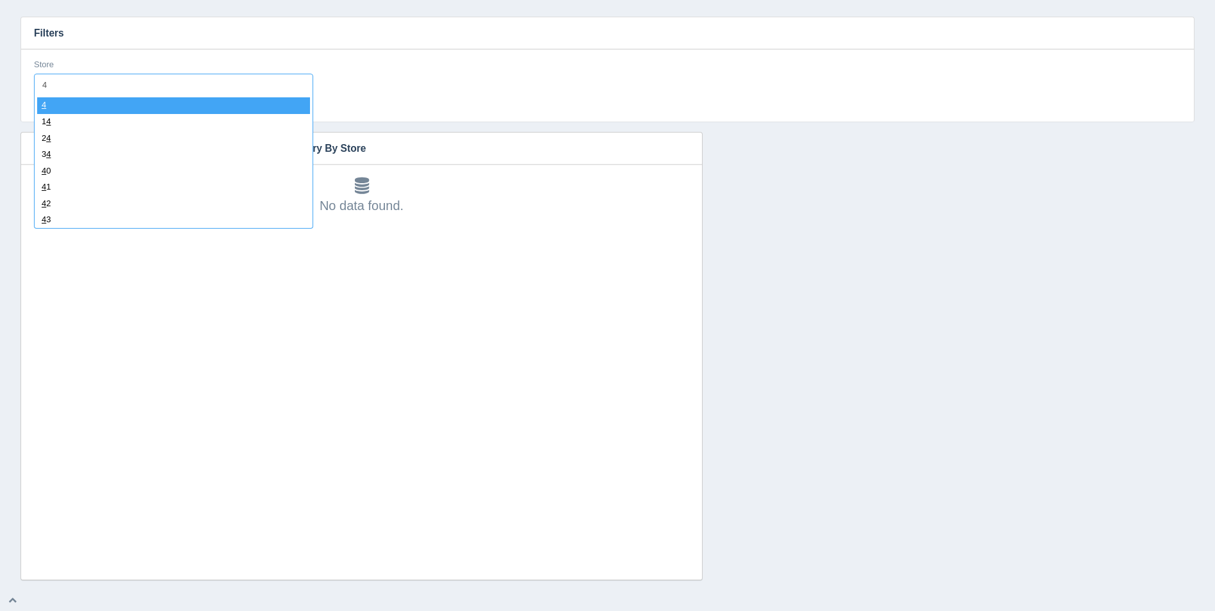
type input "44"
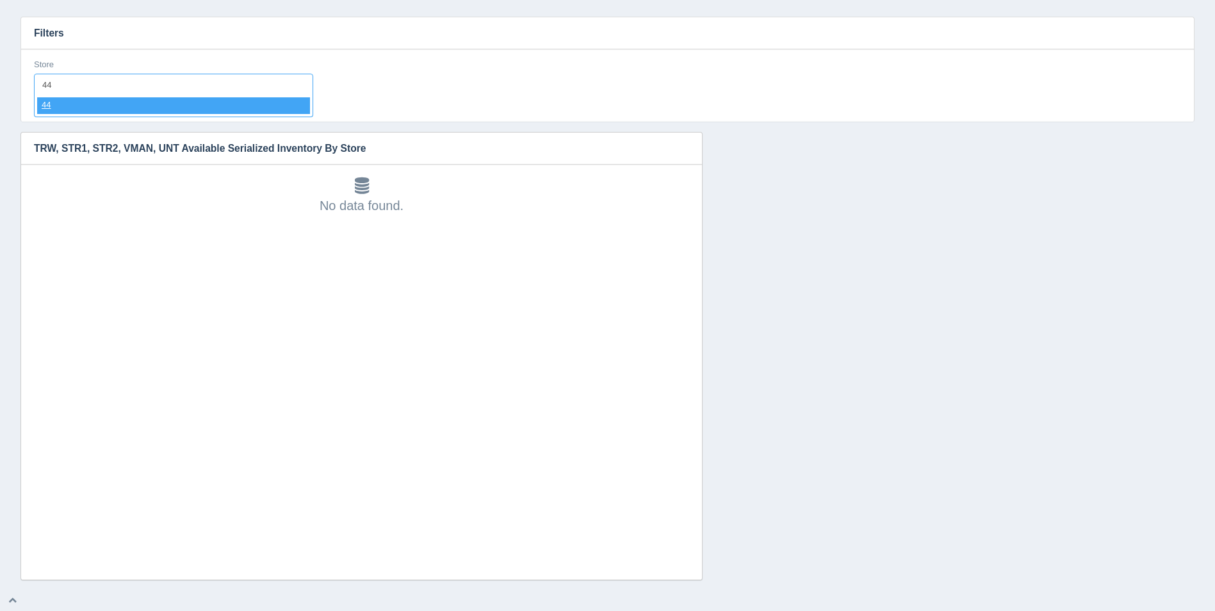
select select "44"
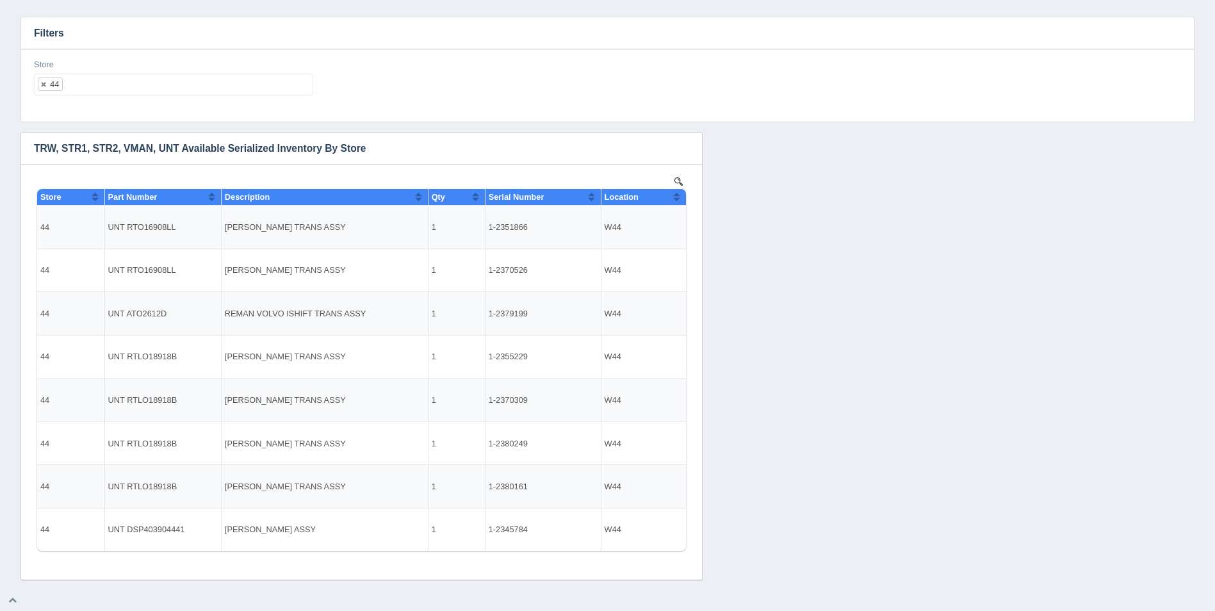
select select
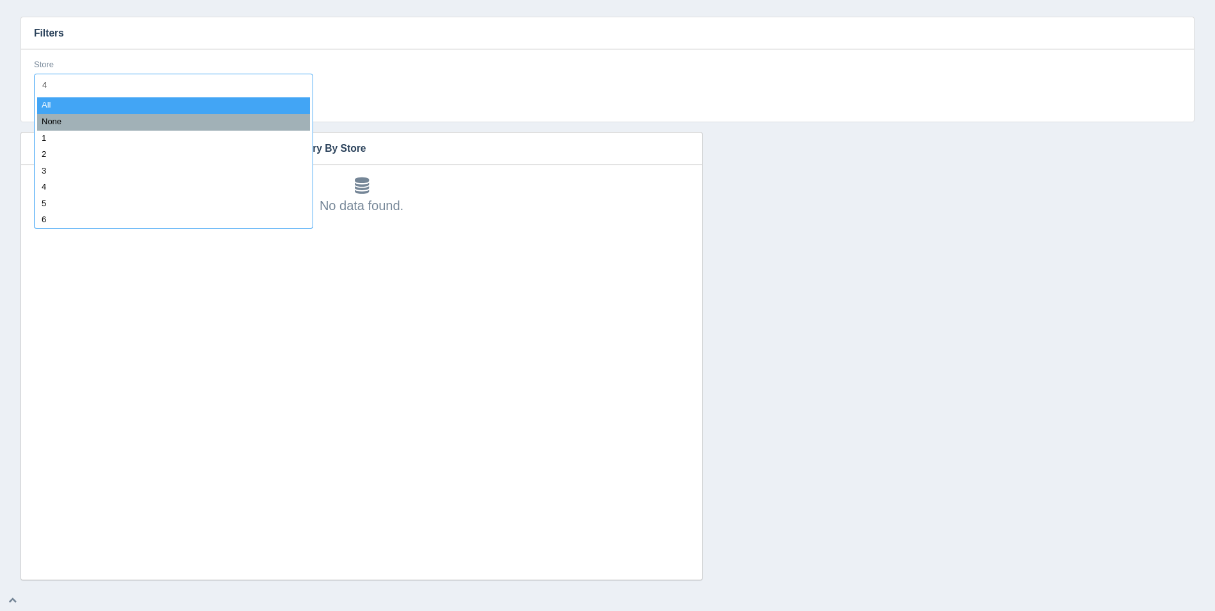
type input "45"
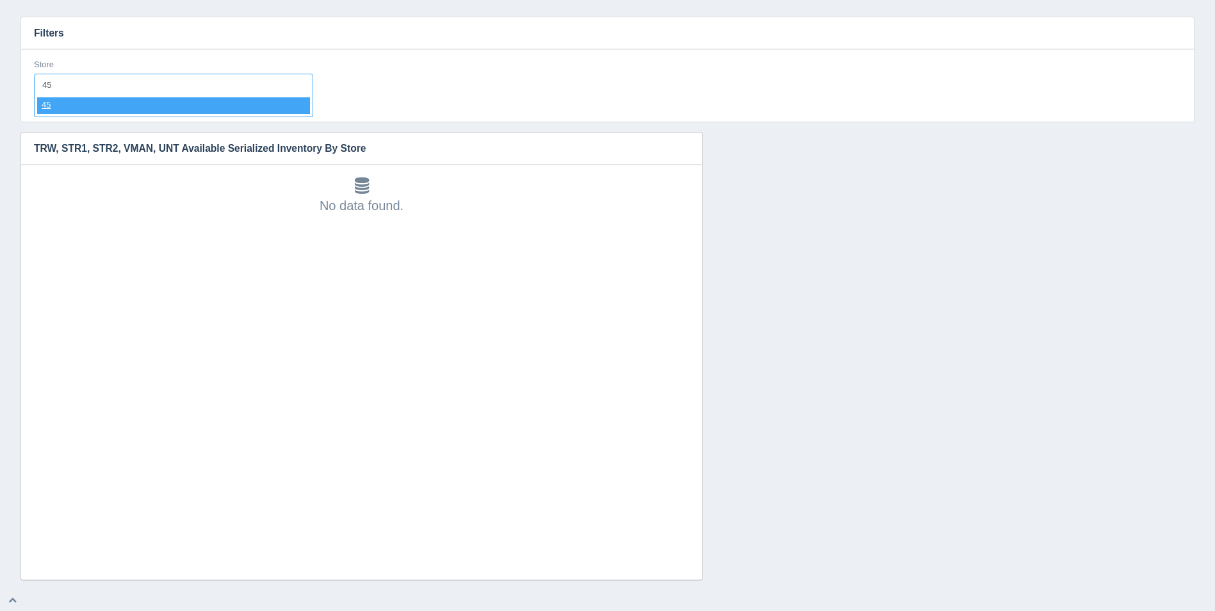
select select "45"
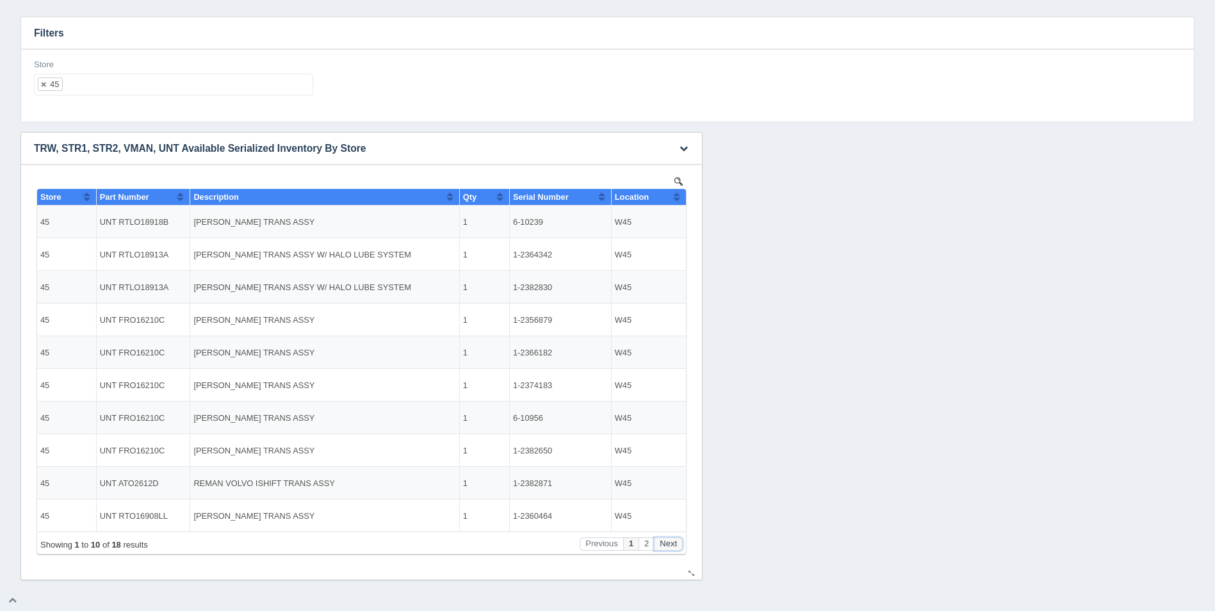
click at [676, 543] on button "Next" at bounding box center [668, 543] width 29 height 13
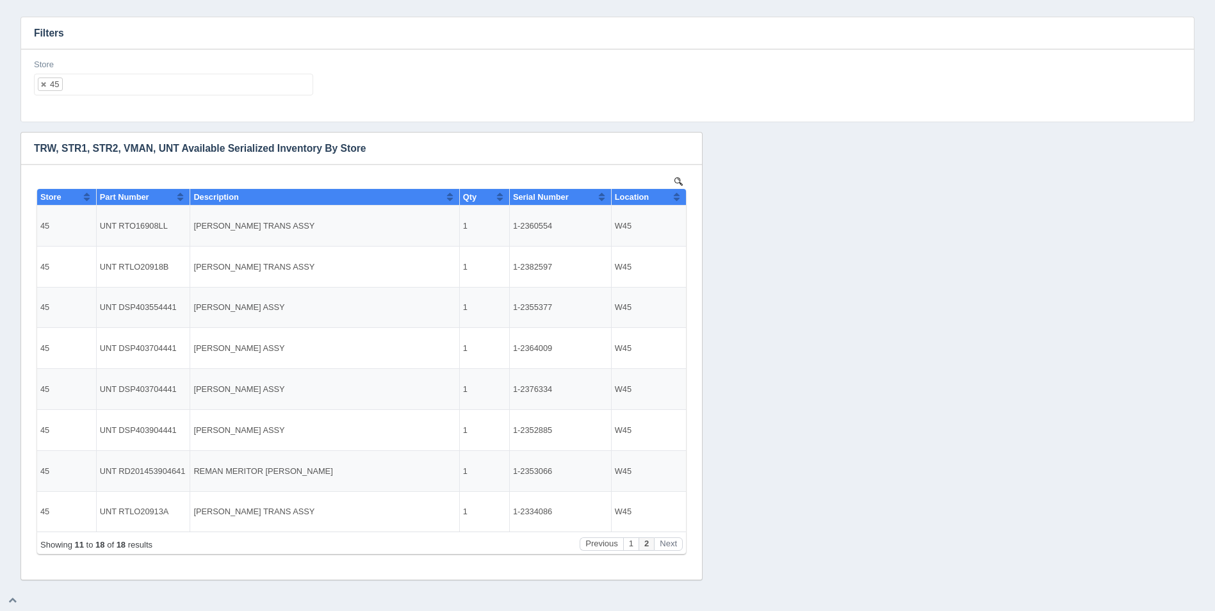
click at [208, 92] on ul "45" at bounding box center [173, 85] width 279 height 22
select select
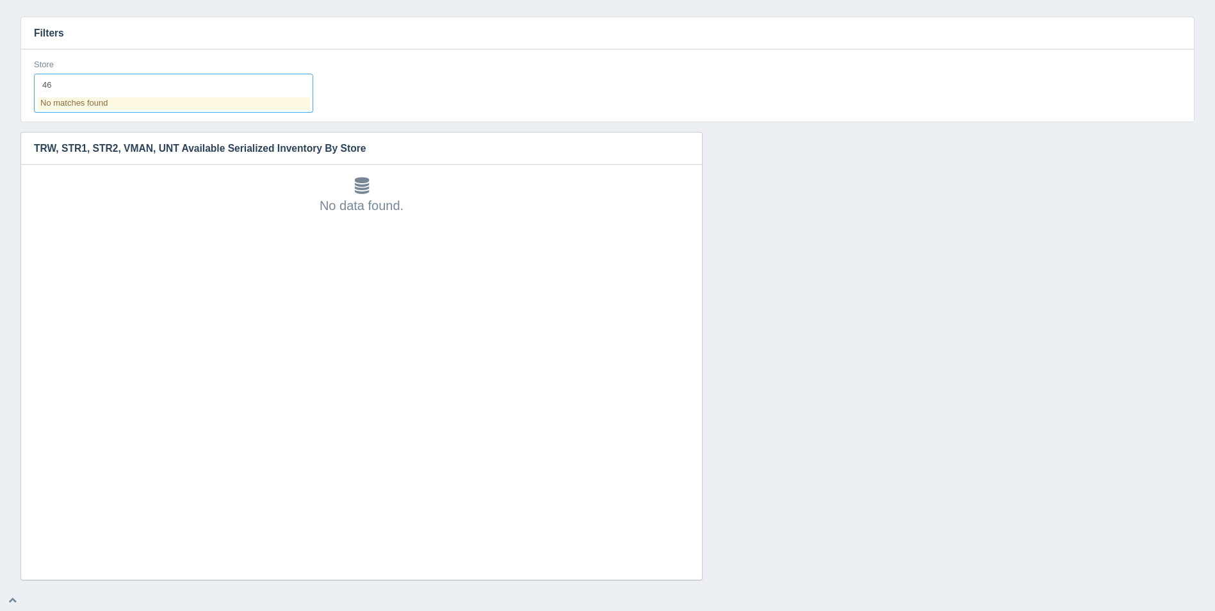
type input "4"
type input "47"
select select "47"
select select
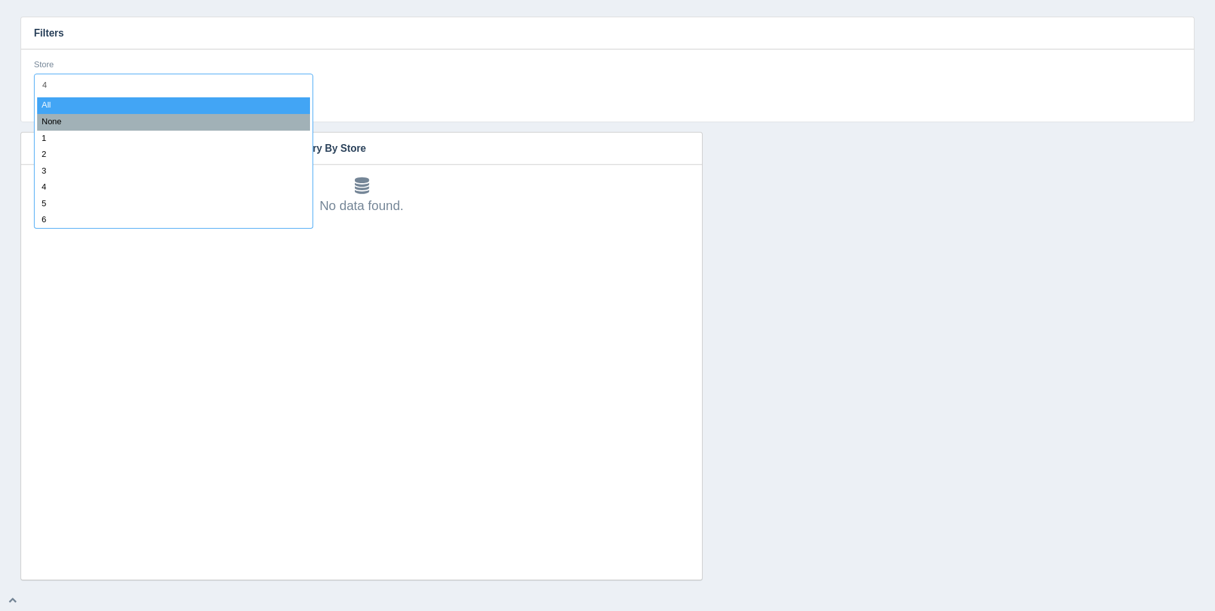
type input "48"
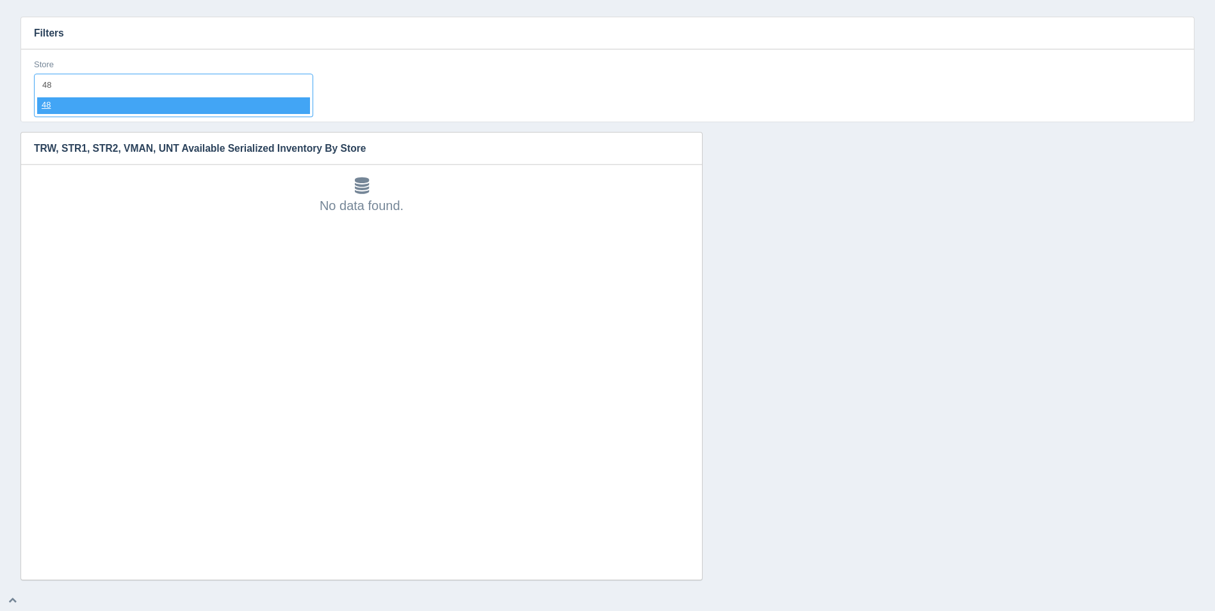
select select "48"
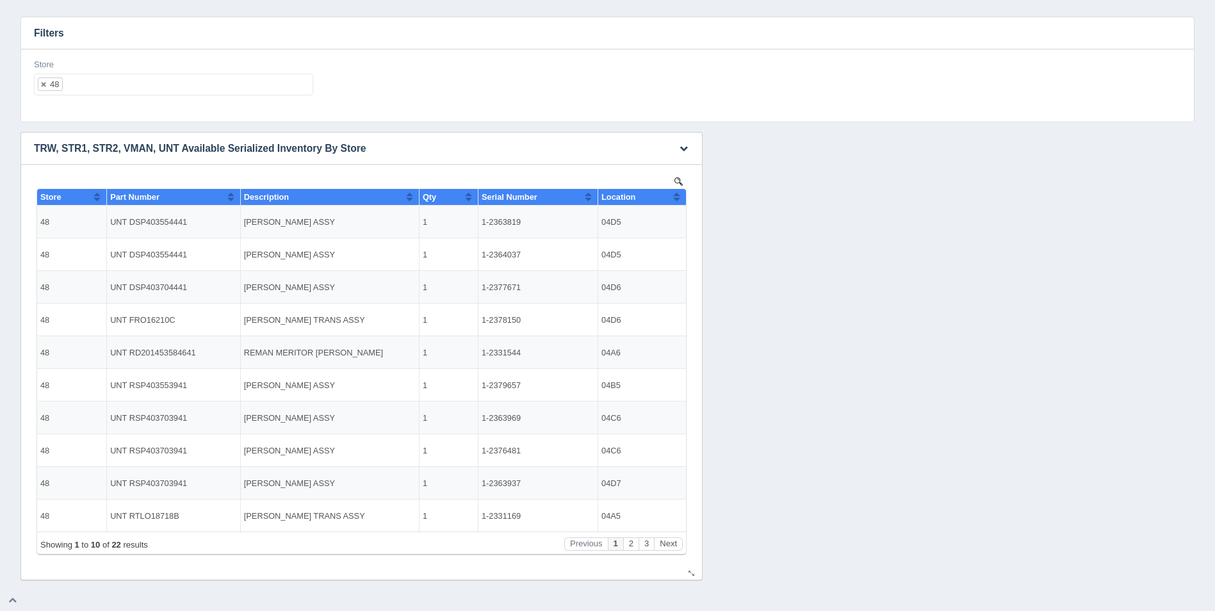
click at [671, 197] on div "Location" at bounding box center [638, 197] width 72 height 10
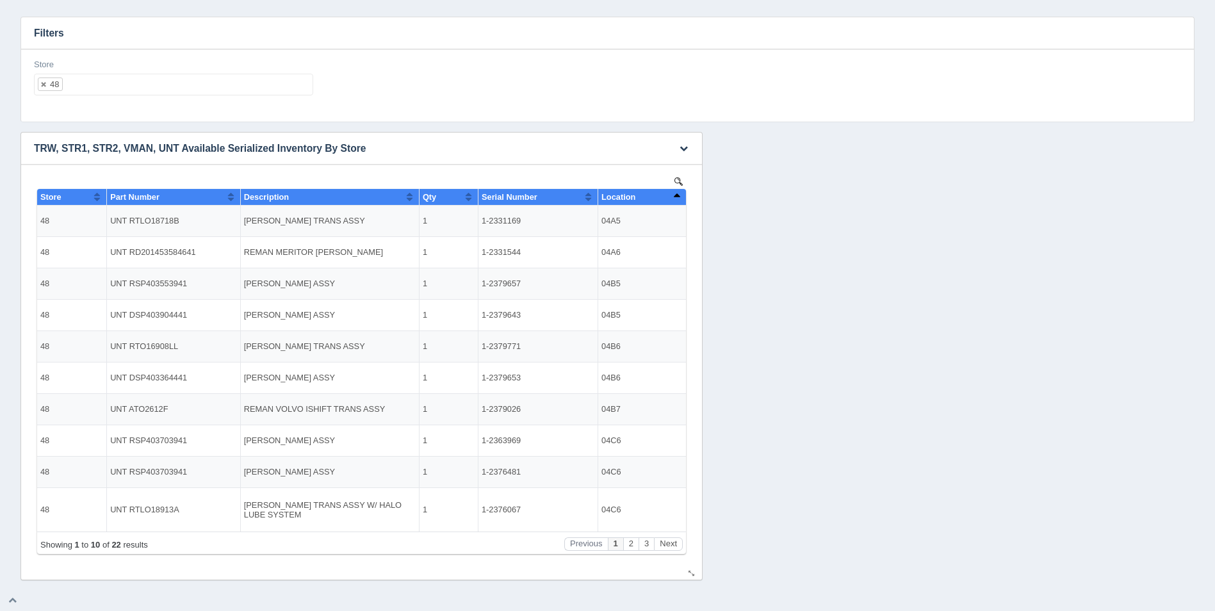
click at [678, 197] on button "Sort column descending" at bounding box center [677, 196] width 8 height 15
click at [678, 196] on button "Sort column ascending" at bounding box center [677, 196] width 8 height 15
click at [675, 544] on button "Next" at bounding box center [668, 543] width 29 height 13
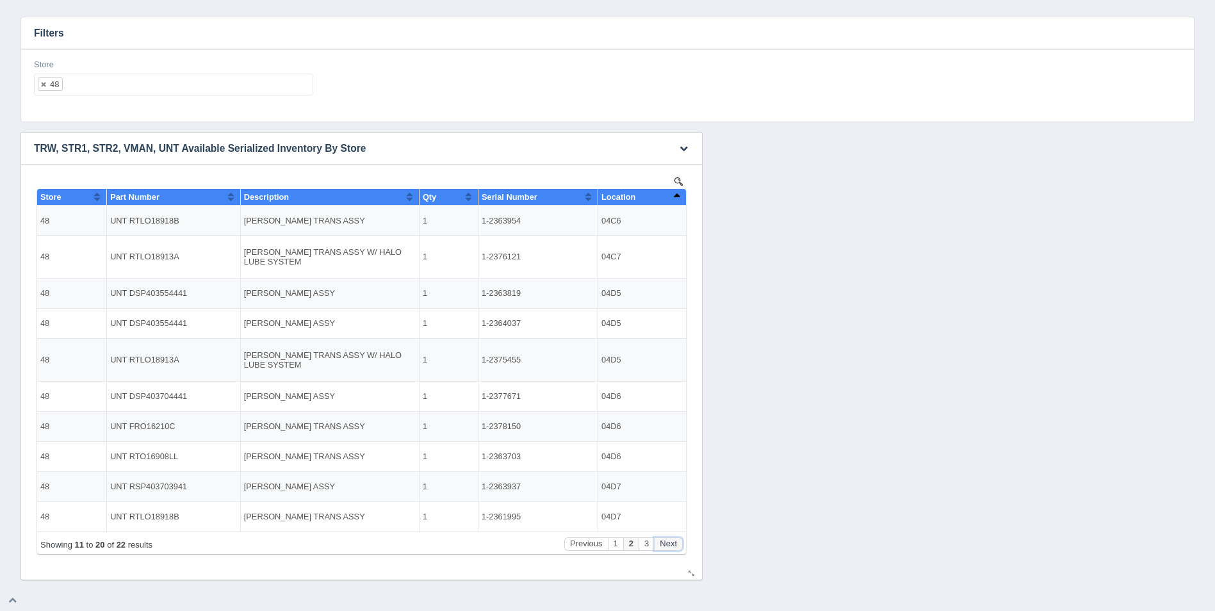
click at [675, 544] on button "Next" at bounding box center [668, 543] width 29 height 13
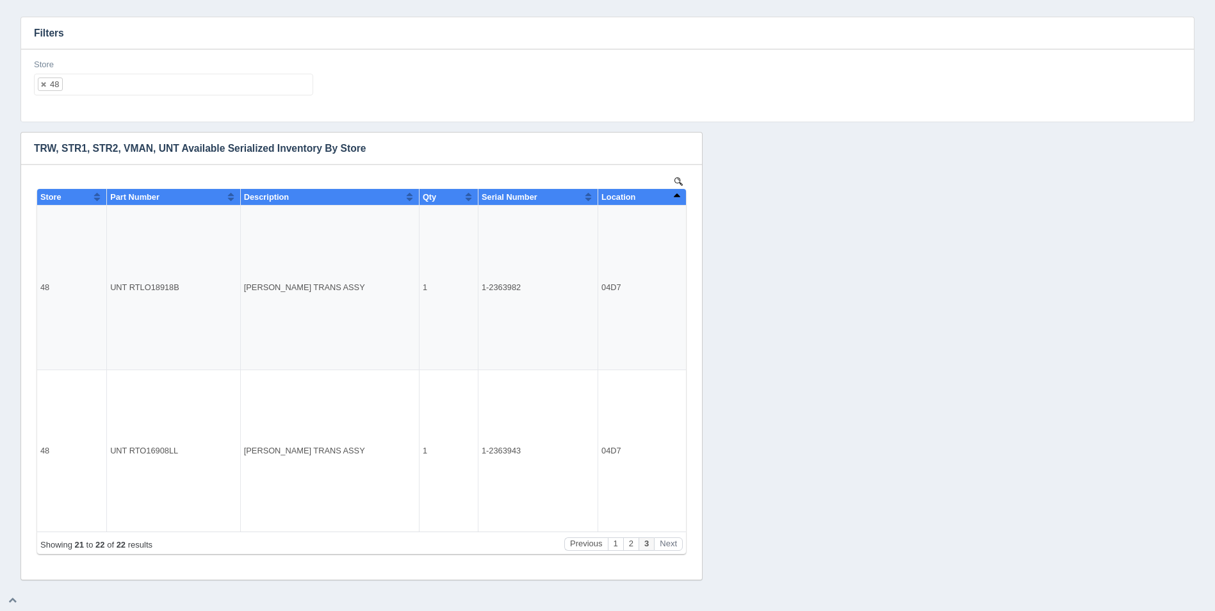
drag, startPoint x: 230, startPoint y: 99, endPoint x: 224, endPoint y: 84, distance: 16.4
click at [227, 95] on div "Store 48 All None 1 2 3 4 5 6 7 8 9 10 11 12 13 14 15 16 17 18 19 20 21 22 23 2…" at bounding box center [174, 82] width 290 height 47
click at [224, 83] on ul "48" at bounding box center [173, 85] width 279 height 22
select select
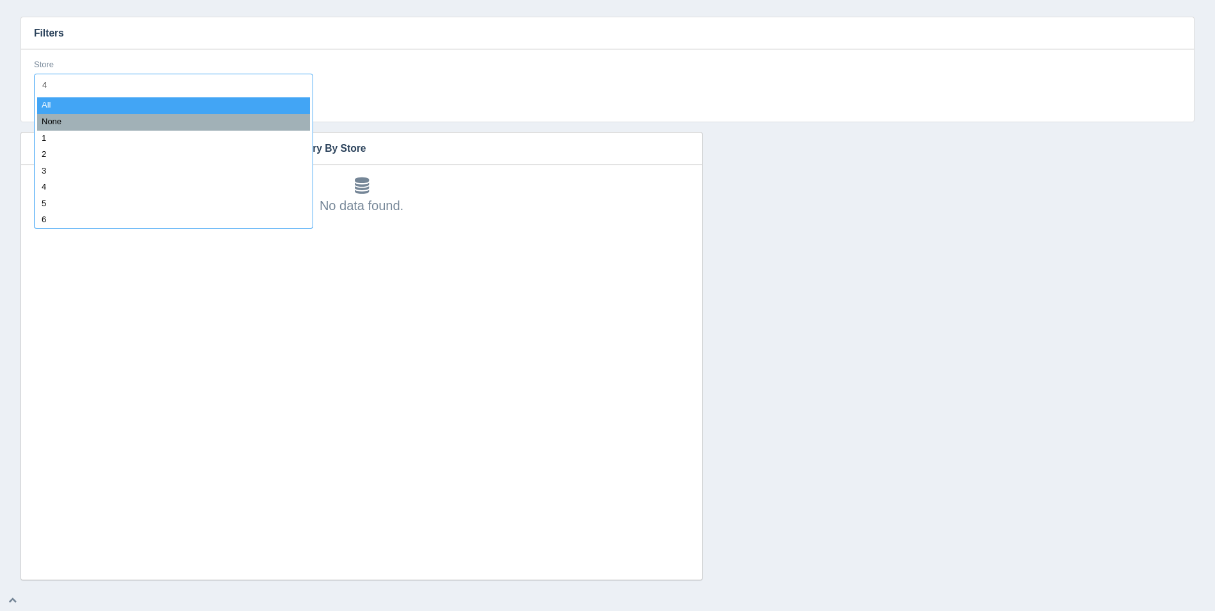
type input "49"
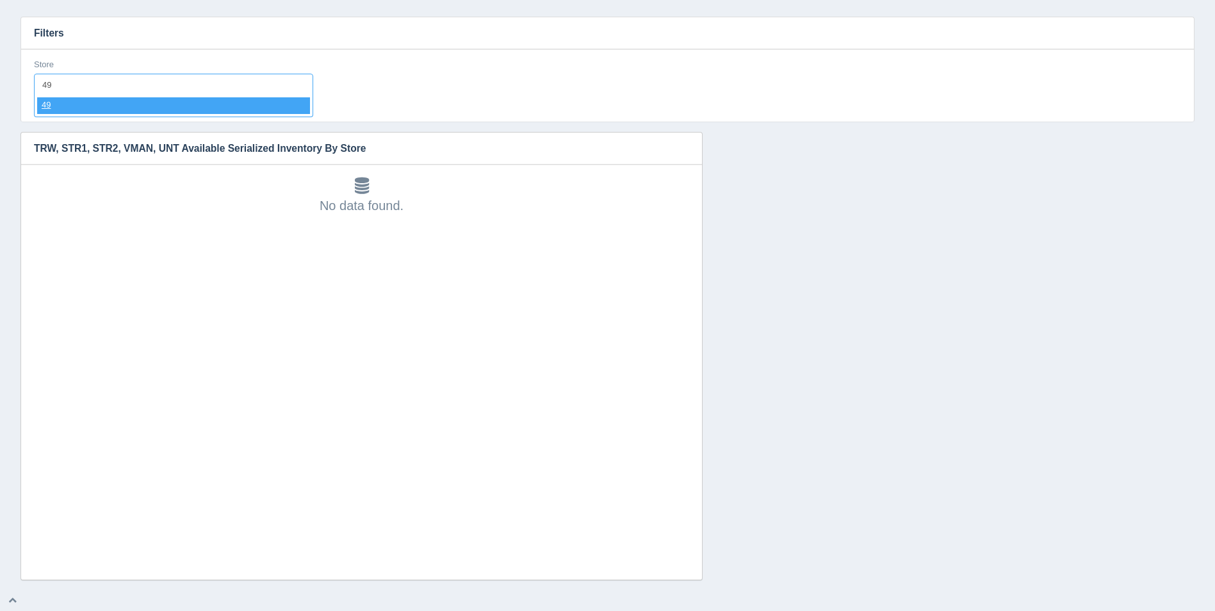
select select "49"
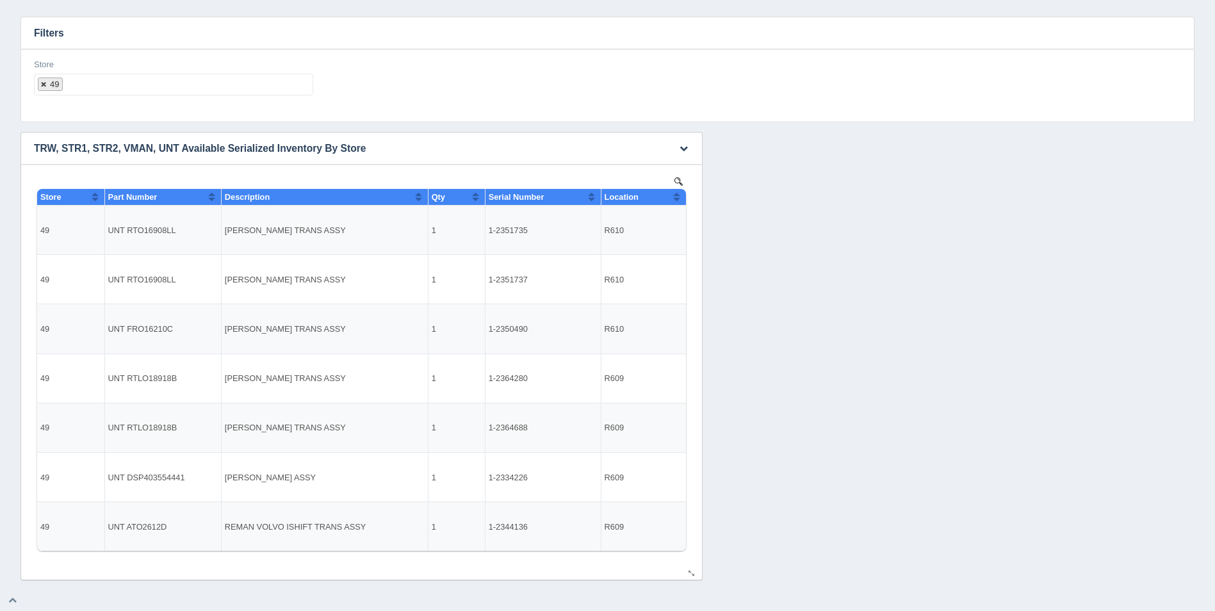
select select
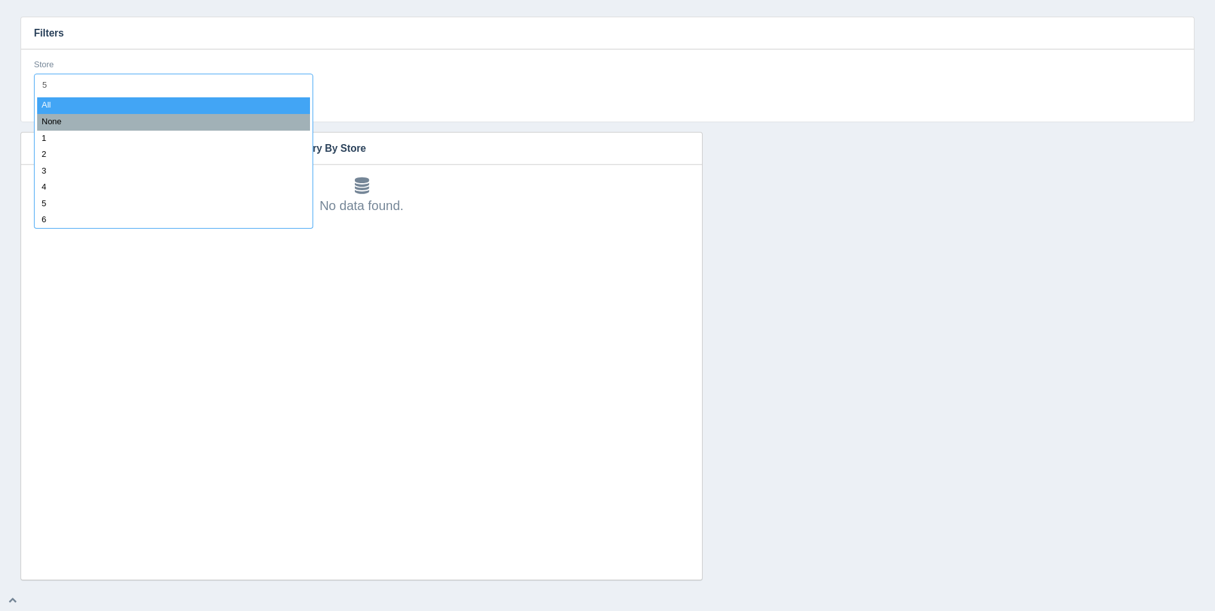
type input "50"
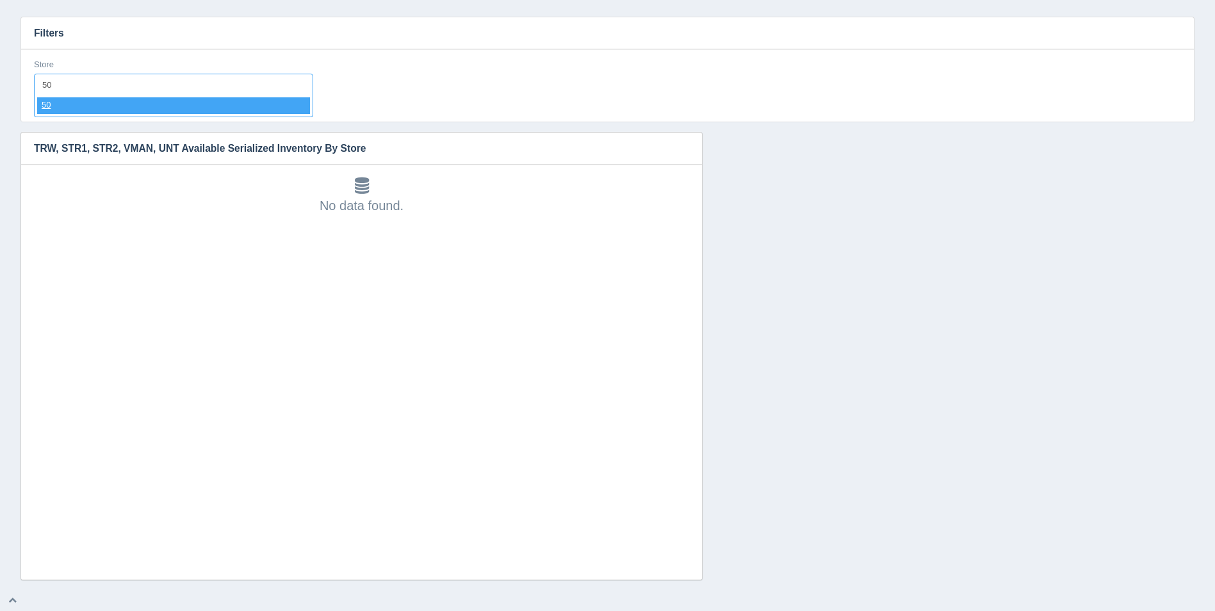
select select "50"
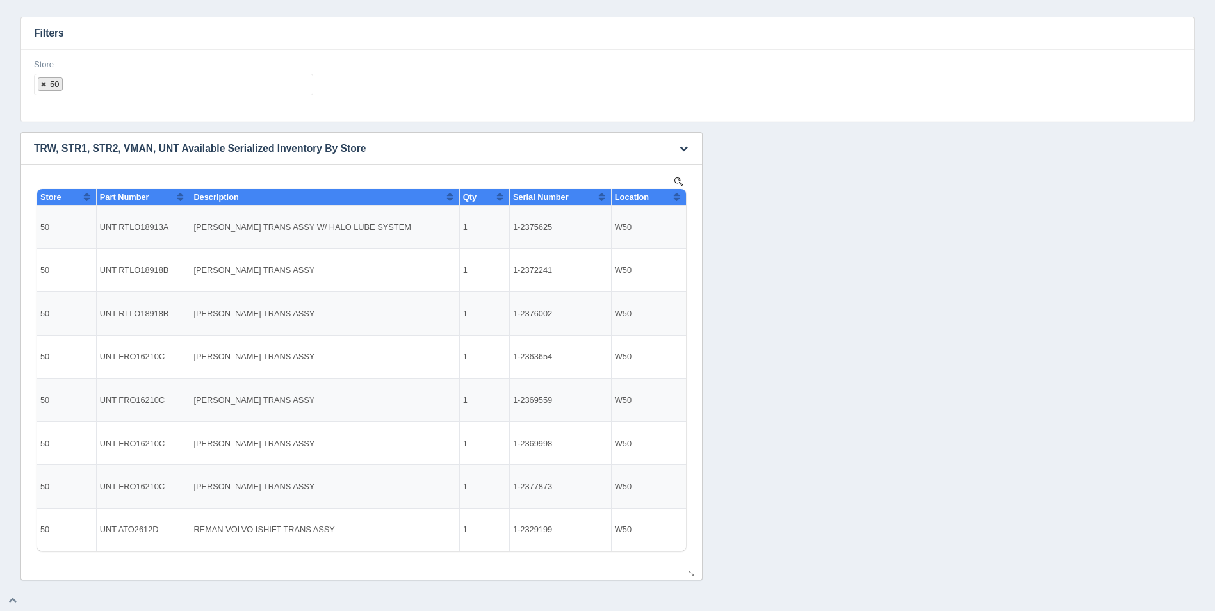
select select
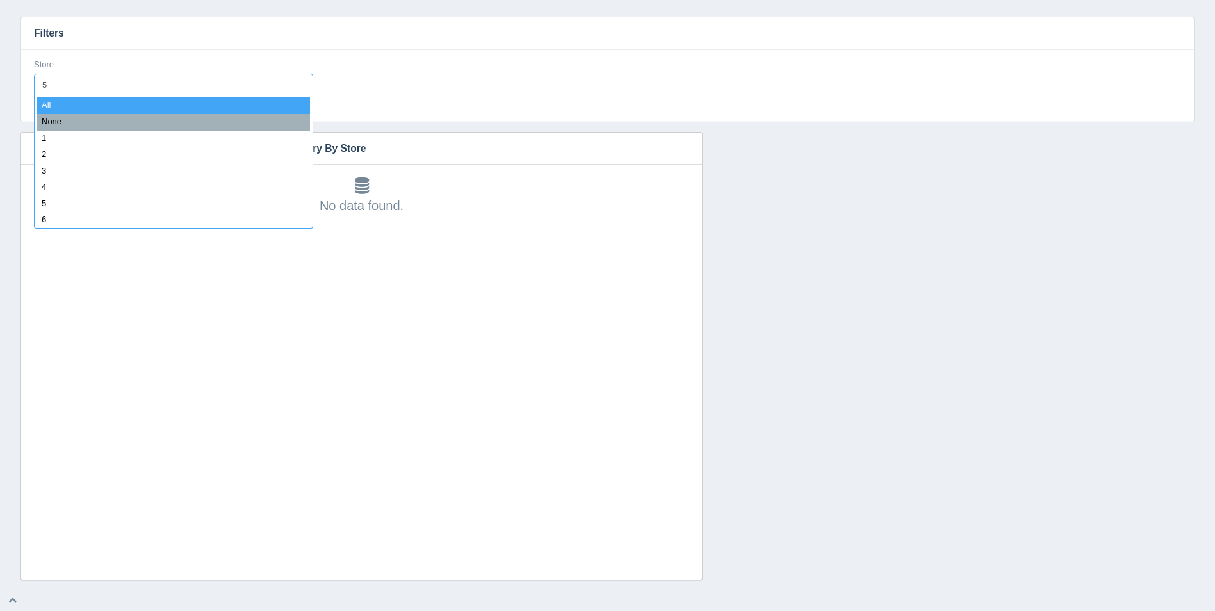
type input "51"
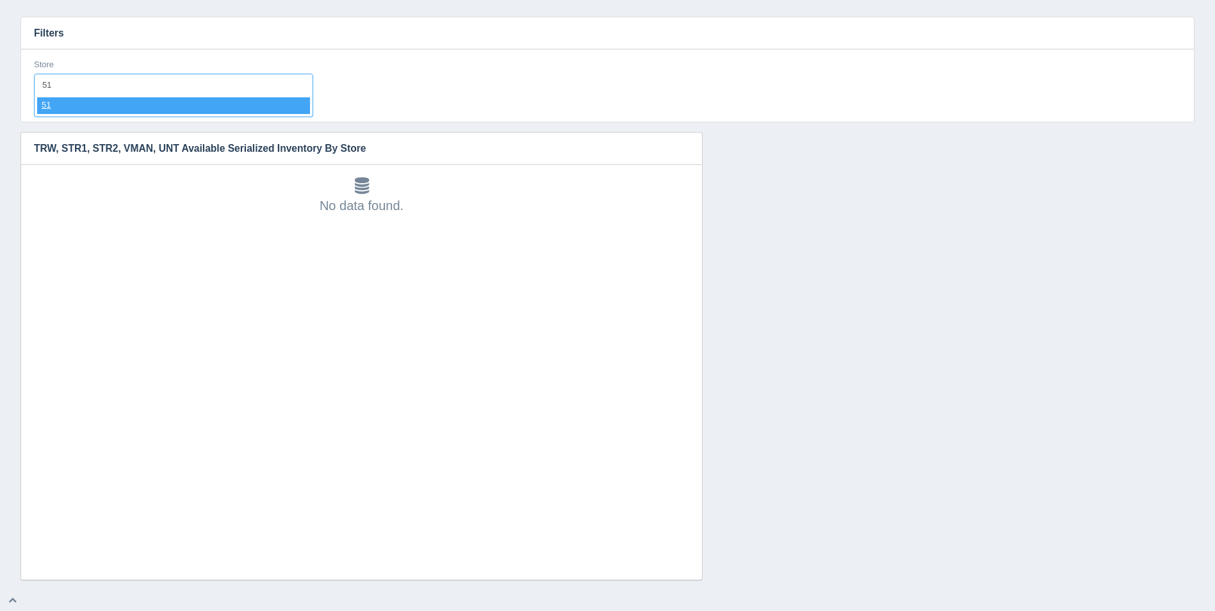
select select "51"
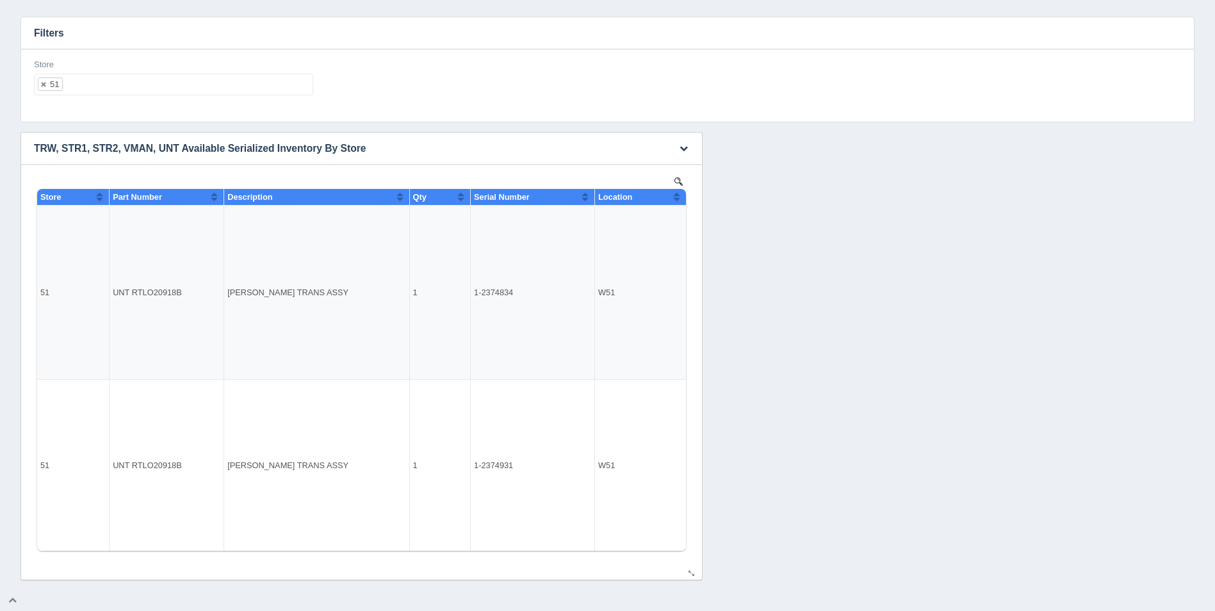
select select
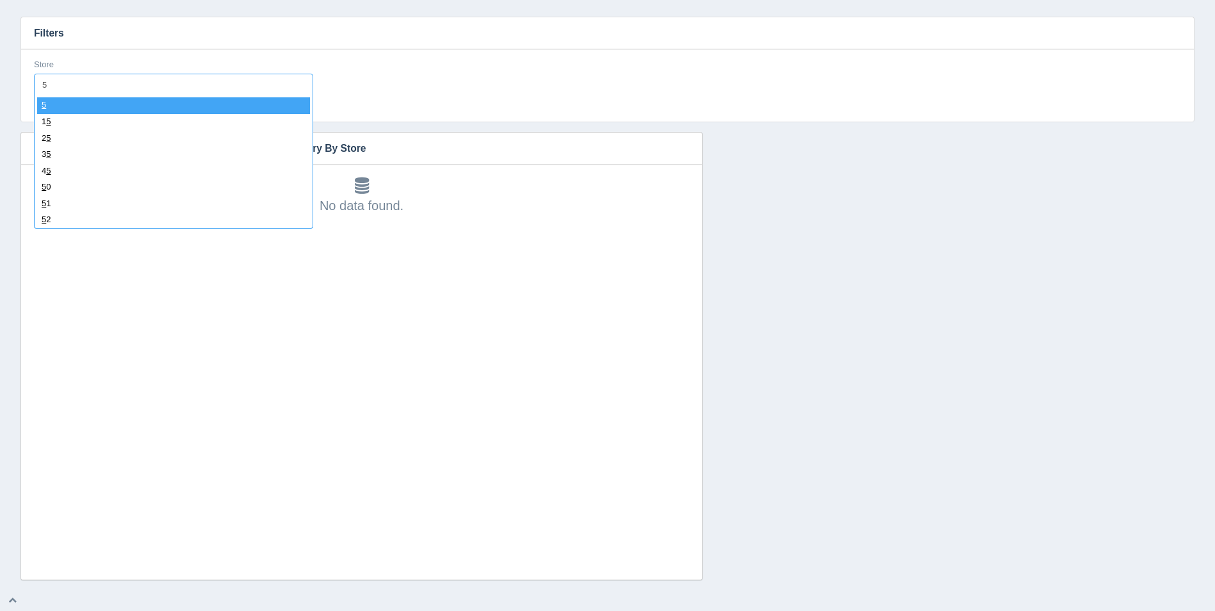
type input "52"
select select "52"
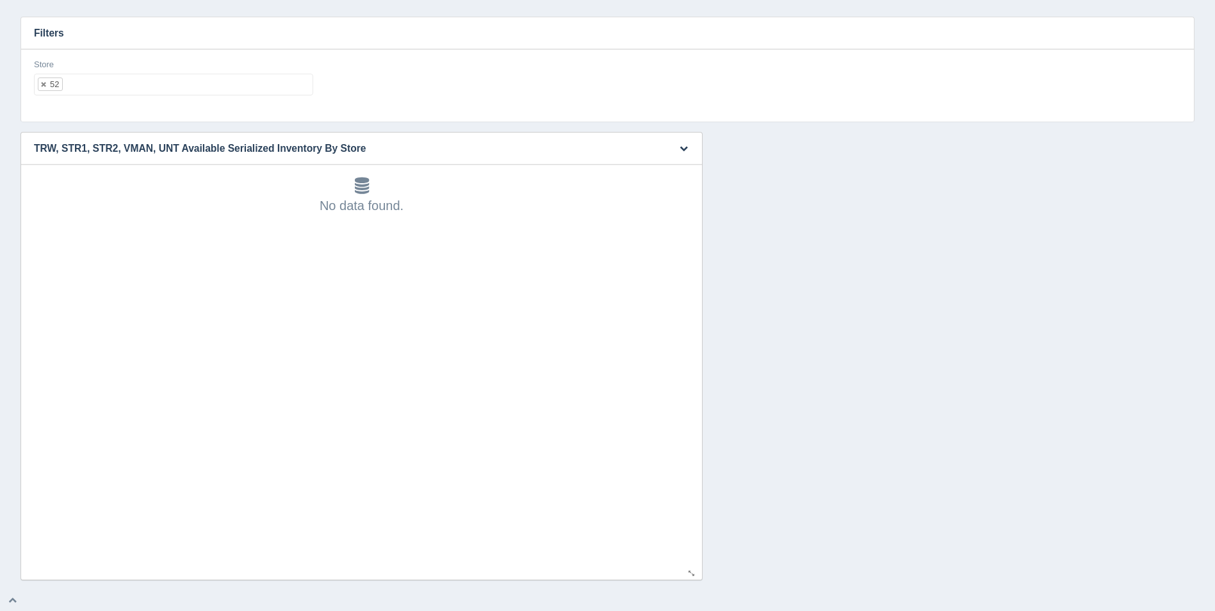
select select
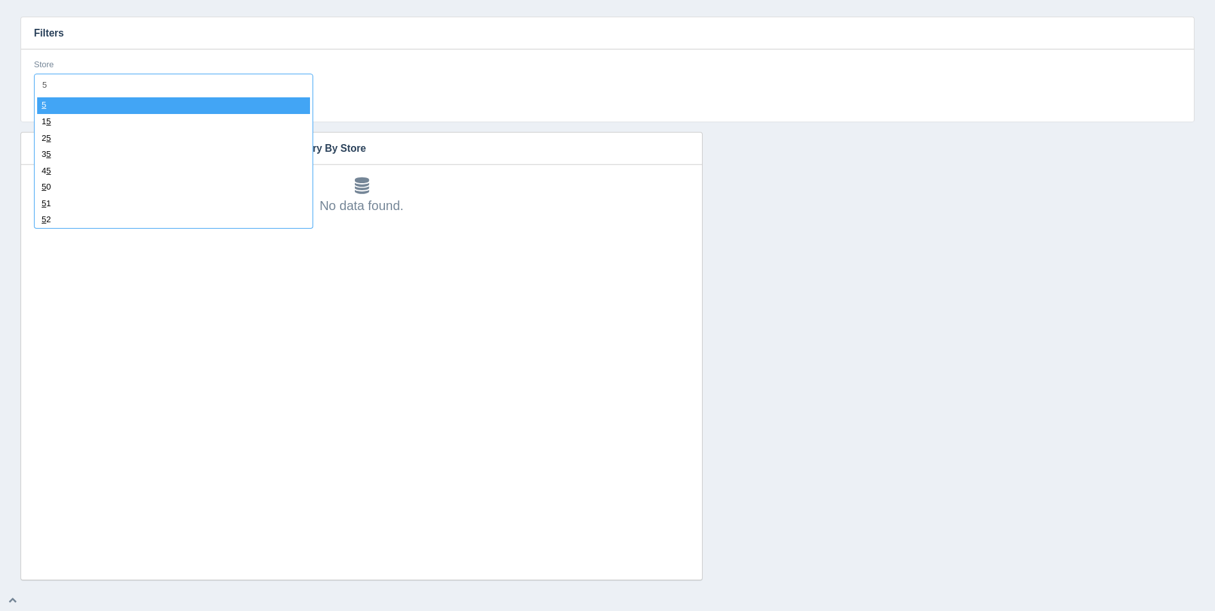
type input "53"
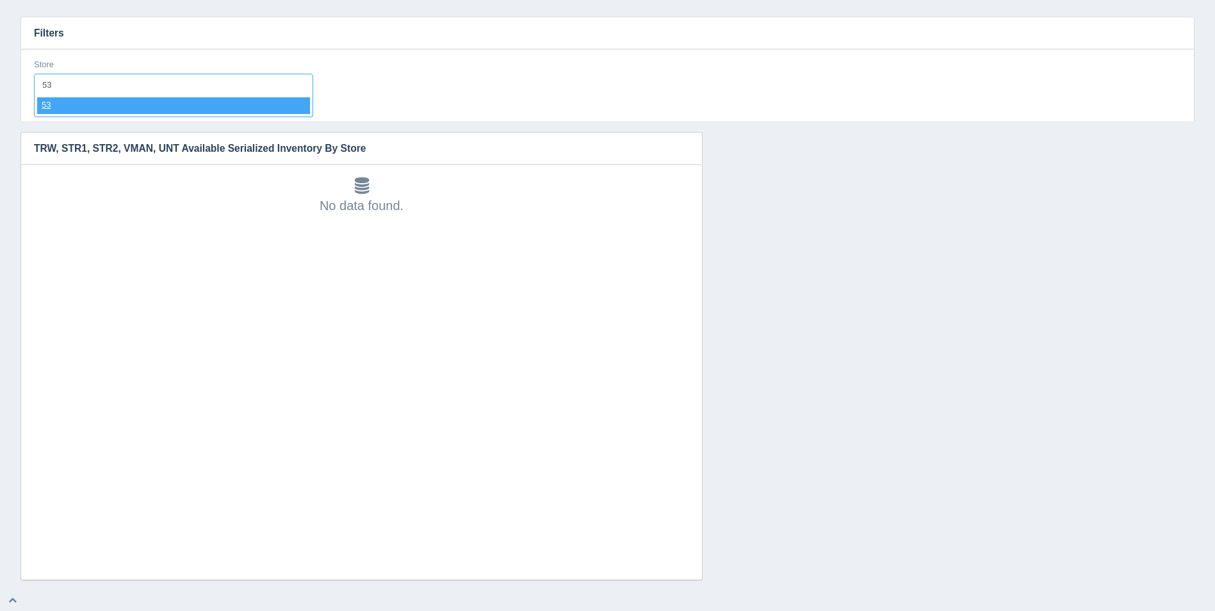
select select "53"
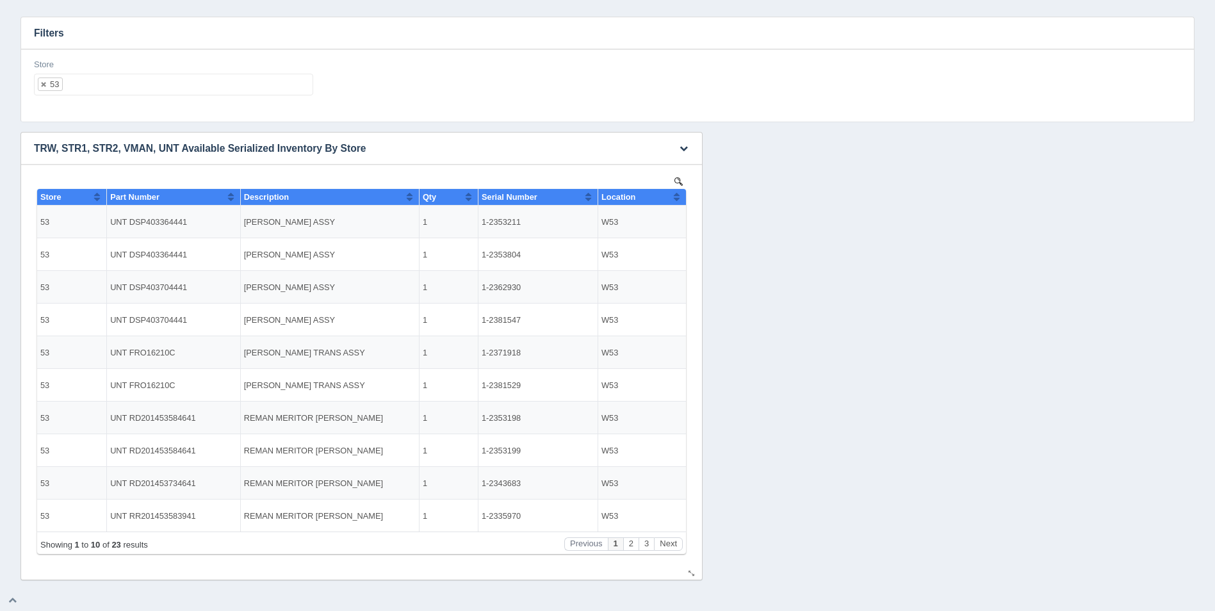
click at [678, 194] on button "Sort column ascending" at bounding box center [677, 196] width 8 height 15
click at [678, 194] on button "Sort column descending" at bounding box center [677, 196] width 8 height 15
click at [665, 545] on button "Next" at bounding box center [668, 543] width 29 height 13
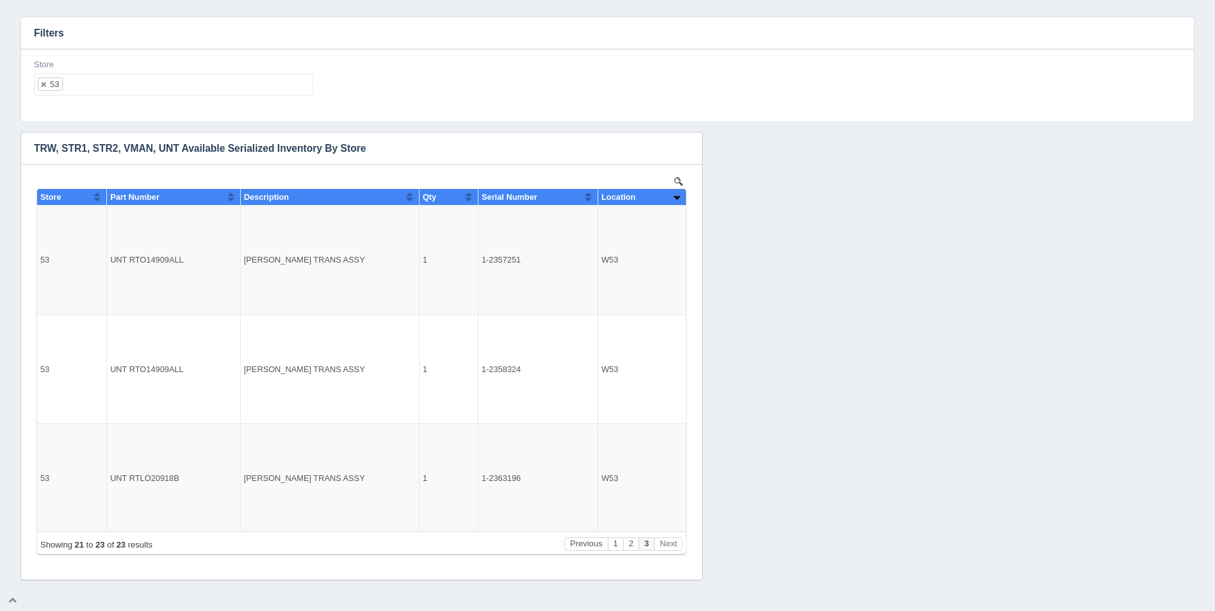
click at [110, 85] on ul "53" at bounding box center [173, 85] width 279 height 22
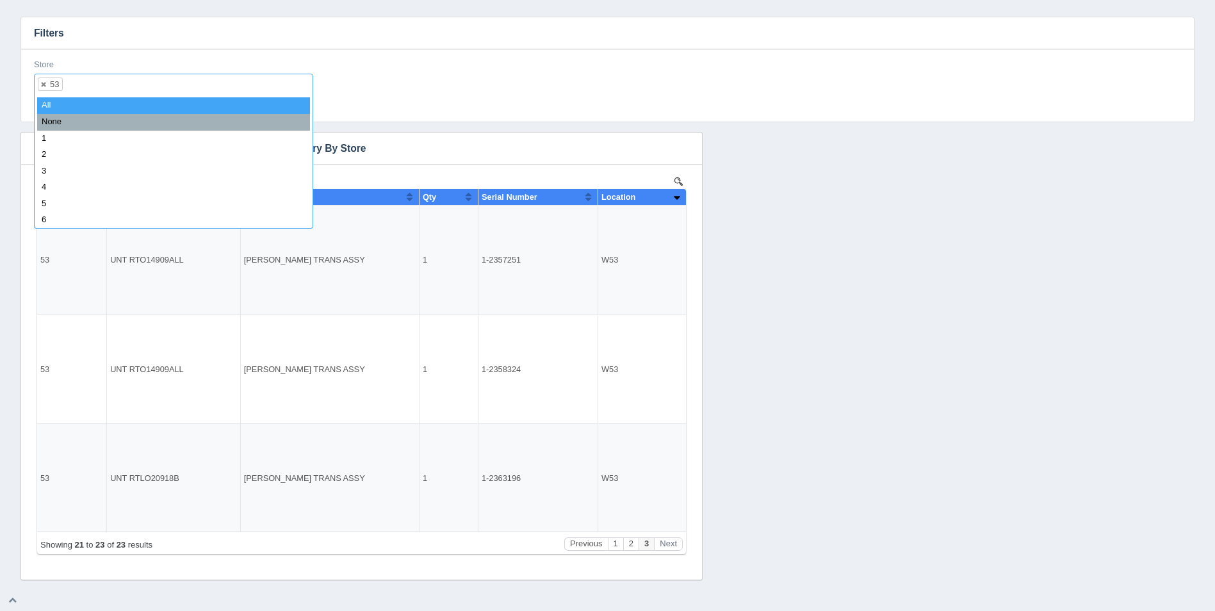
select select
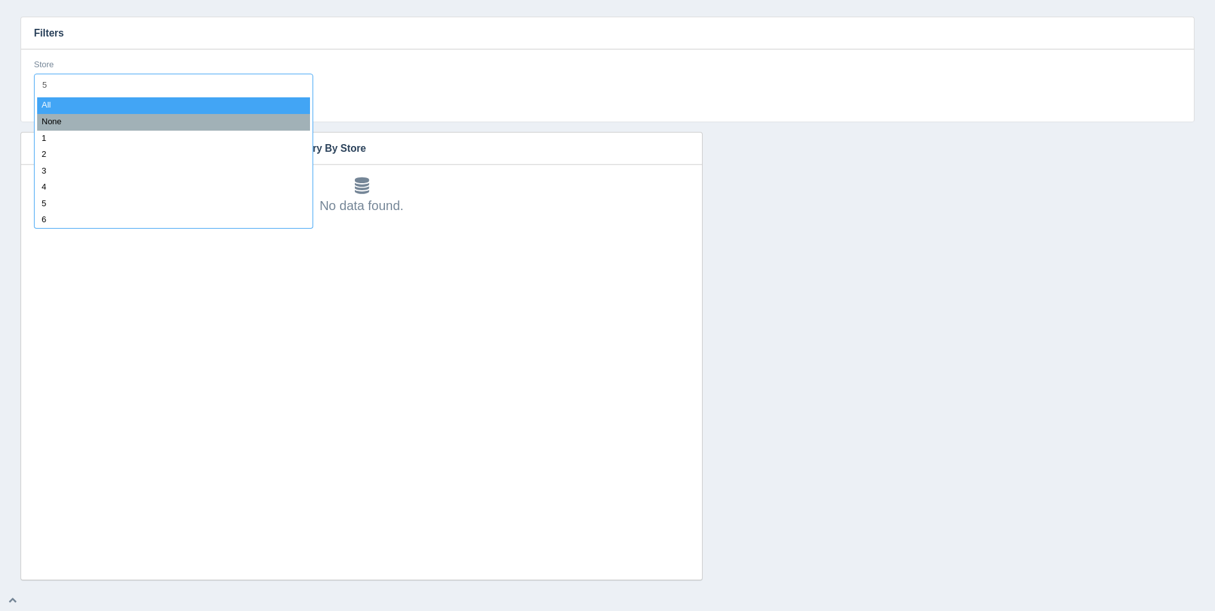
type input "54"
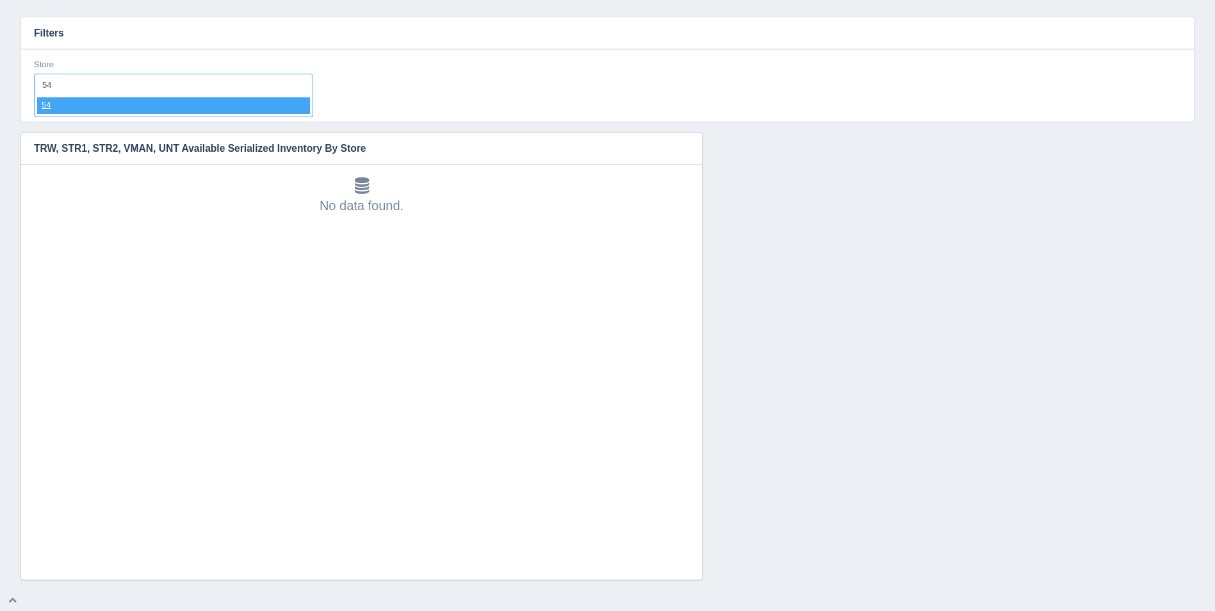
select select "54"
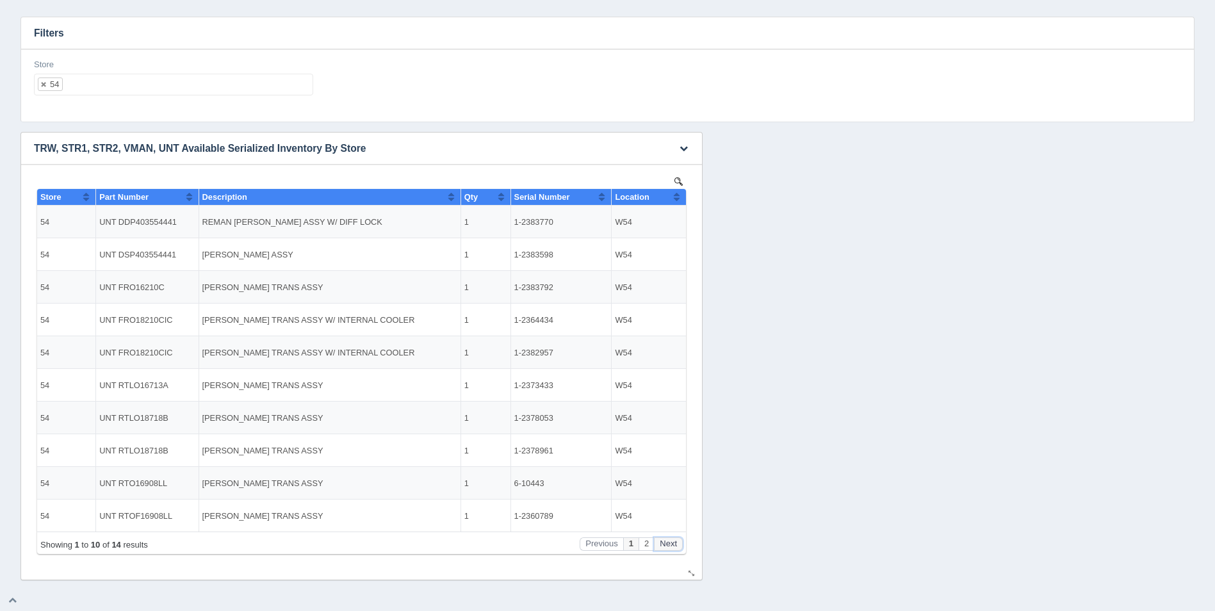
click at [676, 547] on button "Next" at bounding box center [668, 543] width 29 height 13
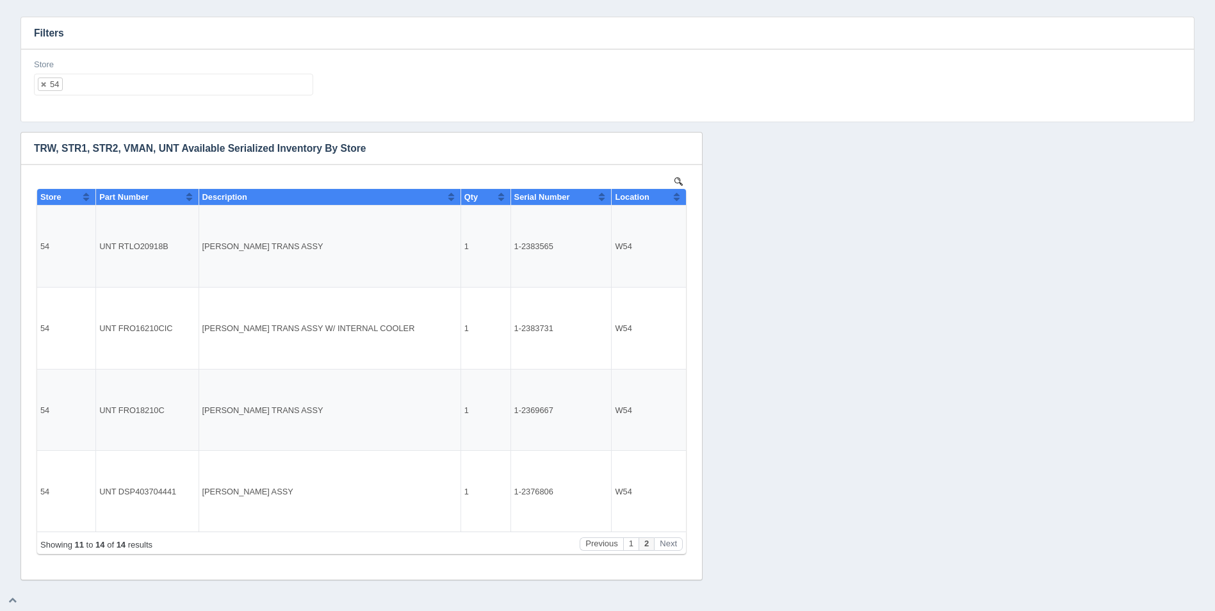
click at [101, 77] on ul "54" at bounding box center [173, 85] width 279 height 22
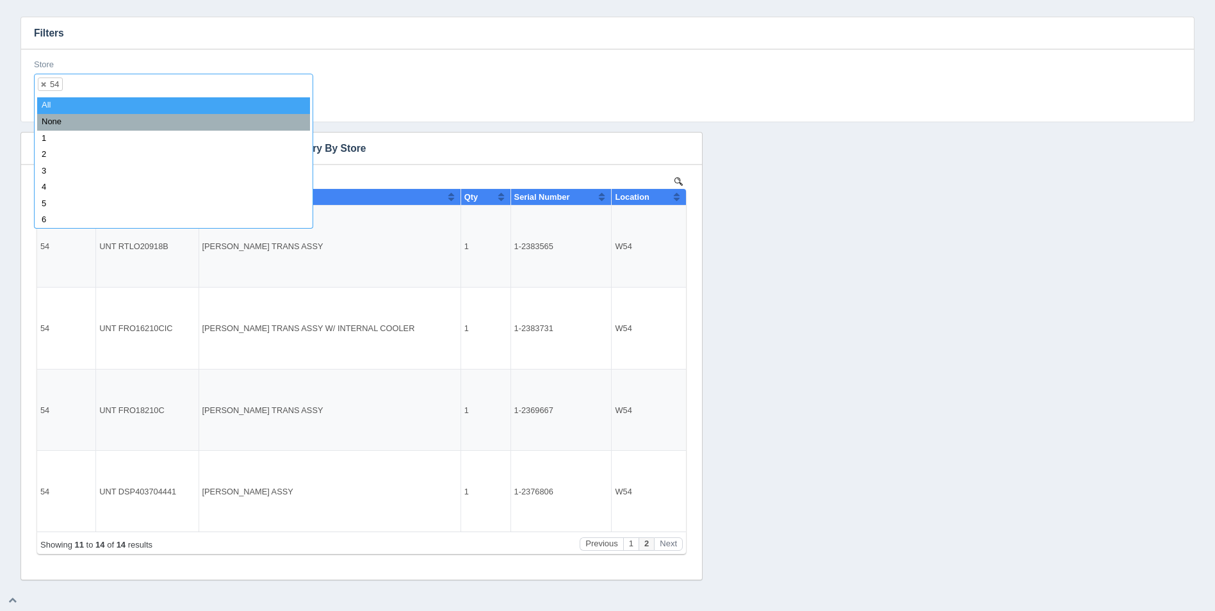
select select
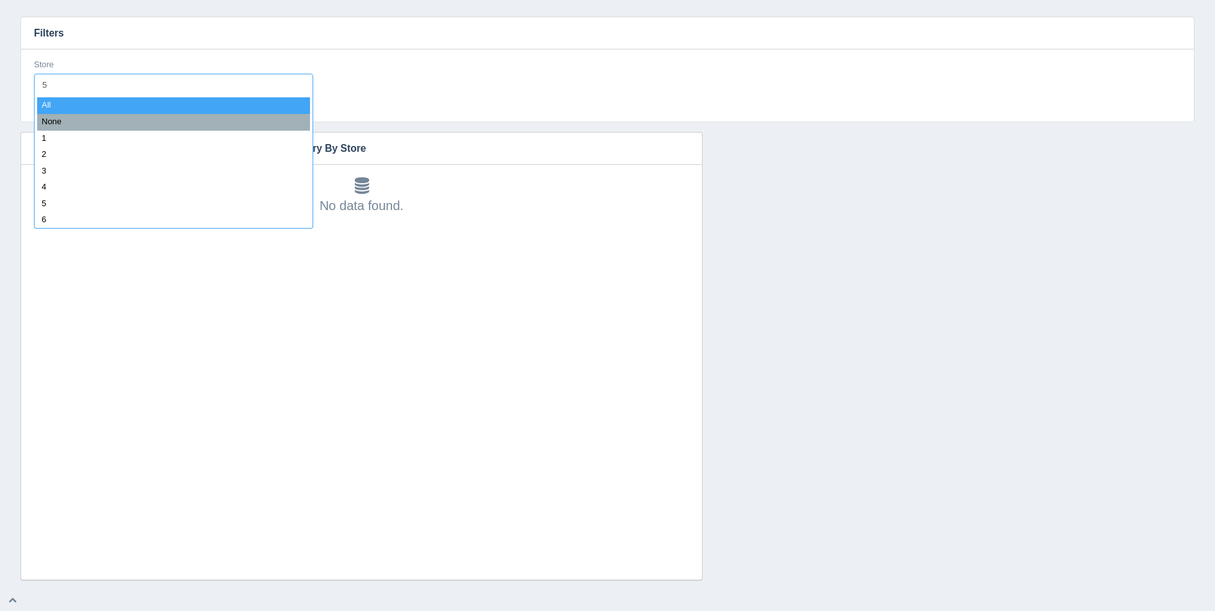
type input "55"
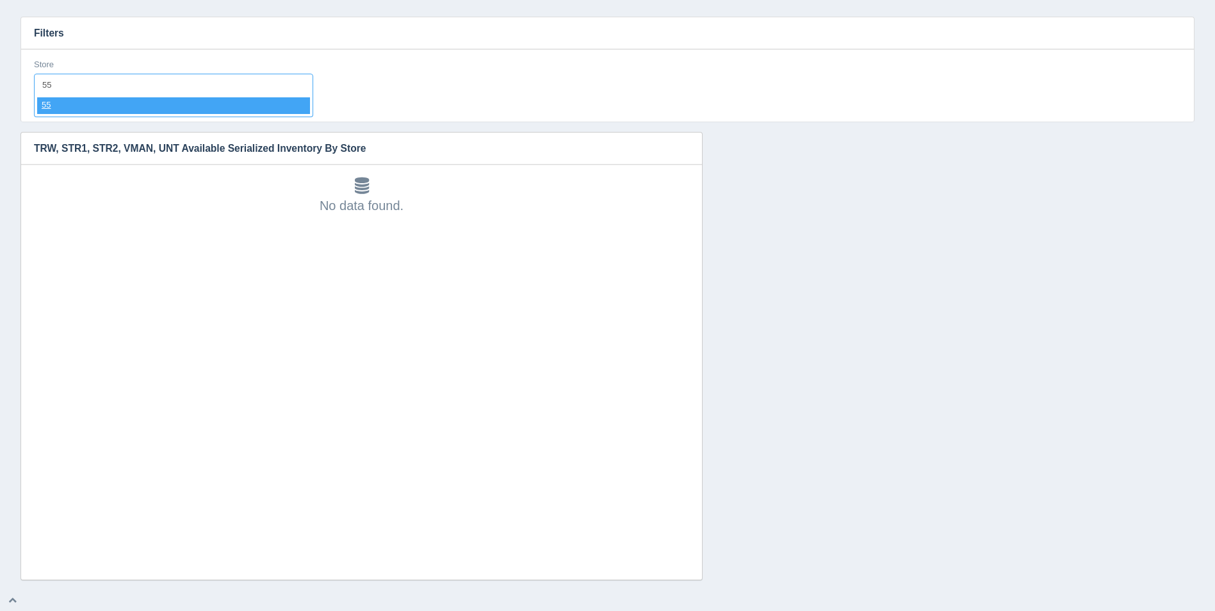
select select "55"
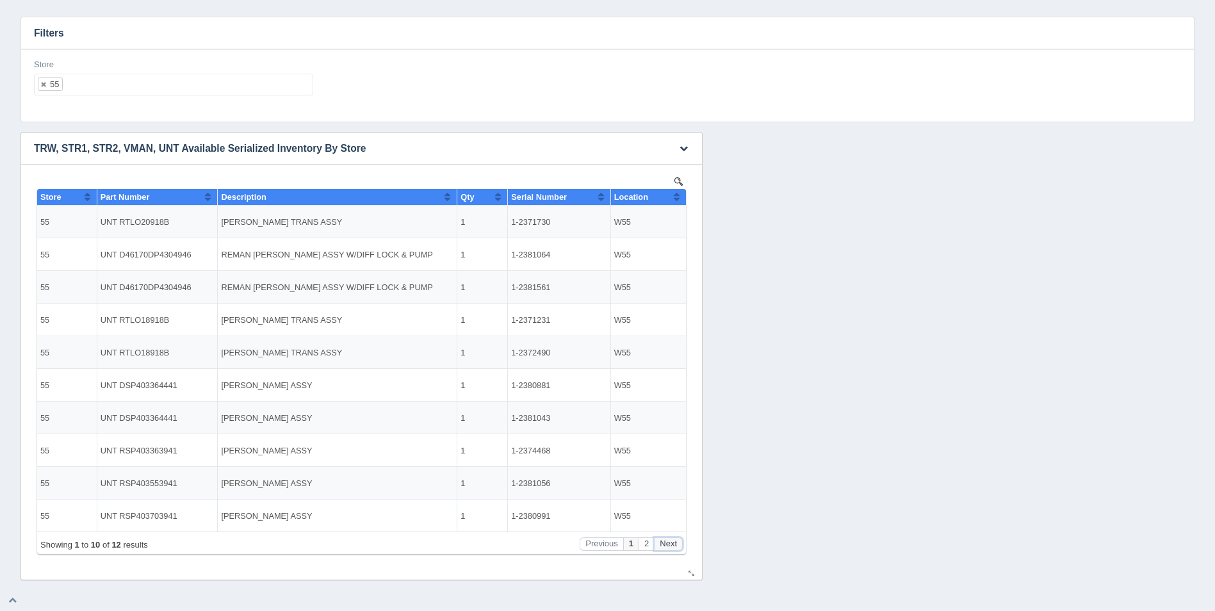
click at [679, 545] on button "Next" at bounding box center [668, 543] width 29 height 13
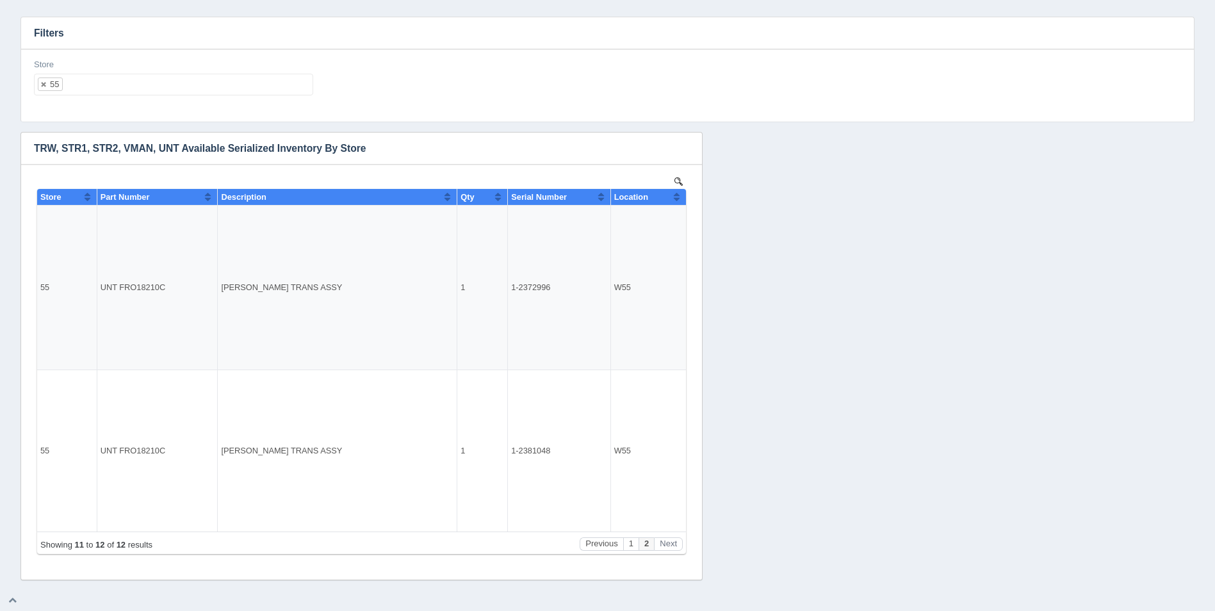
click at [151, 95] on ul "55" at bounding box center [173, 85] width 279 height 22
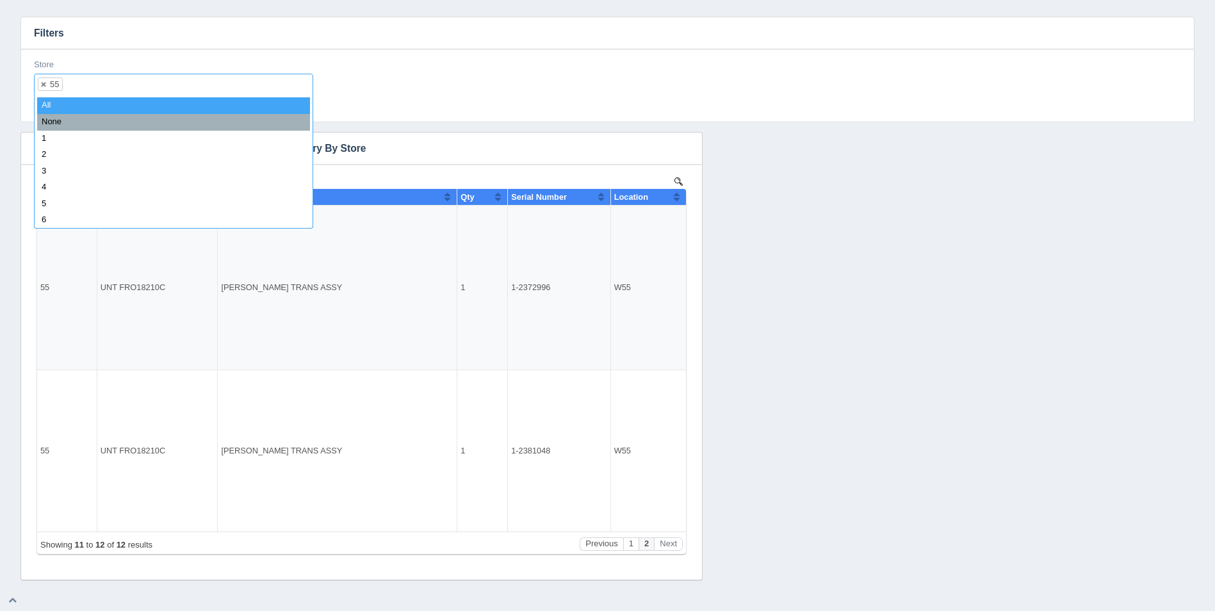
select select
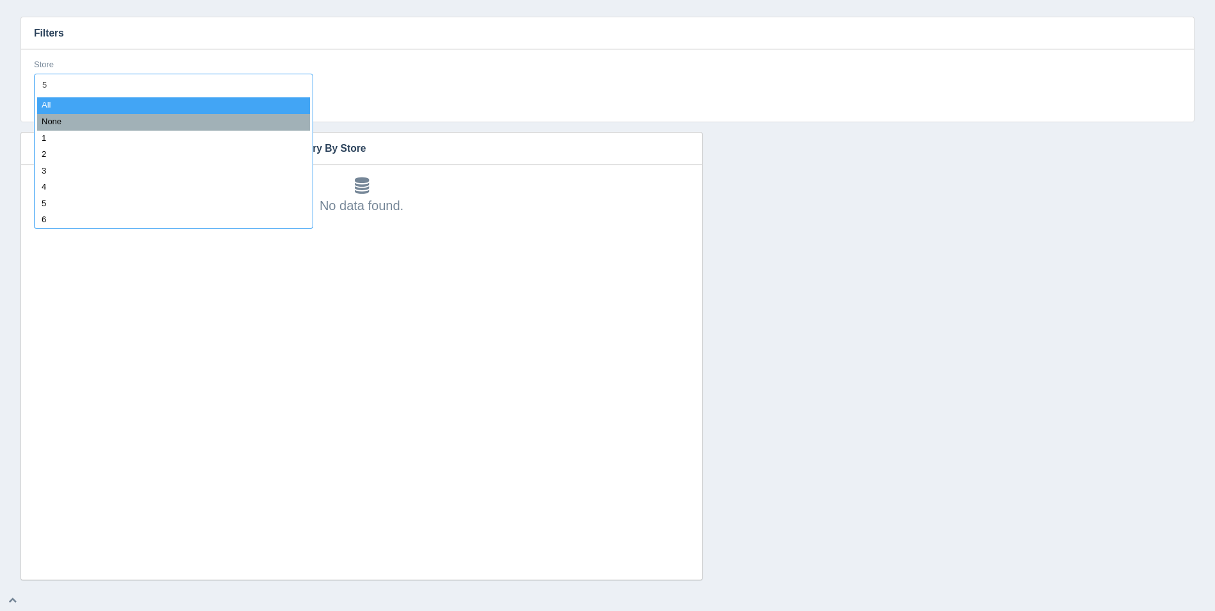
type input "56"
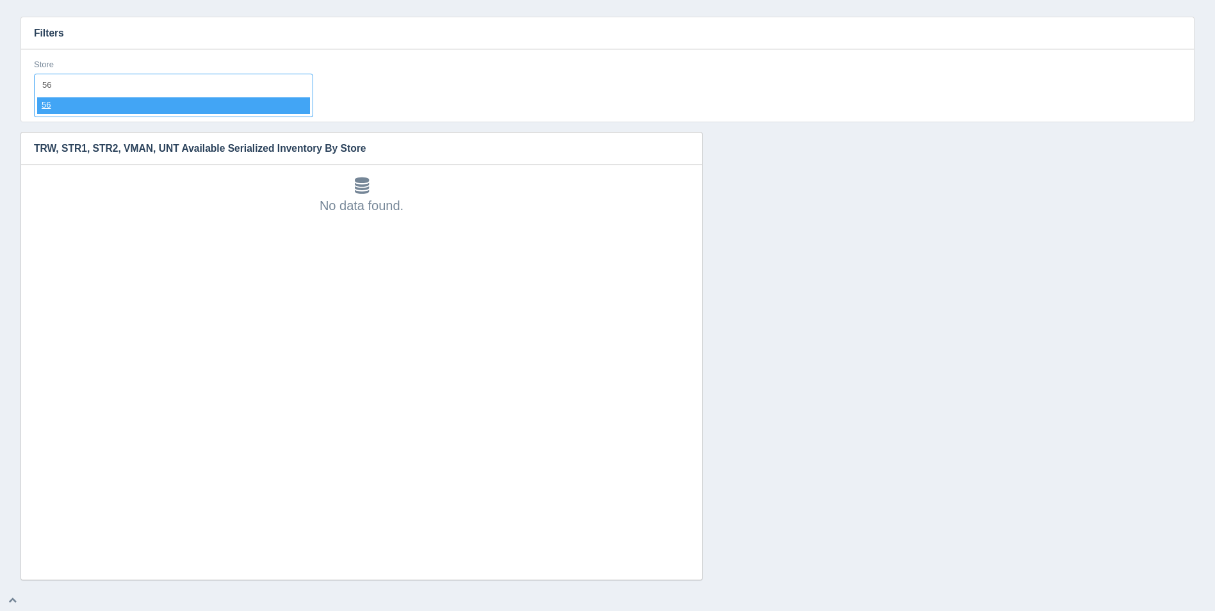
select select "56"
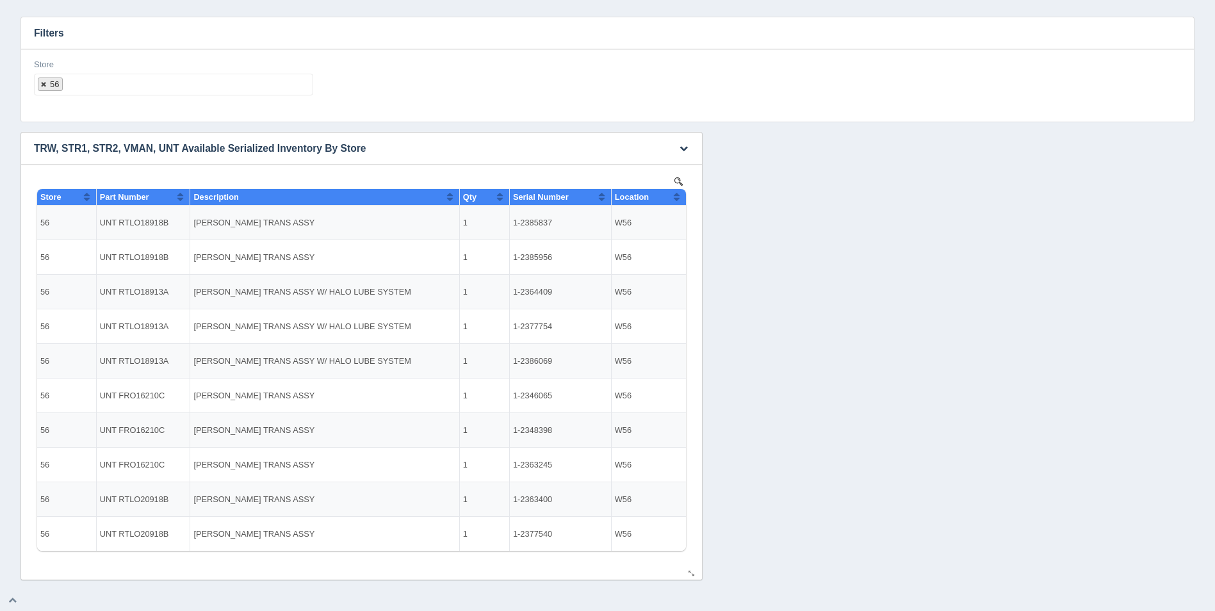
select select
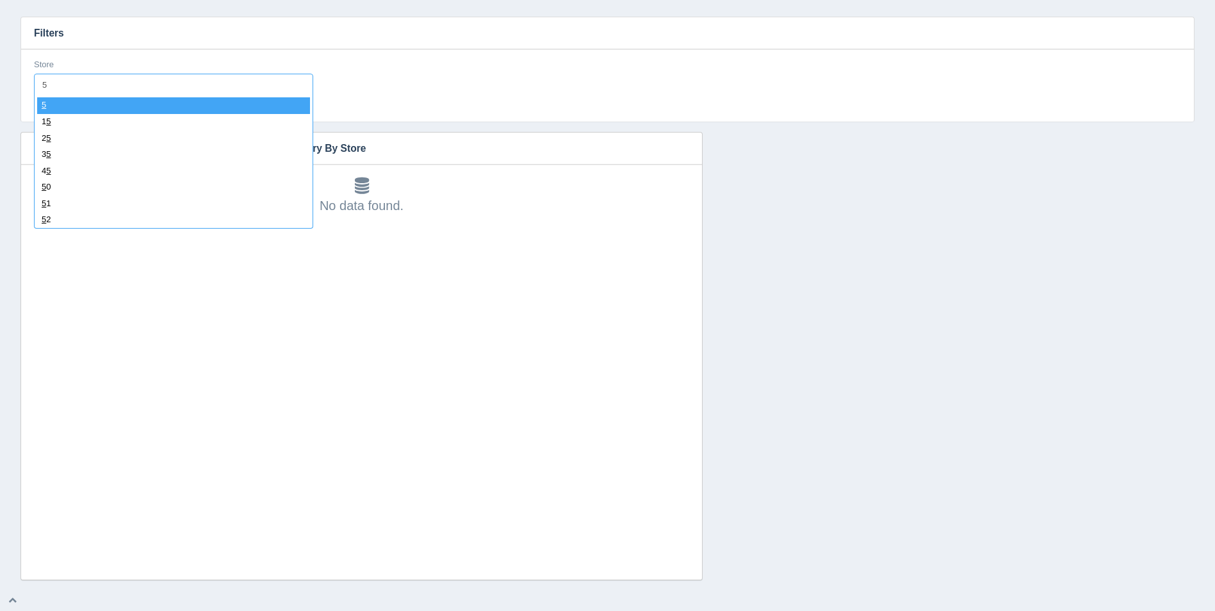
type input "57"
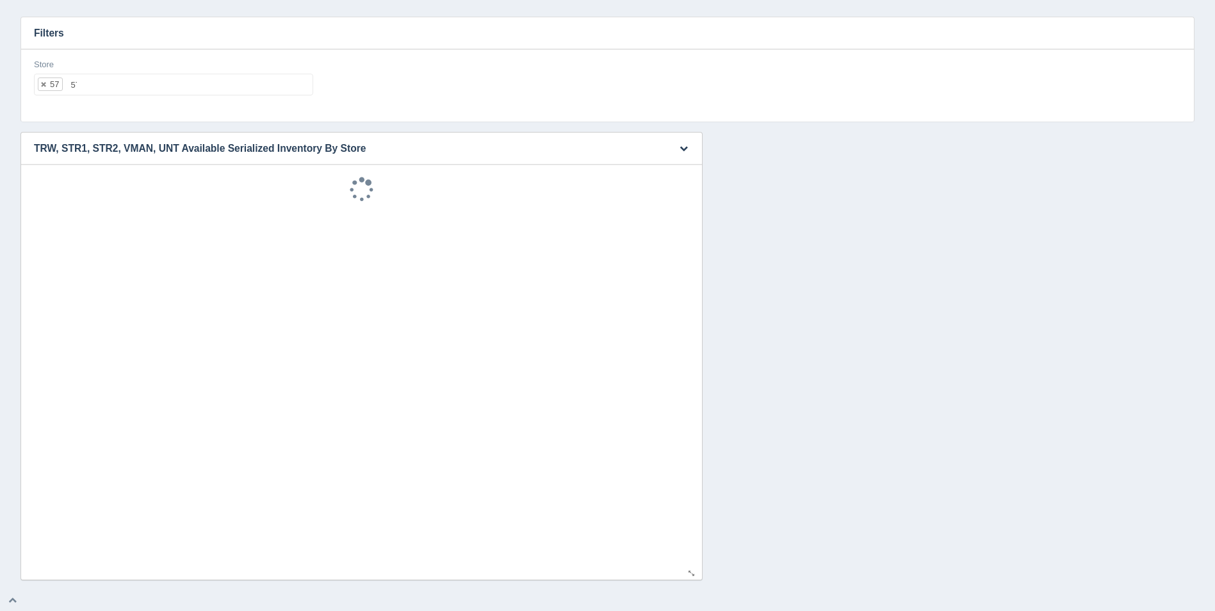
select select "57"
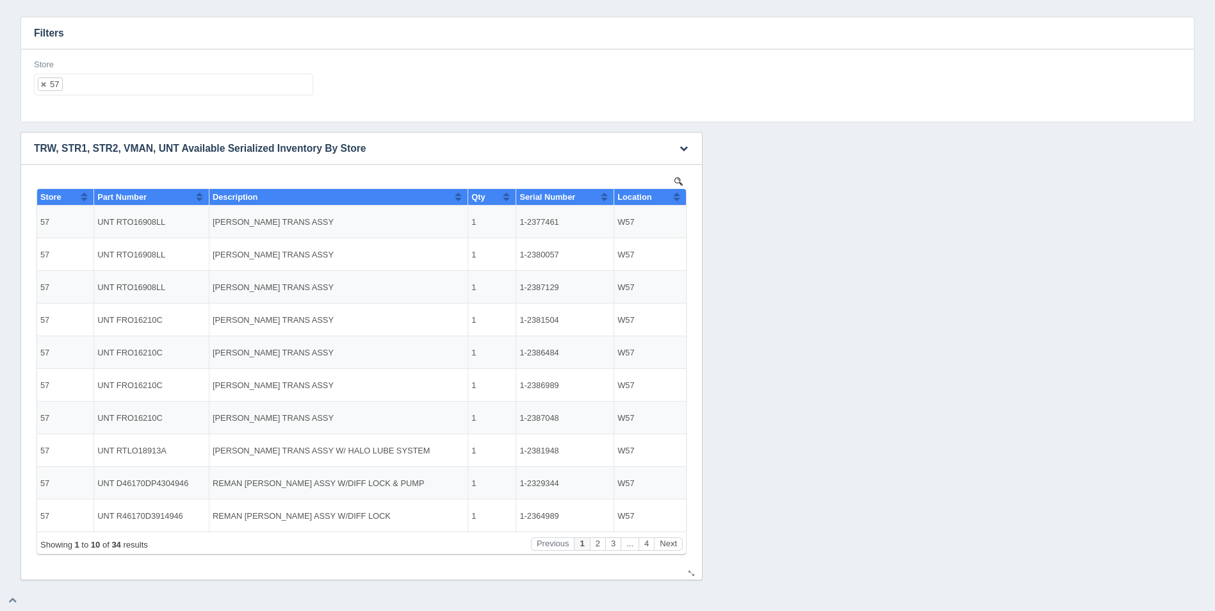
click at [682, 206] on td "W57" at bounding box center [650, 222] width 72 height 33
click at [679, 199] on button "Sort column ascending" at bounding box center [677, 196] width 8 height 15
click at [679, 199] on button "Sort column descending" at bounding box center [677, 196] width 8 height 15
click at [674, 543] on button "Next" at bounding box center [668, 543] width 29 height 13
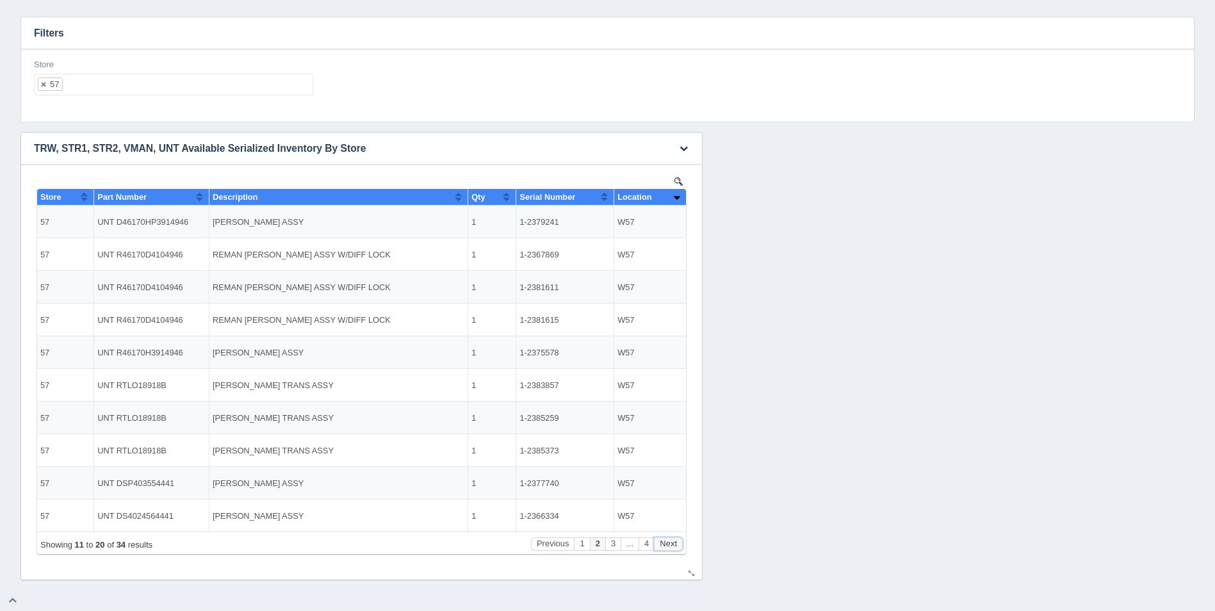
click at [674, 543] on button "Next" at bounding box center [668, 543] width 29 height 13
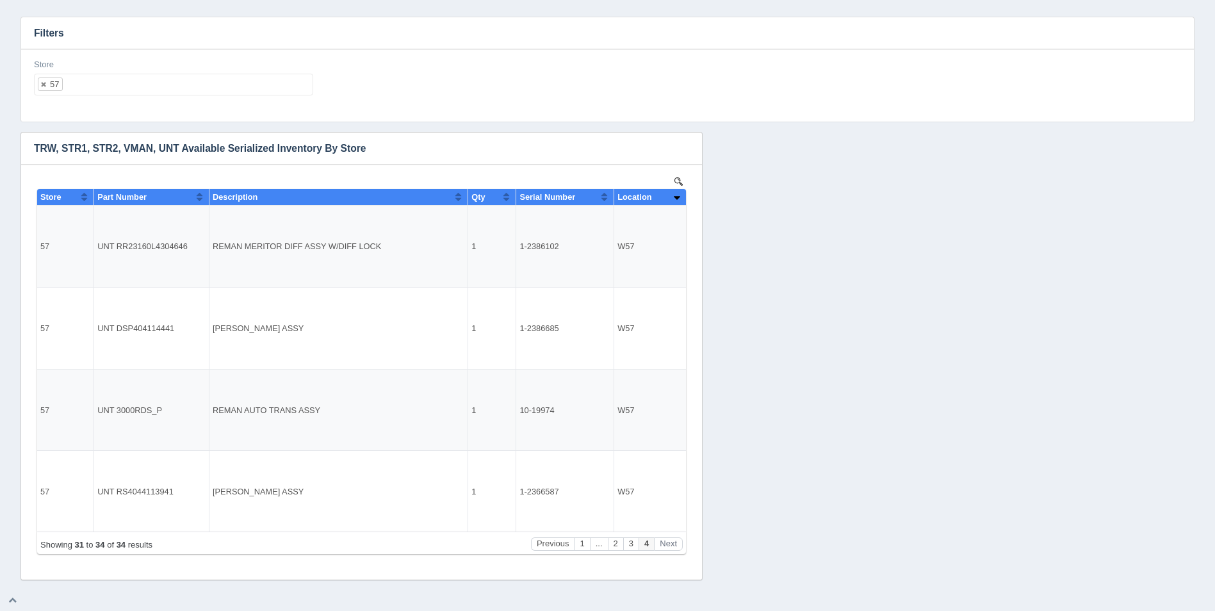
click at [185, 79] on ul "57" at bounding box center [173, 85] width 279 height 22
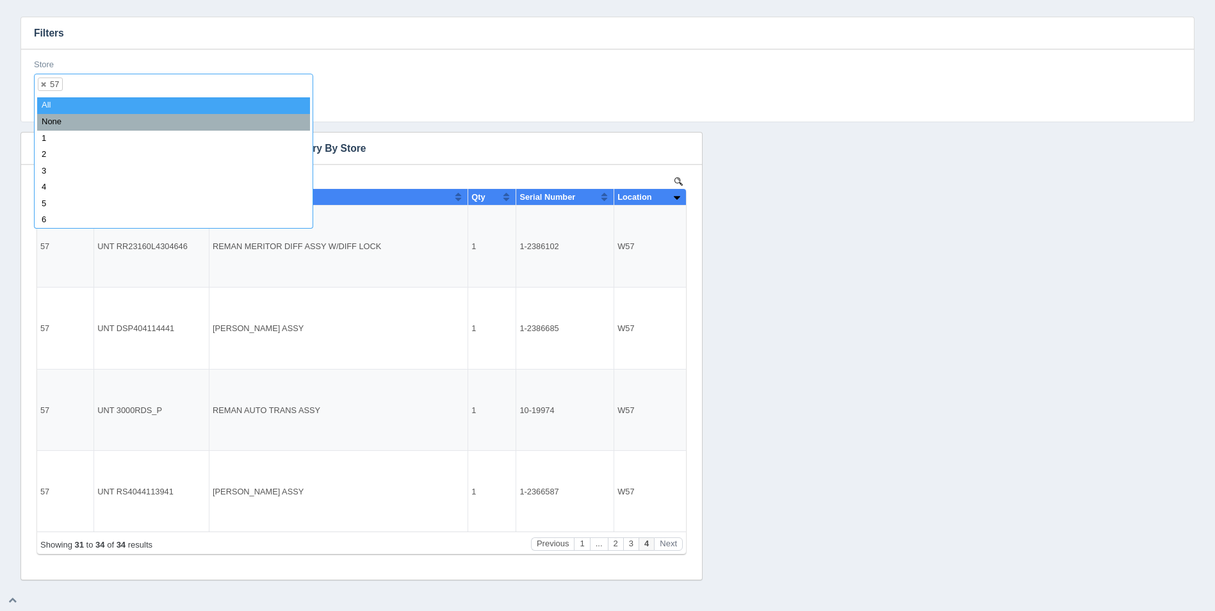
select select
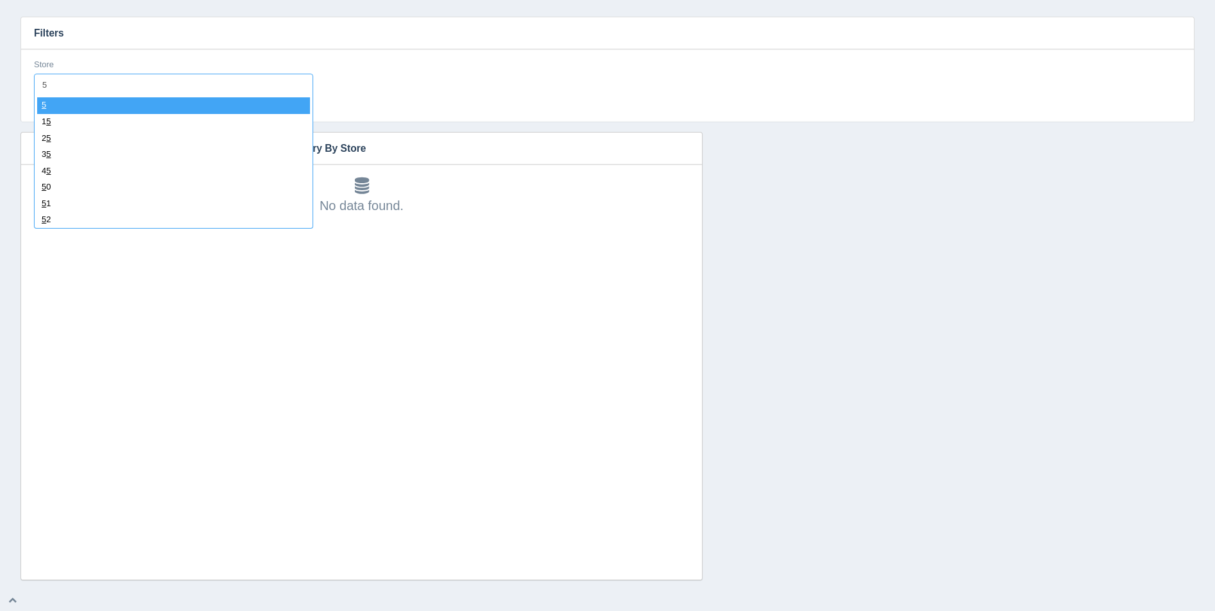
type input "58"
select select "58"
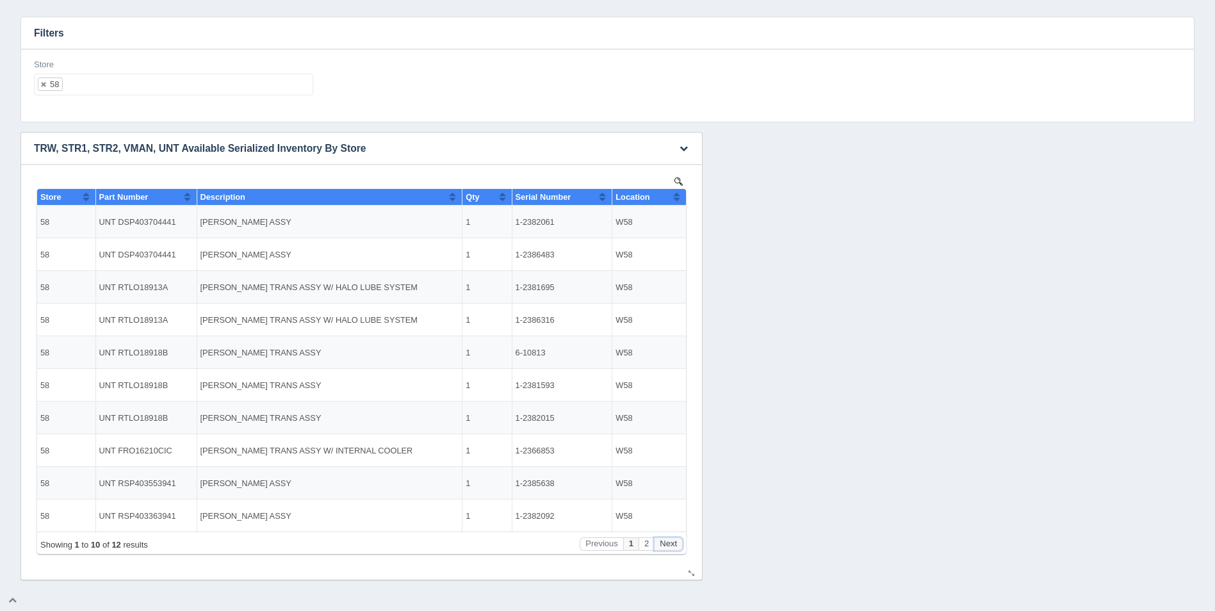
click at [673, 543] on button "Next" at bounding box center [668, 543] width 29 height 13
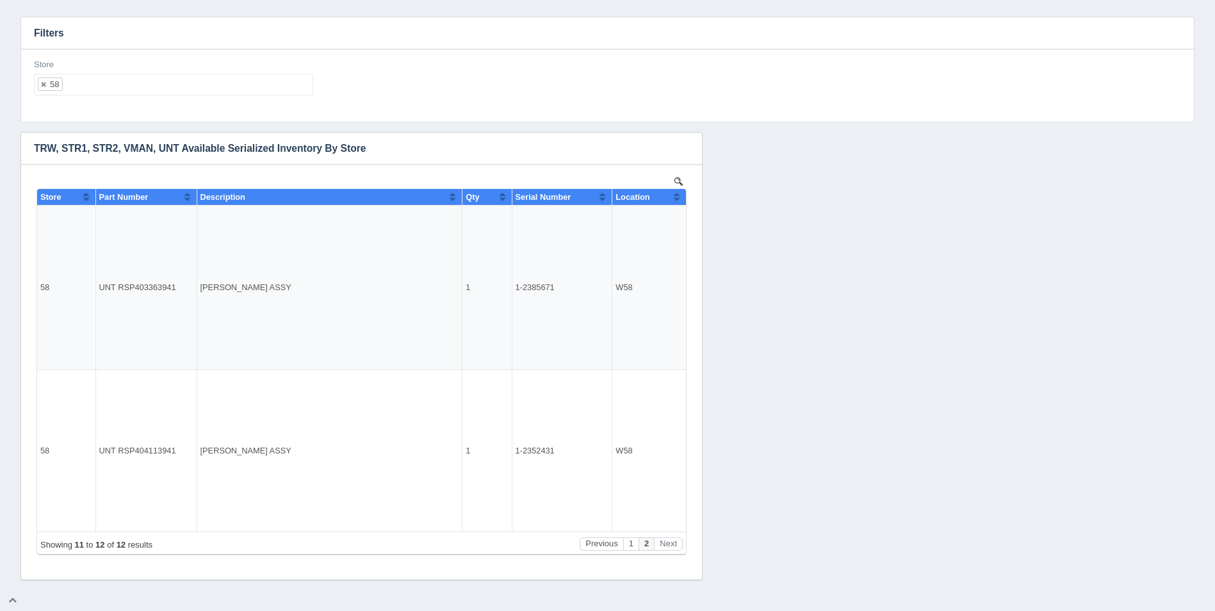
click at [151, 84] on ul "58" at bounding box center [173, 85] width 279 height 22
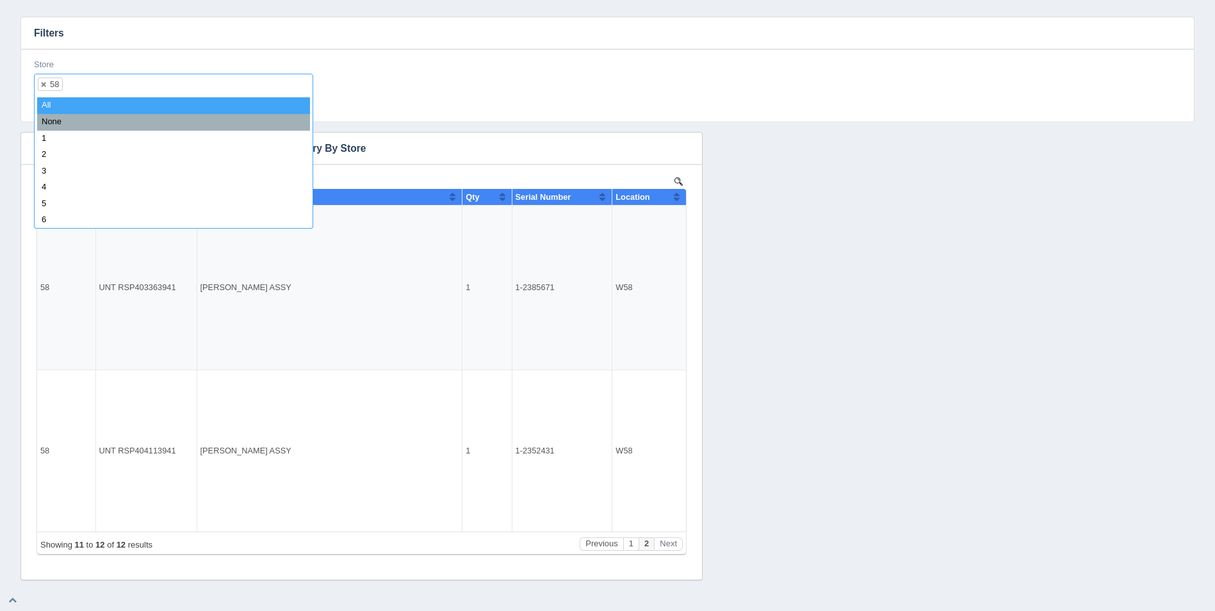
select select
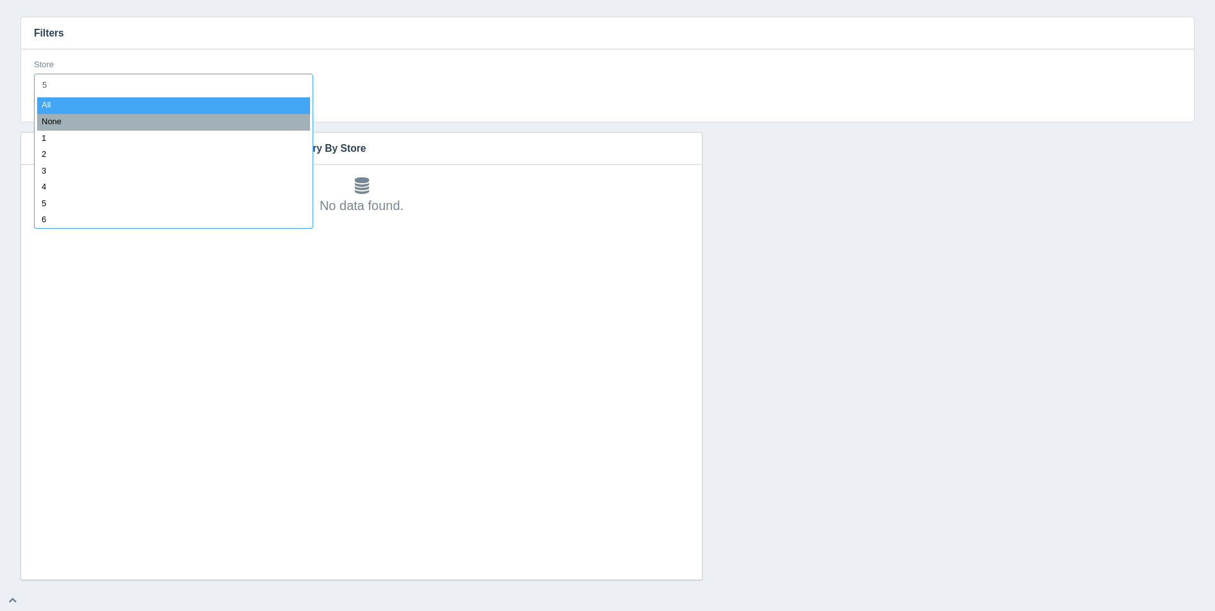
type input "59"
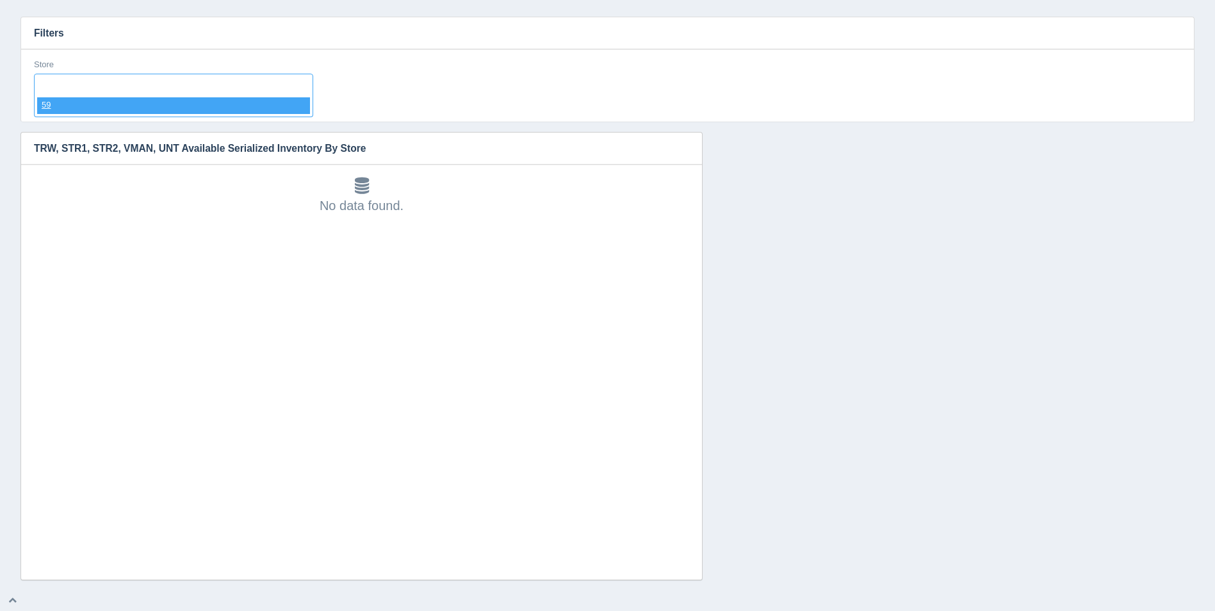
select select "59"
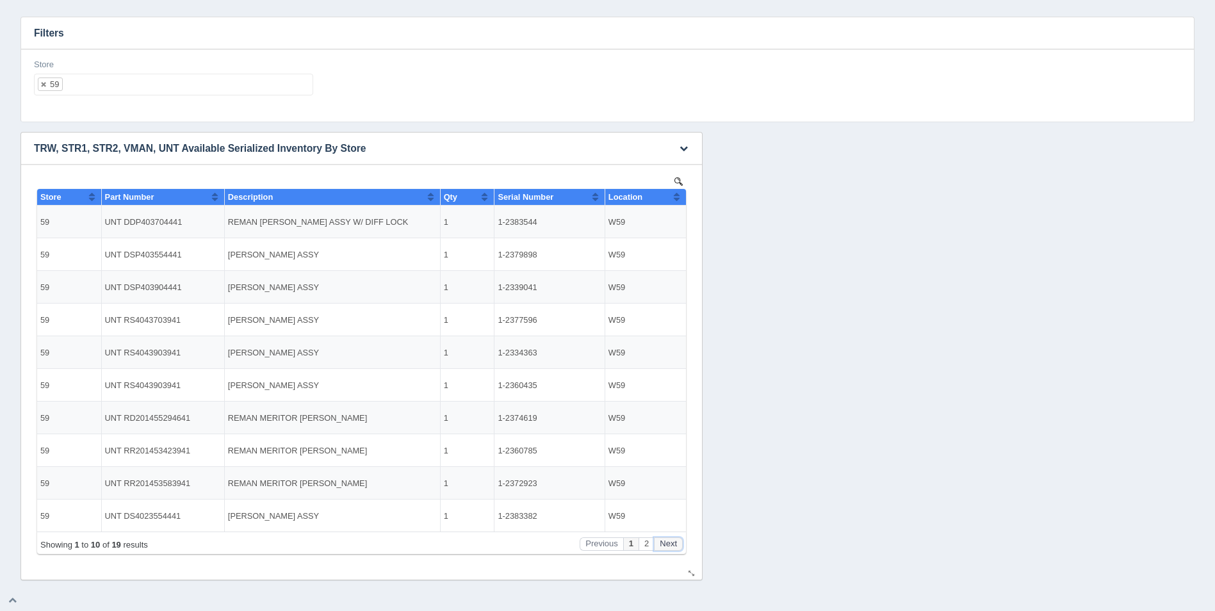
click at [673, 546] on button "Next" at bounding box center [668, 543] width 29 height 13
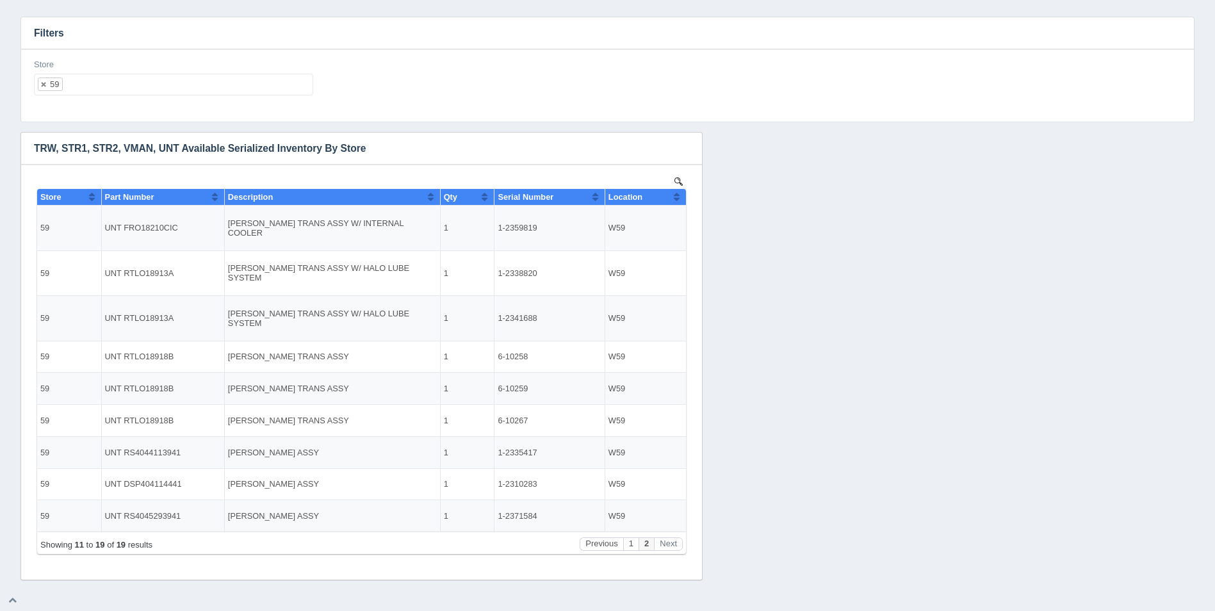
click at [166, 86] on ul "59" at bounding box center [173, 85] width 279 height 22
select select
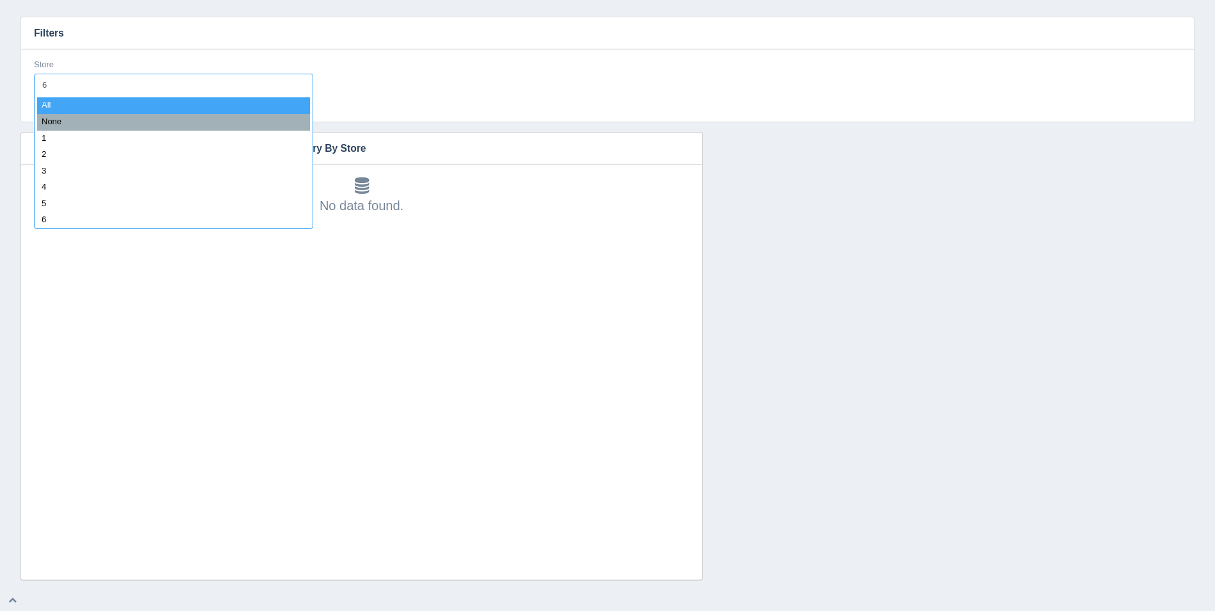
type input "60"
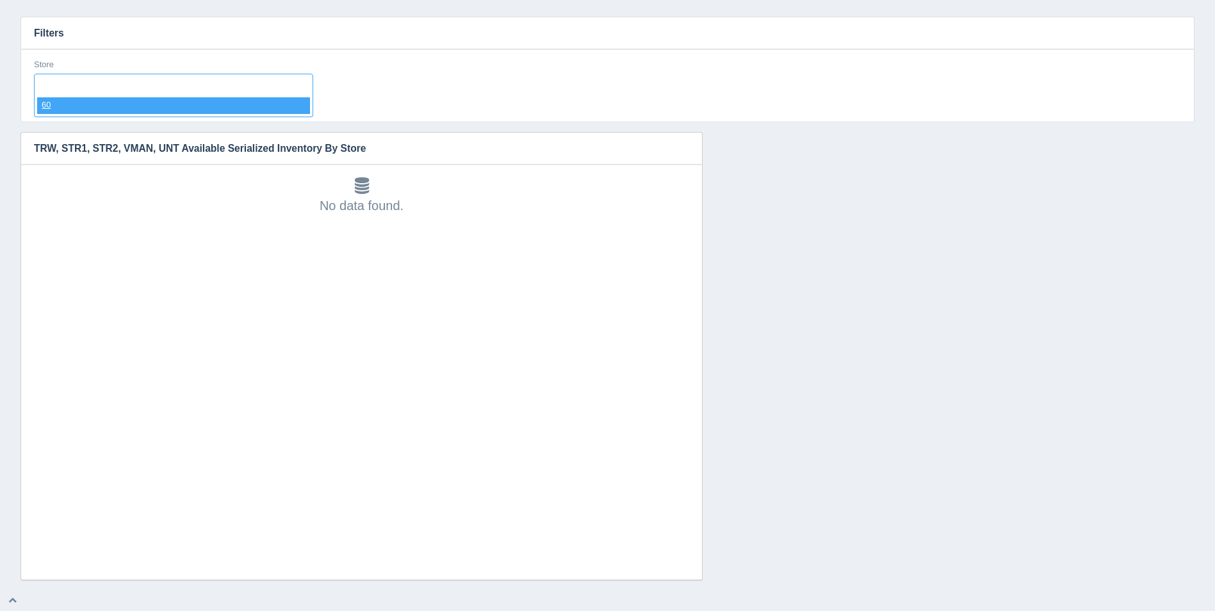
select select "60"
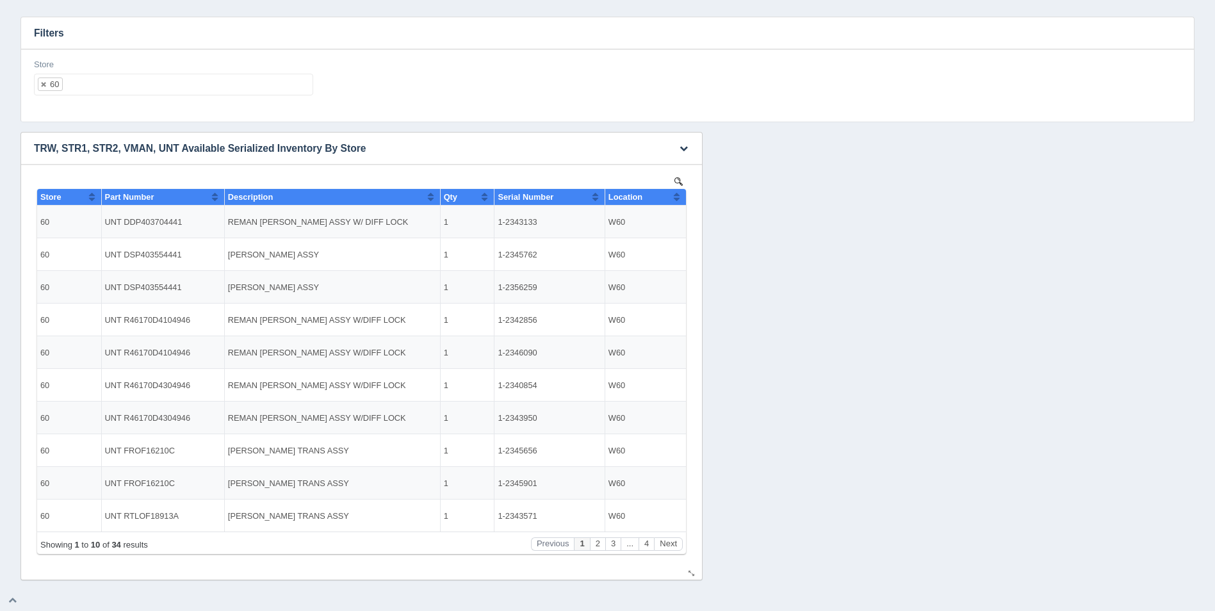
click at [679, 201] on button "Sort column ascending" at bounding box center [677, 196] width 8 height 15
click at [679, 201] on button "Sort column descending" at bounding box center [677, 196] width 8 height 15
click at [668, 544] on button "Next" at bounding box center [668, 543] width 29 height 13
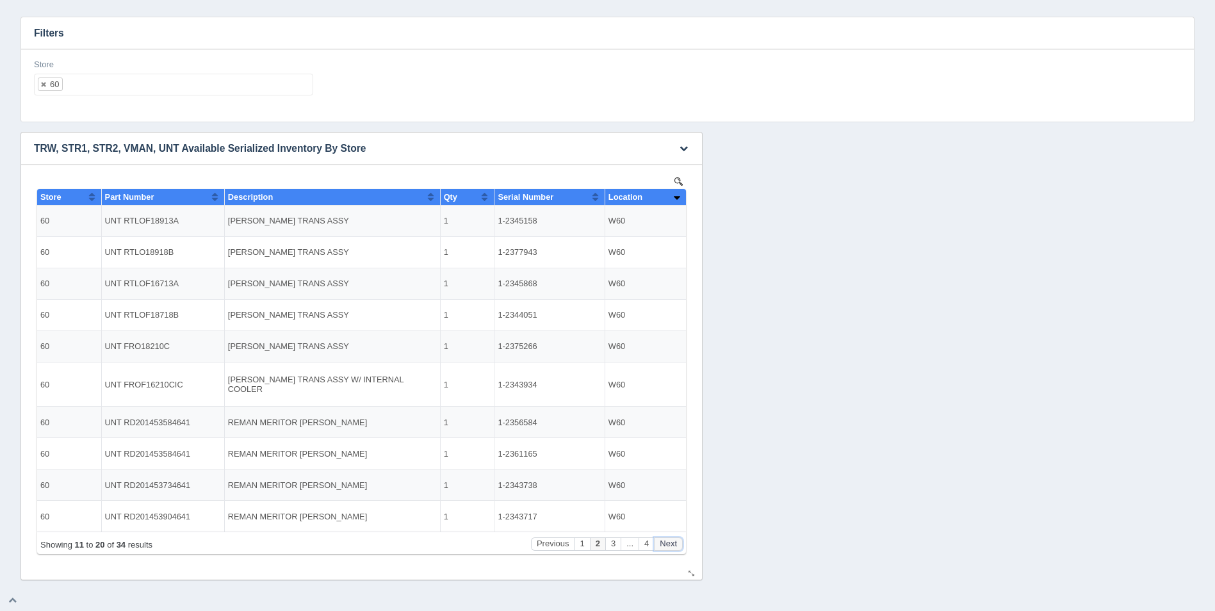
click at [668, 544] on button "Next" at bounding box center [668, 543] width 29 height 13
click at [669, 544] on button "Next" at bounding box center [668, 543] width 29 height 13
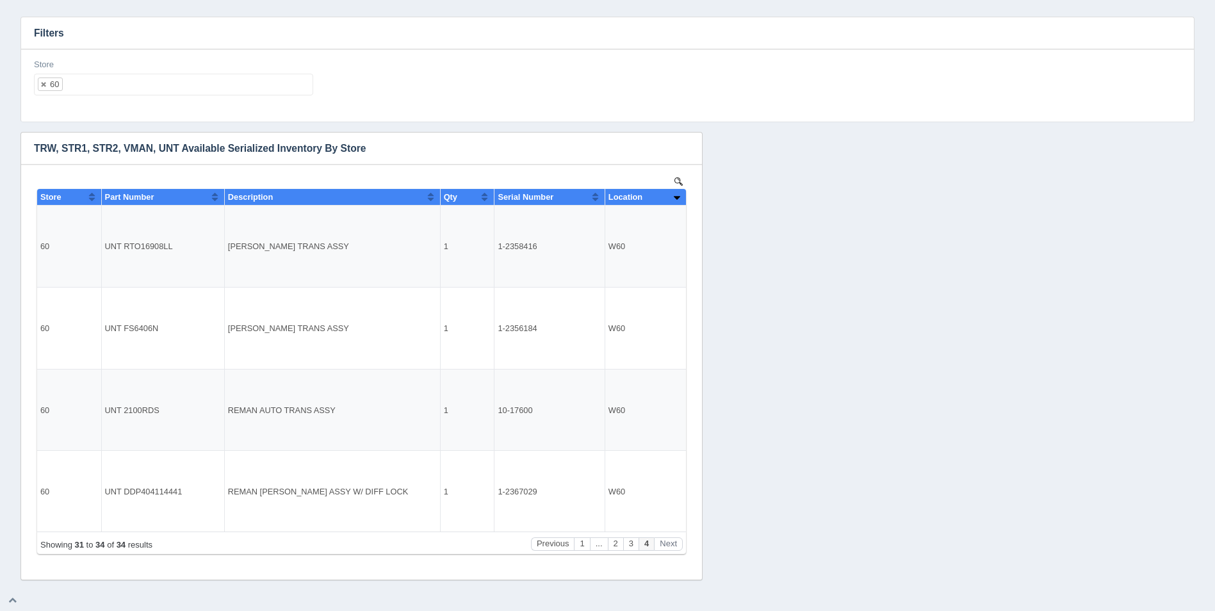
click at [130, 72] on div "Store 60 All None 1 2 3 4 5 6 7 8 9 10 11 12 13 14 15 16 17 18 19 20 21 22 23 2…" at bounding box center [173, 77] width 279 height 37
click at [154, 99] on div "Store 60 All None 1 2 3 4 5 6 7 8 9 10 11 12 13 14 15 16 17 18 19 20 21 22 23 2…" at bounding box center [174, 82] width 290 height 47
click at [155, 86] on ul "60" at bounding box center [173, 85] width 279 height 22
select select
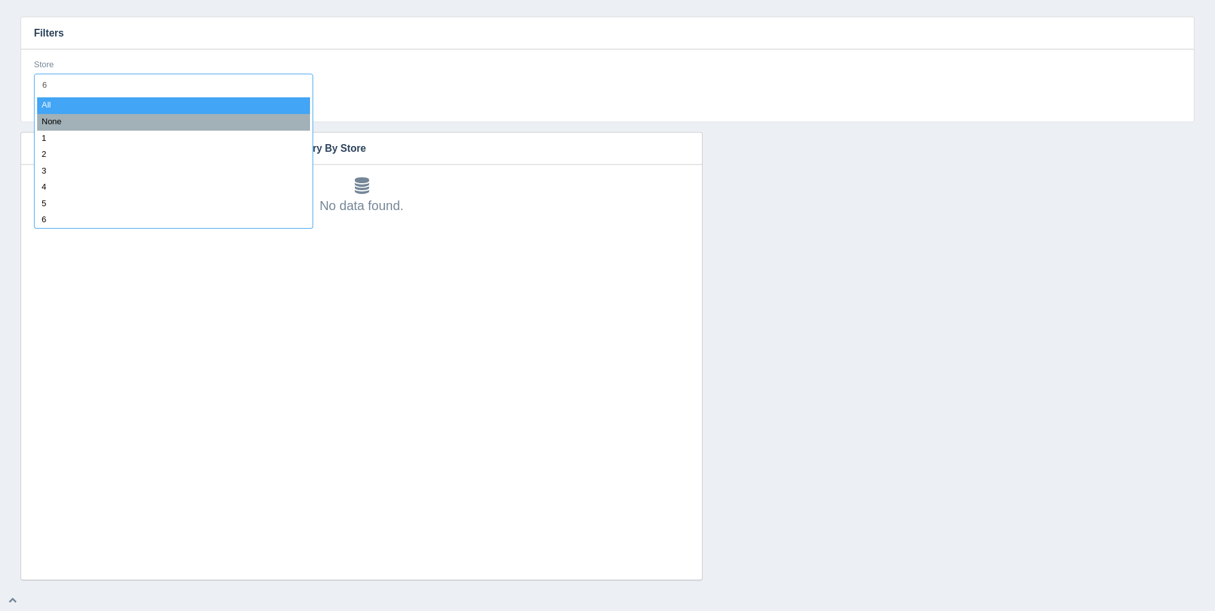
type input "61"
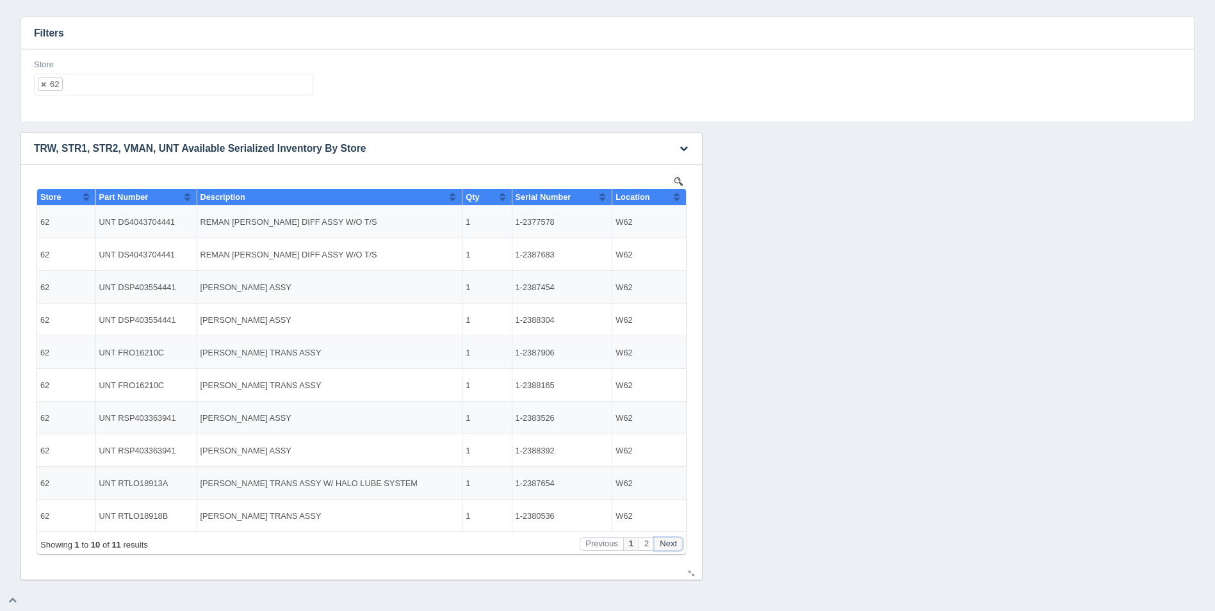
click at [675, 542] on button "Next" at bounding box center [668, 543] width 29 height 13
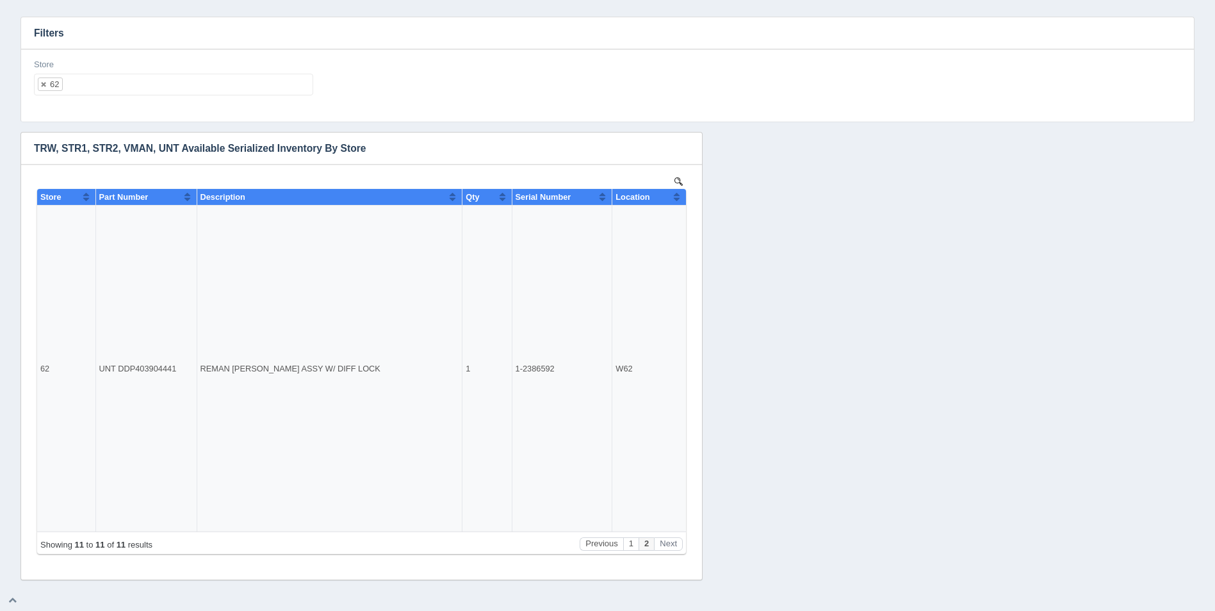
click at [144, 90] on ul "62" at bounding box center [173, 85] width 279 height 22
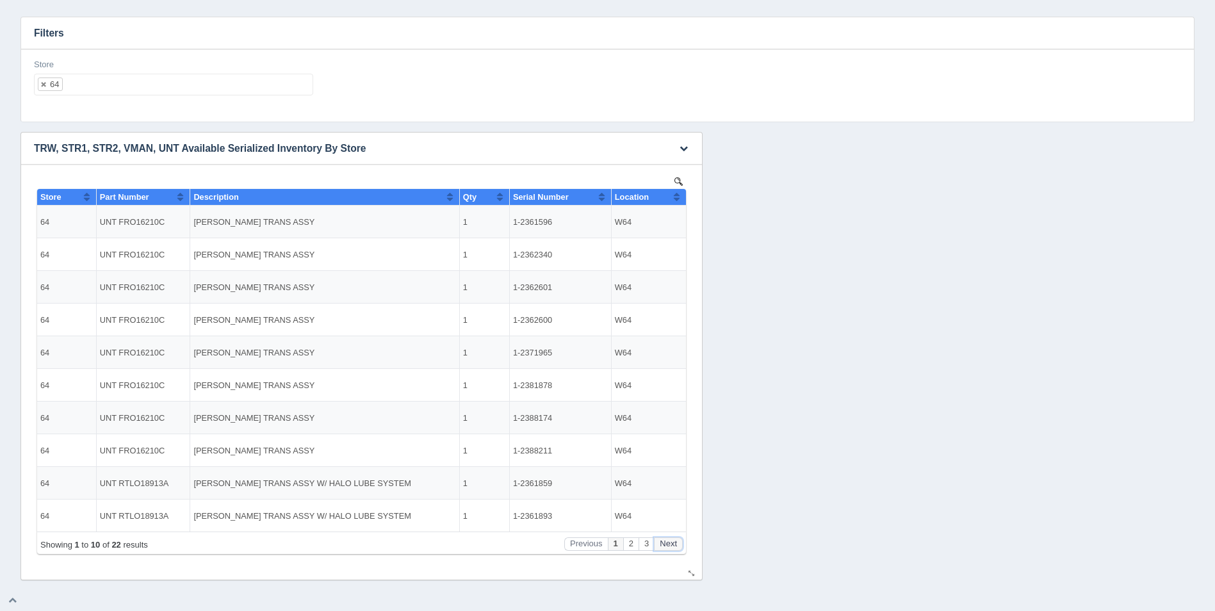
click at [678, 544] on button "Next" at bounding box center [668, 543] width 29 height 13
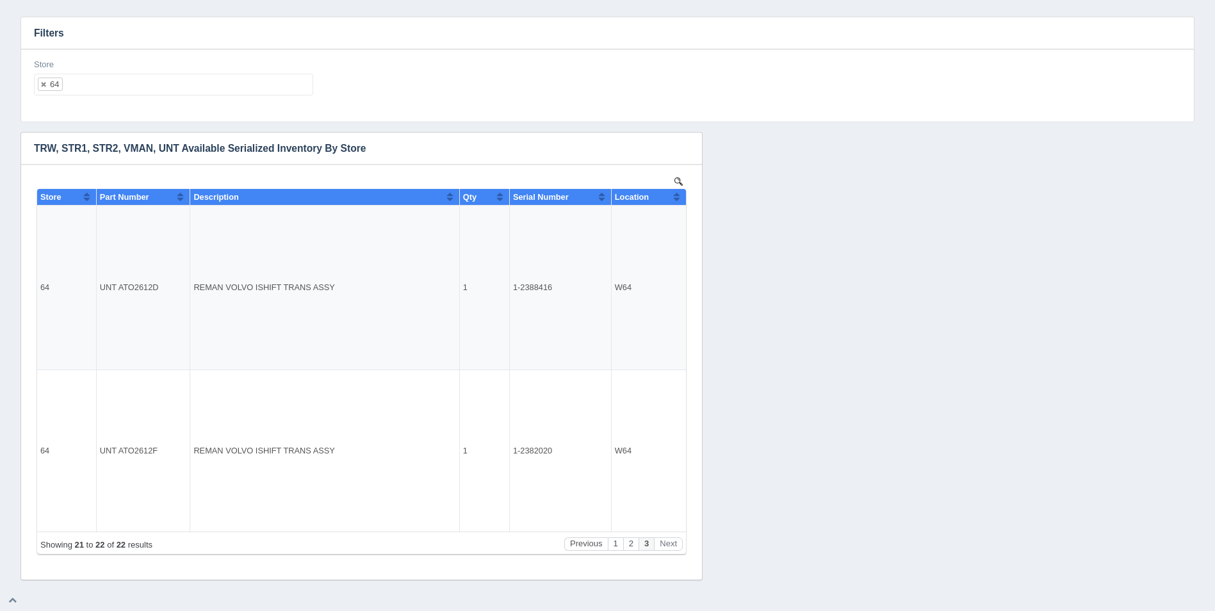
drag, startPoint x: 73, startPoint y: 67, endPoint x: 81, endPoint y: 71, distance: 9.5
click at [81, 71] on div "Store 64 All None 1 2 3 4 5 6 7 8 9 10 11 12 13 14 15 16 17 18 19 20 21 22 23 2…" at bounding box center [173, 77] width 279 height 37
click at [99, 83] on ul "64" at bounding box center [173, 85] width 279 height 22
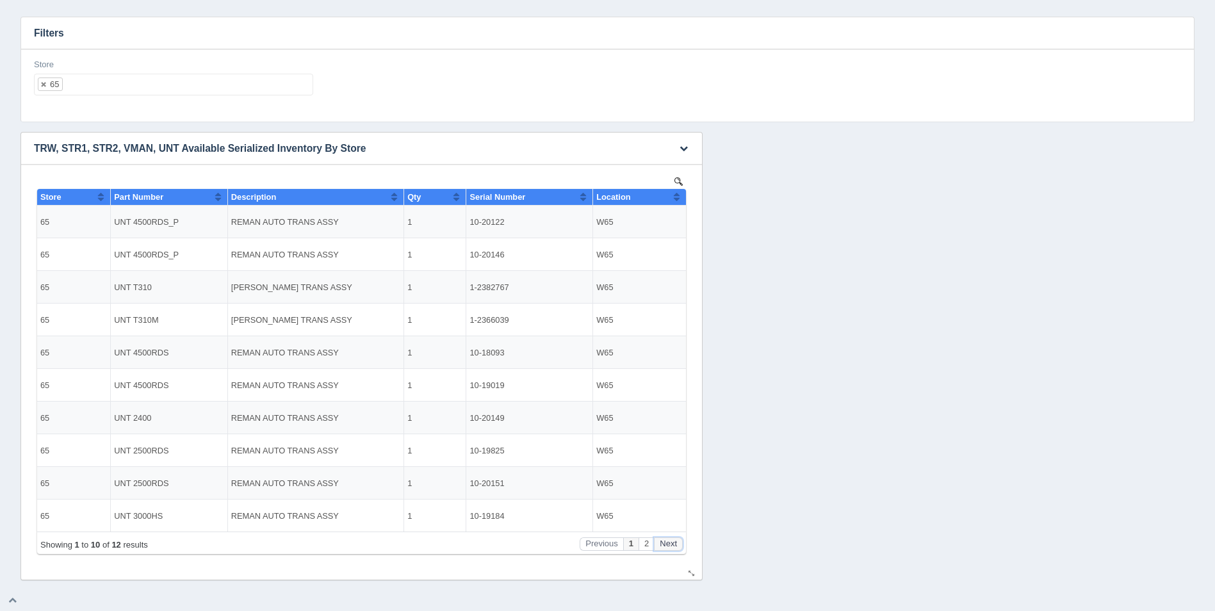
click at [667, 542] on button "Next" at bounding box center [668, 543] width 29 height 13
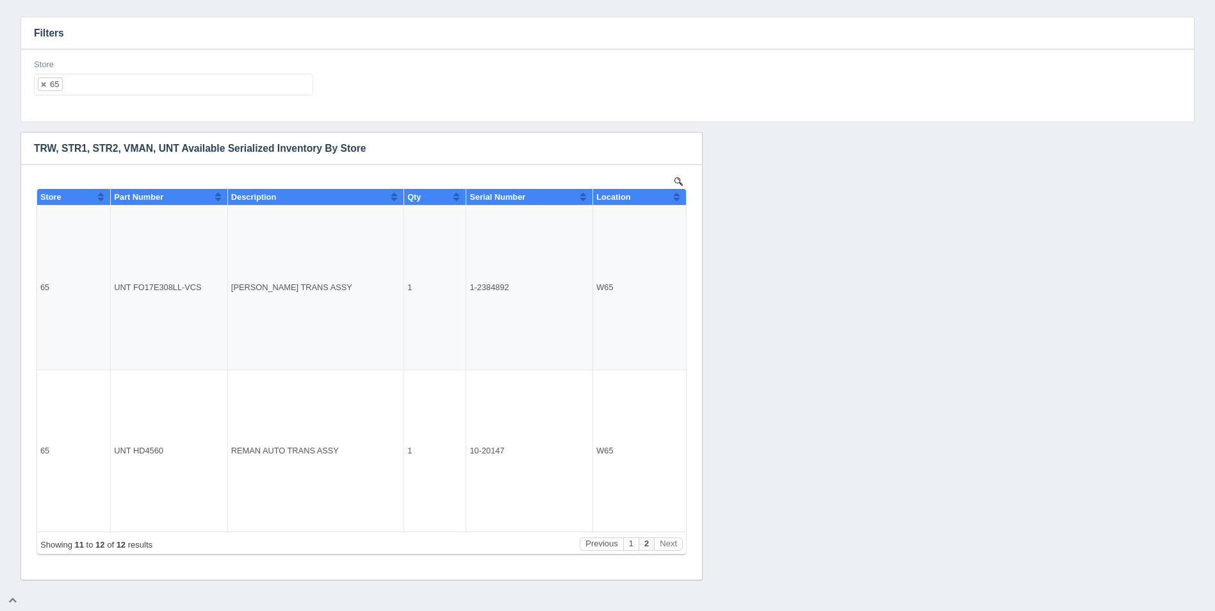
click at [160, 84] on ul "65" at bounding box center [173, 85] width 279 height 22
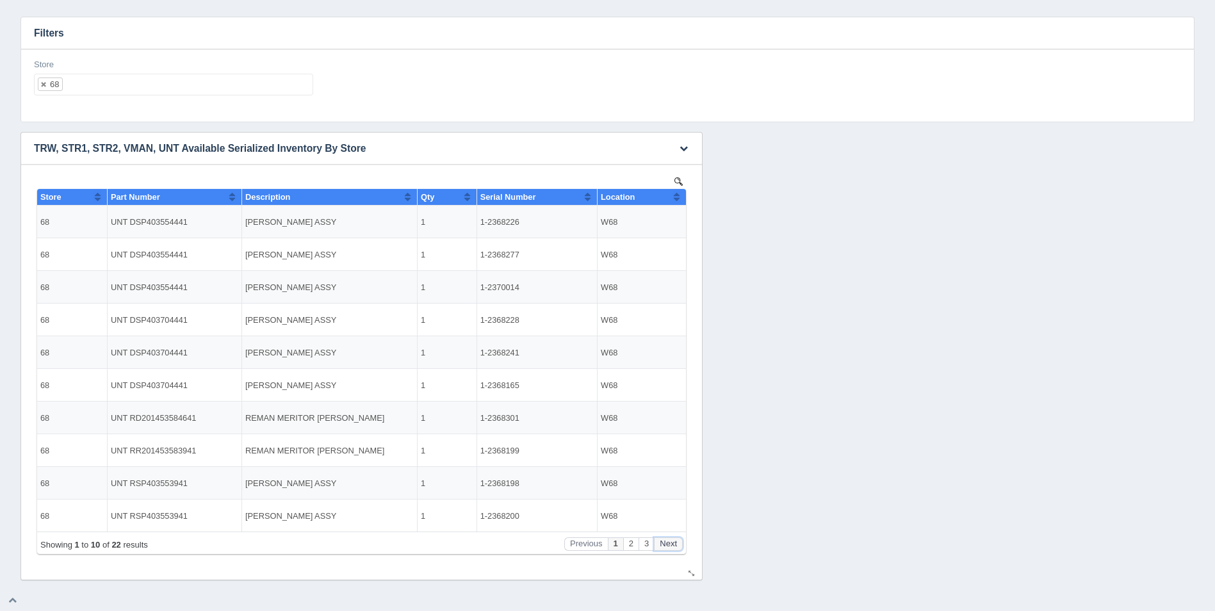
click at [675, 545] on button "Next" at bounding box center [668, 543] width 29 height 13
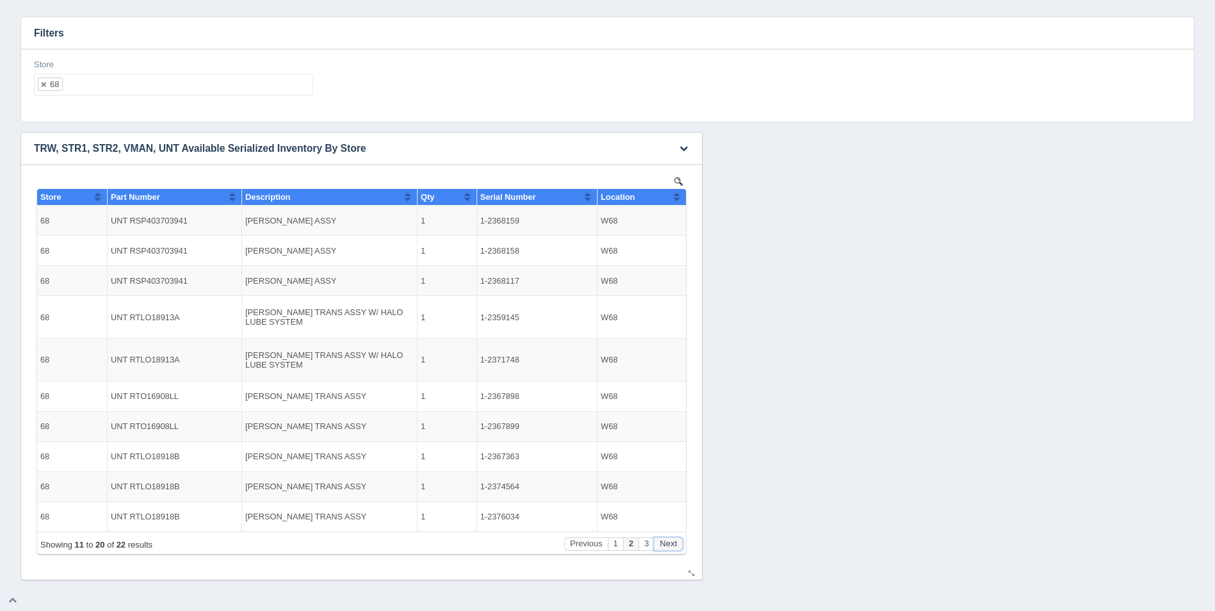
click at [675, 544] on button "Next" at bounding box center [668, 543] width 29 height 13
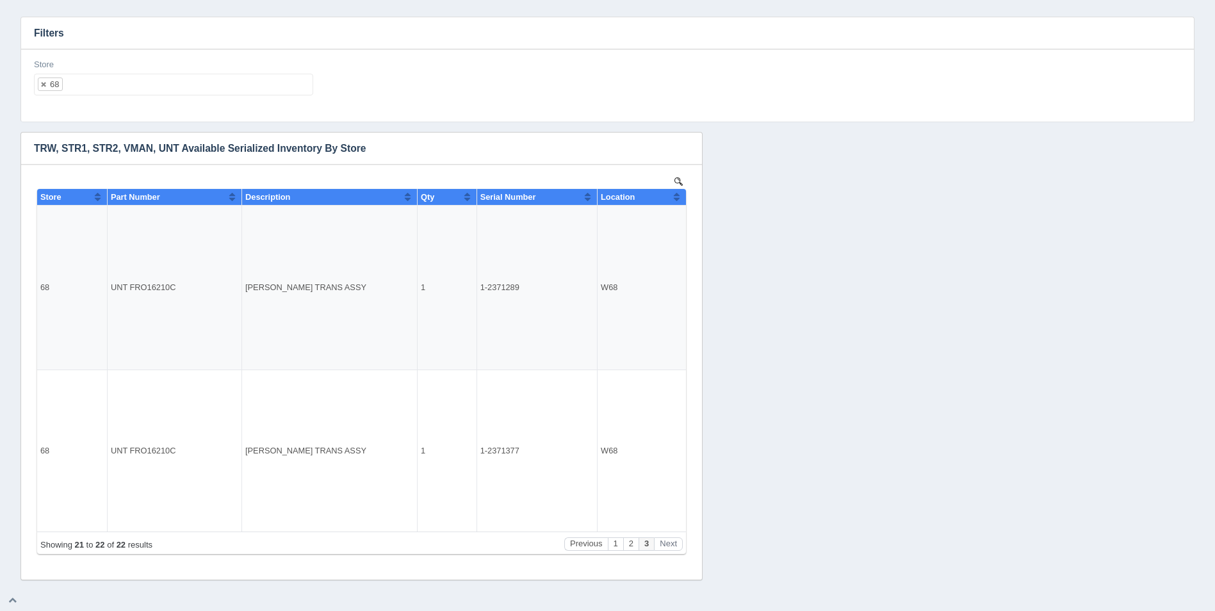
click at [158, 92] on ul "68" at bounding box center [173, 85] width 279 height 22
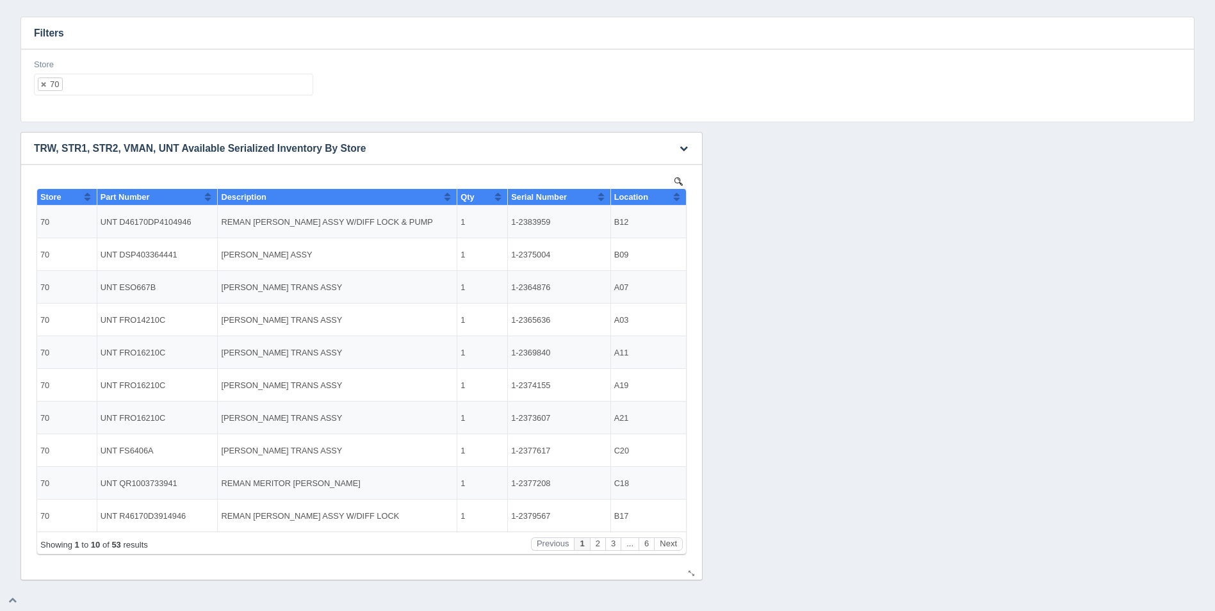
click at [679, 206] on td "B12" at bounding box center [648, 222] width 76 height 33
click at [675, 199] on button "Sort column ascending" at bounding box center [677, 196] width 8 height 15
click at [677, 545] on button "Next" at bounding box center [668, 543] width 29 height 13
click at [676, 544] on button "Next" at bounding box center [668, 543] width 29 height 13
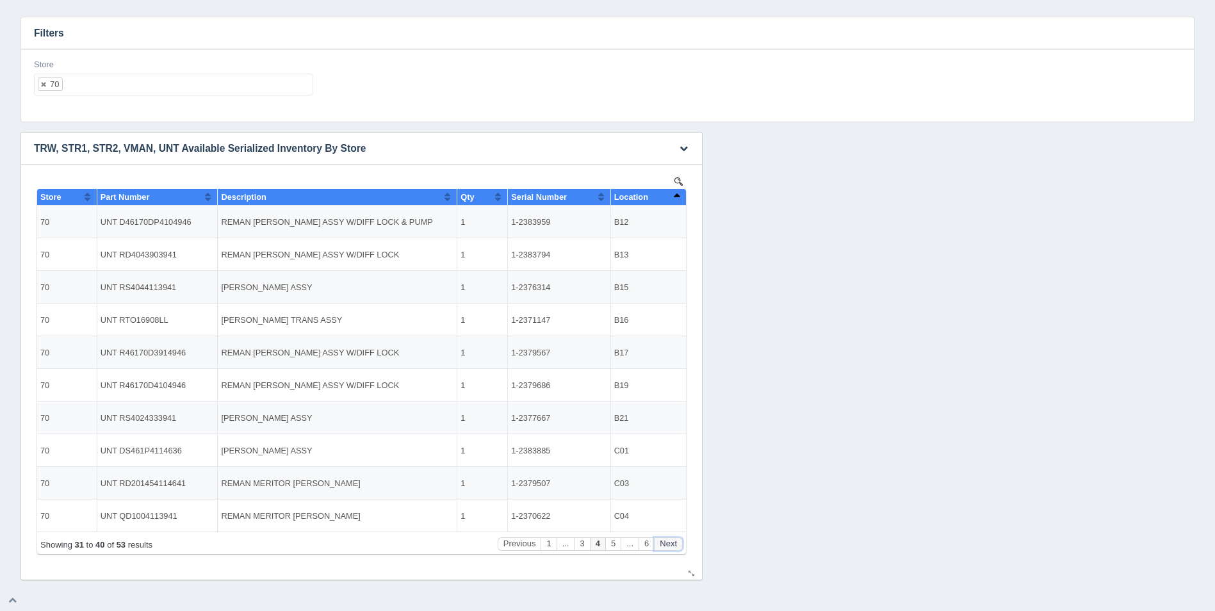
click at [676, 544] on button "Next" at bounding box center [668, 543] width 29 height 13
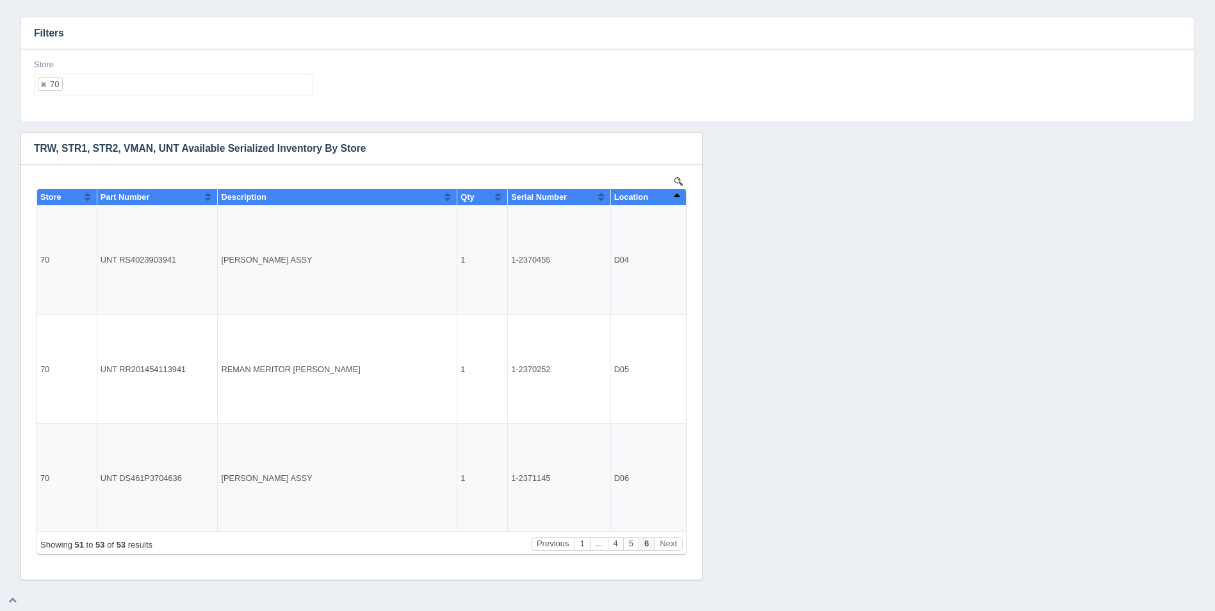
drag, startPoint x: 145, startPoint y: 67, endPoint x: 151, endPoint y: 75, distance: 9.6
click at [147, 69] on div "Store 70 All None 1 2 3 4 5 6 7 8 9 10 11 12 13 14 15 16 17 18 19 20 21 22 23 2…" at bounding box center [173, 77] width 279 height 37
click at [158, 79] on ul "70" at bounding box center [173, 85] width 279 height 22
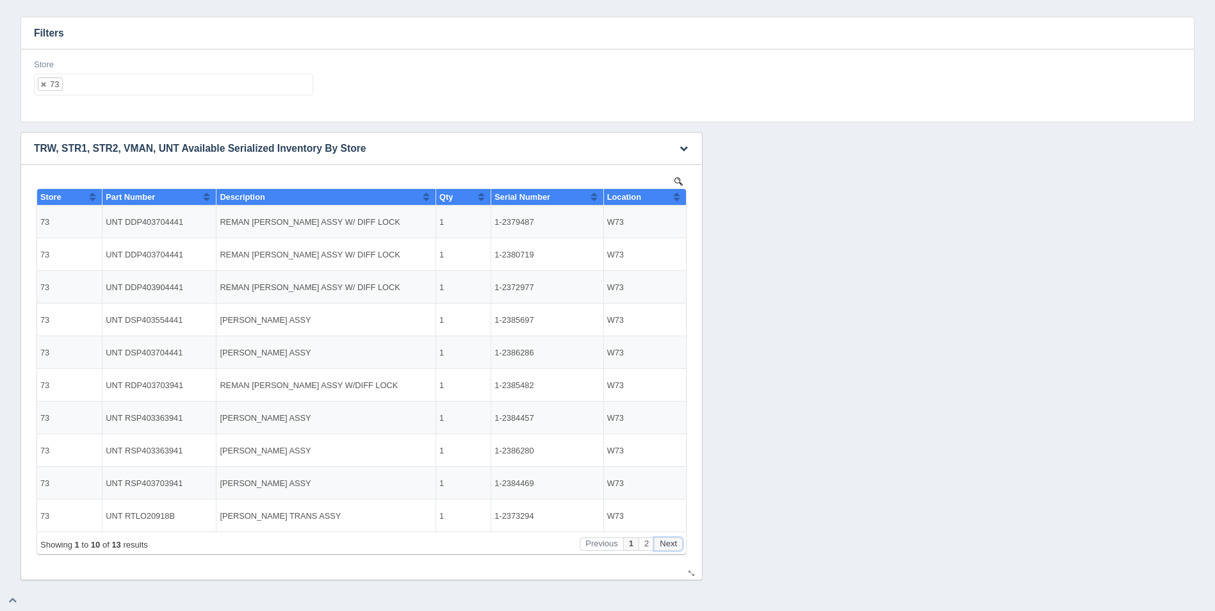
click at [664, 541] on button "Next" at bounding box center [668, 543] width 29 height 13
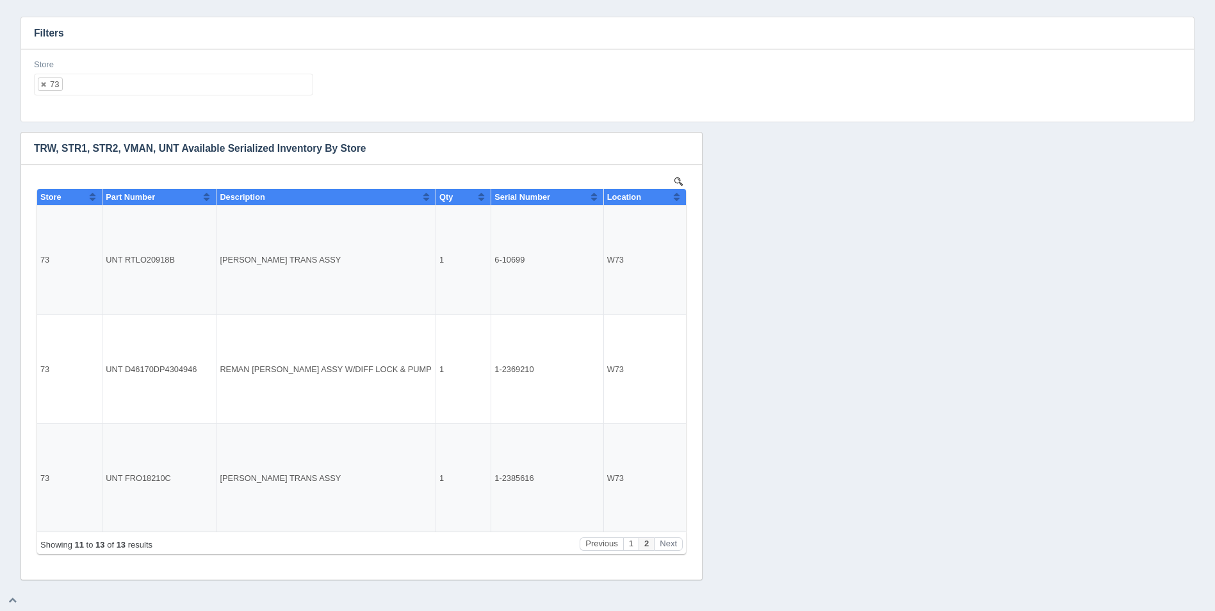
click at [167, 103] on div "Store 73 All None 1 2 3 4 5 6 7 8 9 10 11 12 13 14 15 16 17 18 19 20 21 22 23 2…" at bounding box center [174, 82] width 290 height 47
drag, startPoint x: 171, startPoint y: 95, endPoint x: 176, endPoint y: 89, distance: 7.3
click at [172, 93] on ul "73" at bounding box center [173, 85] width 279 height 22
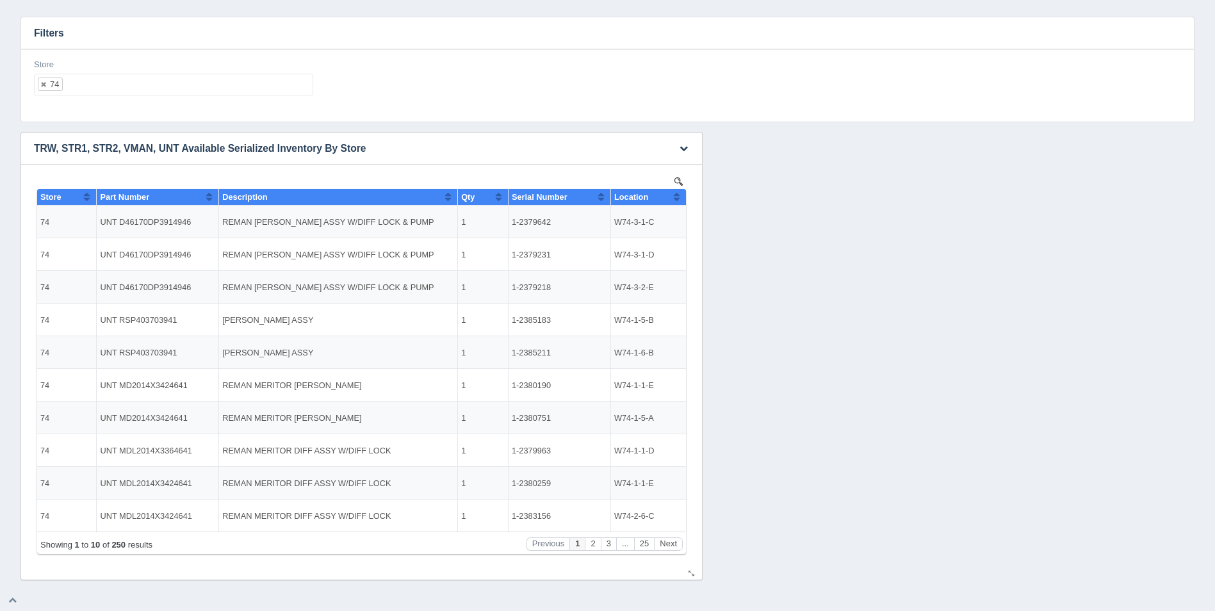
click at [685, 197] on th "Location" at bounding box center [648, 197] width 76 height 17
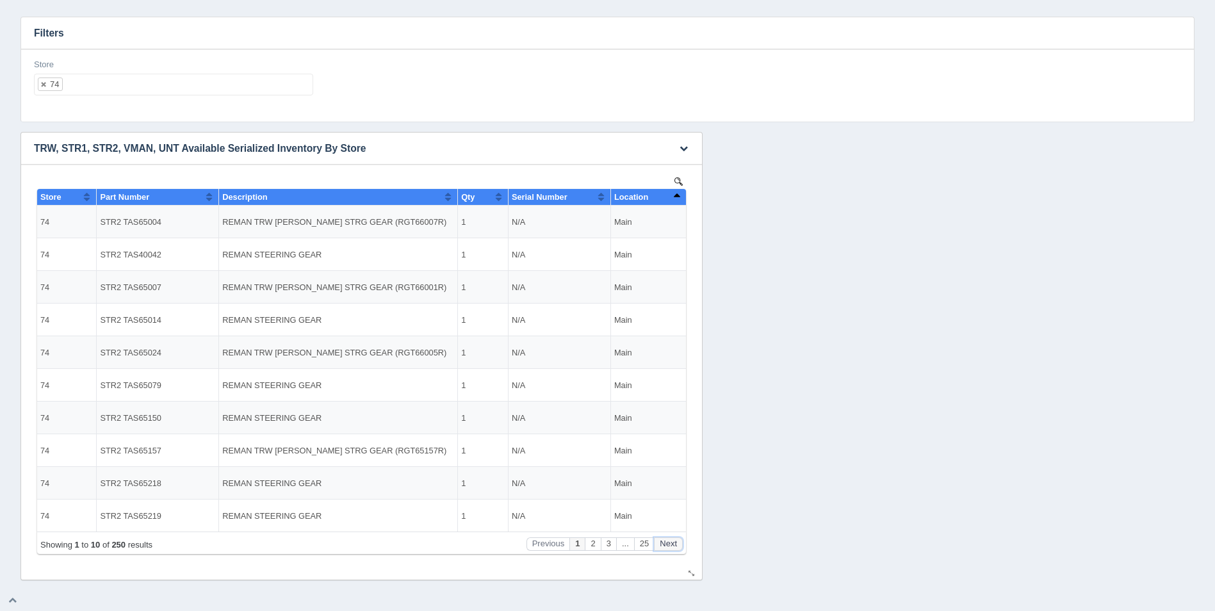
click at [666, 544] on button "Next" at bounding box center [668, 543] width 29 height 13
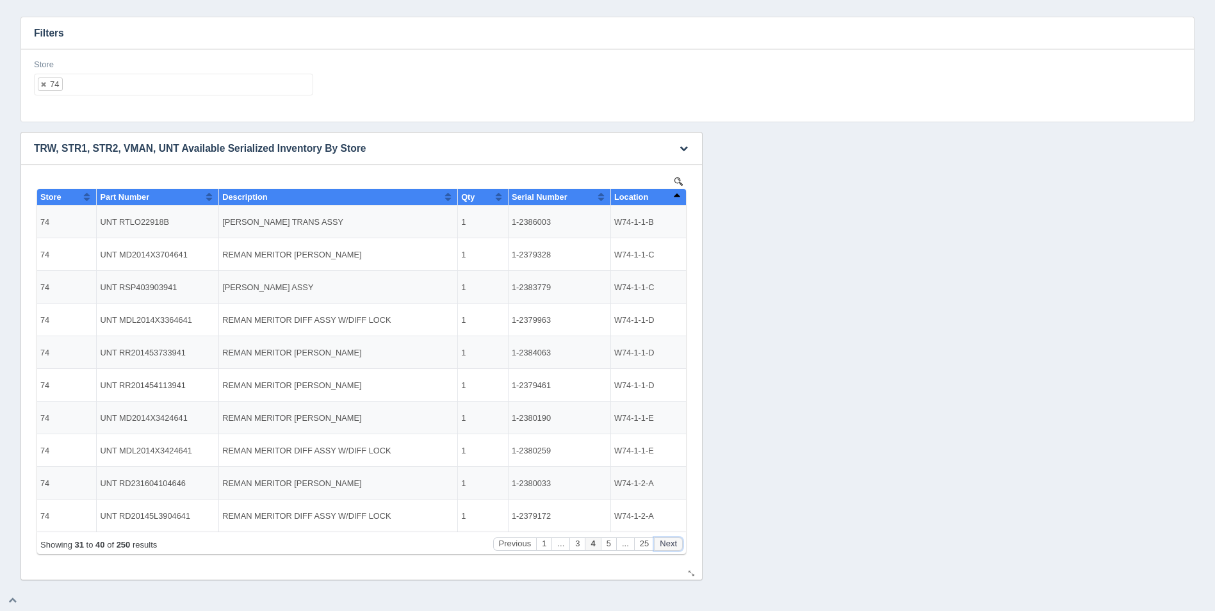
click at [666, 544] on button "Next" at bounding box center [668, 543] width 29 height 13
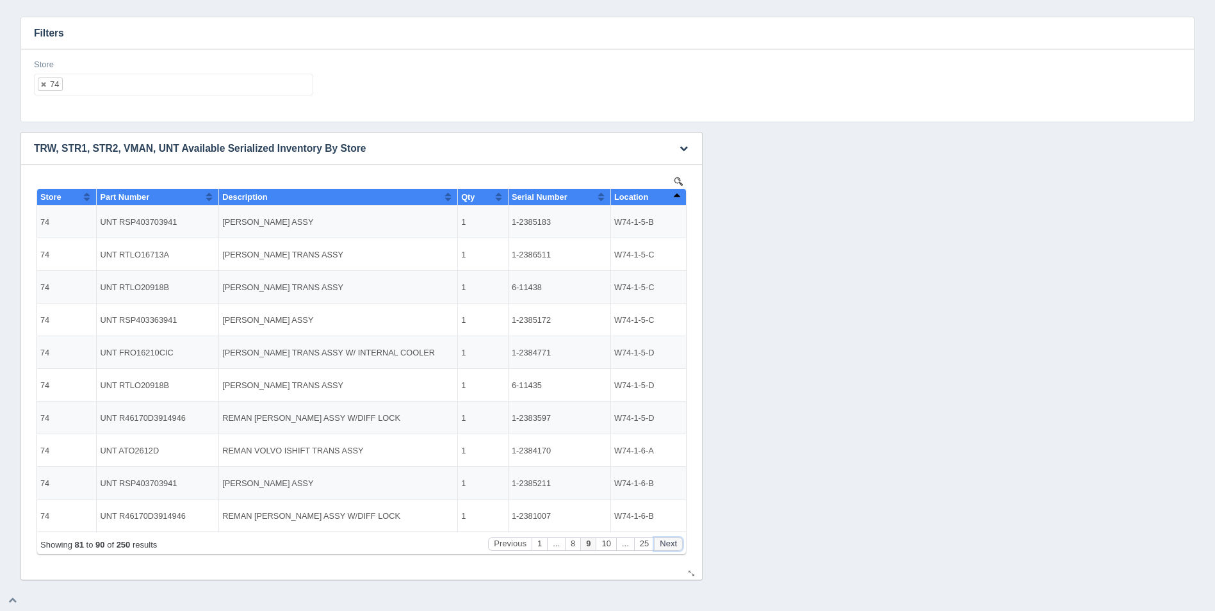
click at [666, 544] on button "Next" at bounding box center [668, 543] width 29 height 13
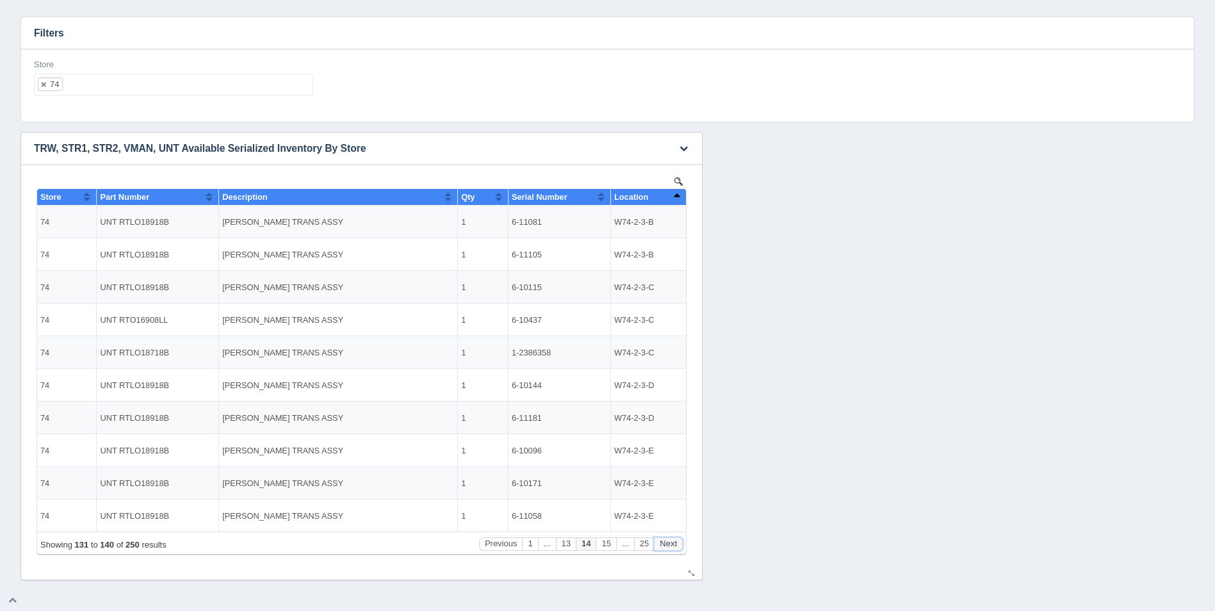
click at [666, 544] on button "Next" at bounding box center [668, 543] width 29 height 13
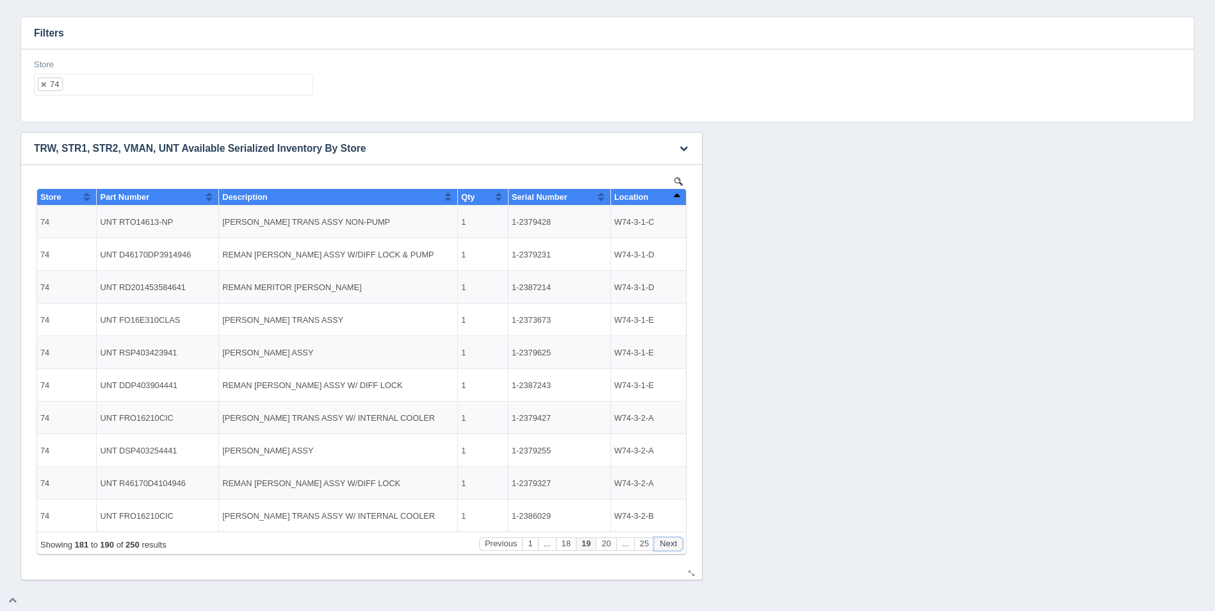
click at [666, 544] on button "Next" at bounding box center [668, 543] width 29 height 13
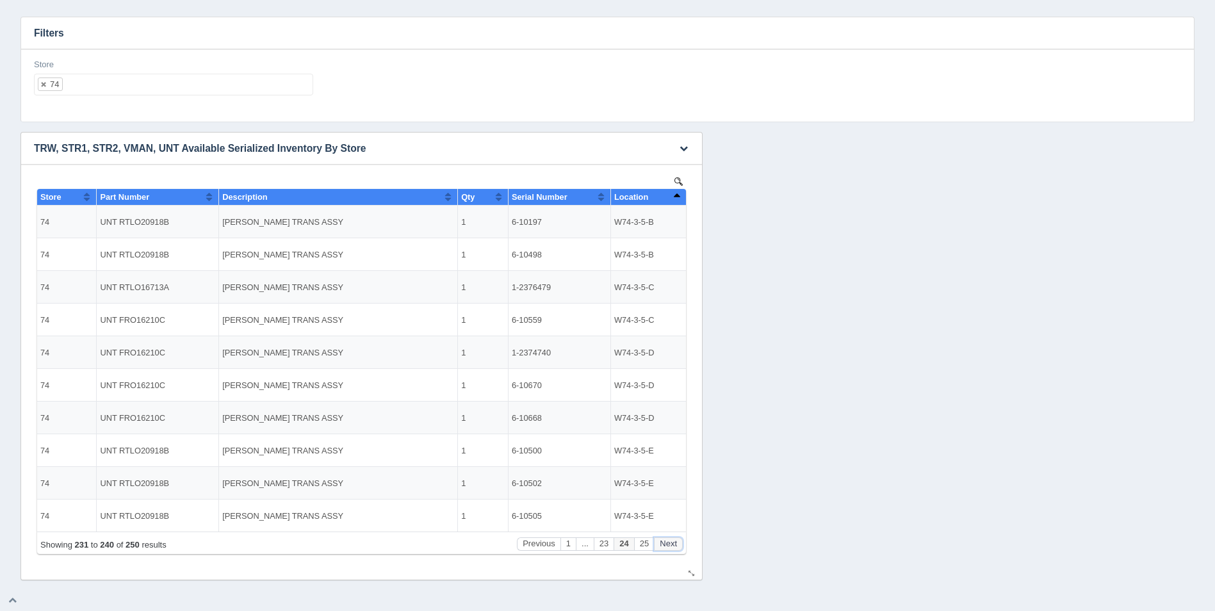
click at [666, 544] on button "Next" at bounding box center [668, 543] width 29 height 13
click at [141, 91] on ul "74" at bounding box center [173, 85] width 279 height 22
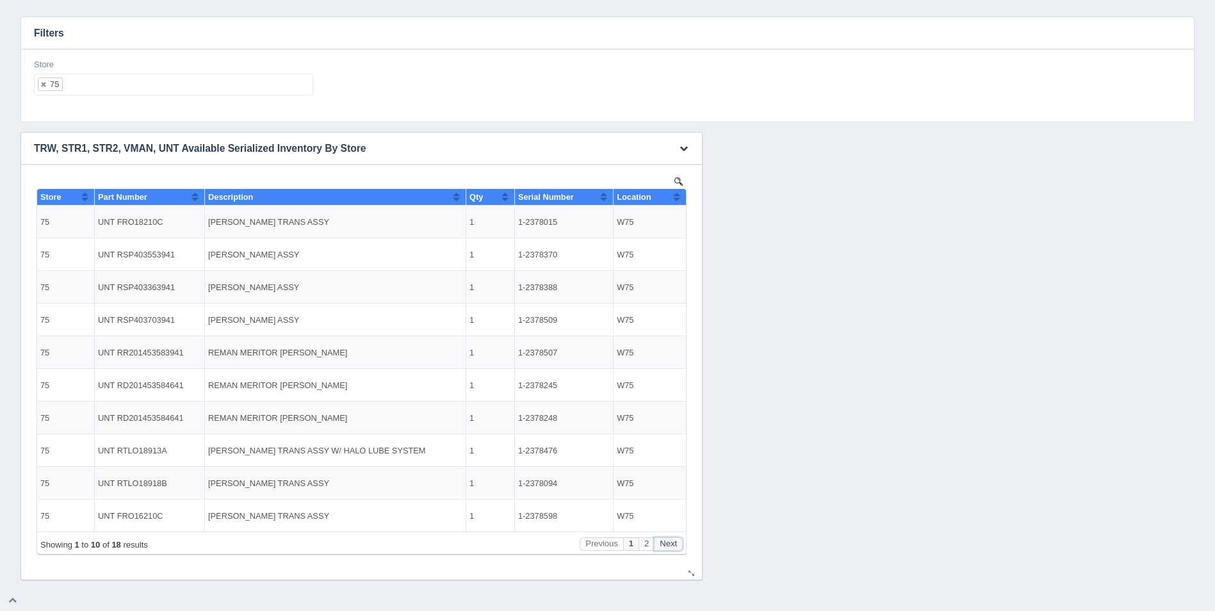
click at [673, 541] on button "Next" at bounding box center [668, 543] width 29 height 13
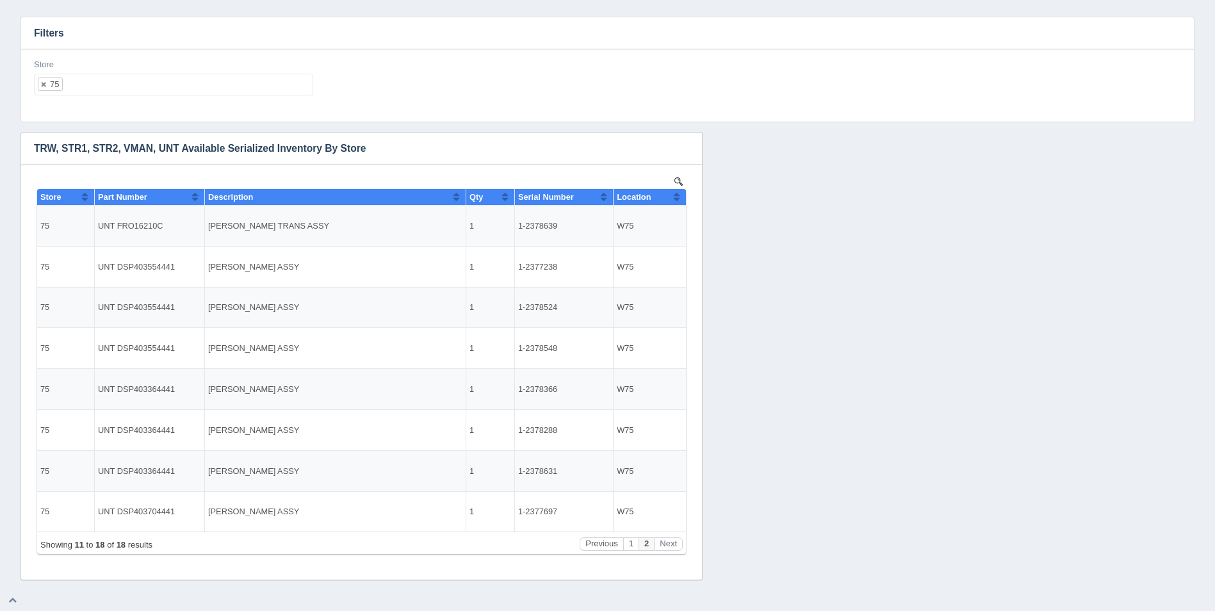
click at [111, 79] on ul "75" at bounding box center [173, 85] width 279 height 22
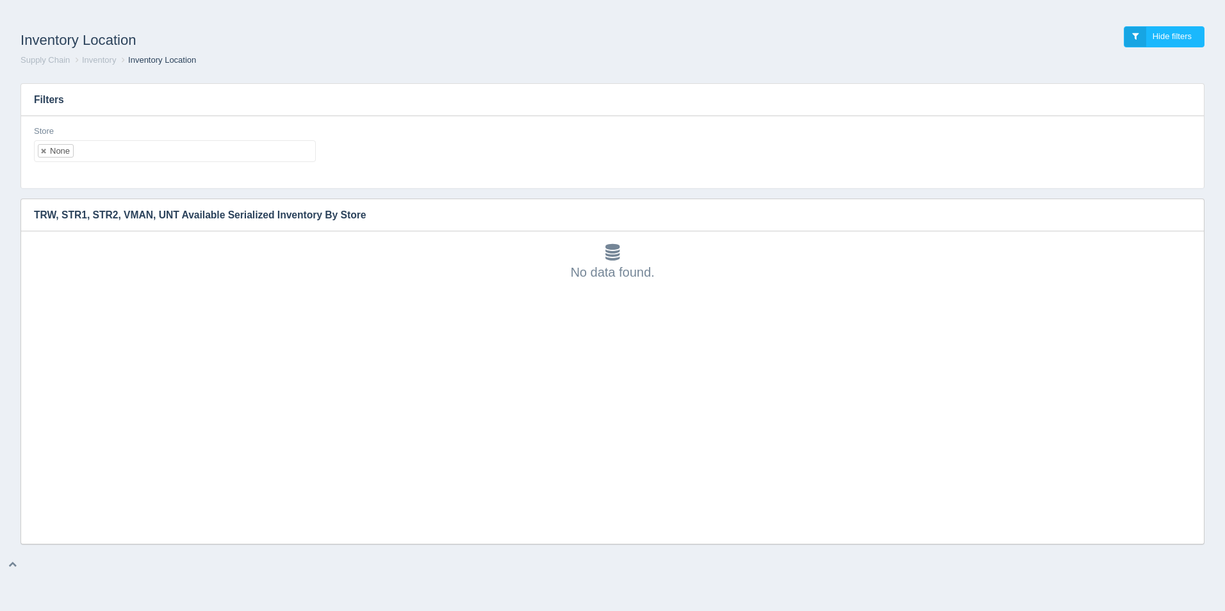
scroll to position [4, 0]
click at [169, 148] on ul "None" at bounding box center [175, 151] width 282 height 22
select select
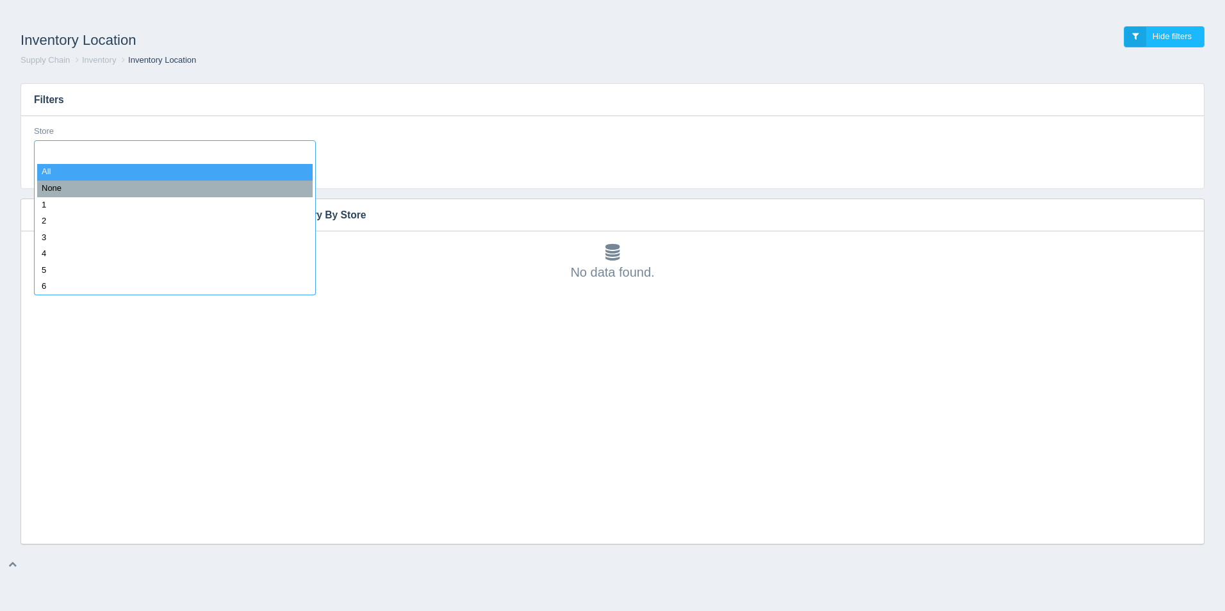
type input "1"
select select "1"
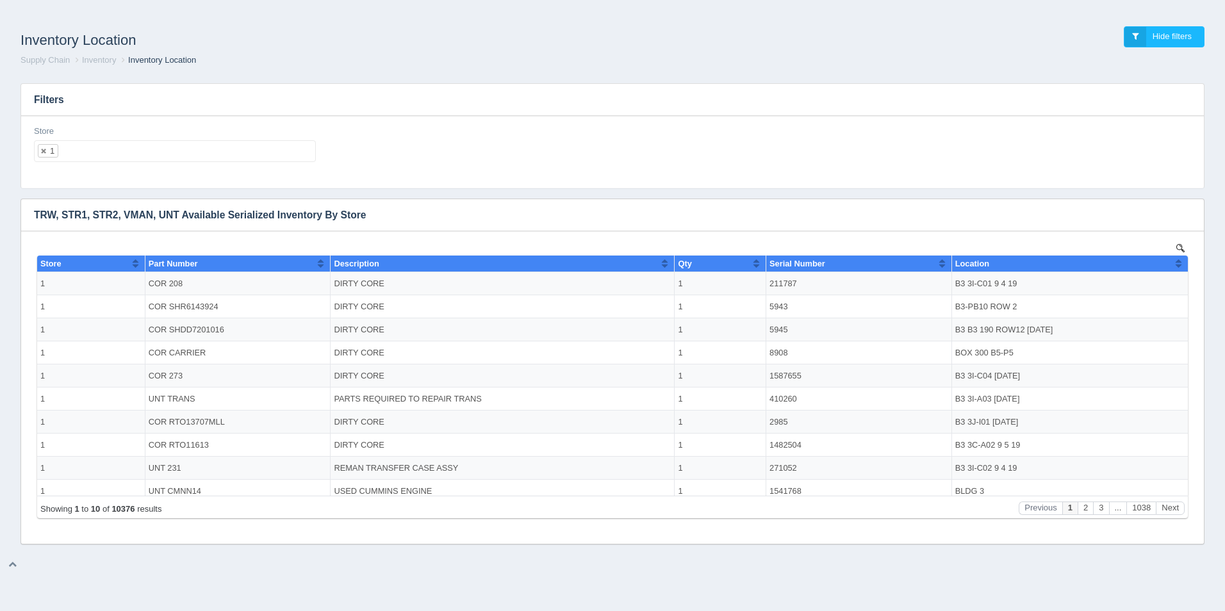
scroll to position [0, 0]
click at [827, 59] on ol "Supply Chain Inventory Inventory Location" at bounding box center [612, 60] width 1204 height 12
click at [1184, 212] on icon "button" at bounding box center [1185, 215] width 8 height 8
click at [1153, 236] on link "Download CSV" at bounding box center [1143, 234] width 102 height 19
click at [1174, 260] on button "Sort column ascending" at bounding box center [1178, 263] width 8 height 15
